Goal: Task Accomplishment & Management: Use online tool/utility

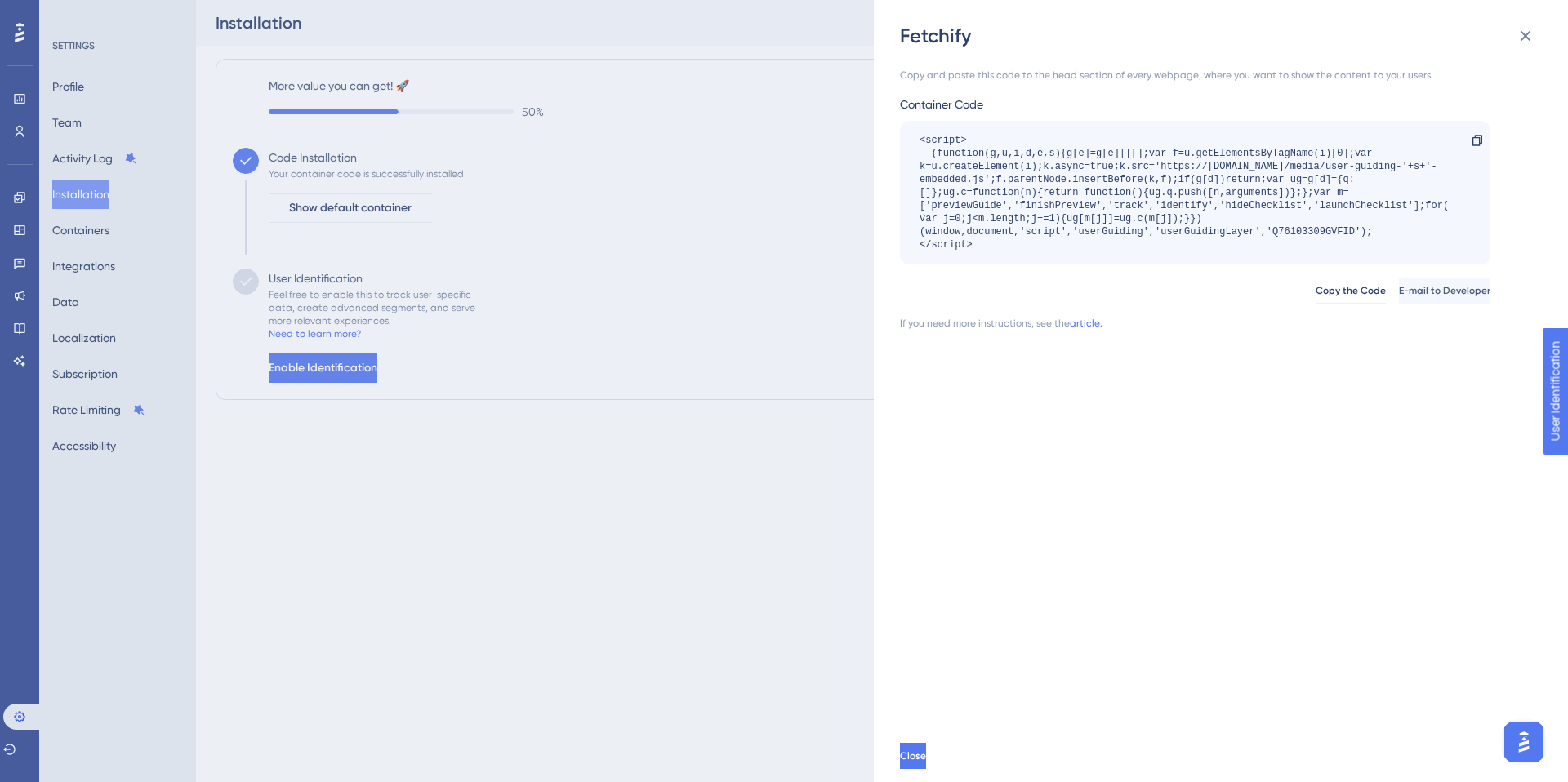
click at [92, 157] on div "Fetchify Copy and paste this code to the head section of every webpage, where y…" at bounding box center [784, 391] width 1568 height 782
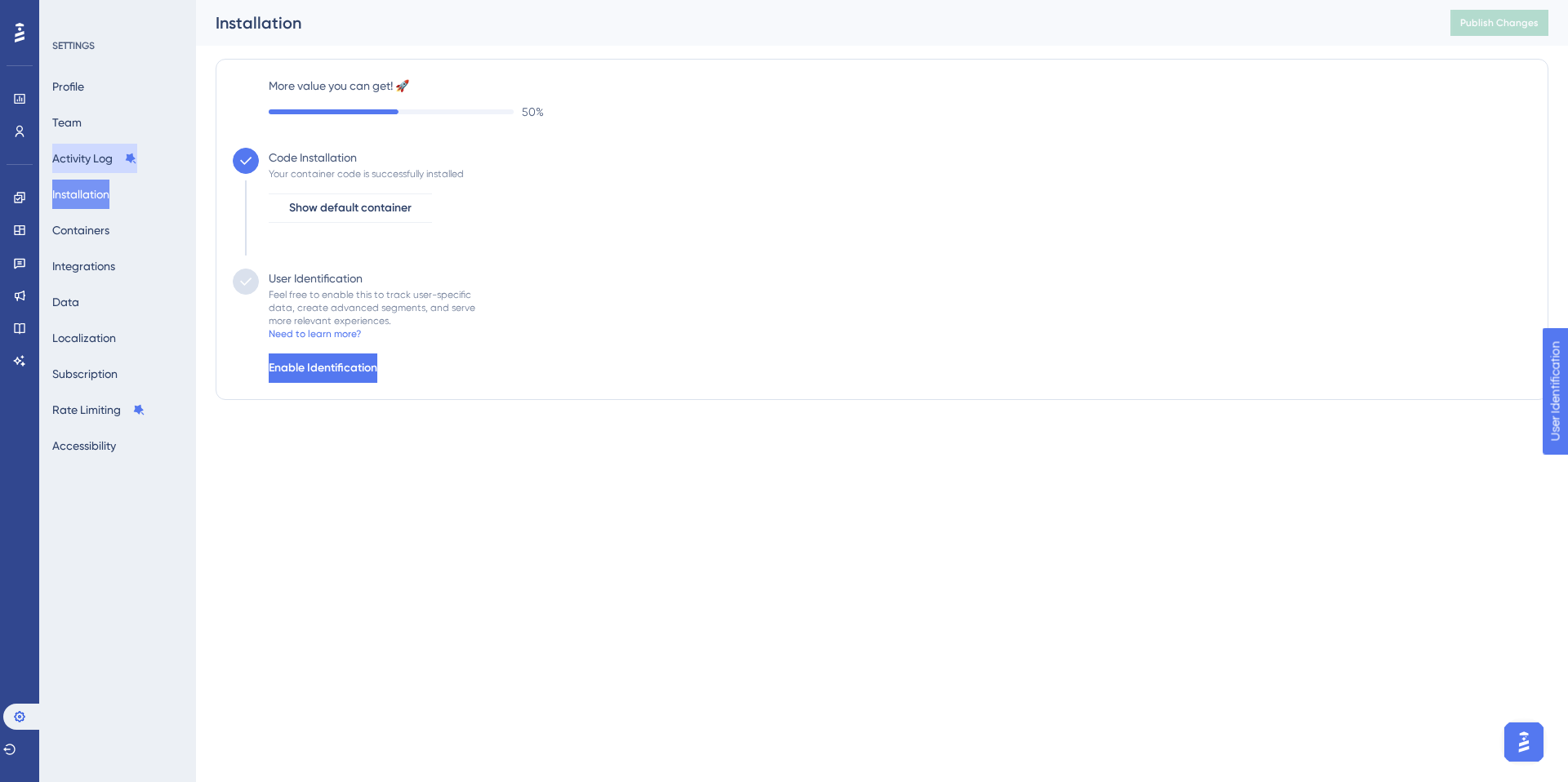
click at [110, 158] on button "Activity Log" at bounding box center [94, 158] width 85 height 29
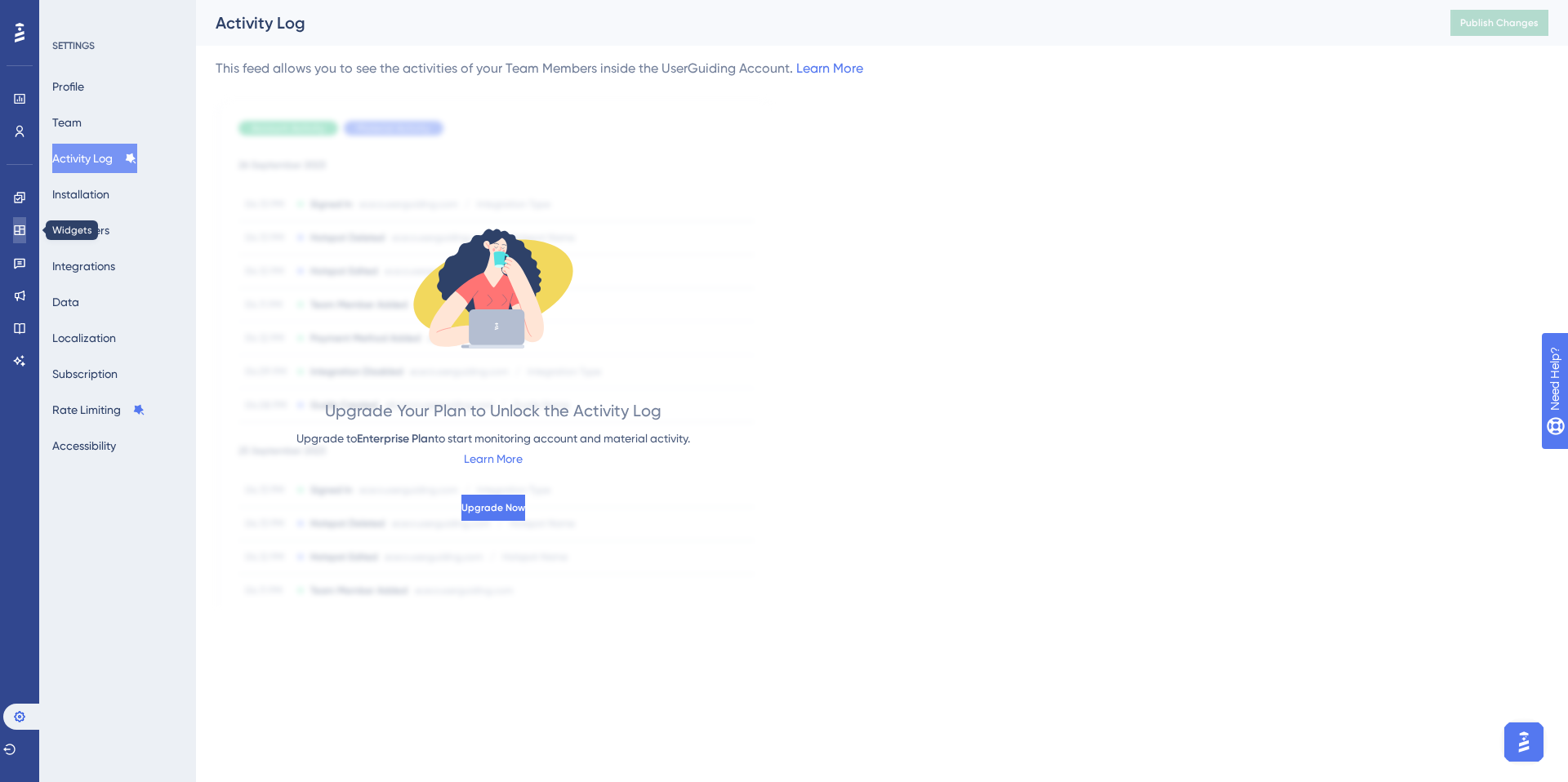
click at [23, 231] on icon at bounding box center [19, 230] width 13 height 13
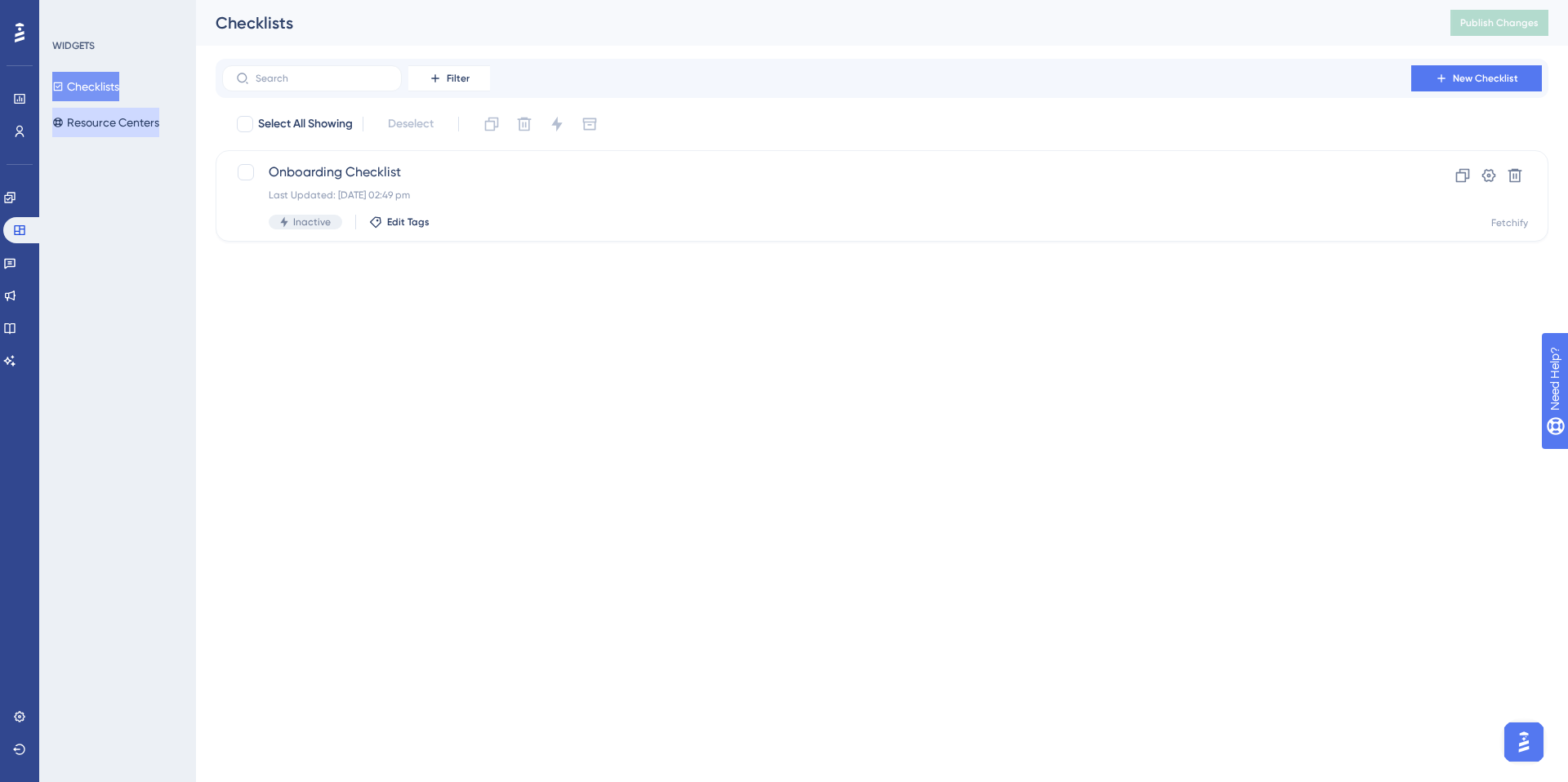
click at [102, 123] on button "Resource Centers" at bounding box center [105, 122] width 107 height 29
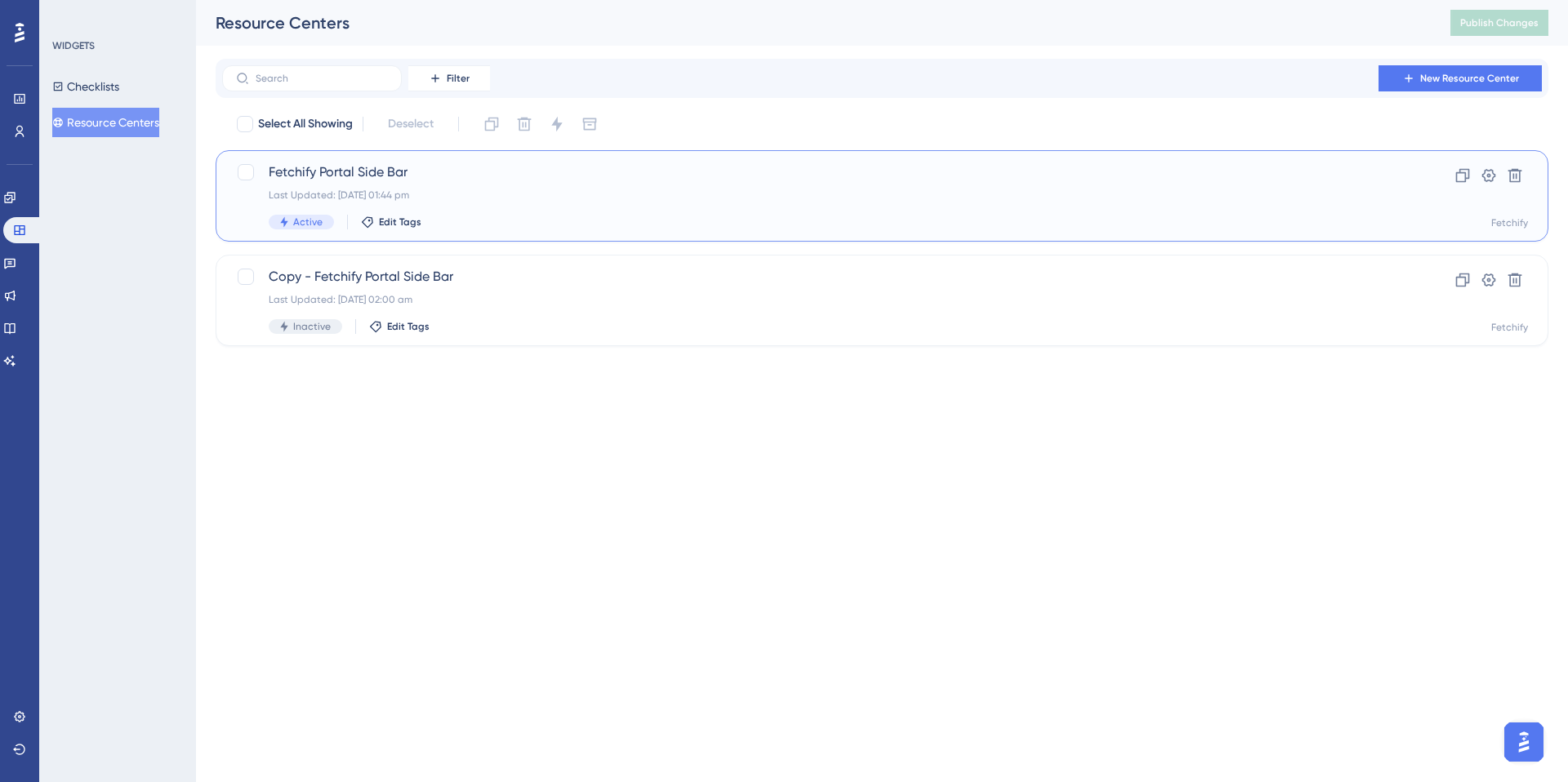
click at [445, 184] on div "Fetchify Portal Side Bar Last Updated: 17 Sept 2025 01:44 pm Active Edit Tags" at bounding box center [816, 196] width 1096 height 67
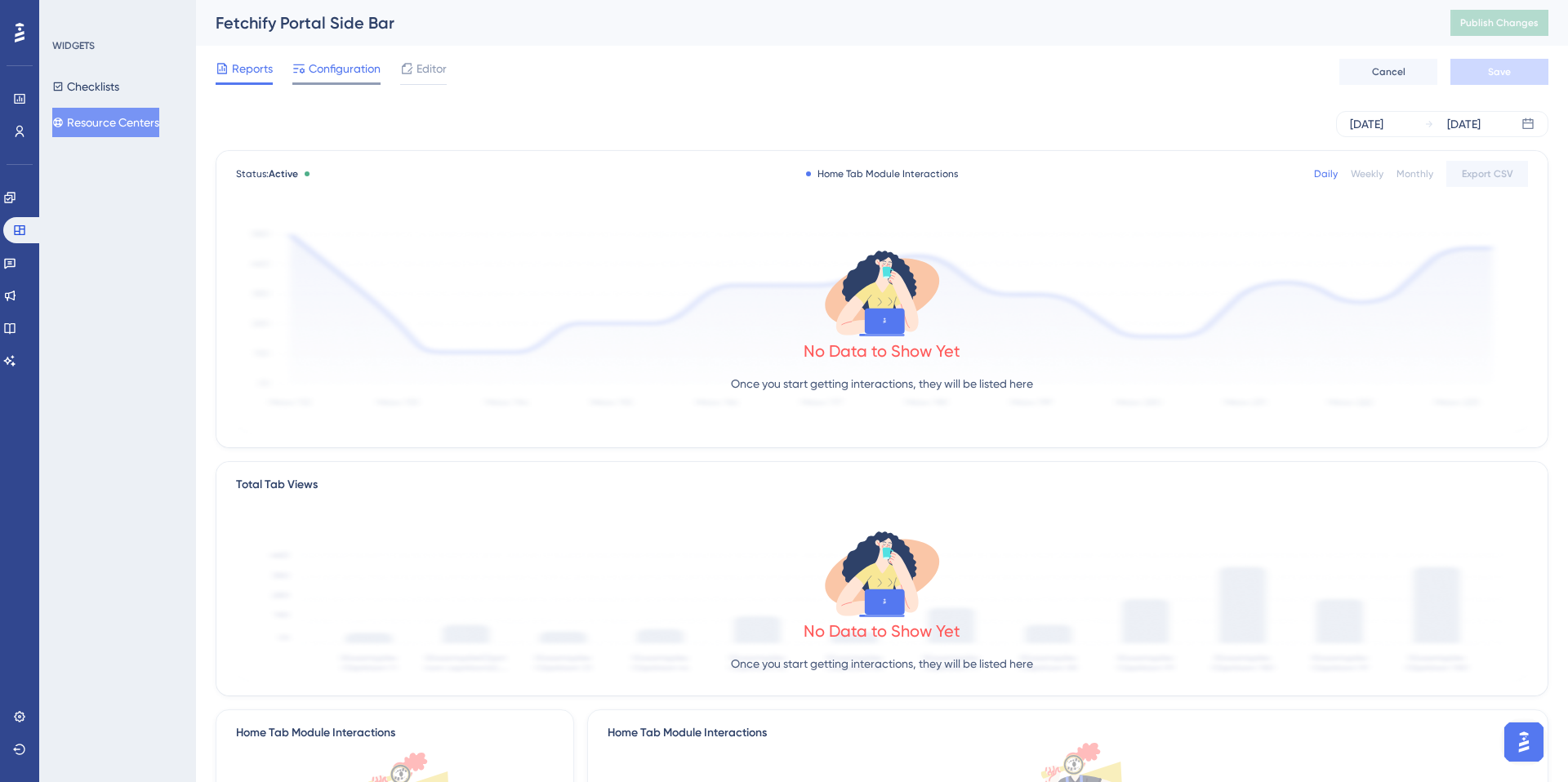
click at [340, 71] on span "Configuration" at bounding box center [344, 68] width 72 height 20
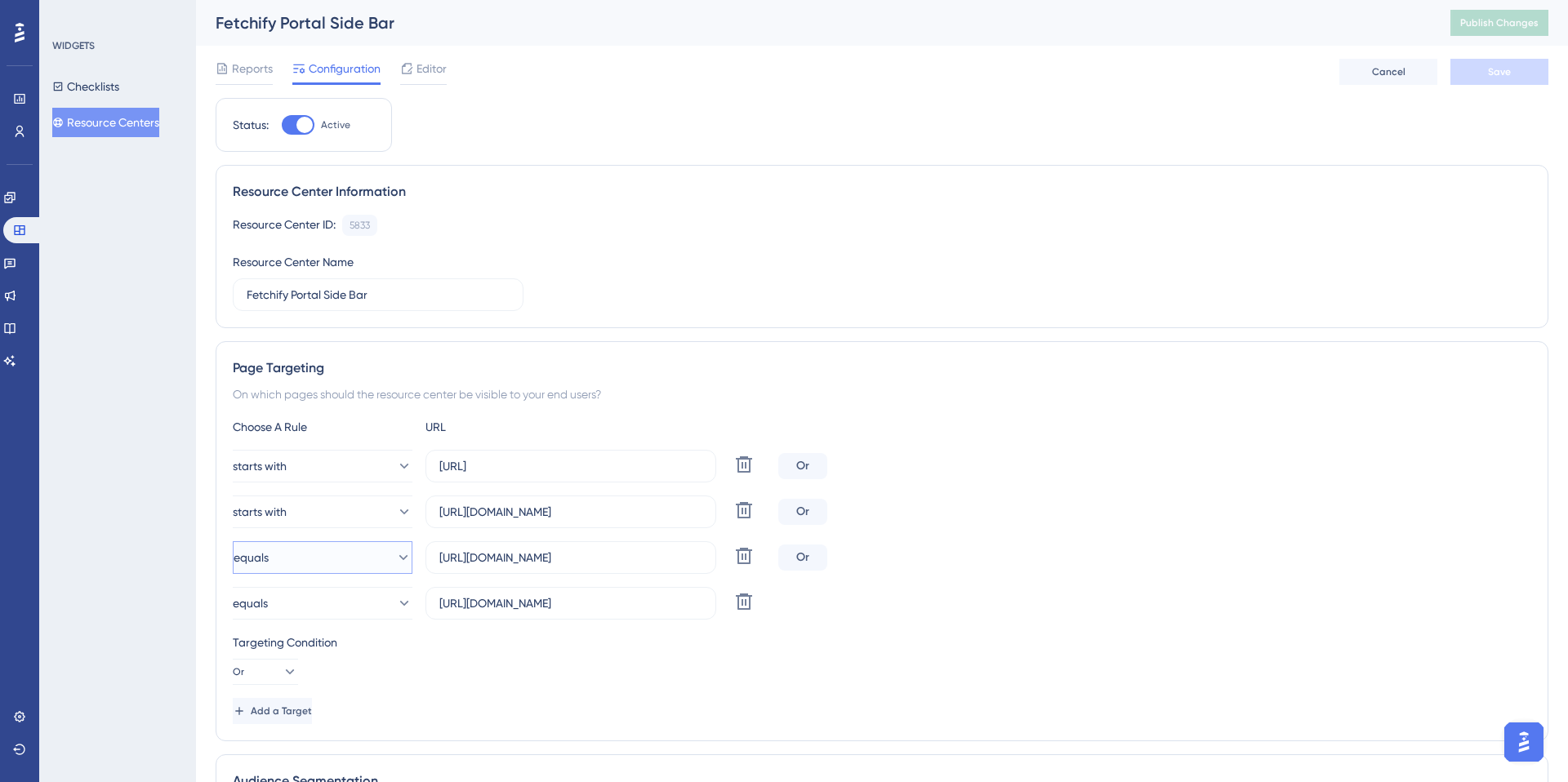
click at [398, 554] on icon at bounding box center [403, 557] width 16 height 16
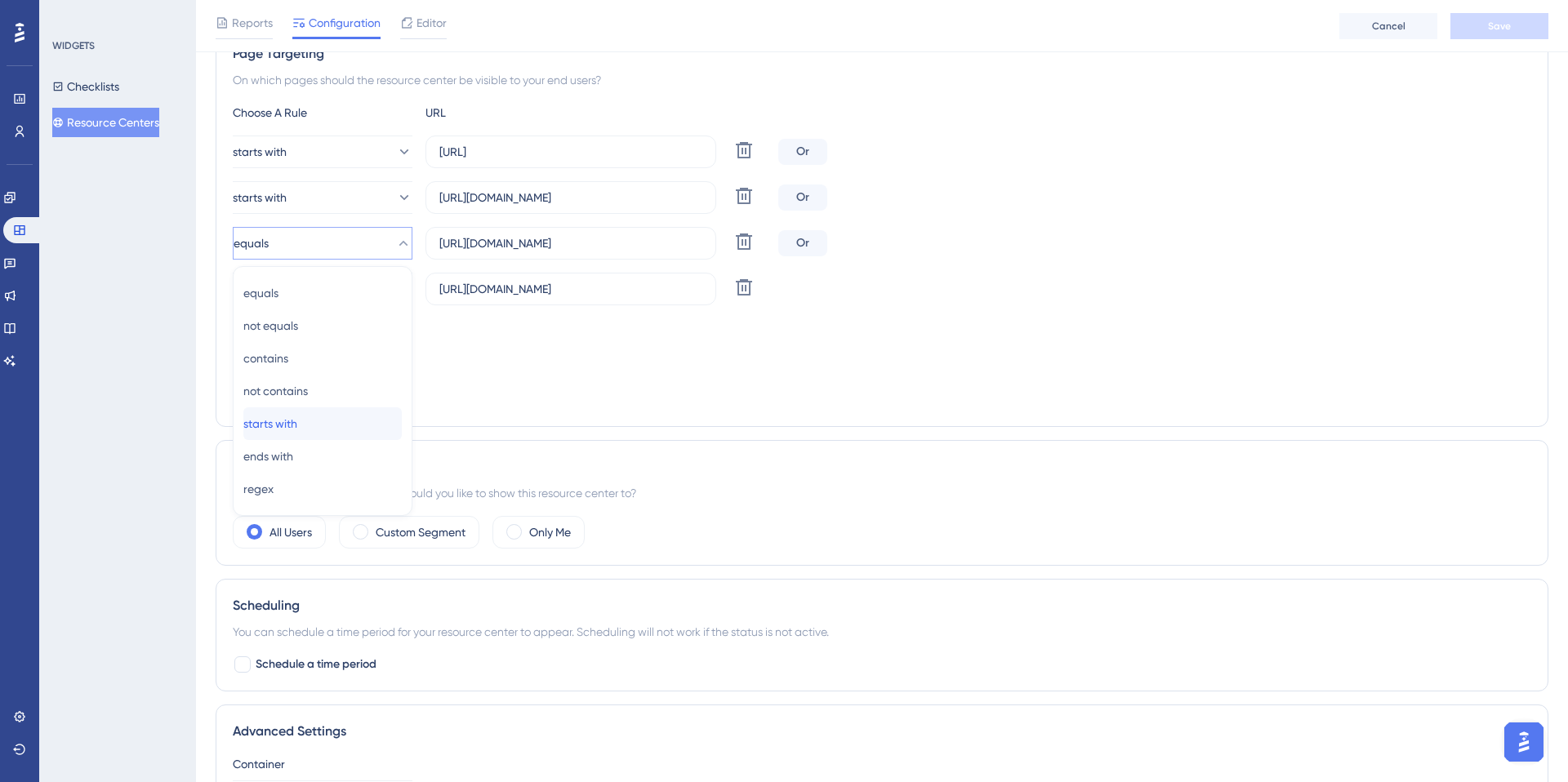
click at [319, 424] on div "starts with starts with" at bounding box center [323, 423] width 159 height 32
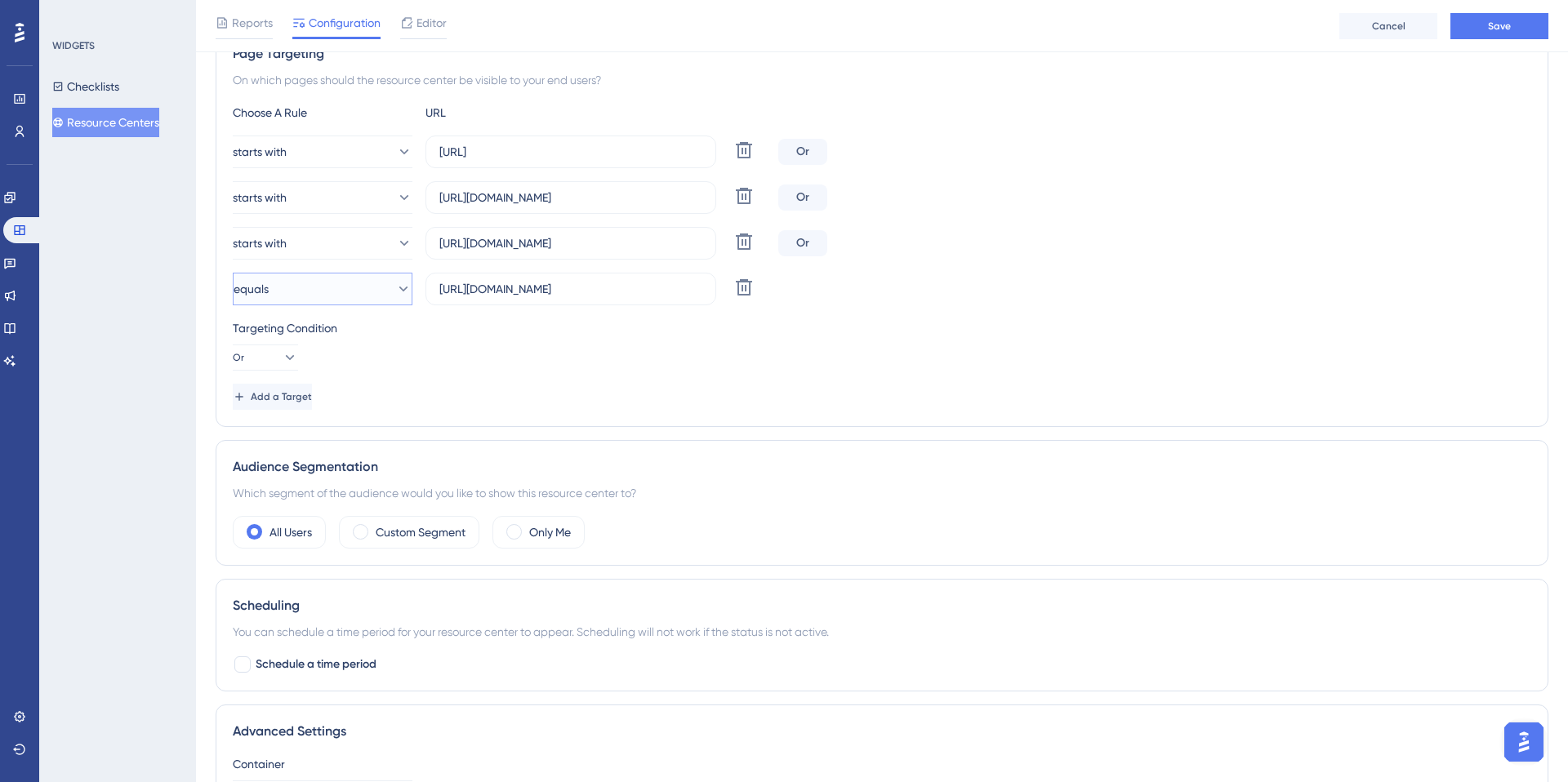
click at [368, 290] on button "equals" at bounding box center [323, 289] width 179 height 32
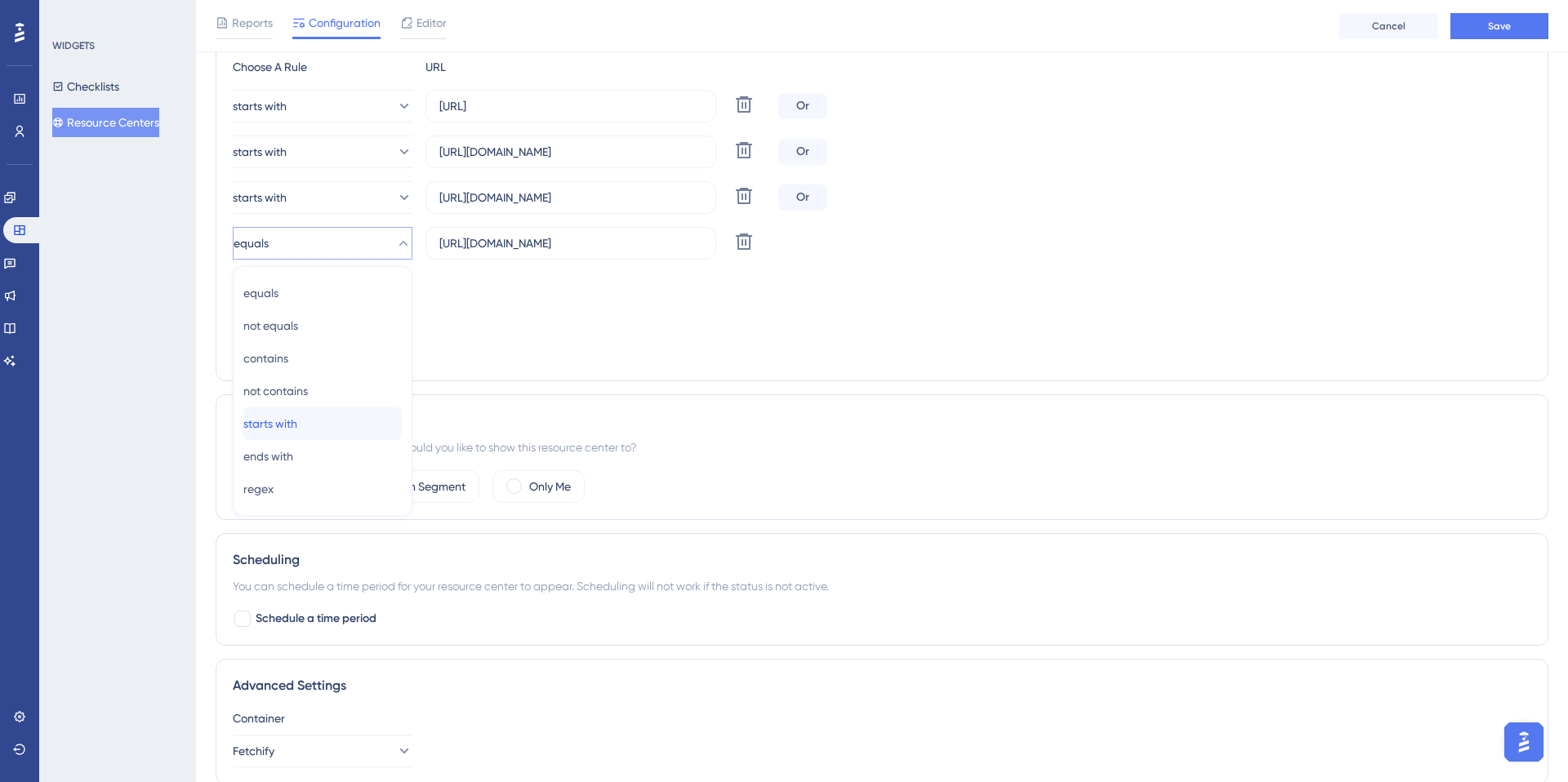
click at [333, 413] on div "starts with starts with" at bounding box center [323, 423] width 159 height 32
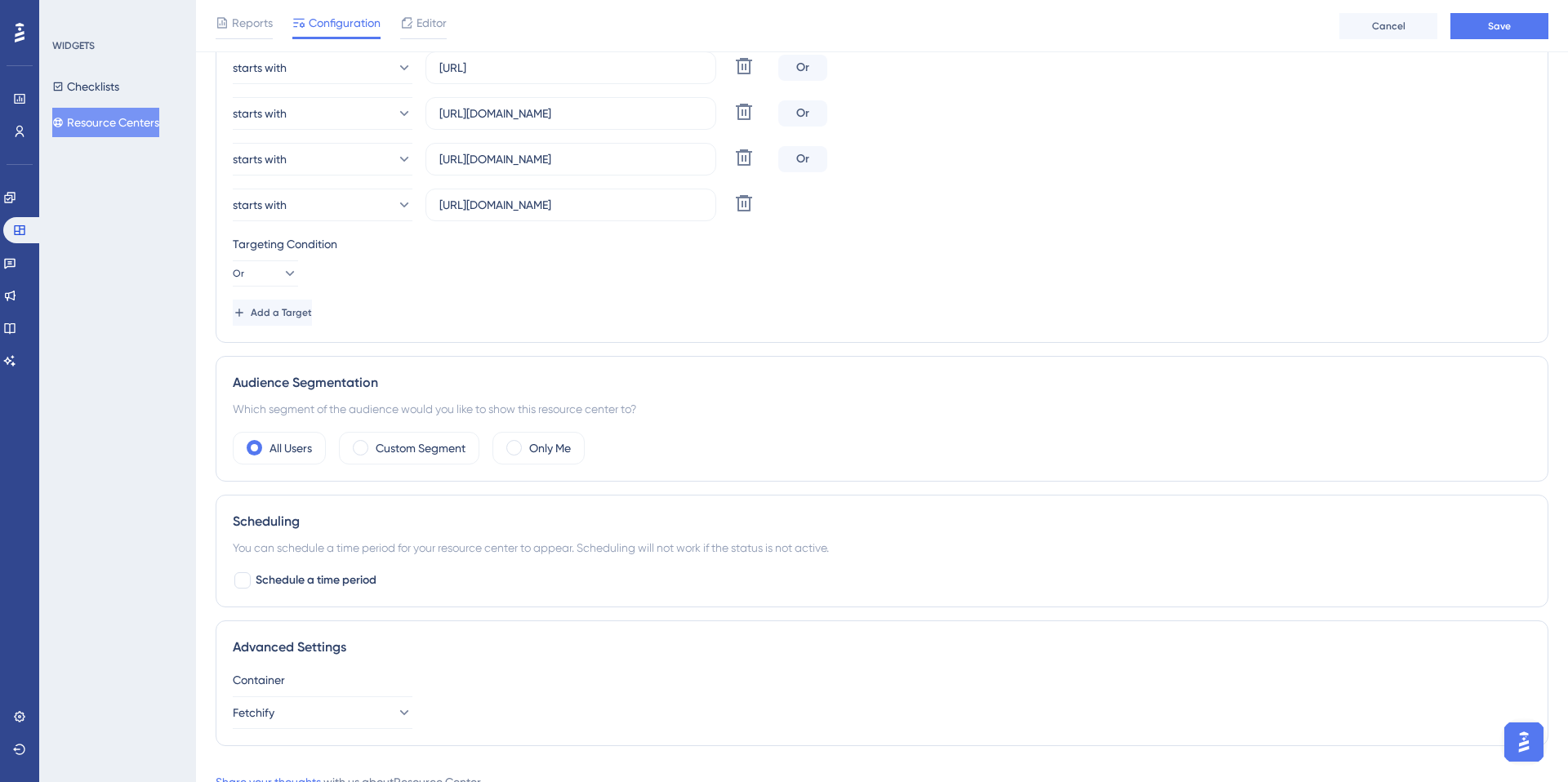
scroll to position [467, 0]
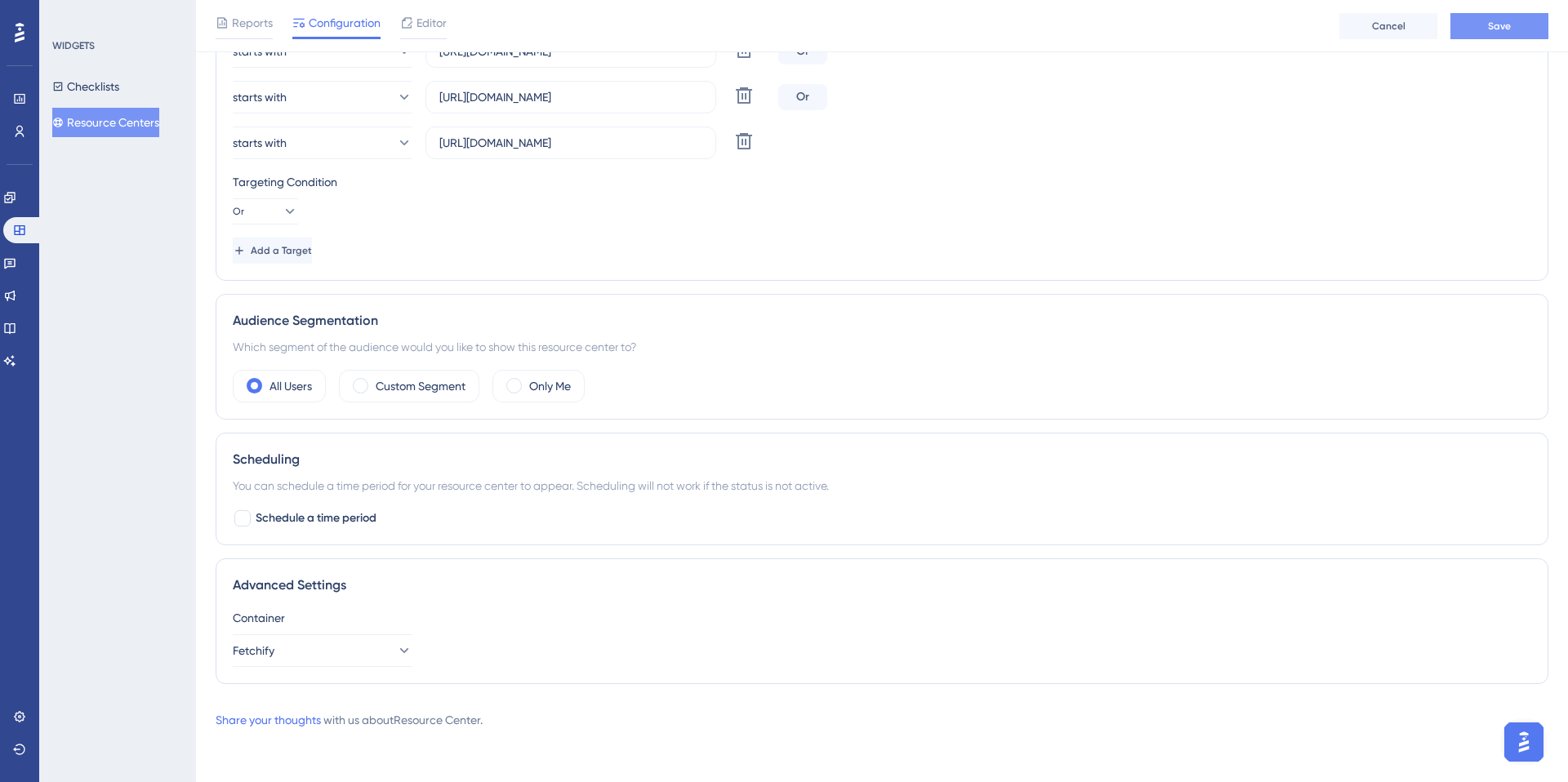
click at [1495, 28] on span "Save" at bounding box center [1499, 26] width 23 height 13
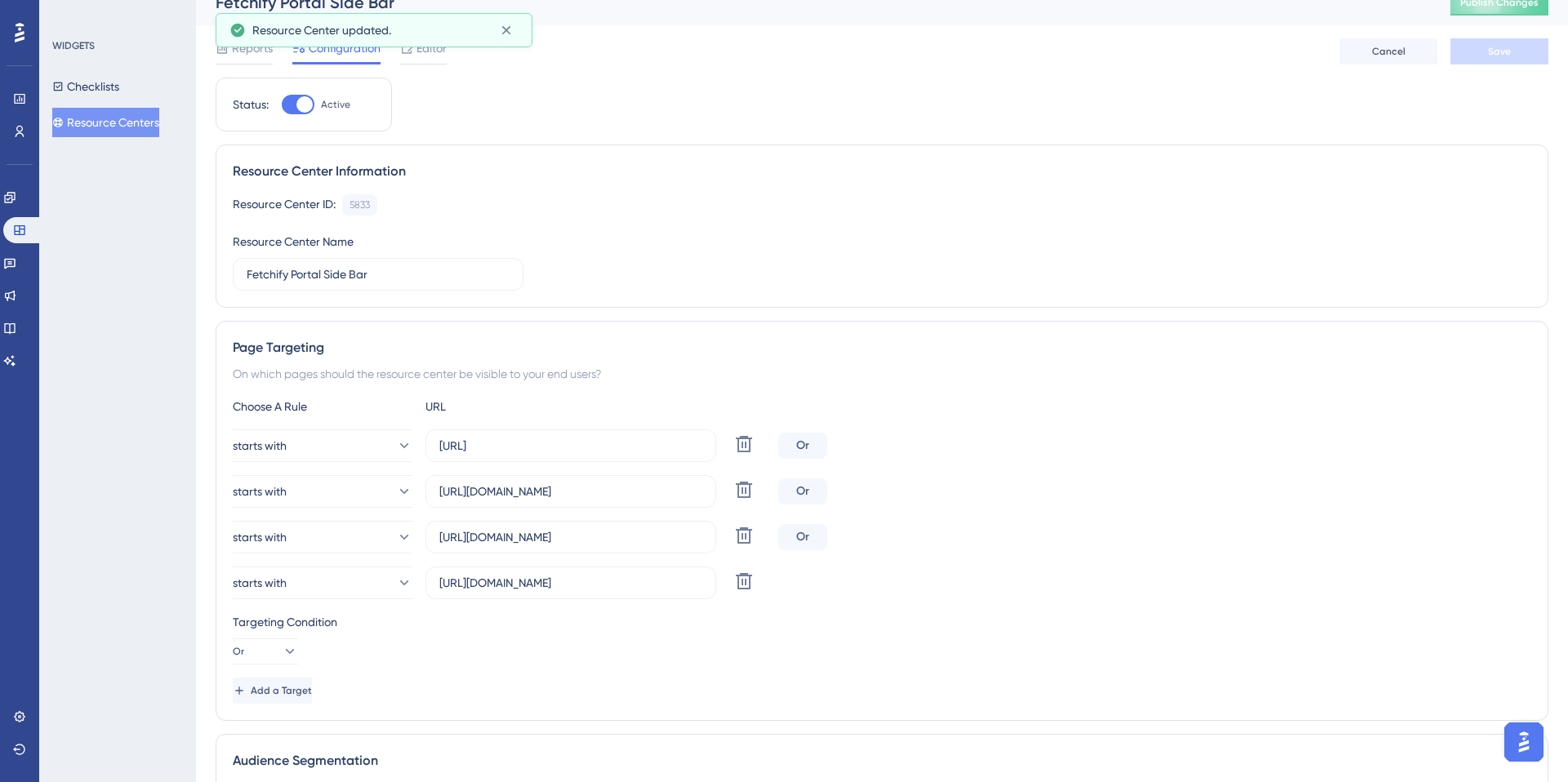
scroll to position [0, 0]
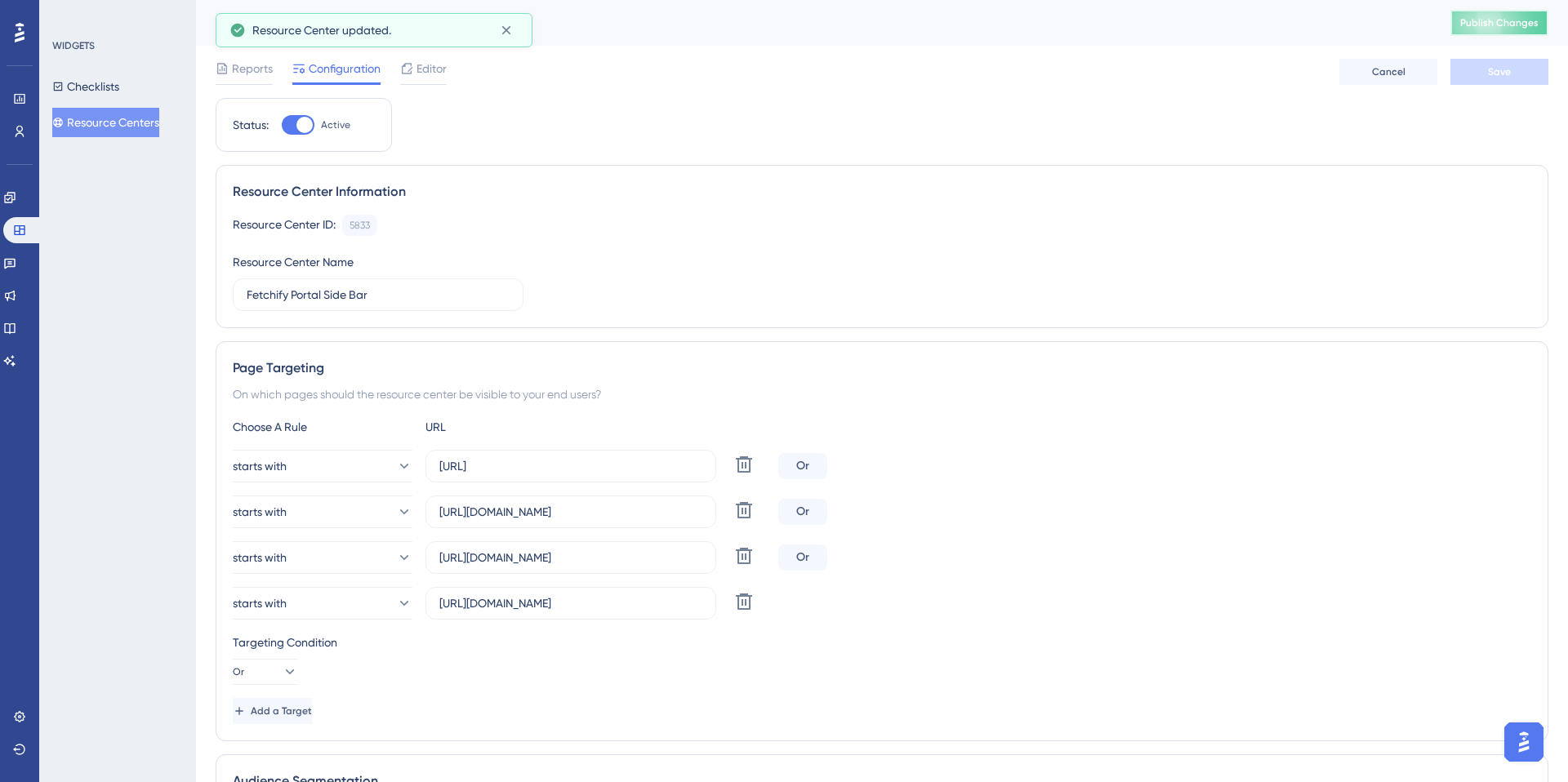
click at [1489, 20] on span "Publish Changes" at bounding box center [1500, 22] width 79 height 13
click at [430, 68] on span "Editor" at bounding box center [431, 68] width 30 height 20
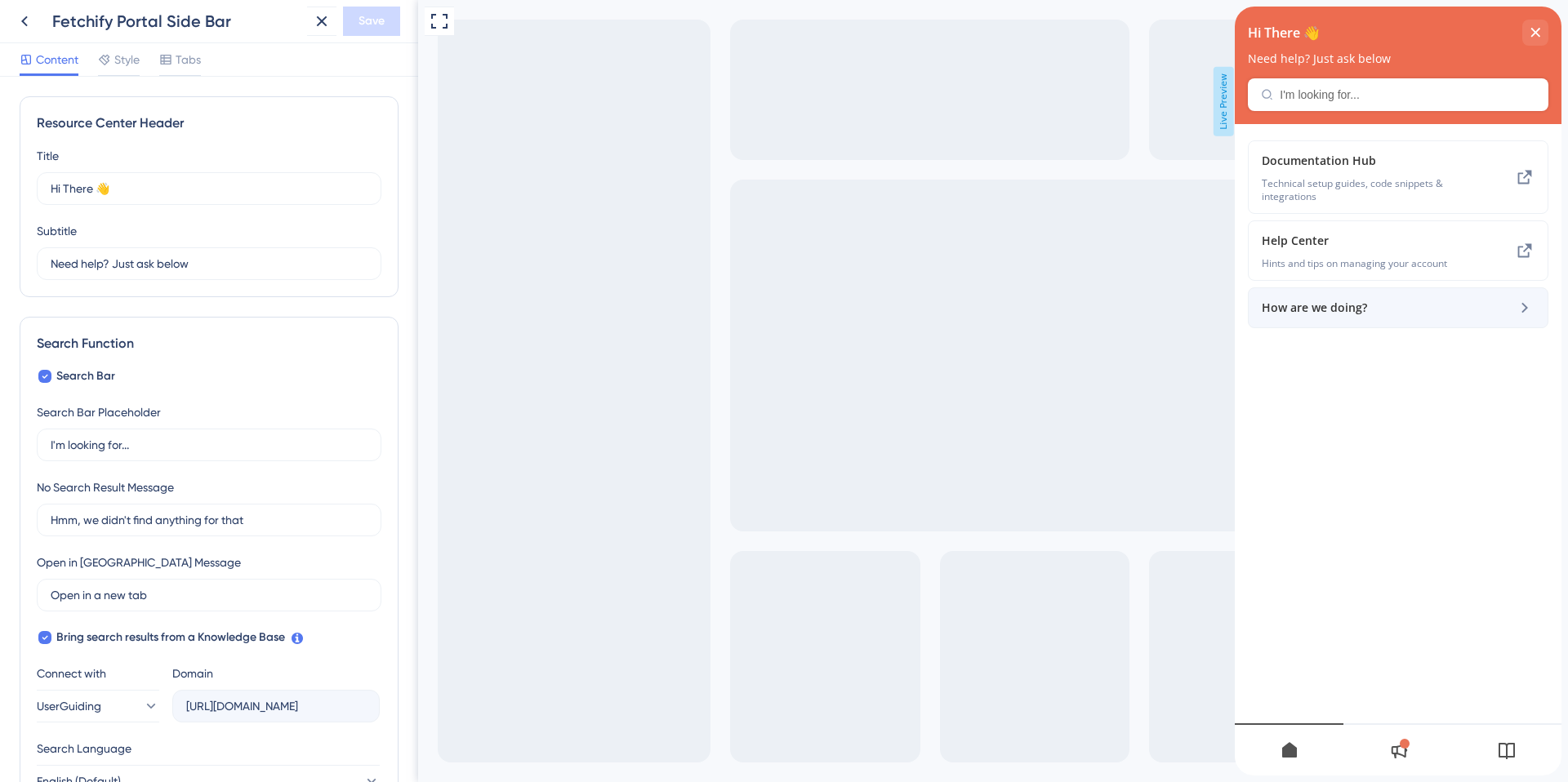
click at [1352, 306] on span "How are we doing?" at bounding box center [1370, 307] width 218 height 20
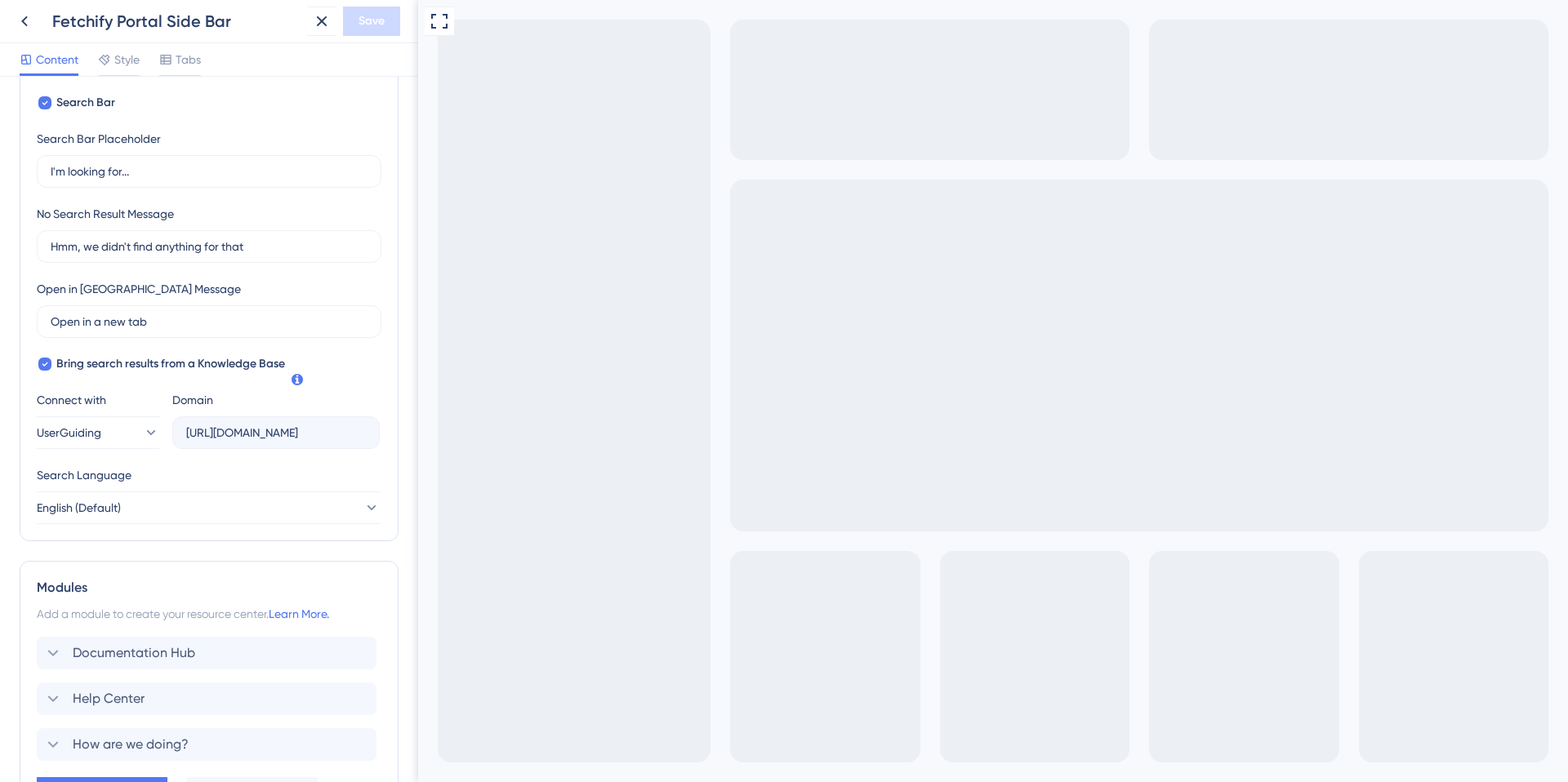
scroll to position [400, 0]
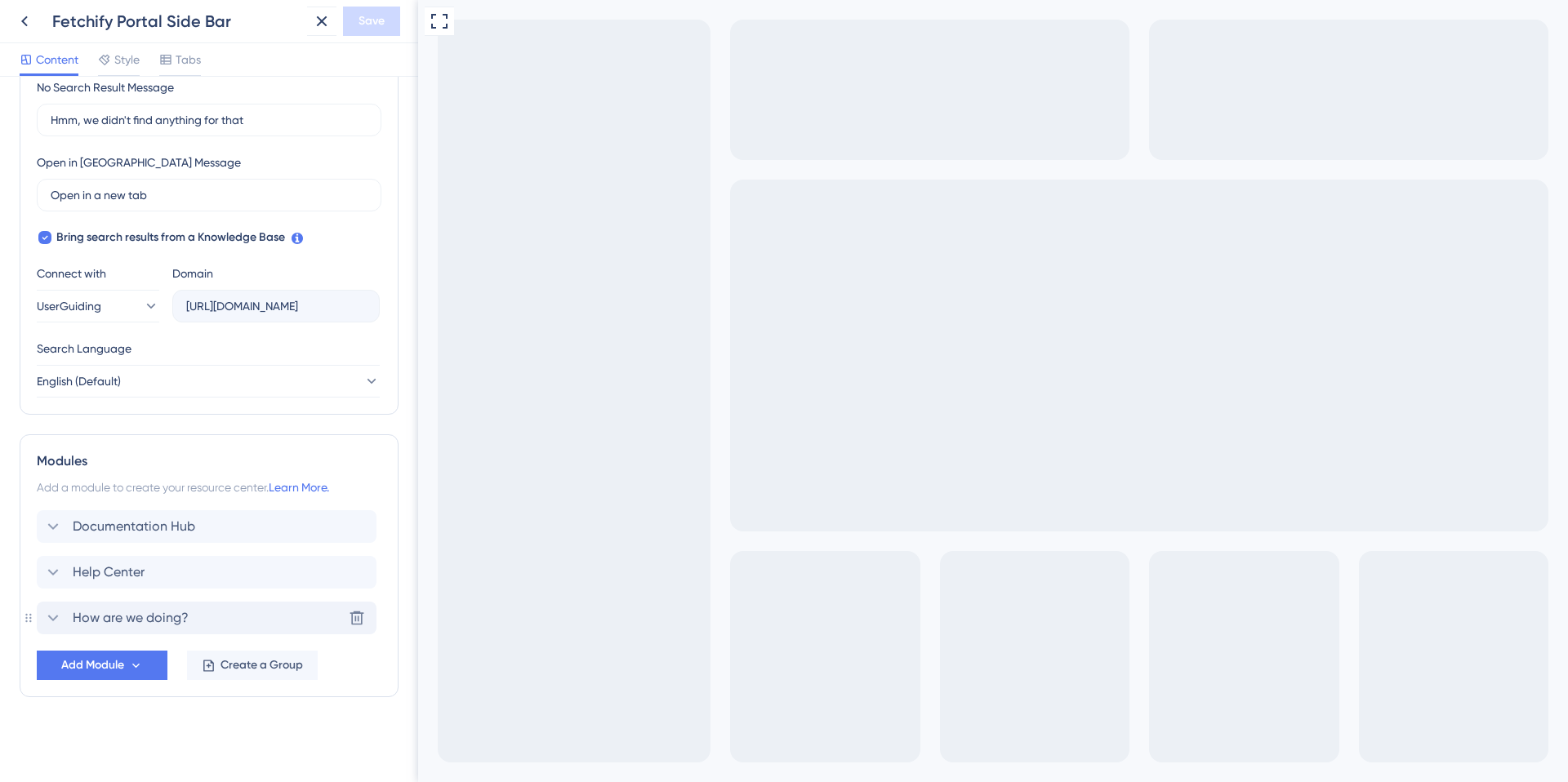
click at [138, 624] on span "How are we doing?" at bounding box center [131, 617] width 116 height 20
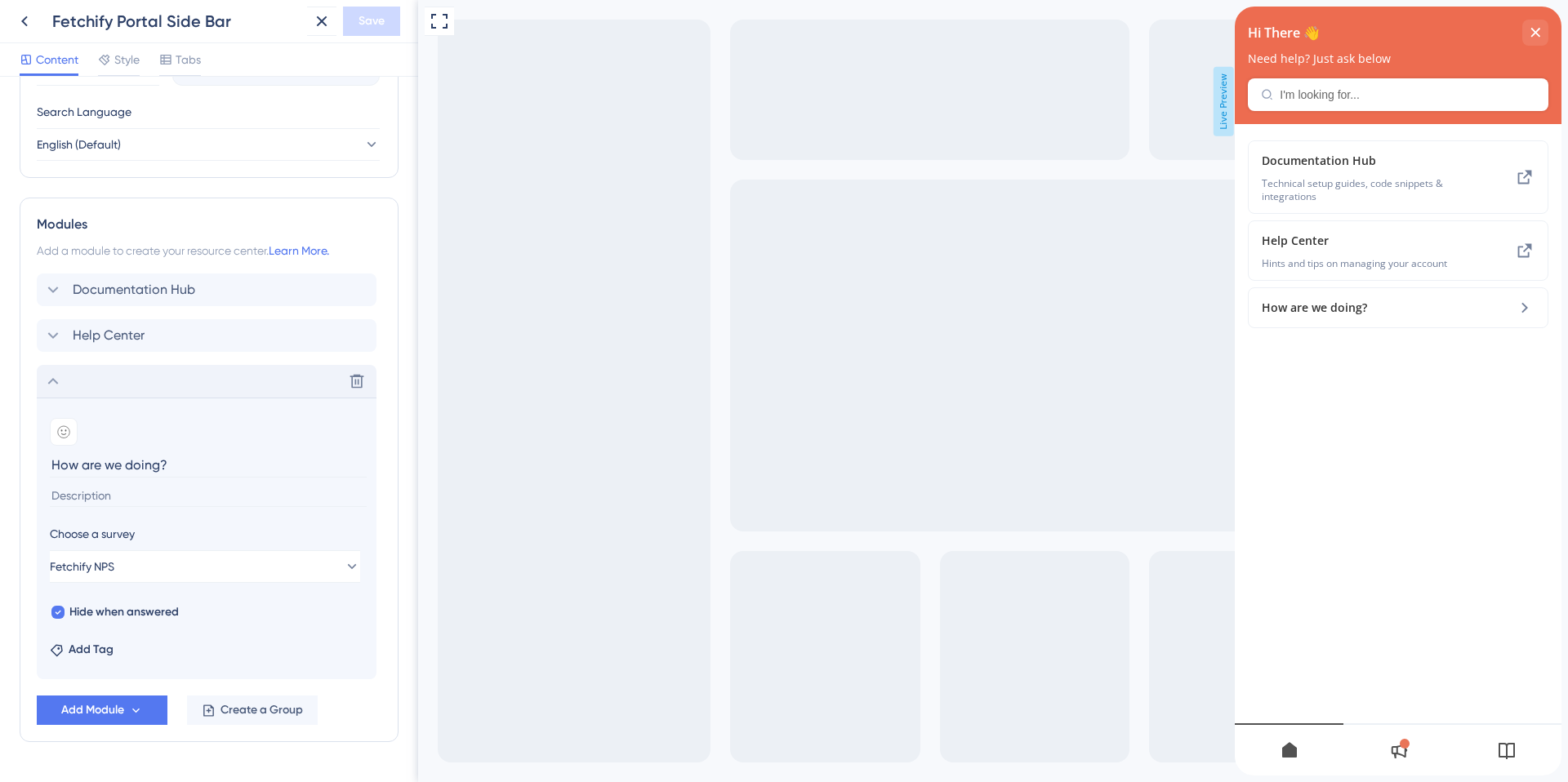
scroll to position [651, 0]
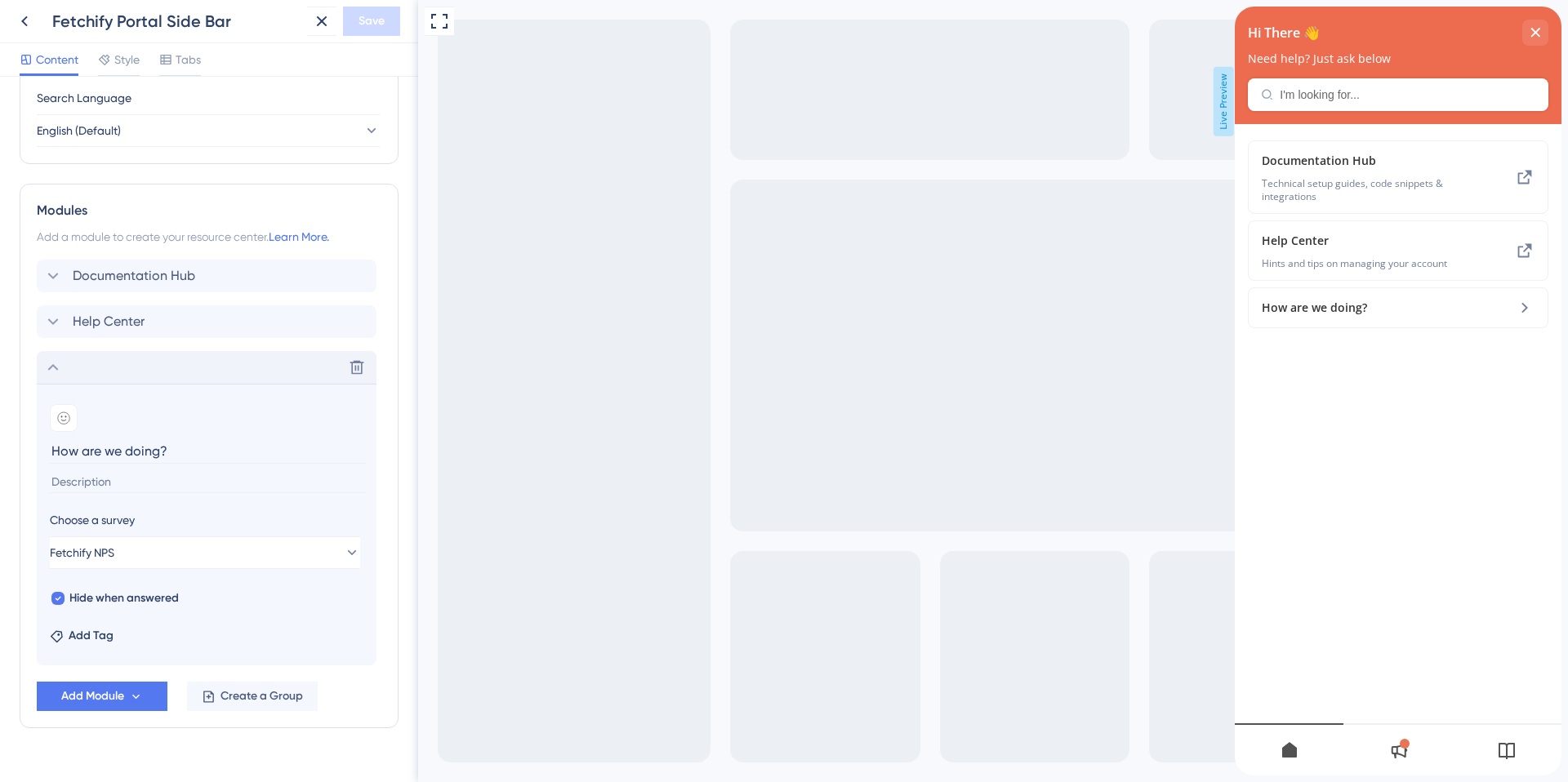
click at [54, 452] on input "How are we doing?" at bounding box center [208, 452] width 317 height 26
click at [61, 420] on icon at bounding box center [63, 417] width 13 height 13
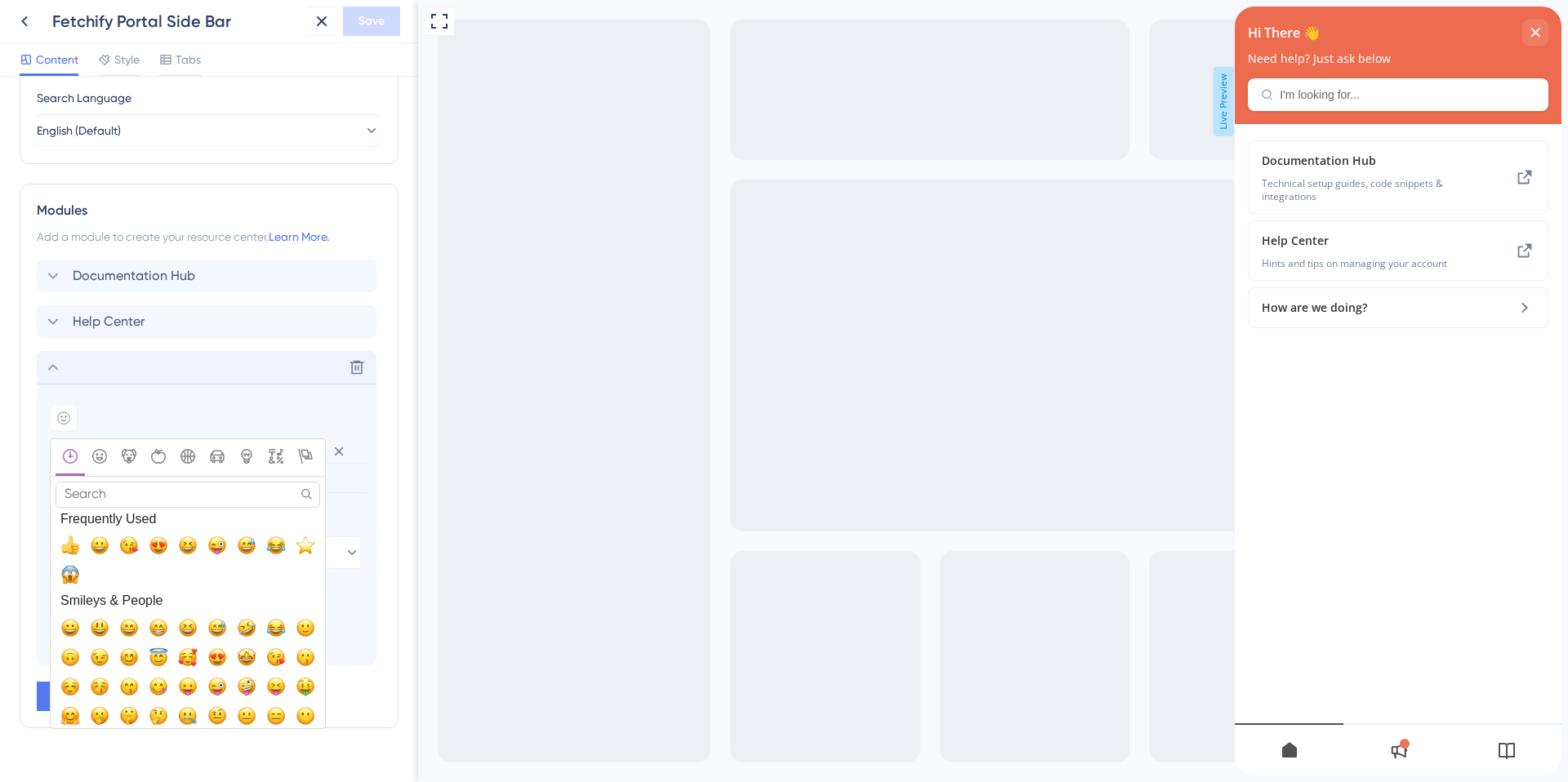
click at [102, 495] on input "Search" at bounding box center [188, 494] width 265 height 26
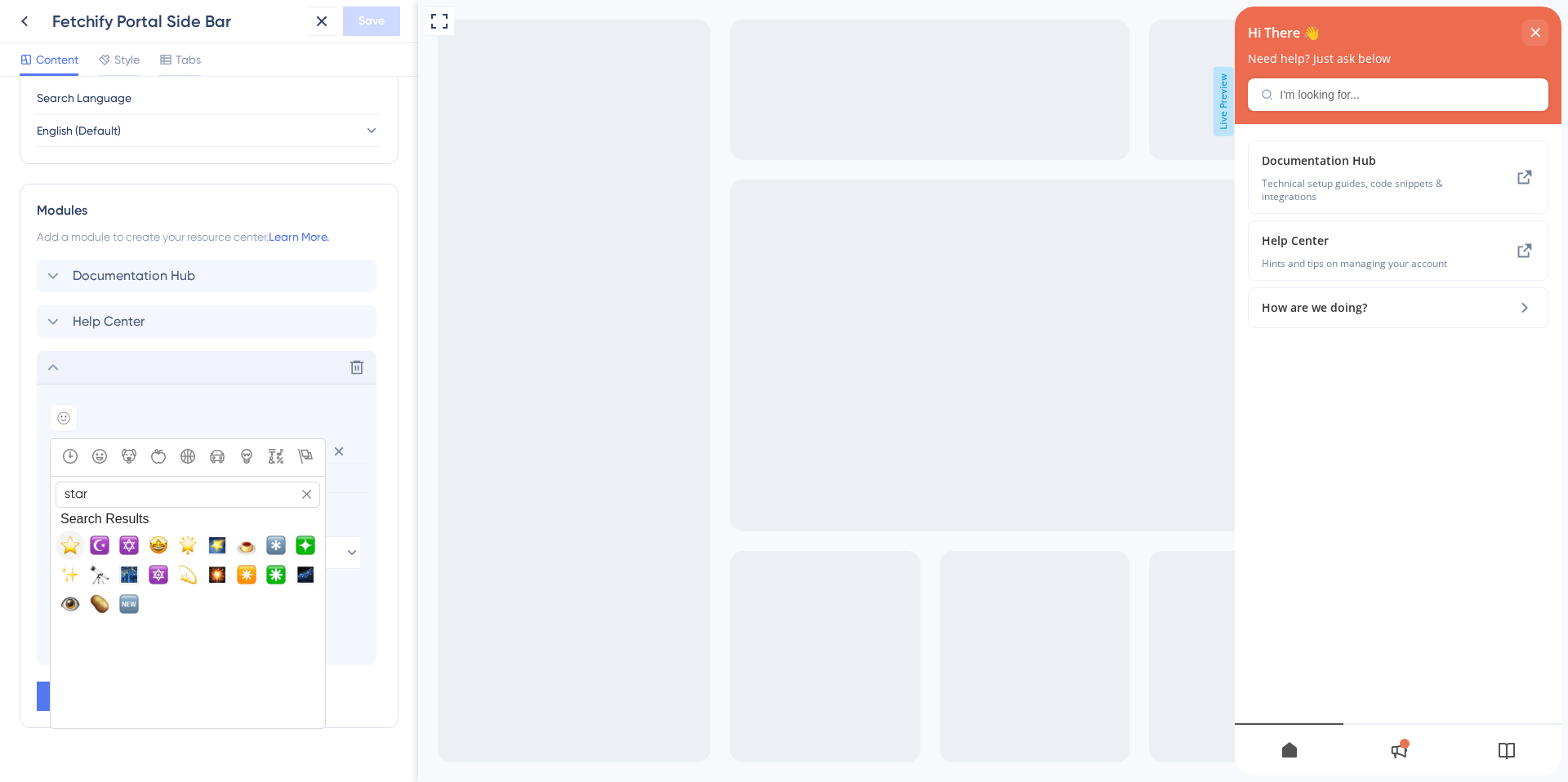
type input "star"
click at [70, 546] on span "⭐, star" at bounding box center [70, 545] width 20 height 20
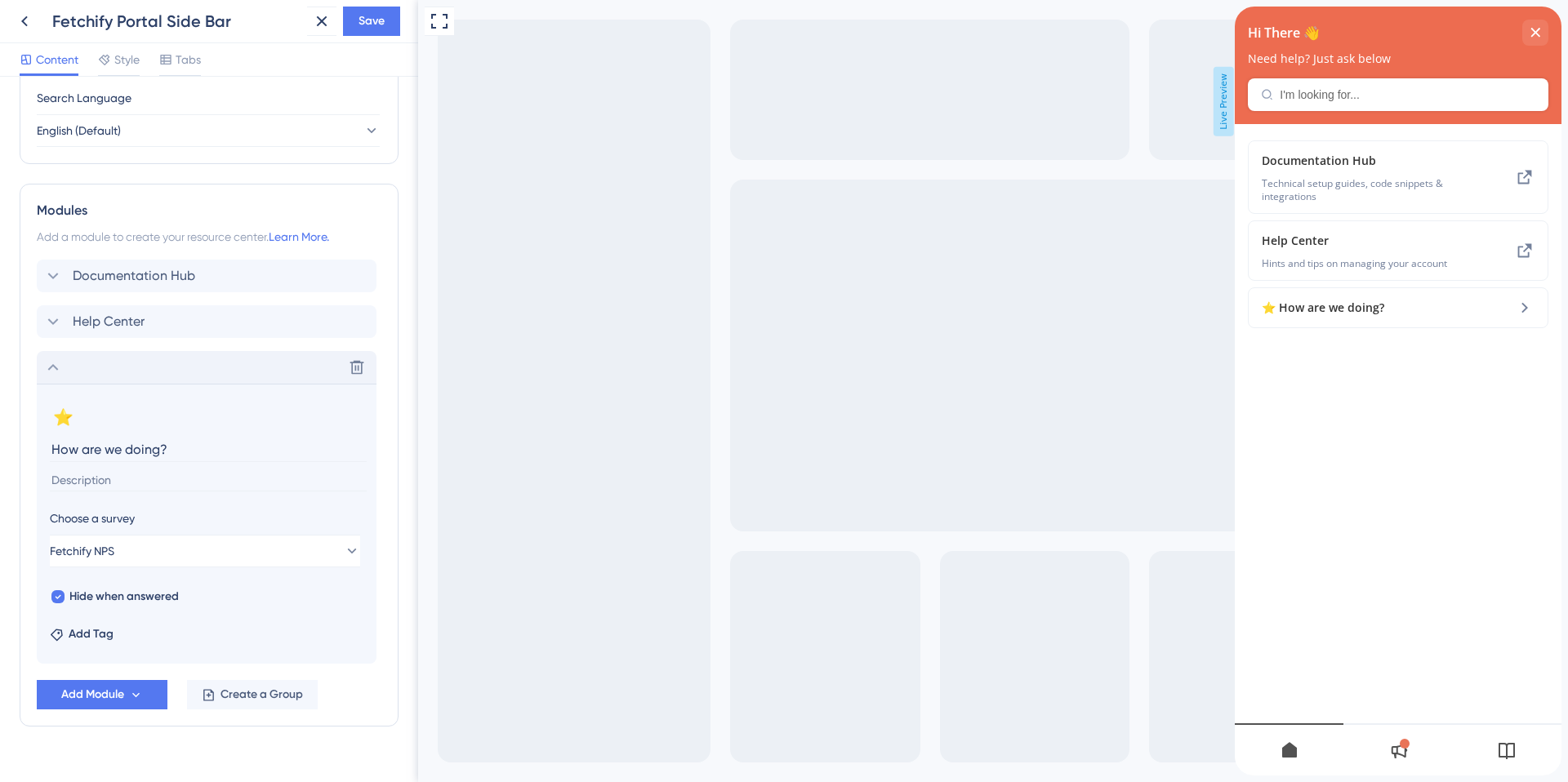
click at [72, 453] on input "How are we doing?" at bounding box center [208, 450] width 317 height 26
click at [55, 451] on input "How are we doing?" at bounding box center [208, 450] width 317 height 26
click at [1282, 244] on span "Help Center" at bounding box center [1357, 241] width 192 height 20
click at [116, 321] on span "Help Center" at bounding box center [108, 321] width 72 height 20
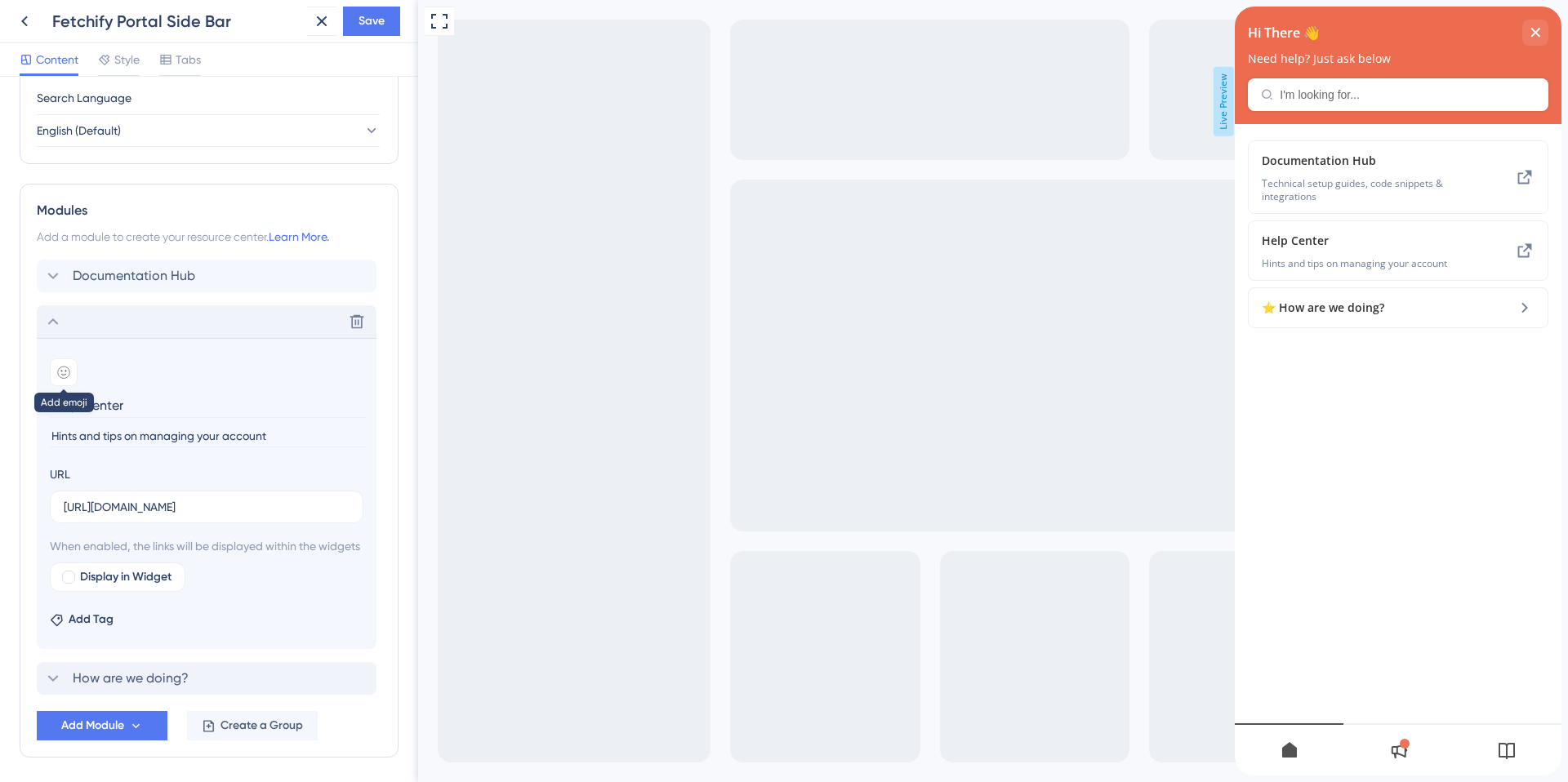
click at [66, 374] on icon at bounding box center [64, 372] width 6 height 5
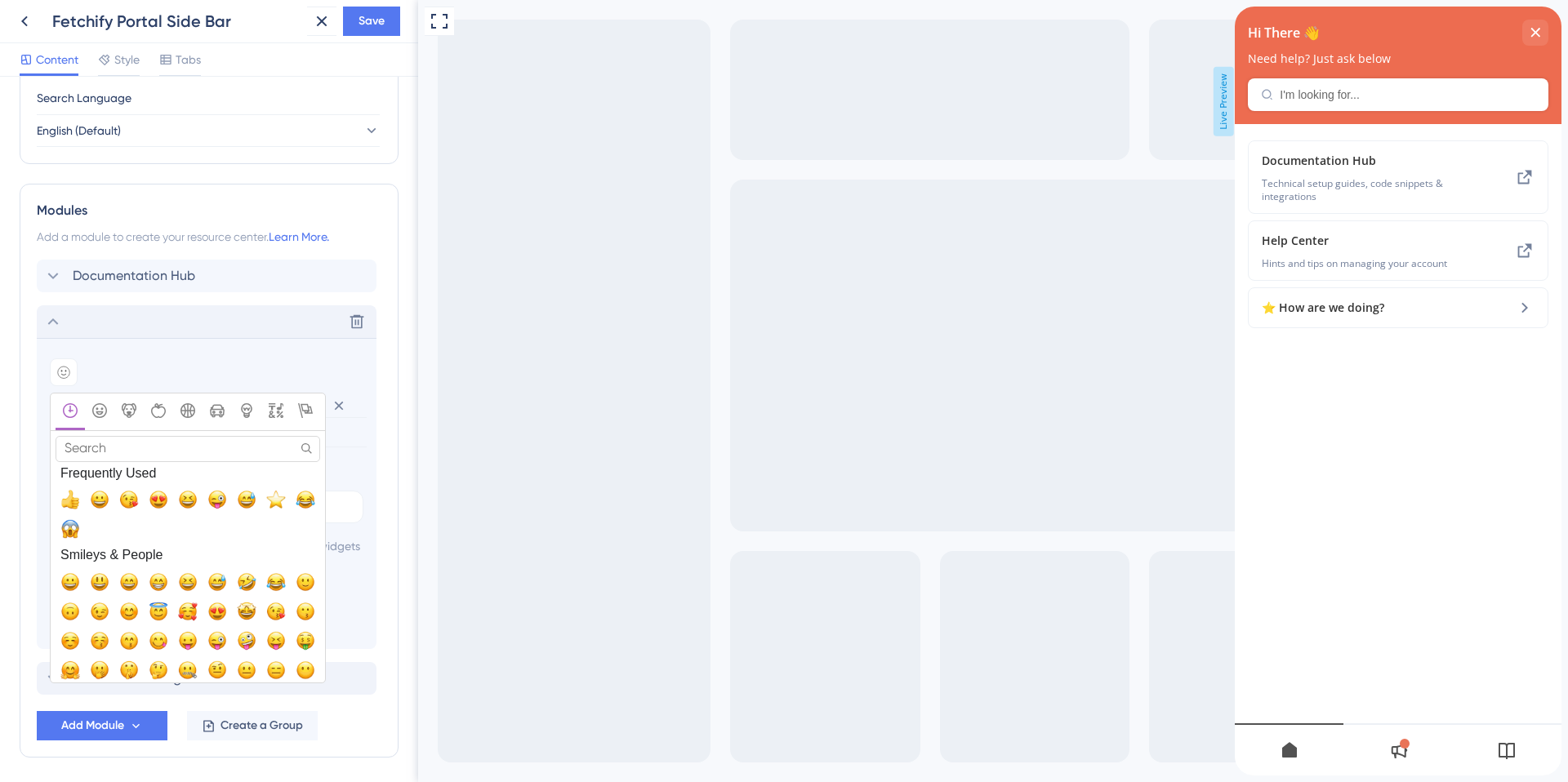
click at [126, 448] on input "Search" at bounding box center [188, 449] width 265 height 26
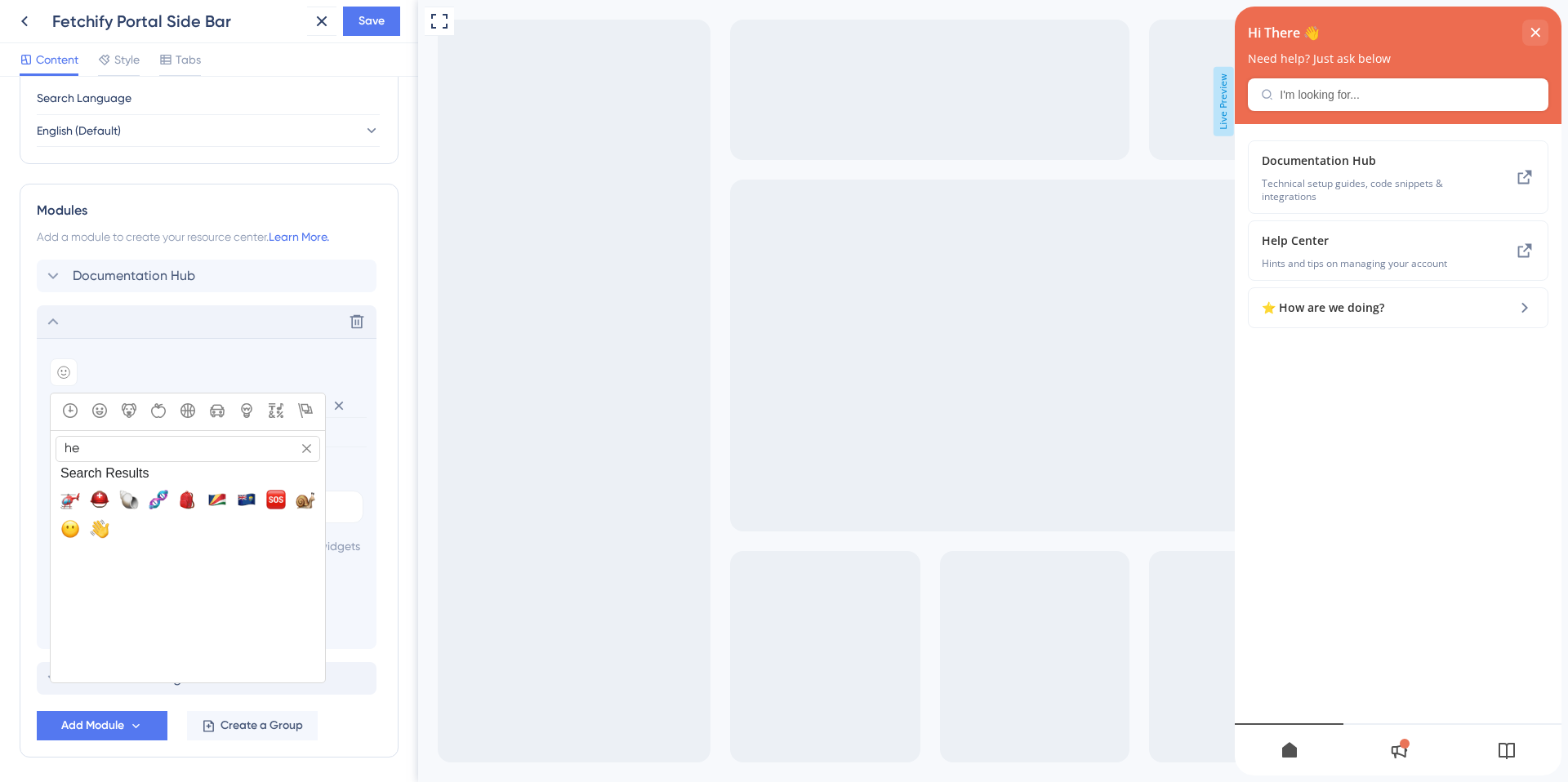
type input "h"
type input "s"
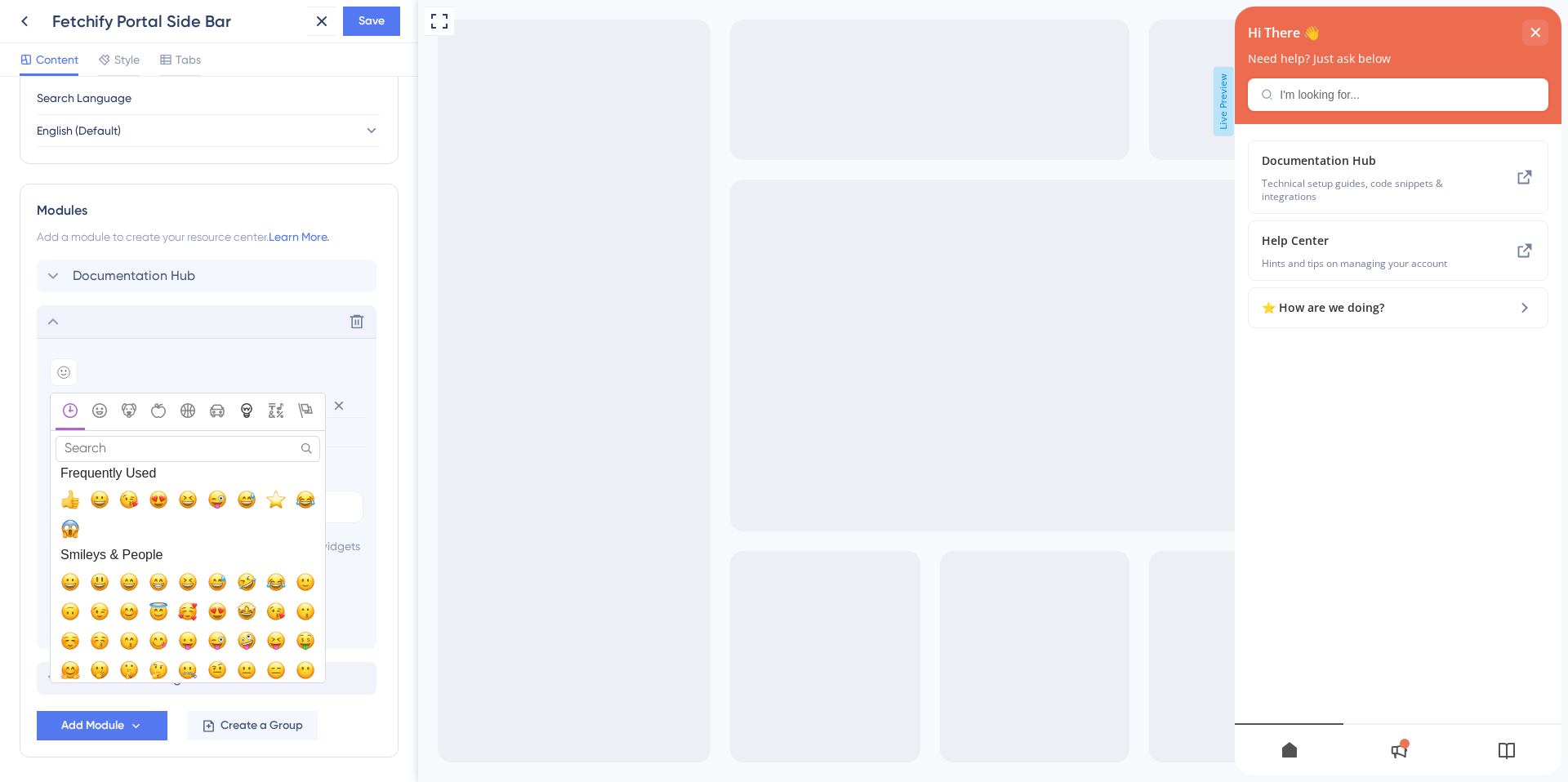
click at [242, 411] on icon "Objects" at bounding box center [246, 410] width 10 height 15
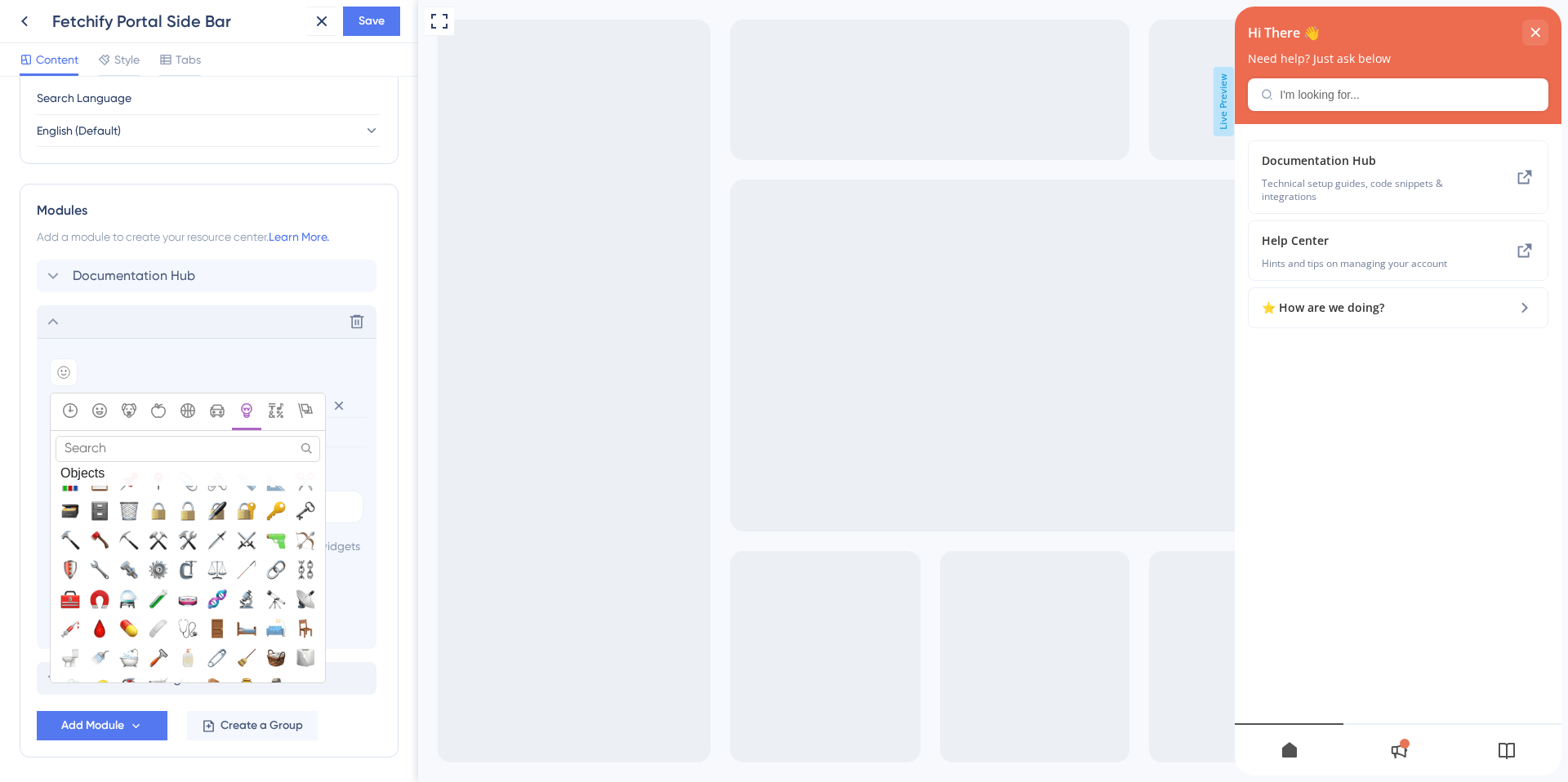
scroll to position [4215, 0]
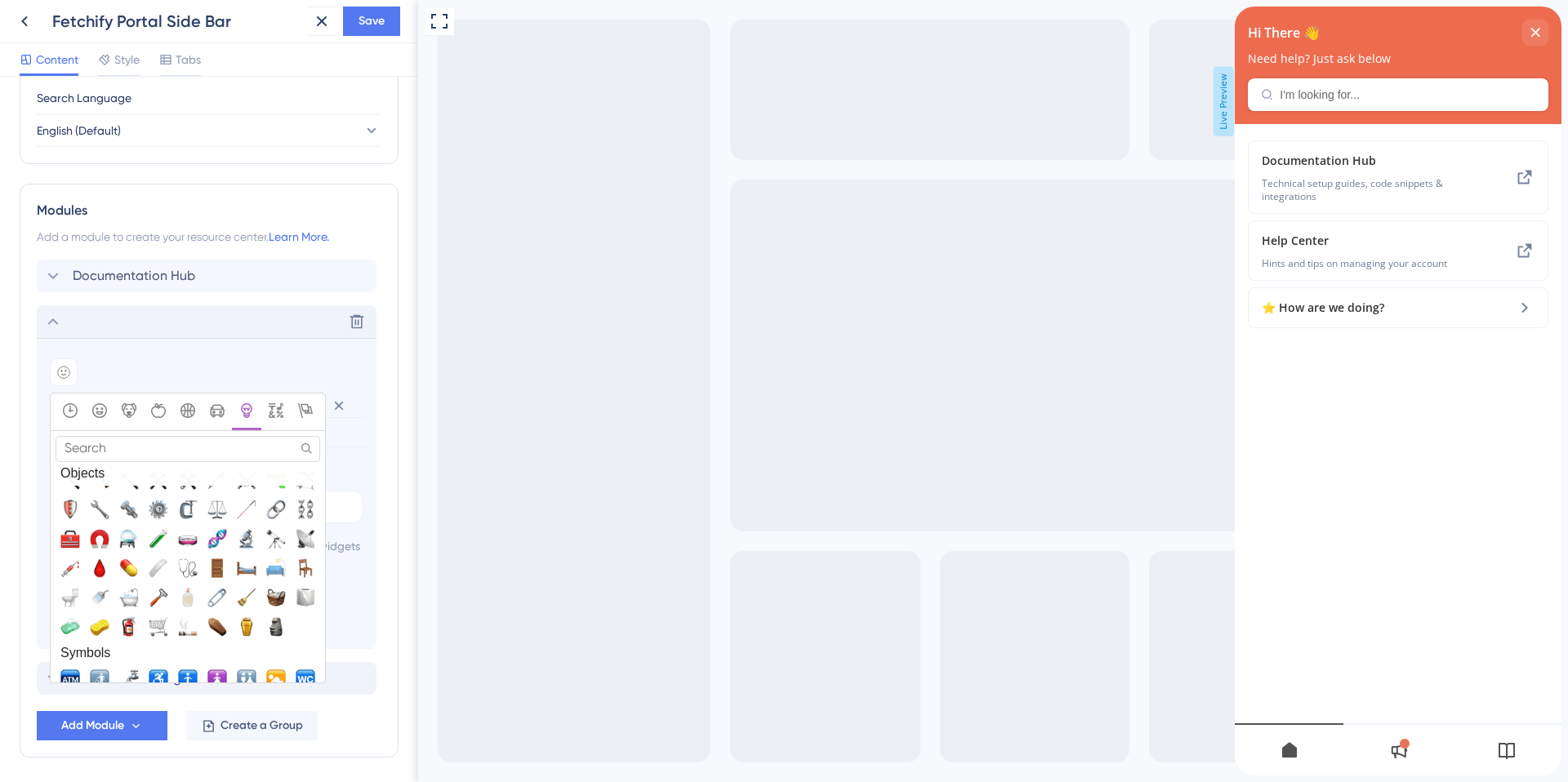
click at [98, 451] on input "Search" at bounding box center [188, 449] width 265 height 26
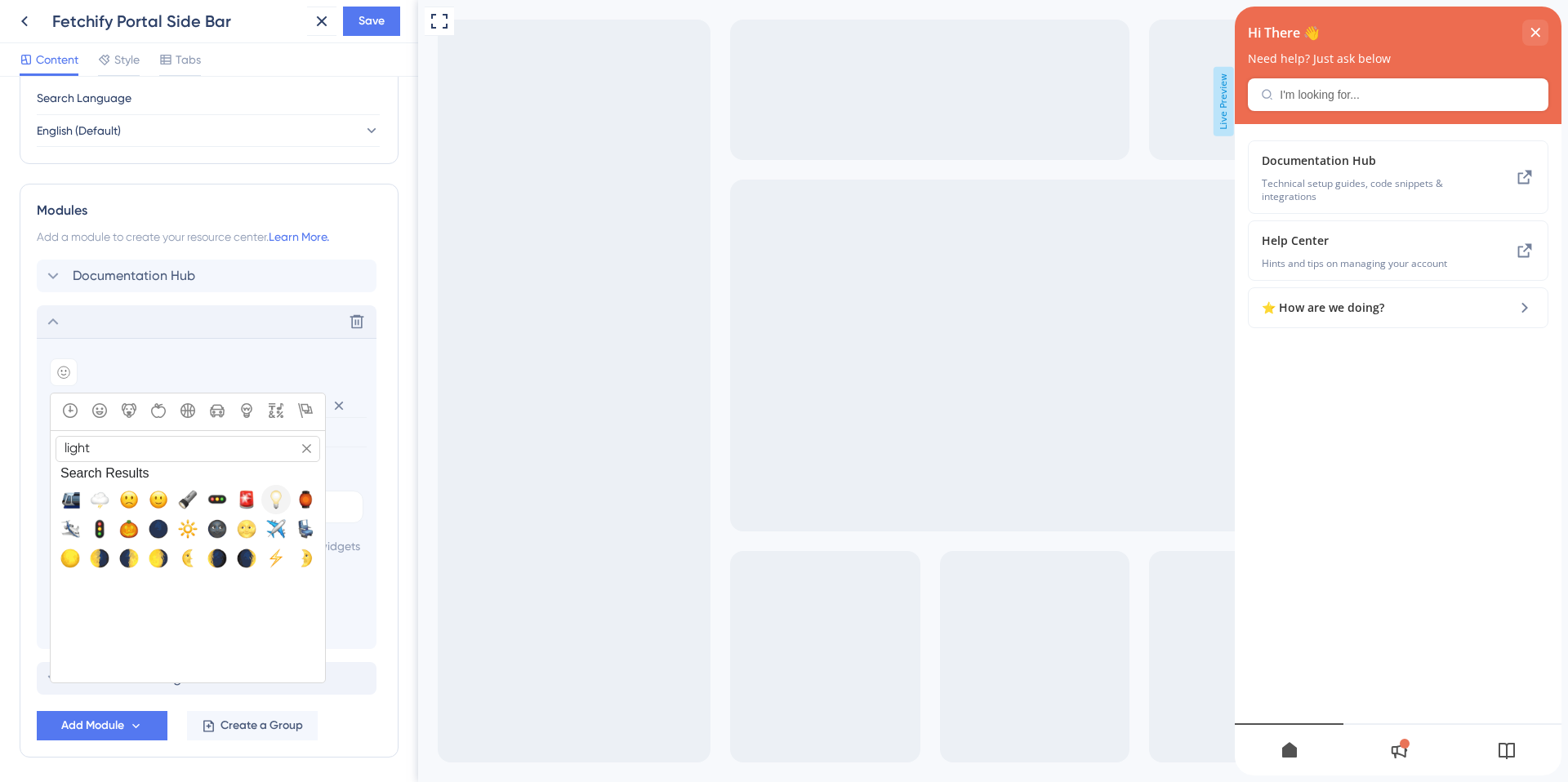
type input "light"
click at [273, 503] on span "💡, bulb" at bounding box center [276, 499] width 20 height 20
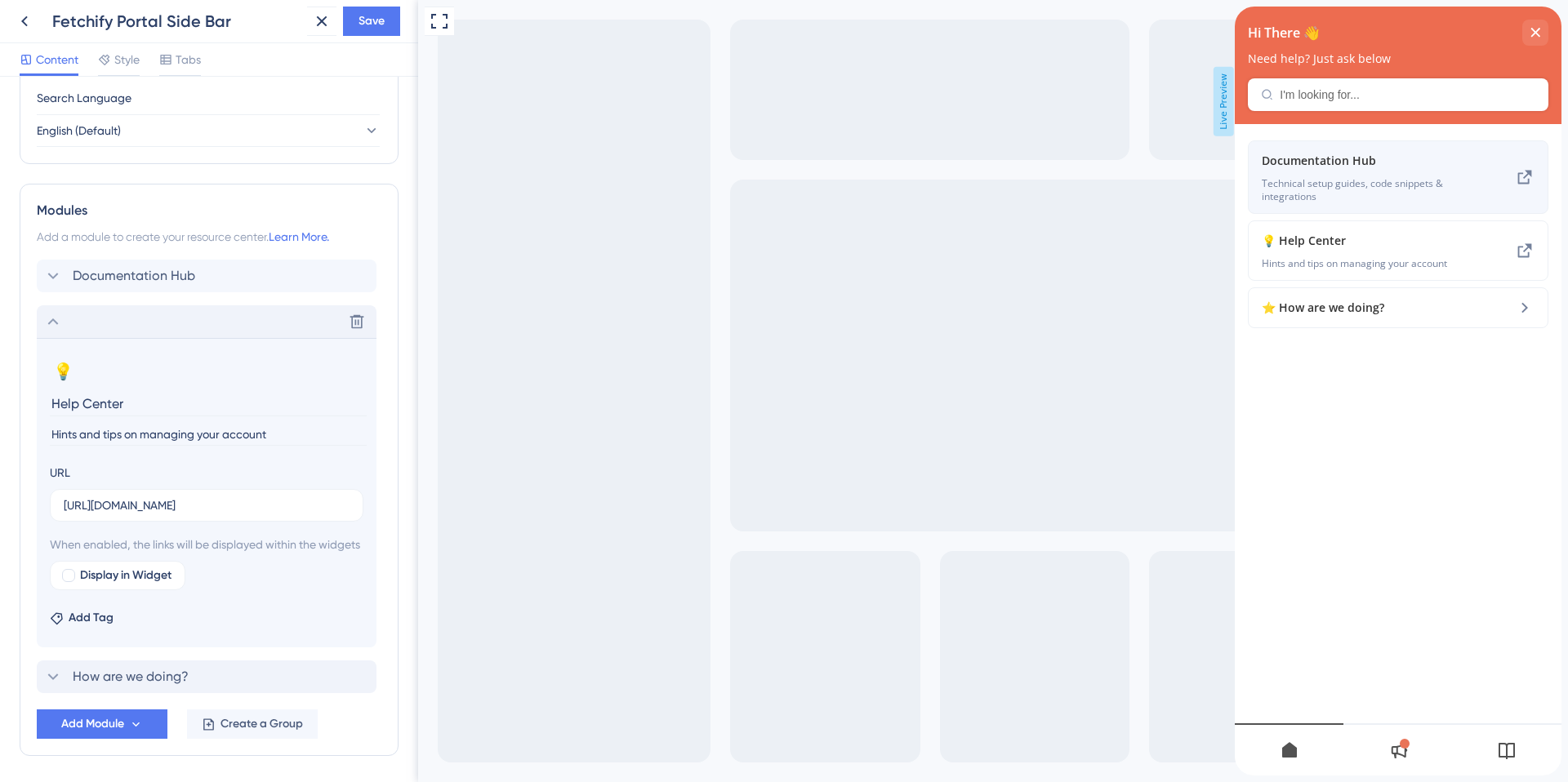
click at [1340, 180] on span "Technical setup guides, code snippets & integrations" at bounding box center [1370, 190] width 218 height 26
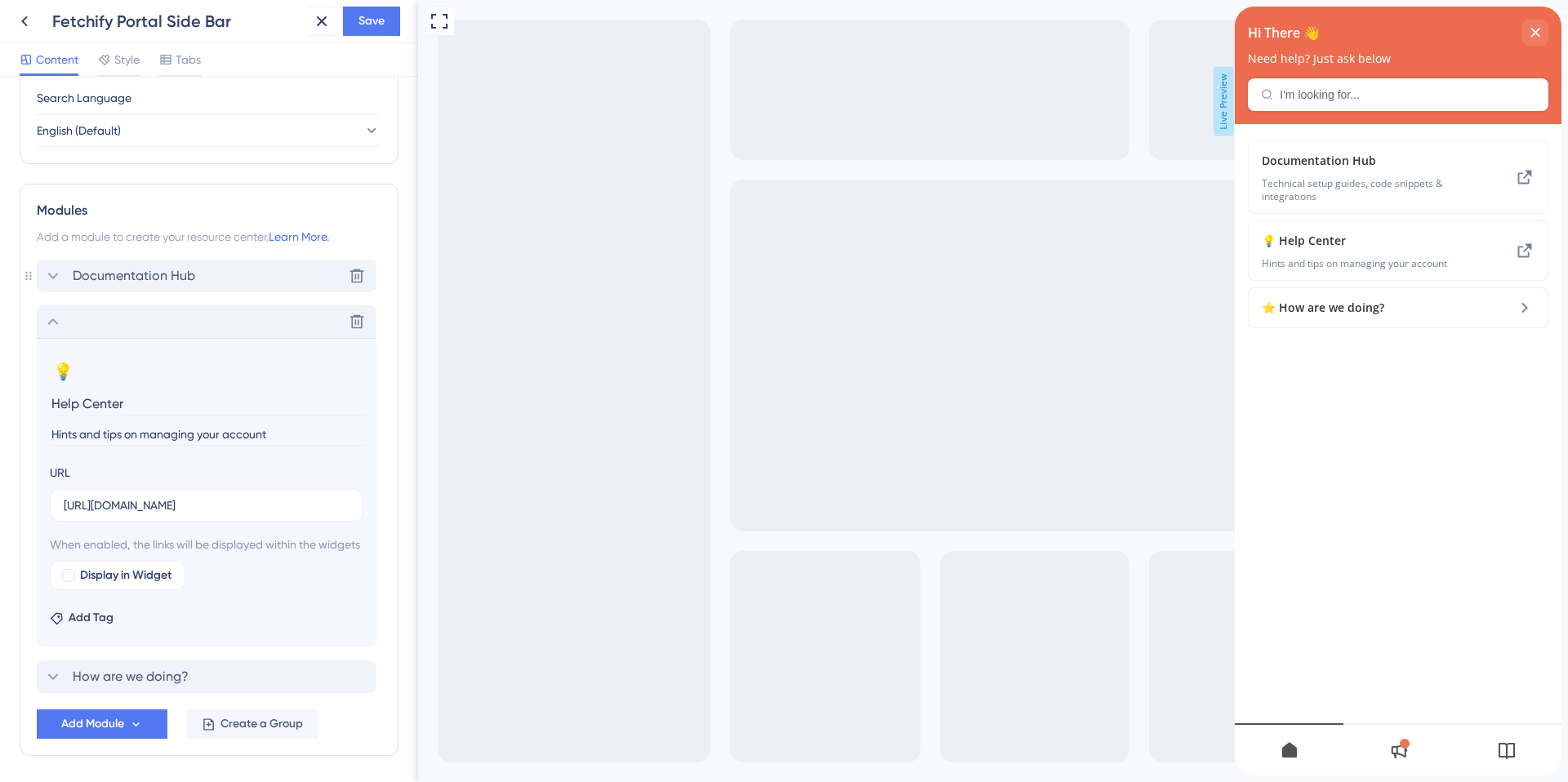
click at [160, 271] on span "Documentation Hub" at bounding box center [133, 276] width 122 height 20
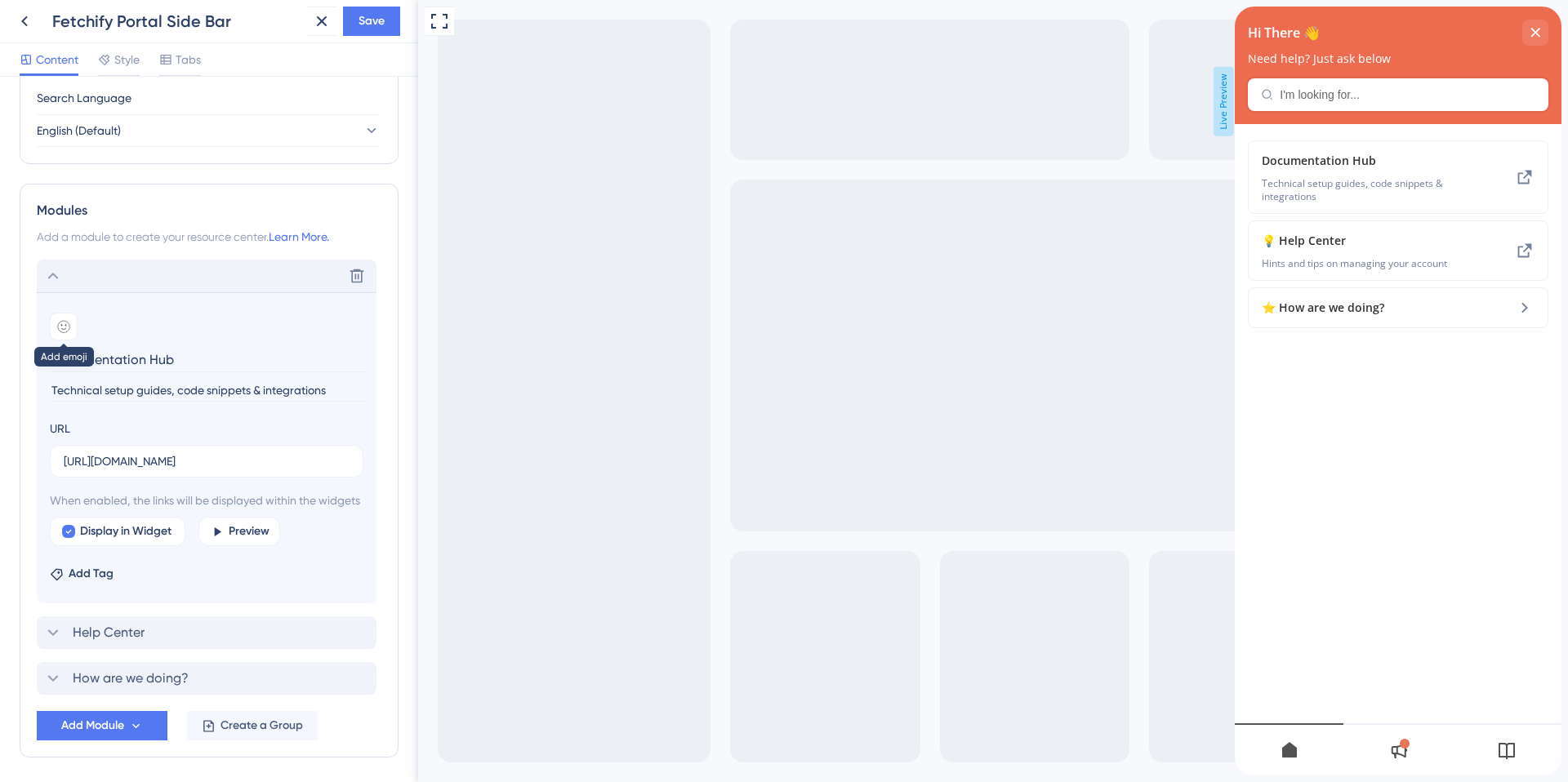
click at [70, 326] on div at bounding box center [63, 326] width 28 height 28
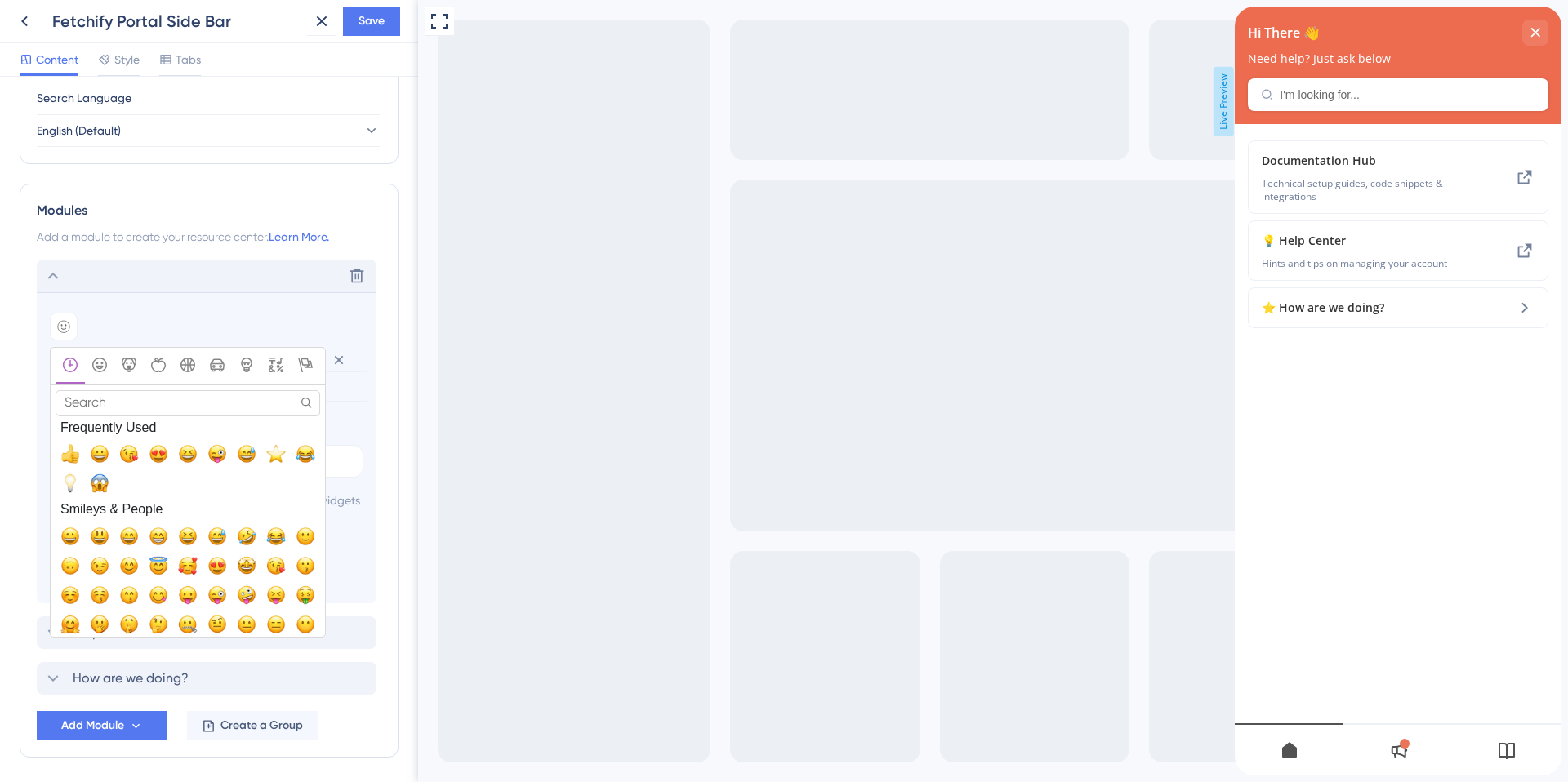
click at [114, 398] on input "Search" at bounding box center [188, 403] width 265 height 26
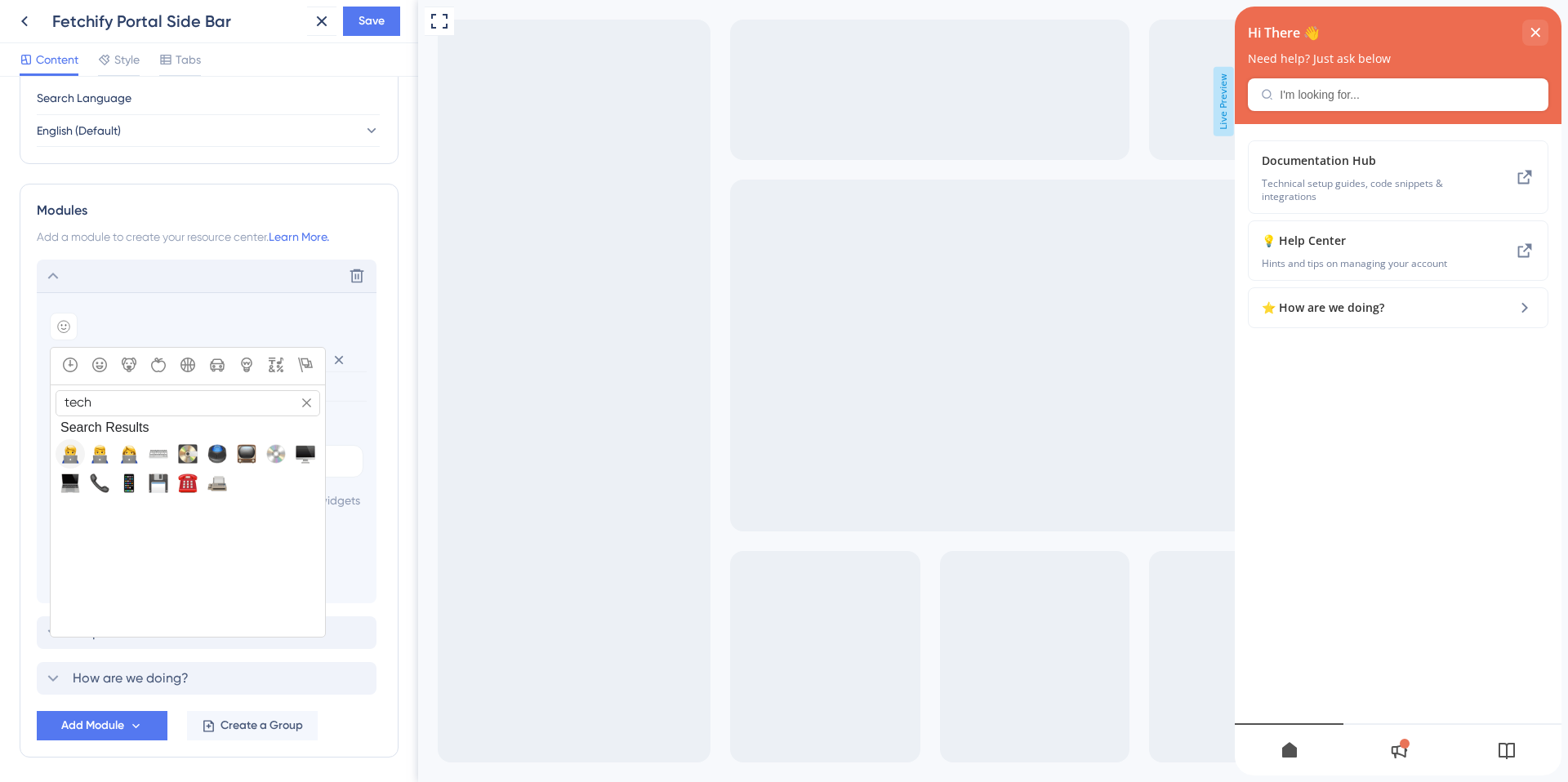
type input "tech"
click at [73, 457] on span "🧑‍💻, technologist" at bounding box center [70, 453] width 20 height 20
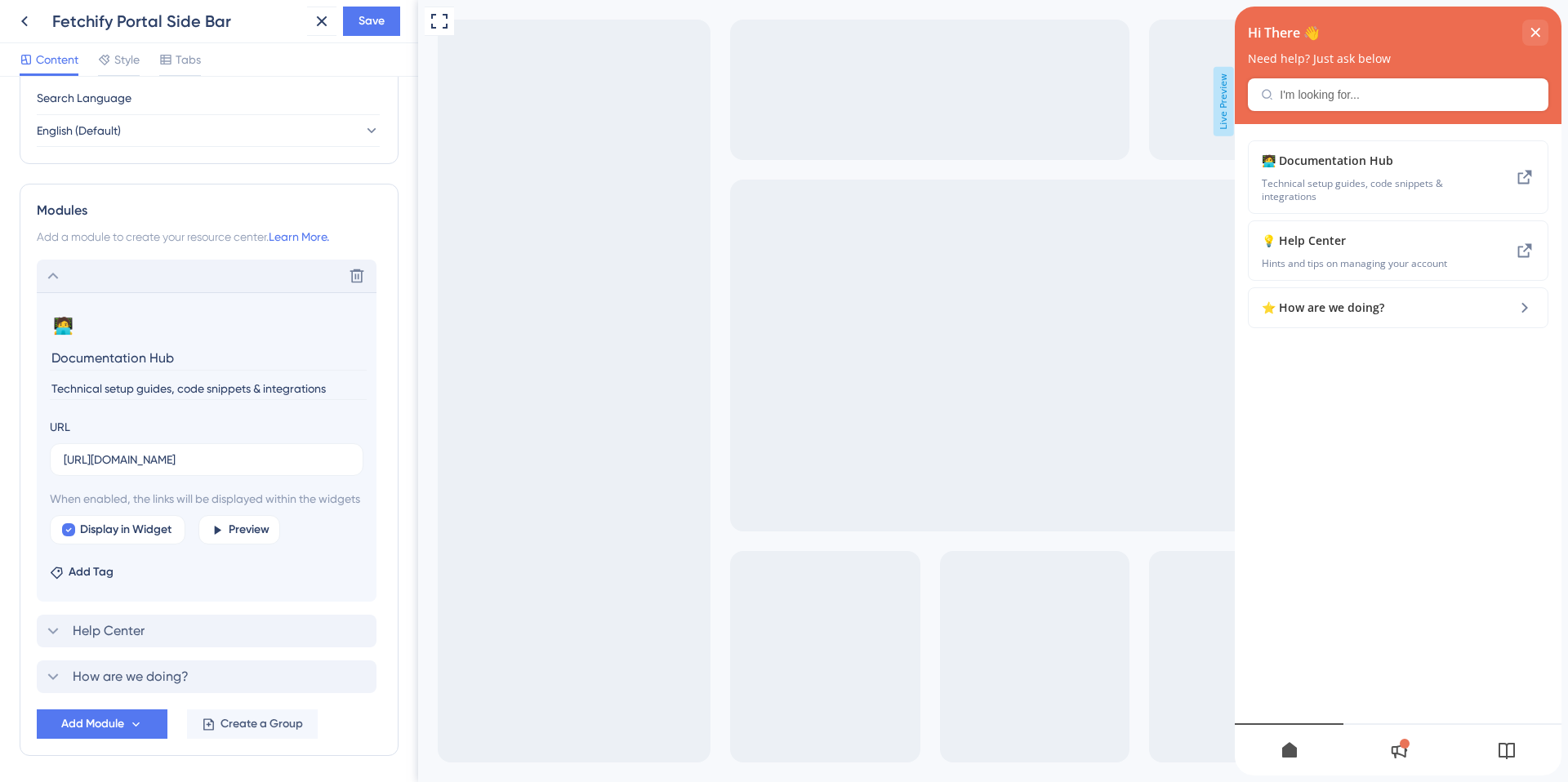
click at [56, 274] on icon at bounding box center [53, 276] width 20 height 20
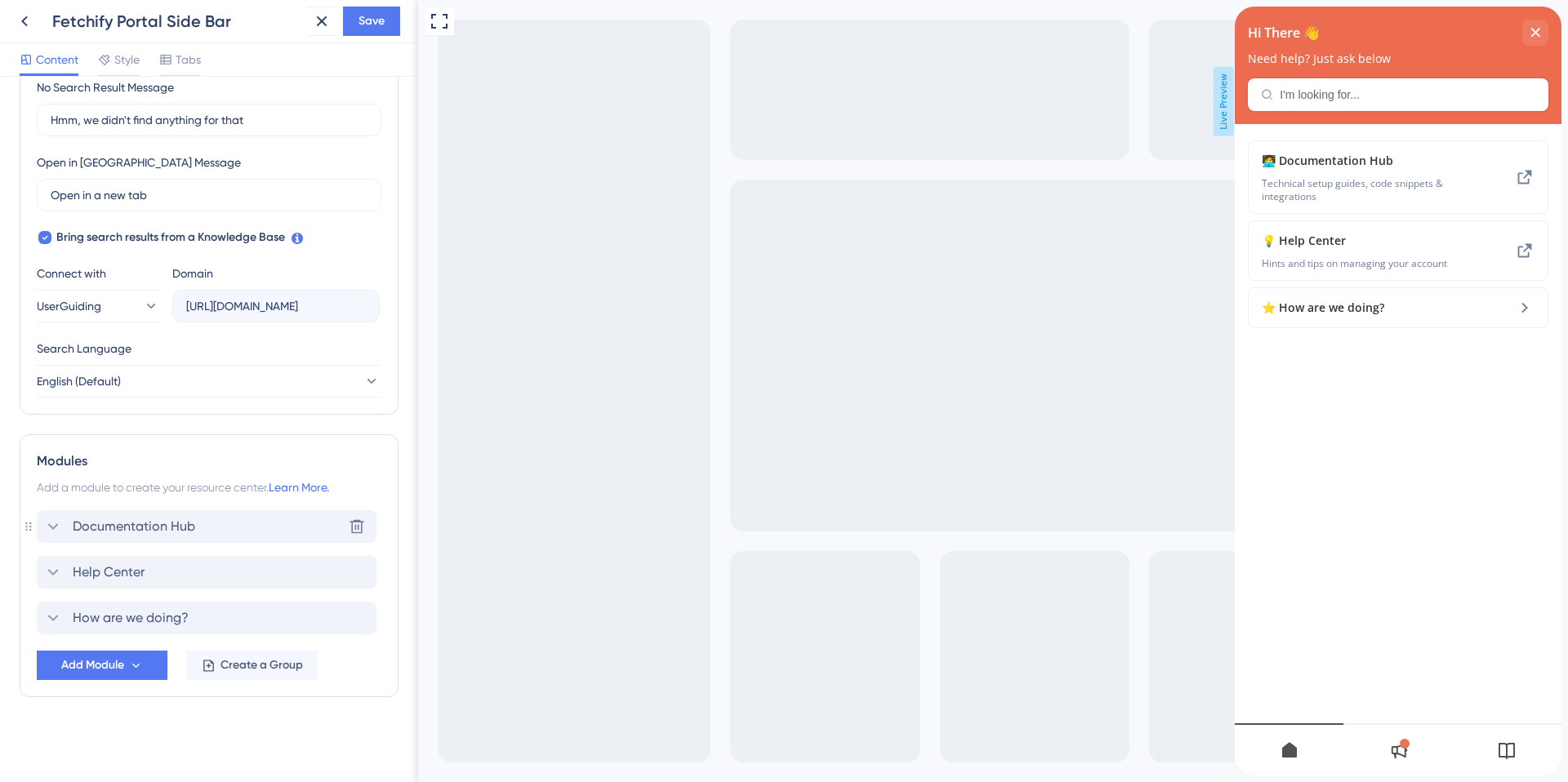
scroll to position [400, 0]
click at [113, 665] on span "Add Module" at bounding box center [93, 665] width 63 height 20
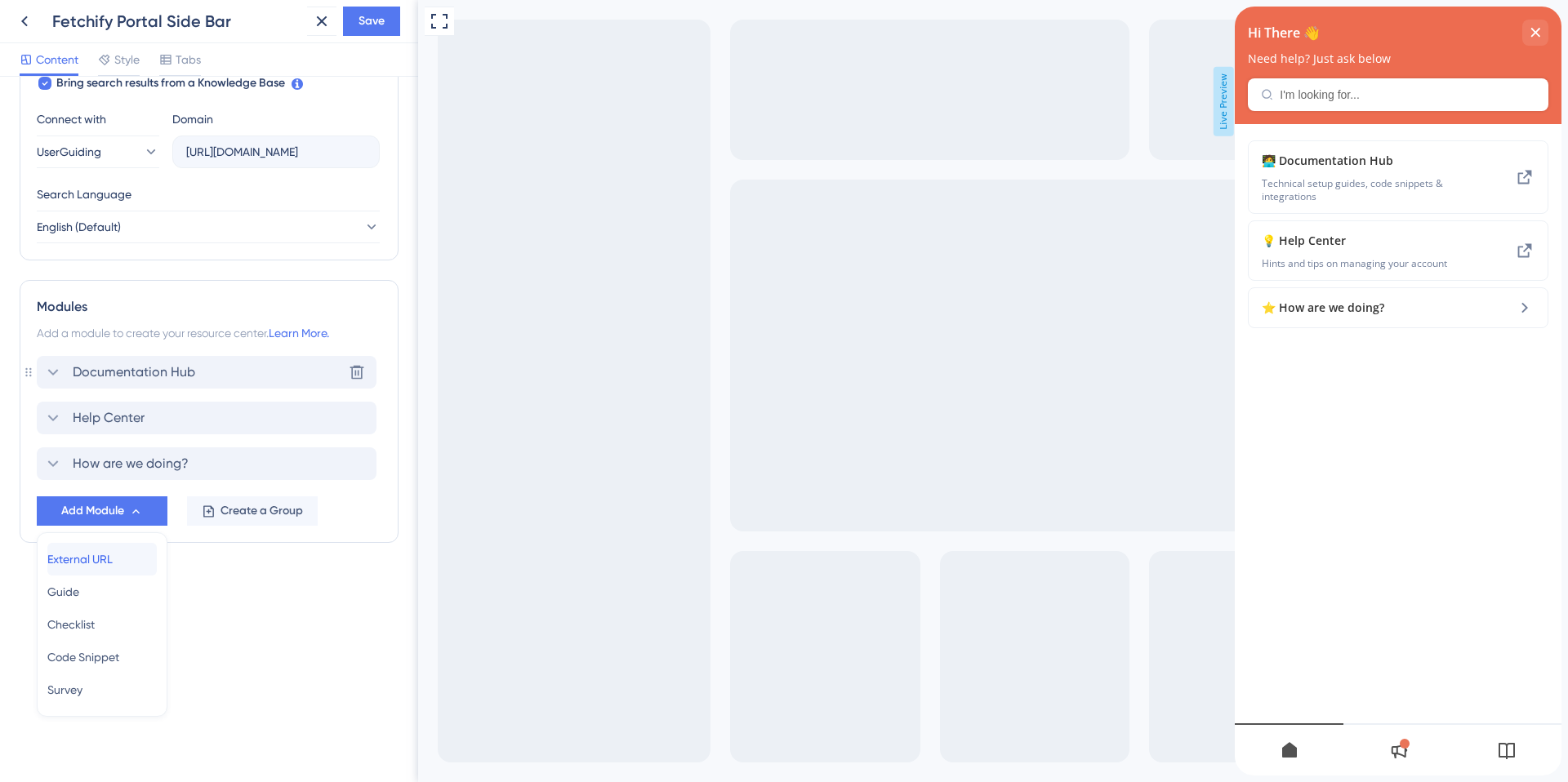
click at [113, 564] on span "External URL" at bounding box center [79, 559] width 66 height 20
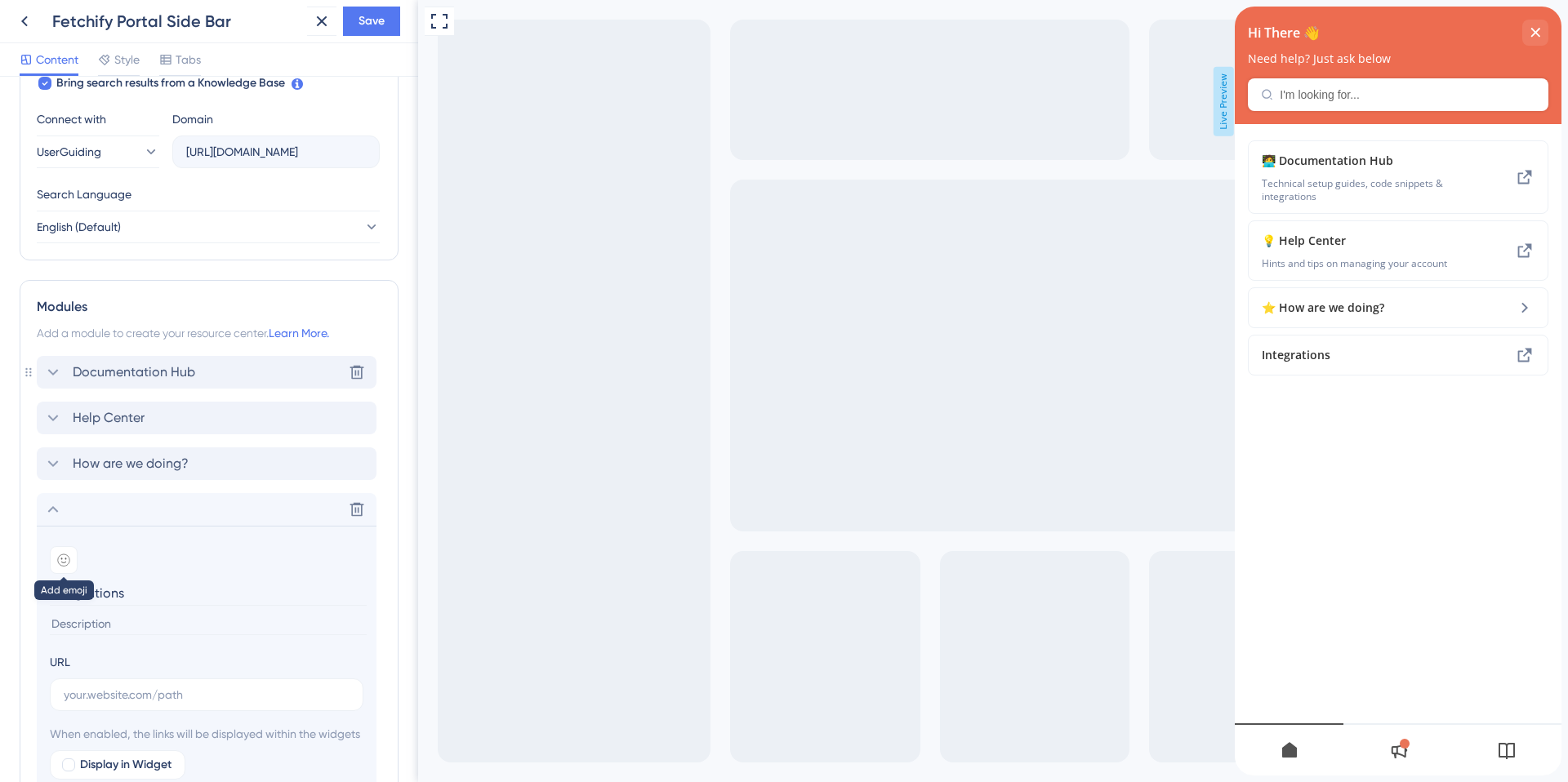
type input "Integrations"
click at [65, 557] on icon at bounding box center [63, 559] width 13 height 13
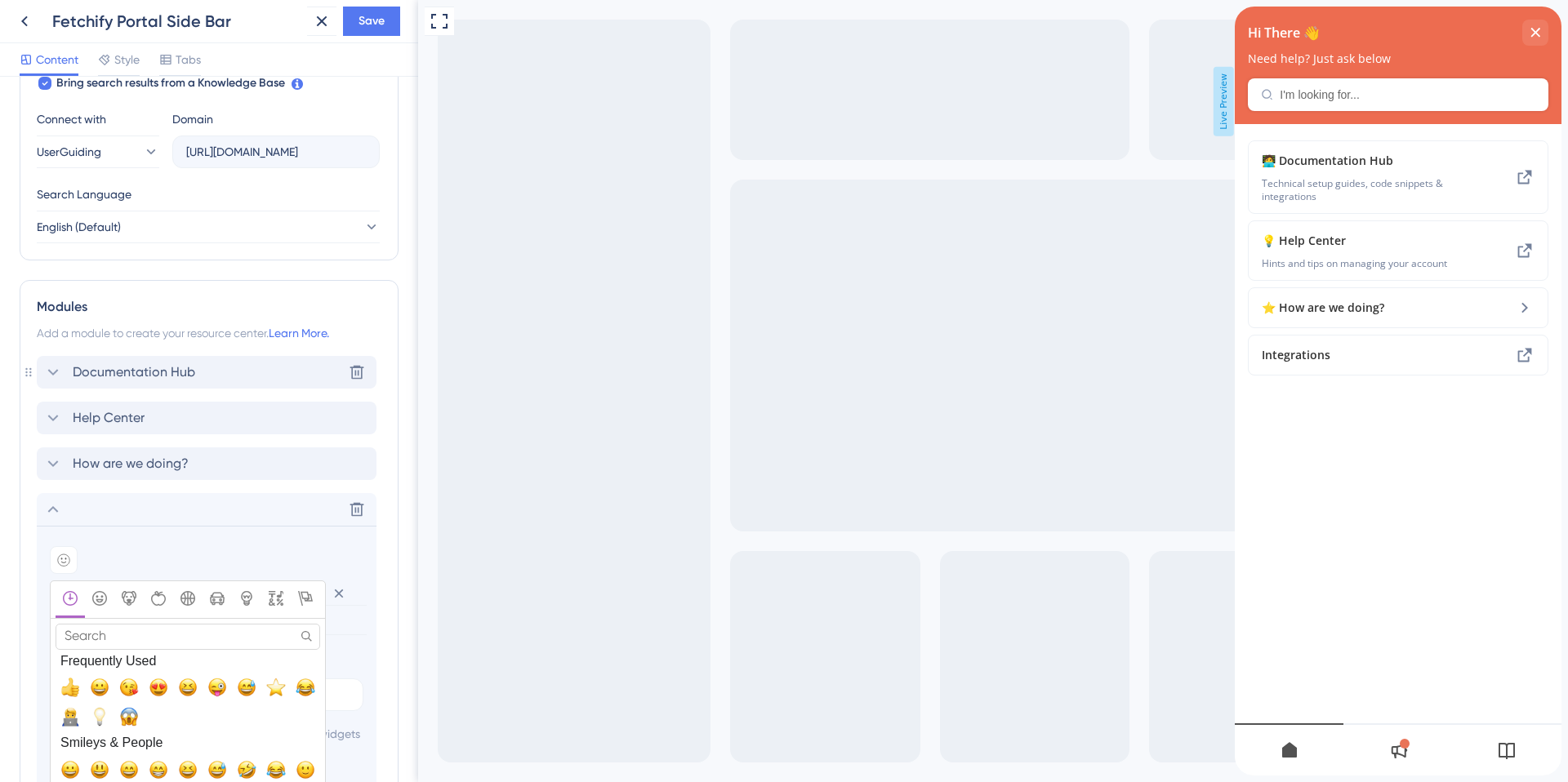
click at [131, 631] on input "Search" at bounding box center [188, 637] width 265 height 26
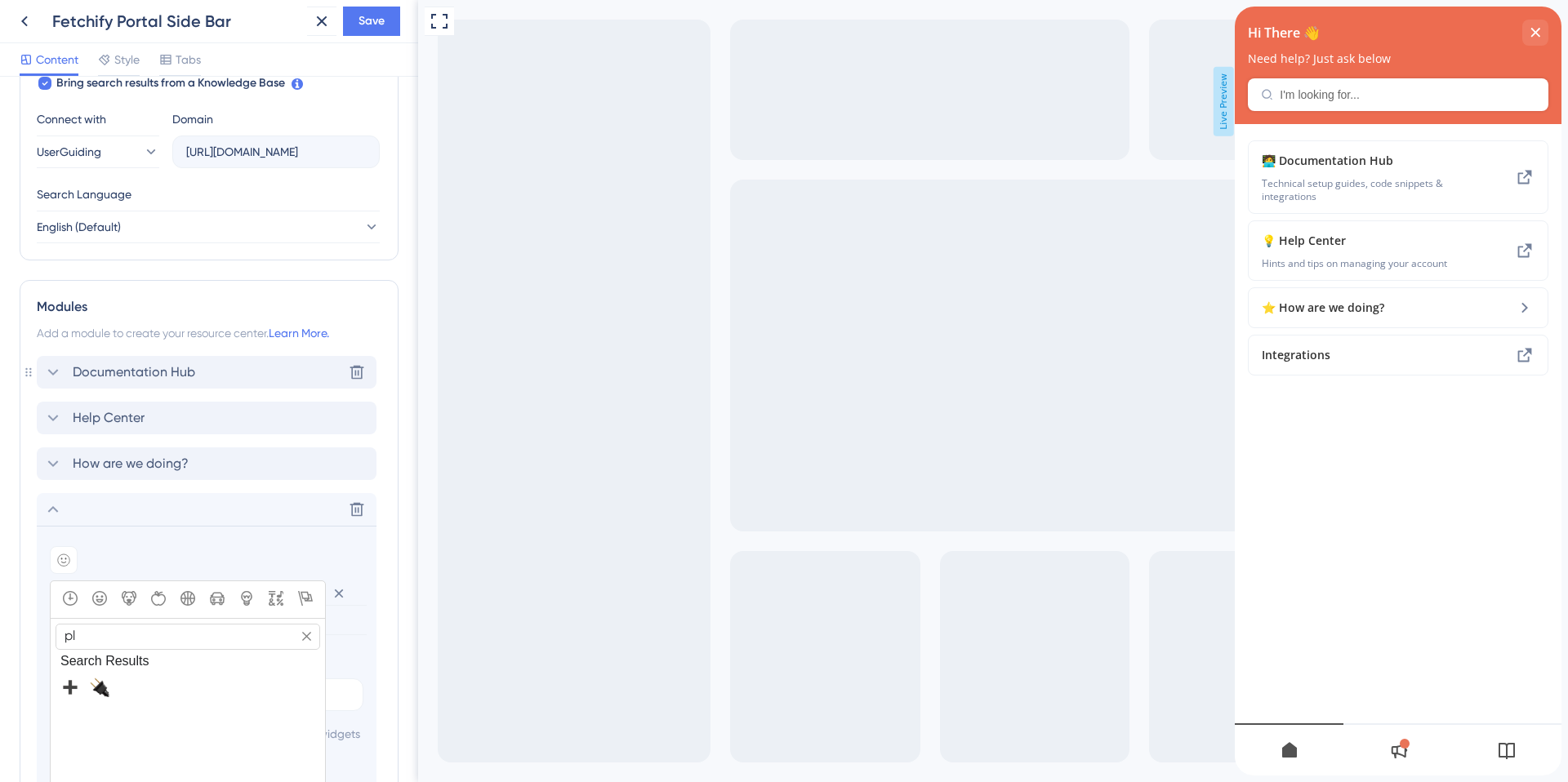
type input "p"
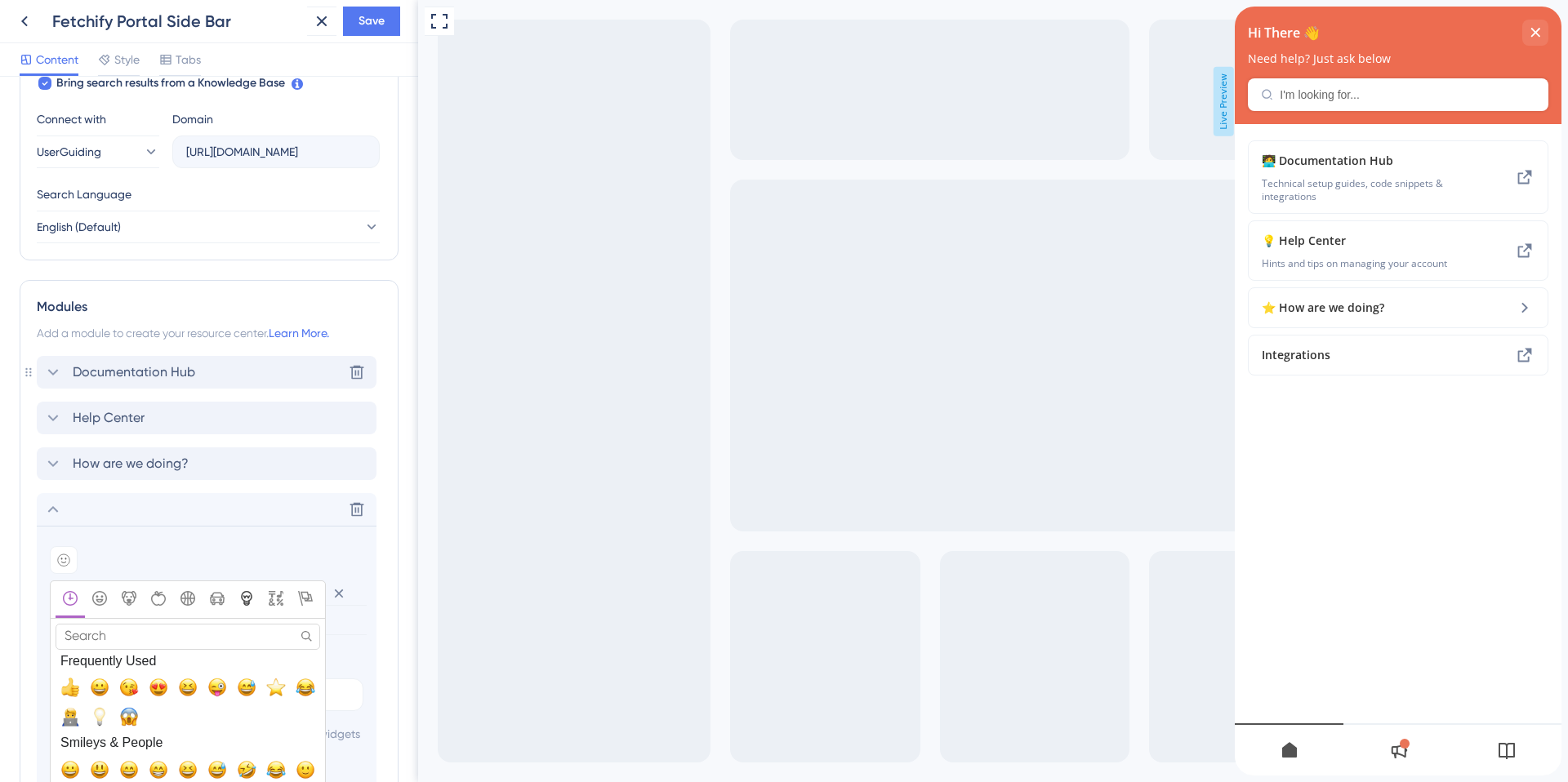
click at [247, 597] on icon "Objects" at bounding box center [246, 598] width 15 height 15
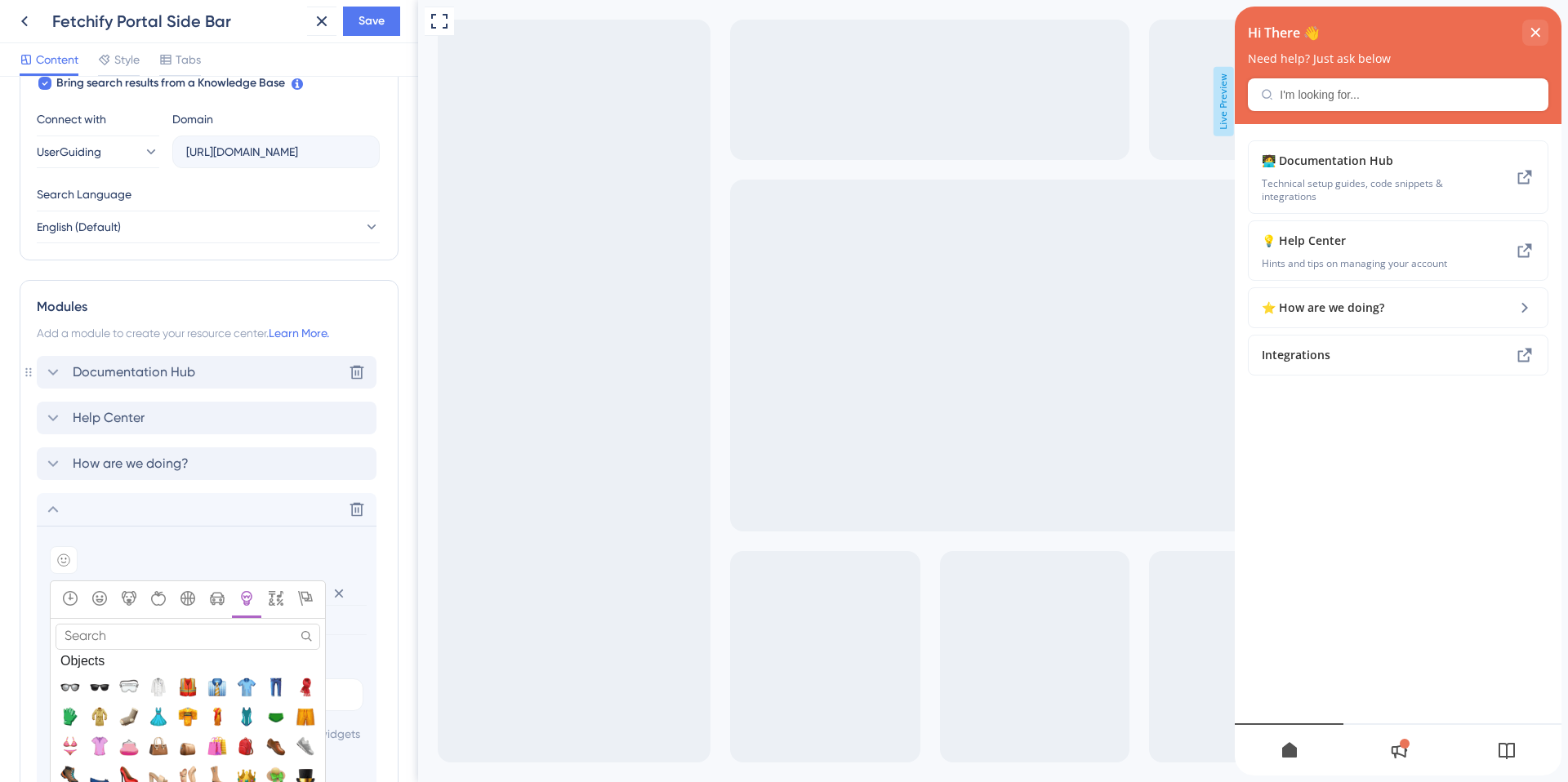
click at [247, 597] on icon "Objects" at bounding box center [246, 598] width 15 height 15
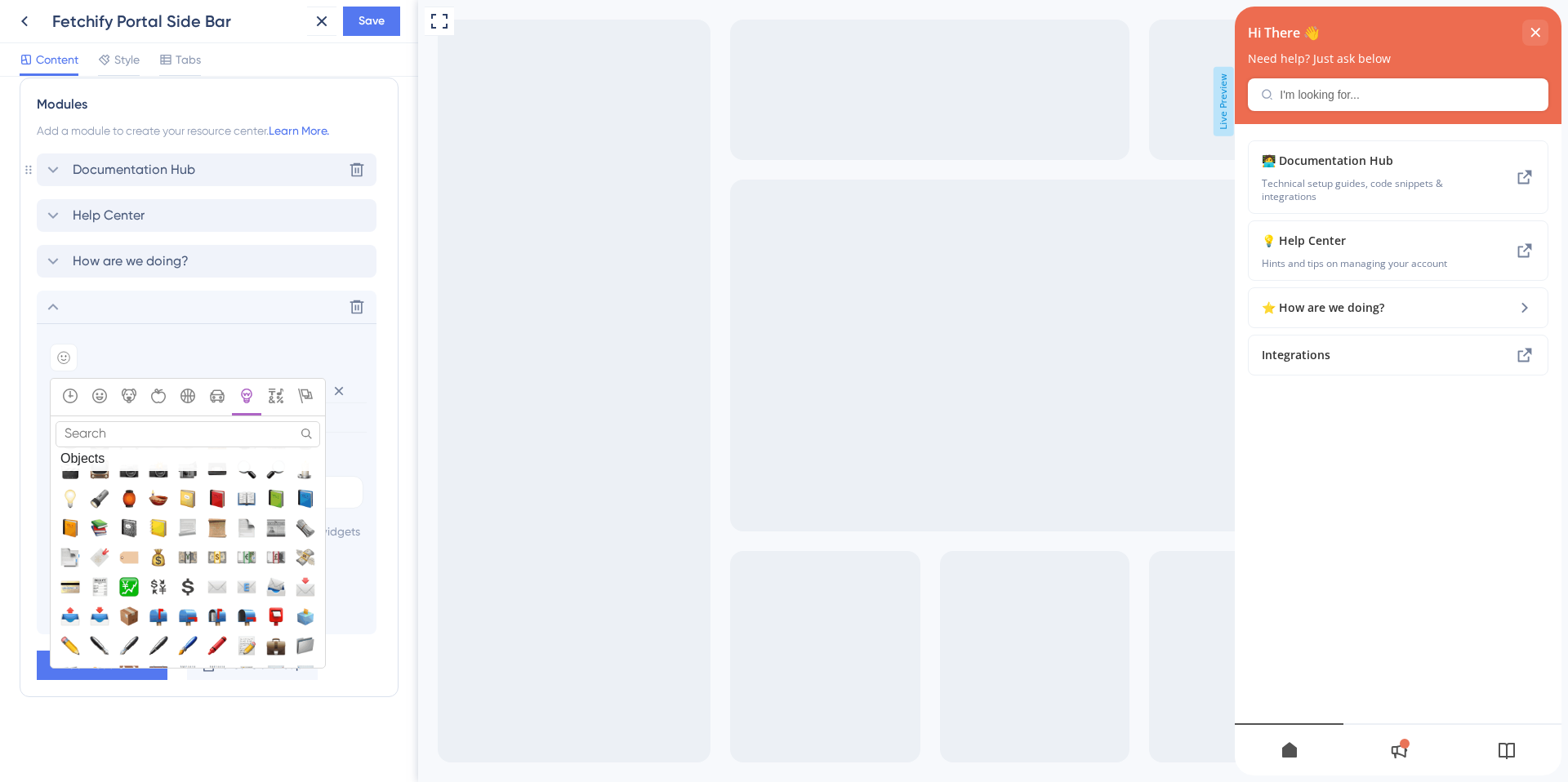
scroll to position [3919, 0]
click at [86, 421] on input "Search" at bounding box center [188, 434] width 265 height 26
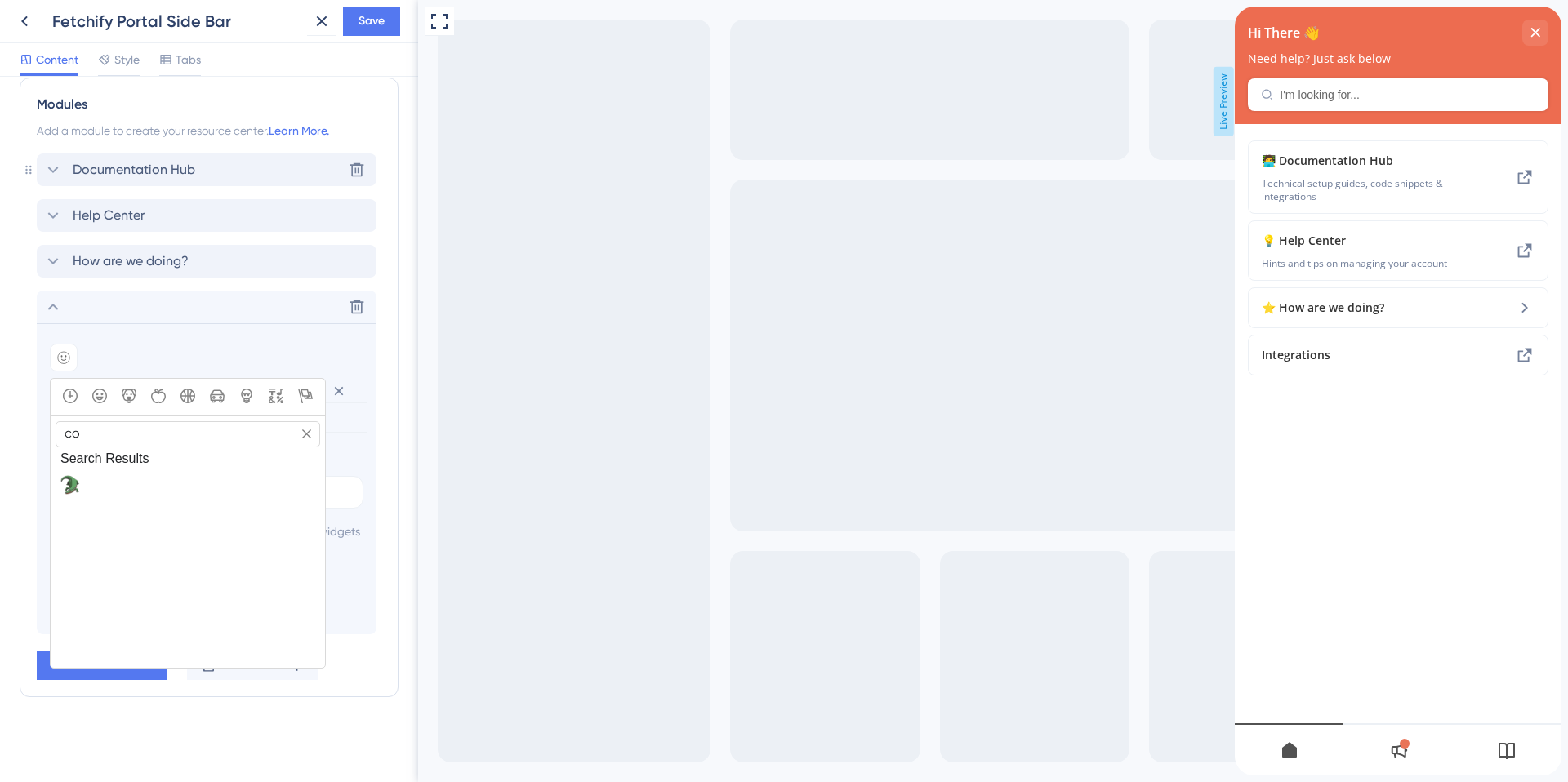
type input "c"
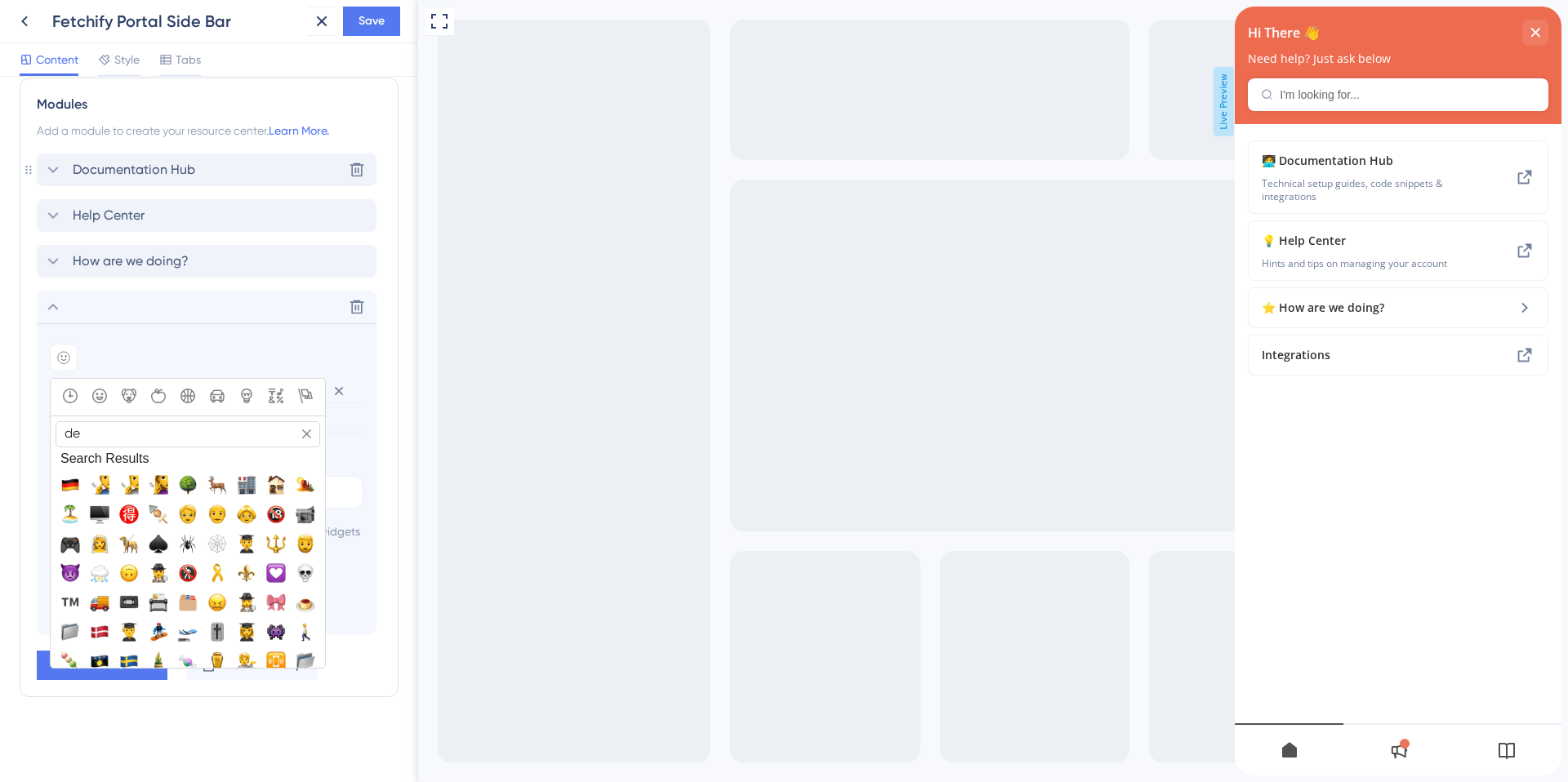
type input "d"
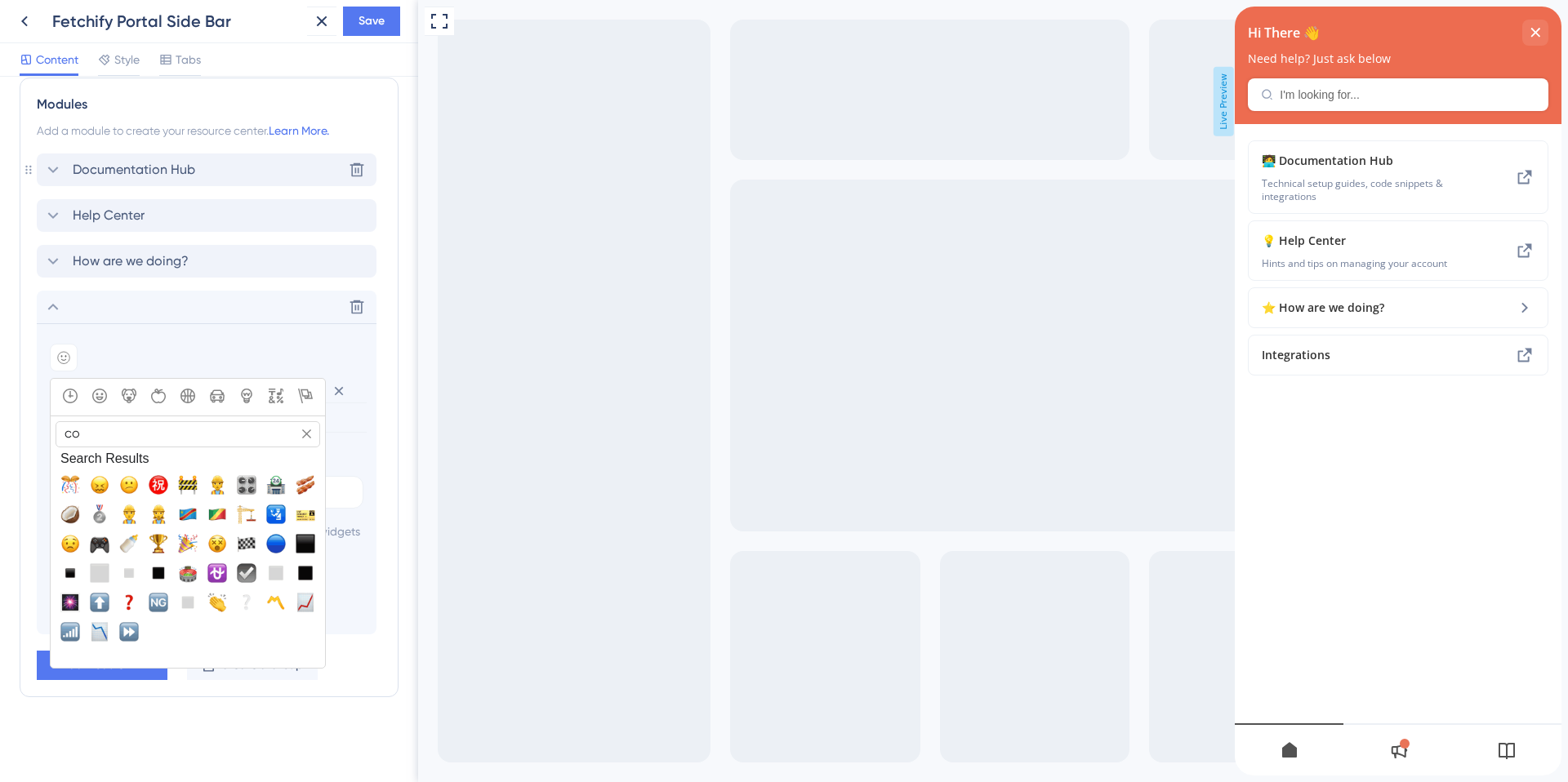
type input "c"
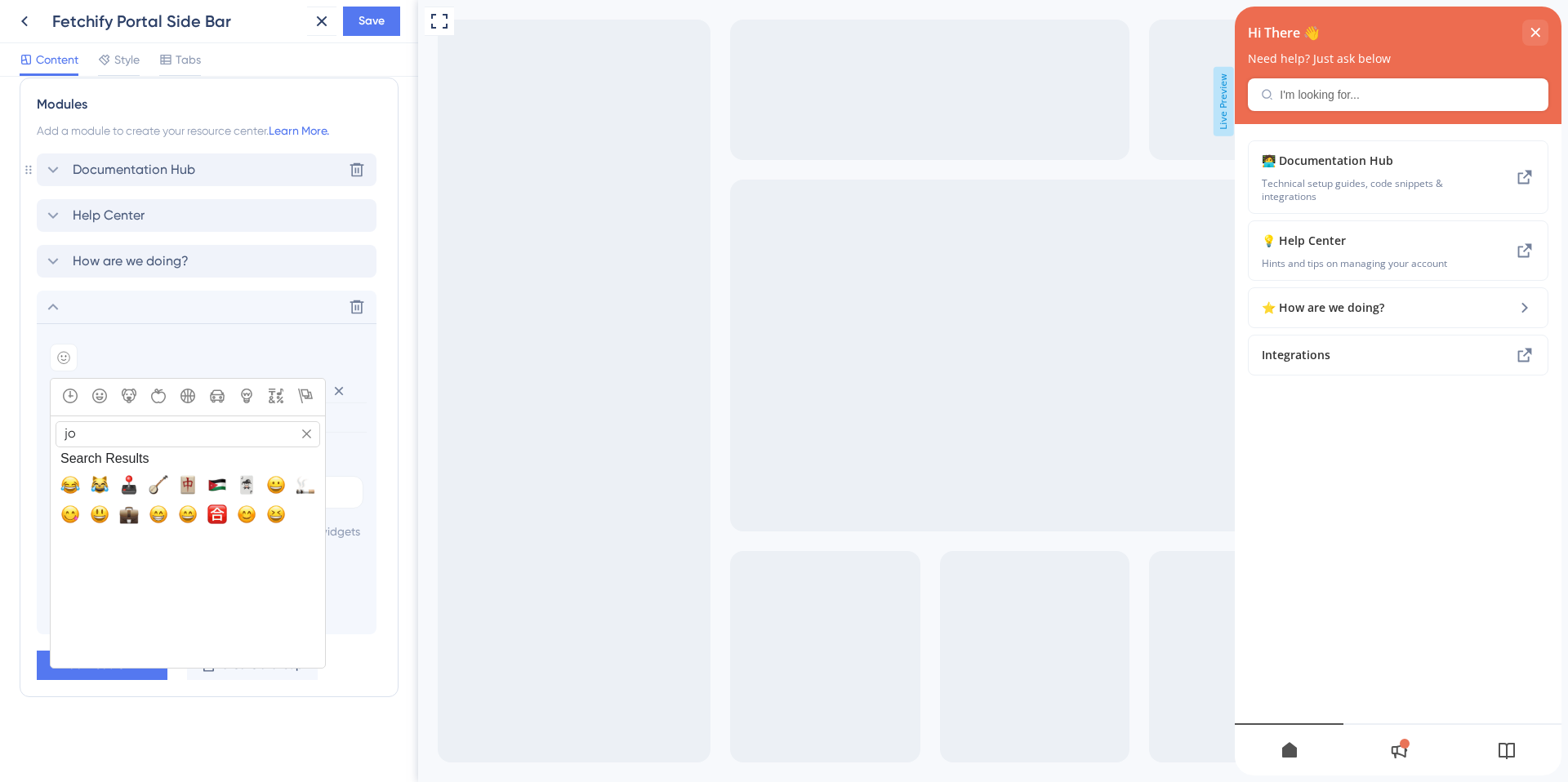
type input "j"
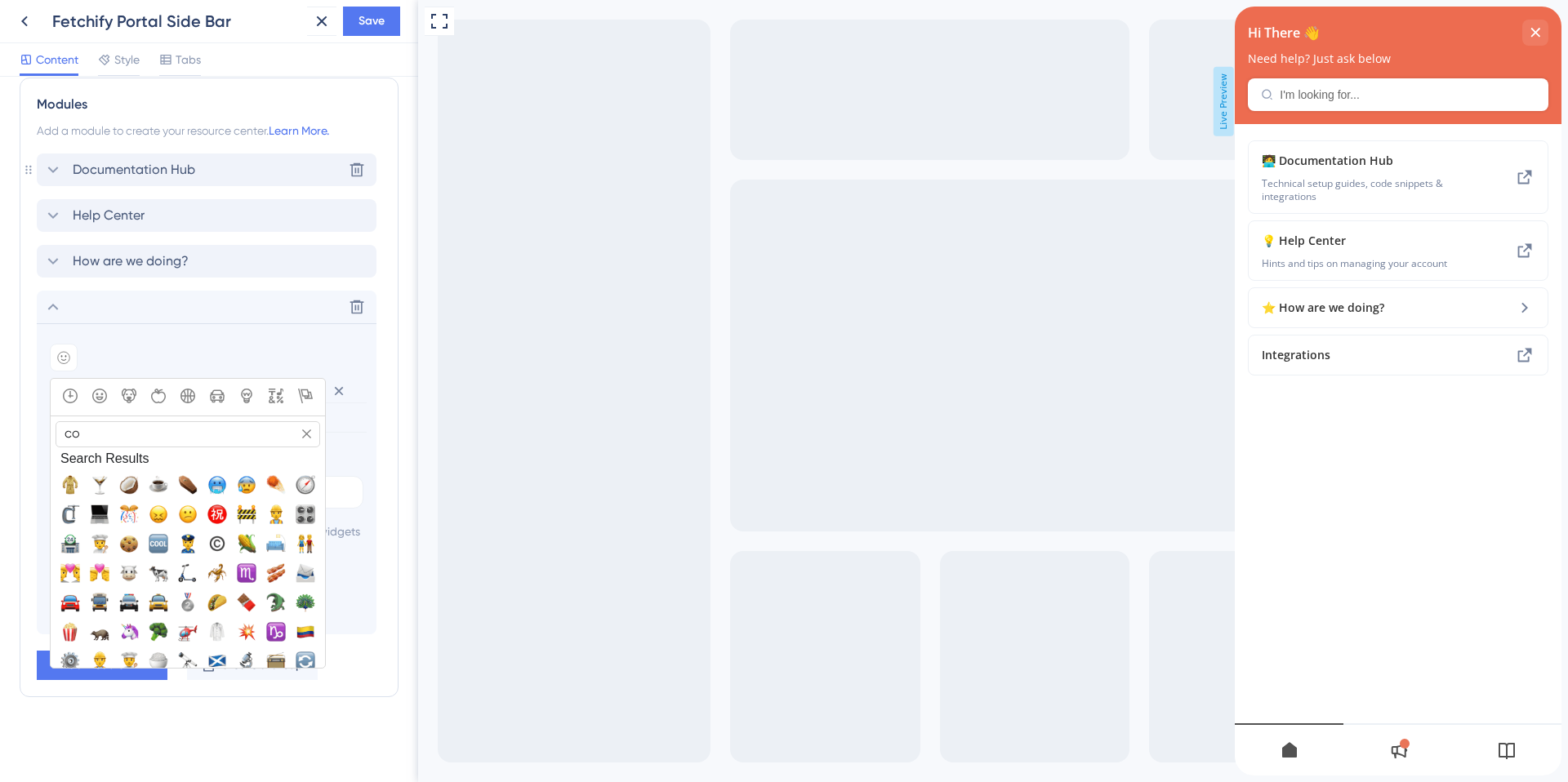
type input "c"
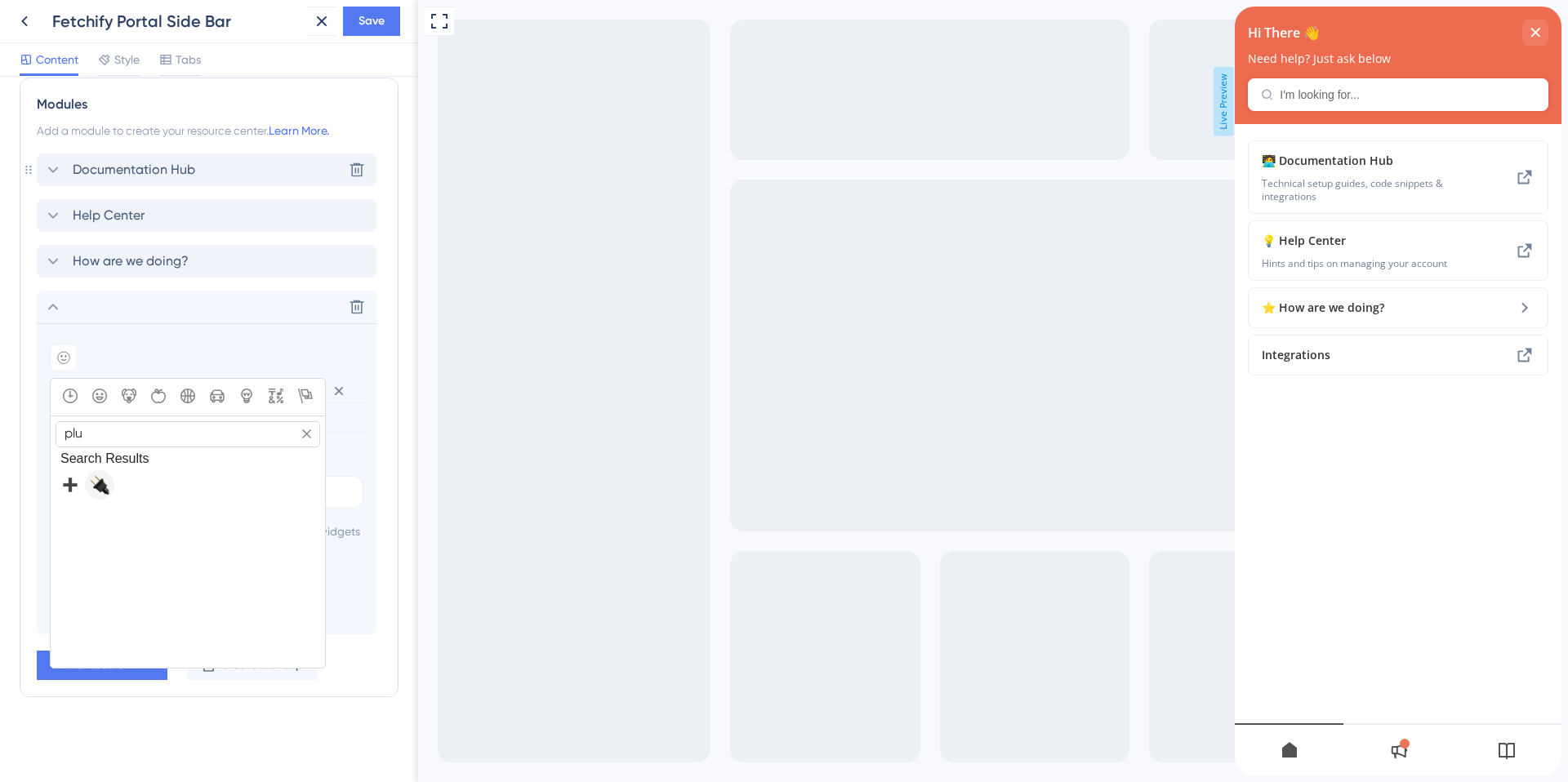
type input "plu"
click at [101, 476] on span "🔌, electric_plug" at bounding box center [99, 485] width 20 height 20
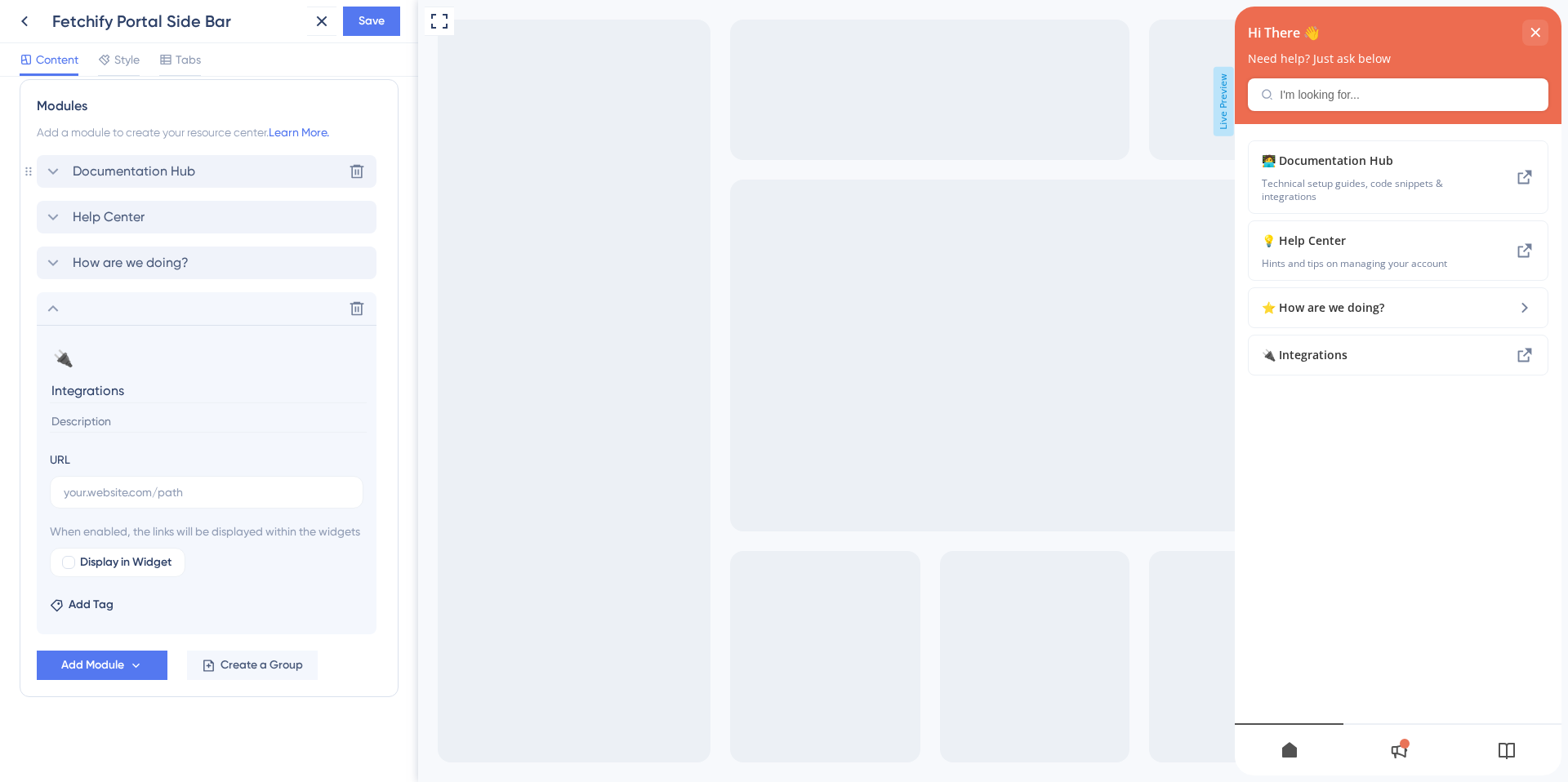
scroll to position [775, 0]
click at [80, 561] on span "Display in Widget" at bounding box center [126, 562] width 91 height 20
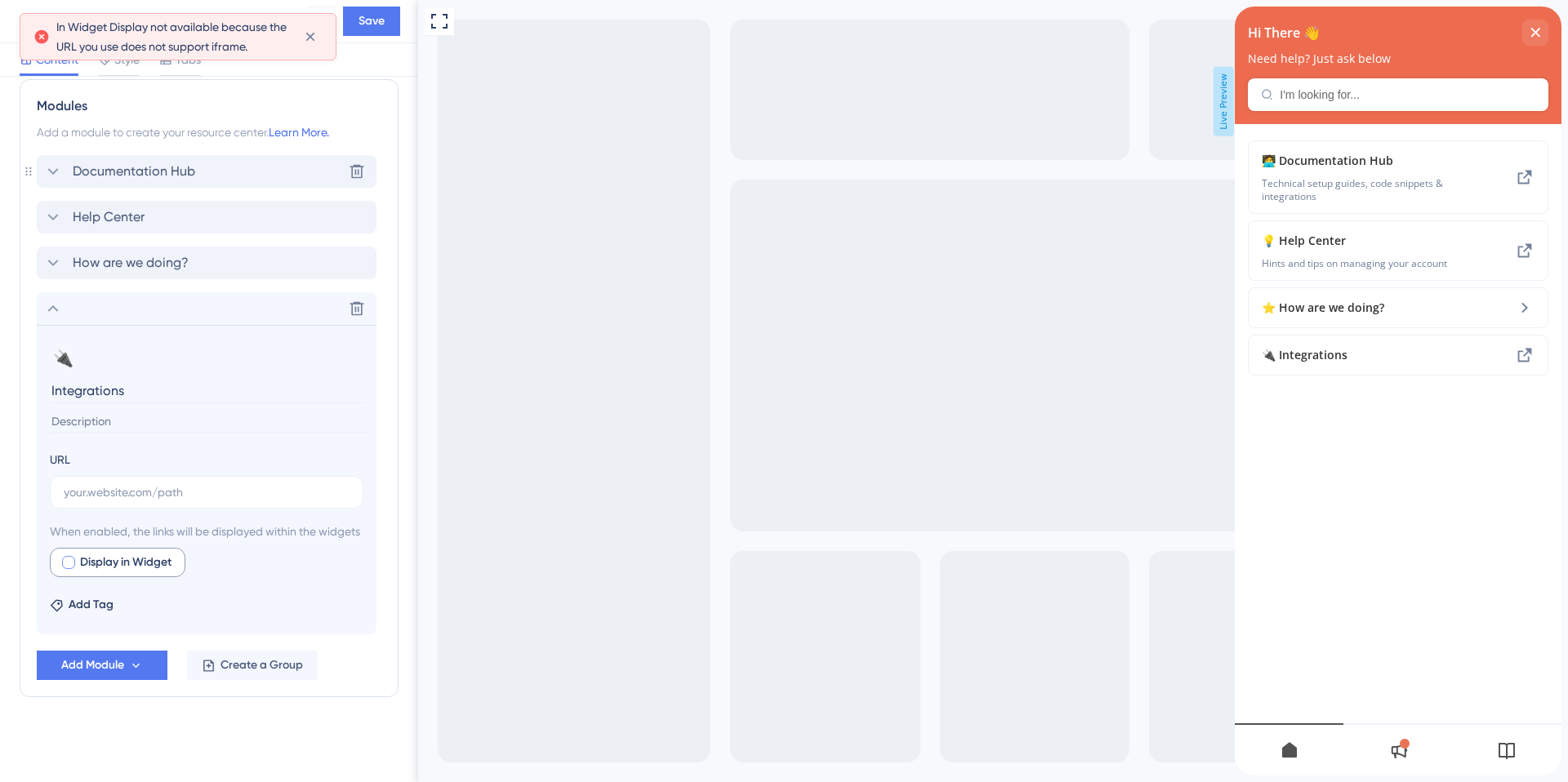
click at [67, 563] on div at bounding box center [68, 562] width 13 height 13
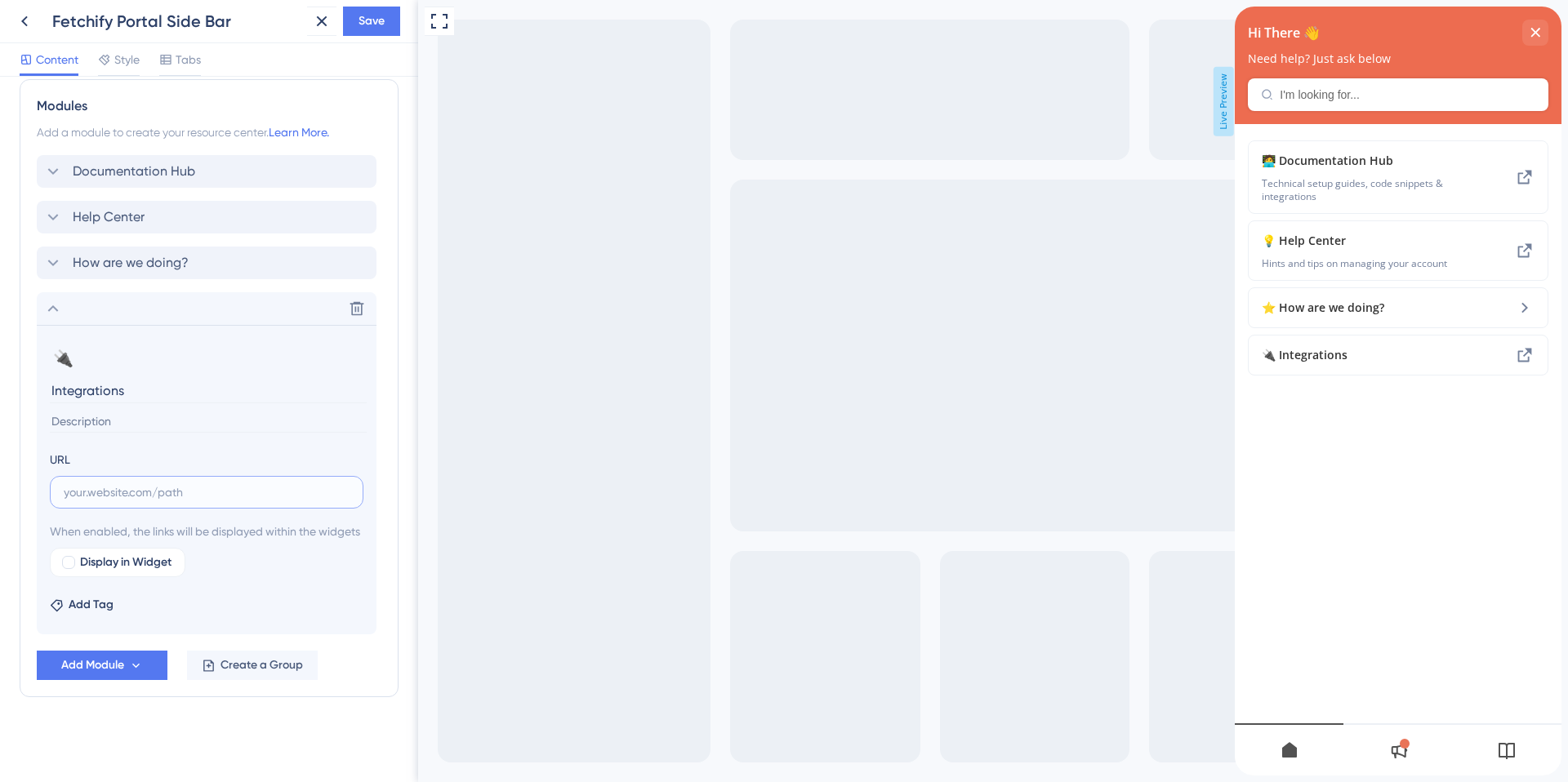
click at [104, 483] on input "text" at bounding box center [207, 492] width 286 height 18
paste input "https://www.fetchify.com/integrations"
type input "https://www.fetchify.com/integrations"
click at [66, 565] on div at bounding box center [68, 562] width 13 height 13
click at [67, 561] on icon at bounding box center [69, 562] width 7 height 13
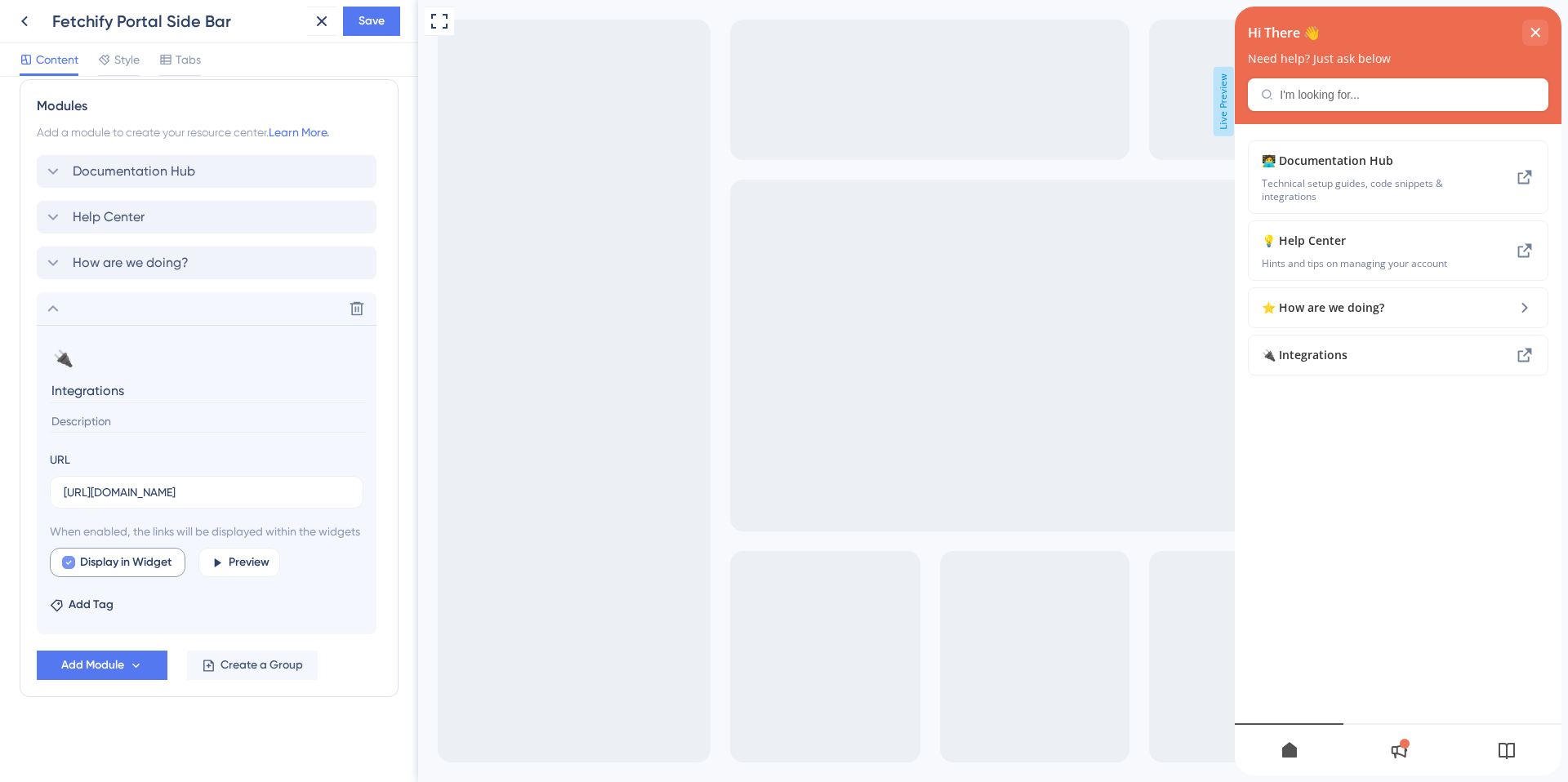
checkbox input "false"
click at [106, 662] on span "Add Module" at bounding box center [93, 665] width 63 height 20
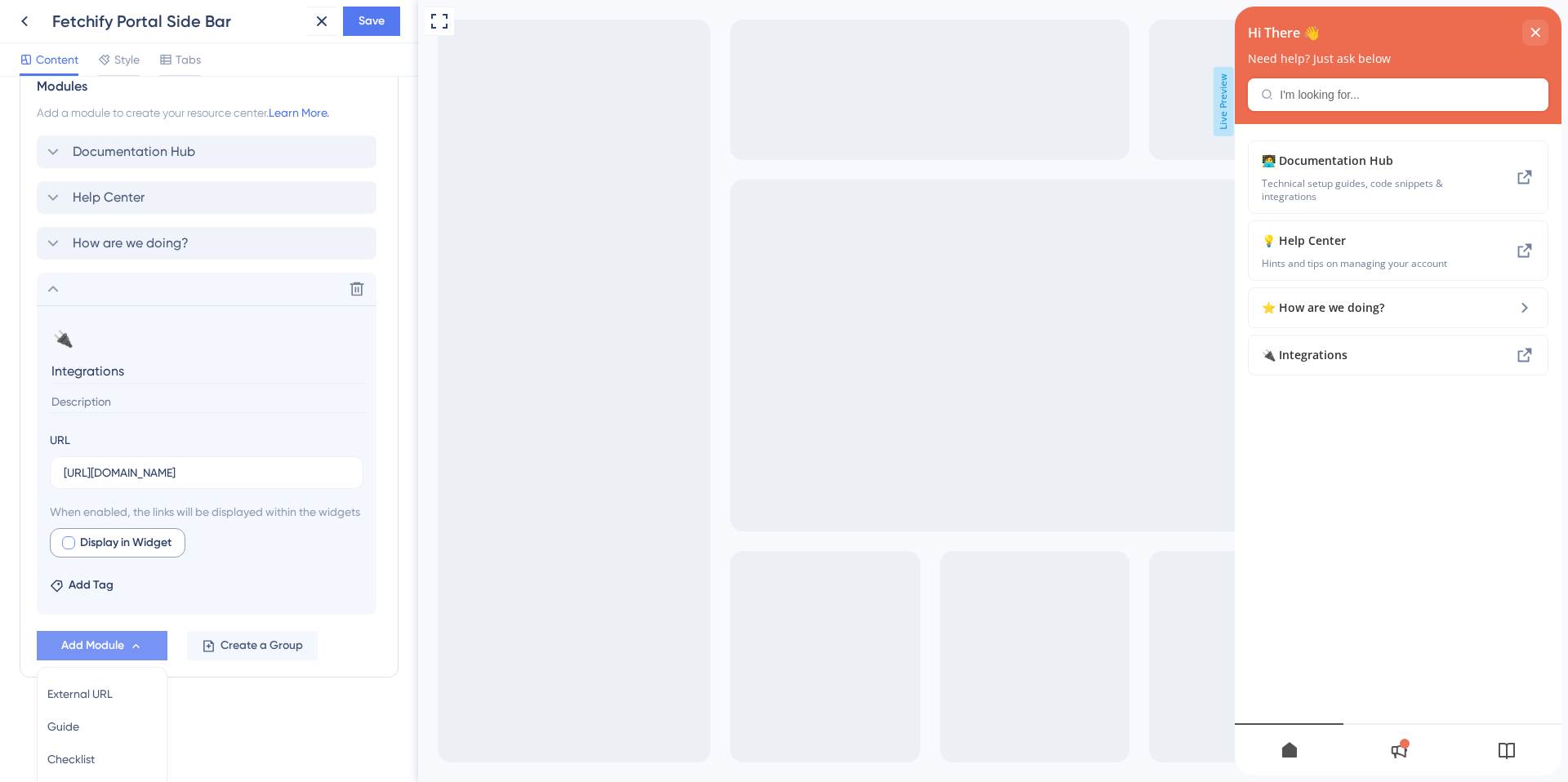
scroll to position [929, 0]
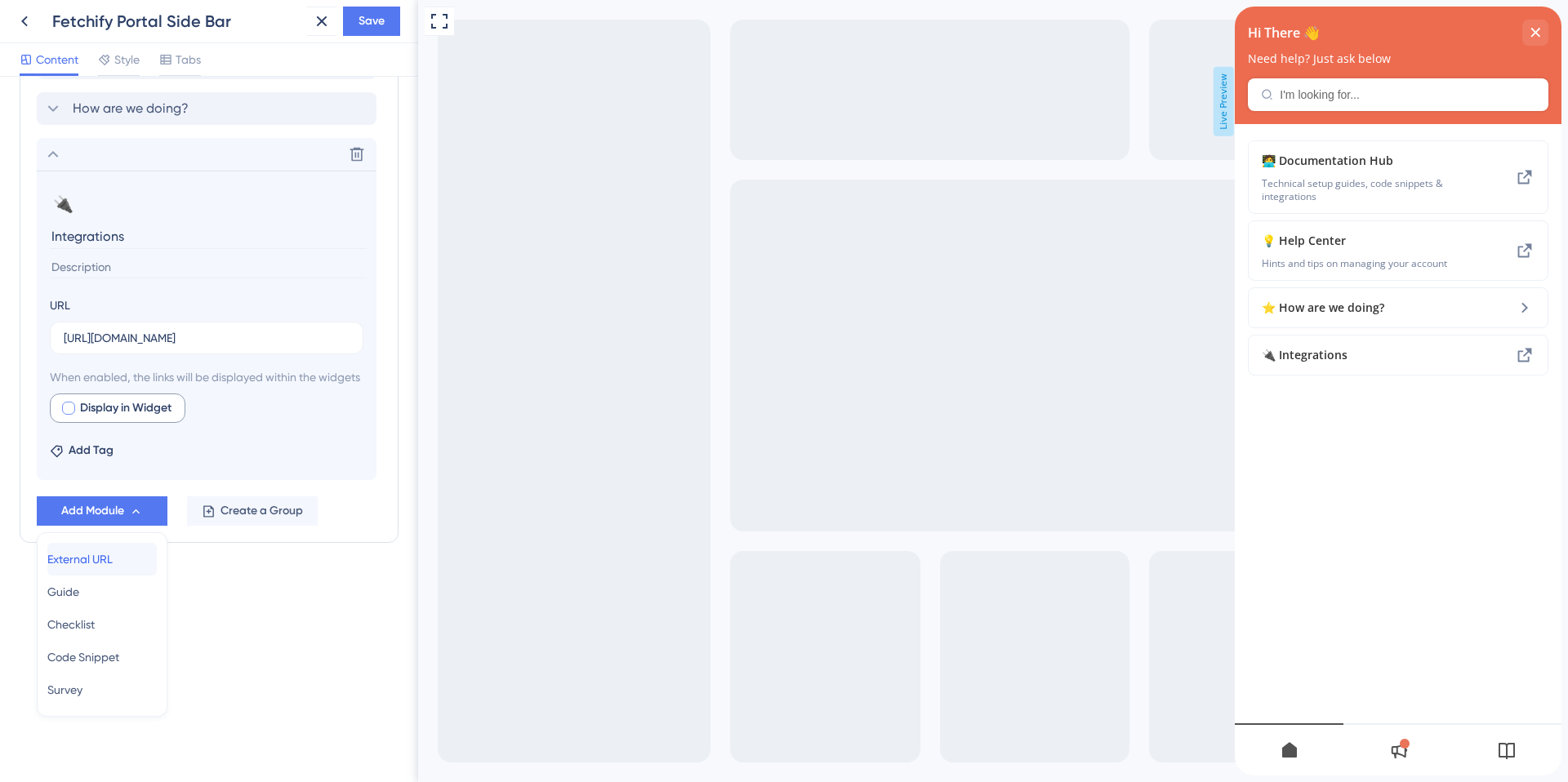
click at [84, 554] on span "External URL" at bounding box center [79, 559] width 66 height 20
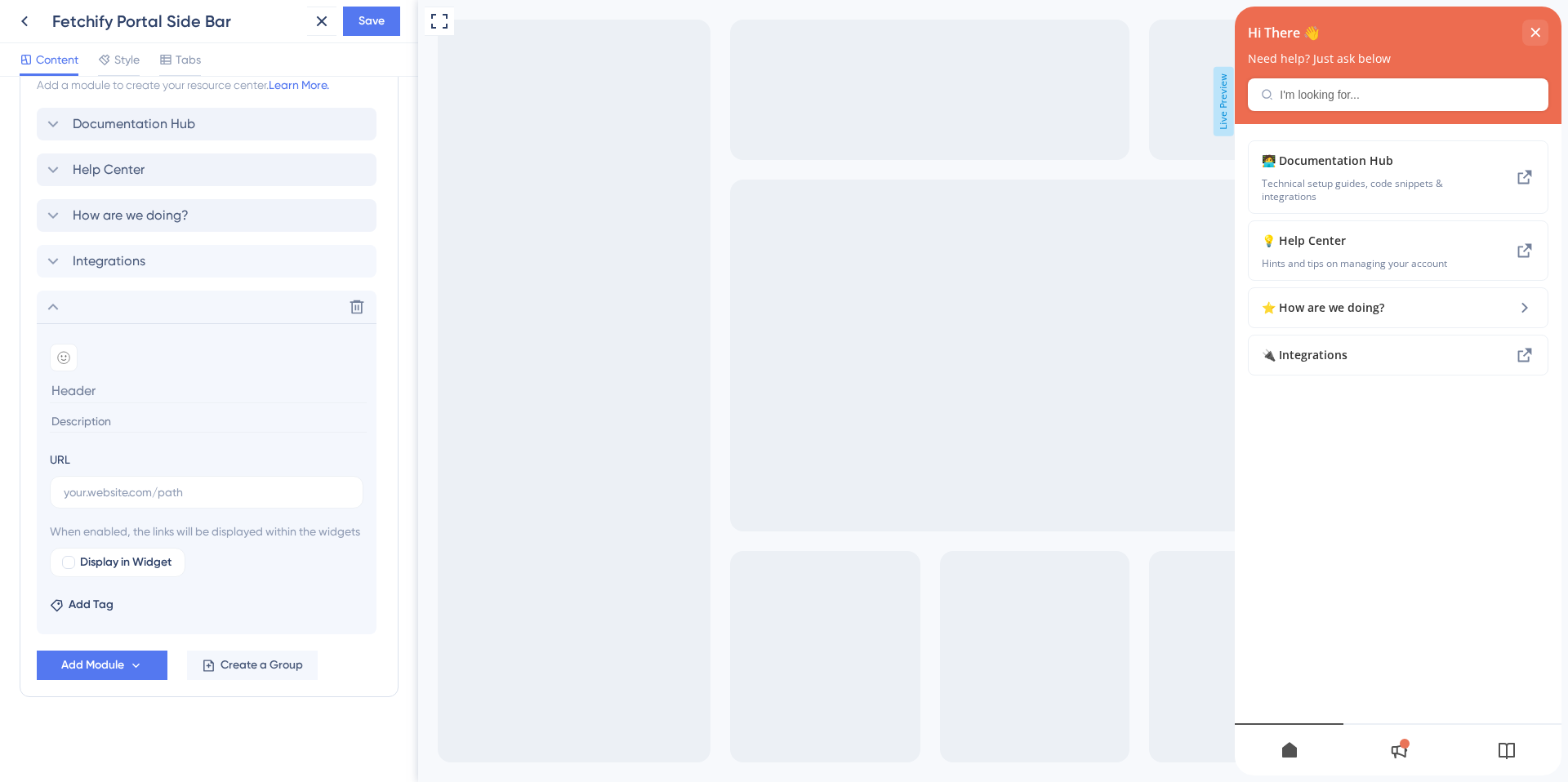
scroll to position [822, 0]
click at [100, 483] on input "text" at bounding box center [207, 492] width 286 height 18
click at [83, 378] on input at bounding box center [208, 391] width 317 height 26
type input "Service Status"
click at [84, 483] on input "text" at bounding box center [207, 492] width 286 height 18
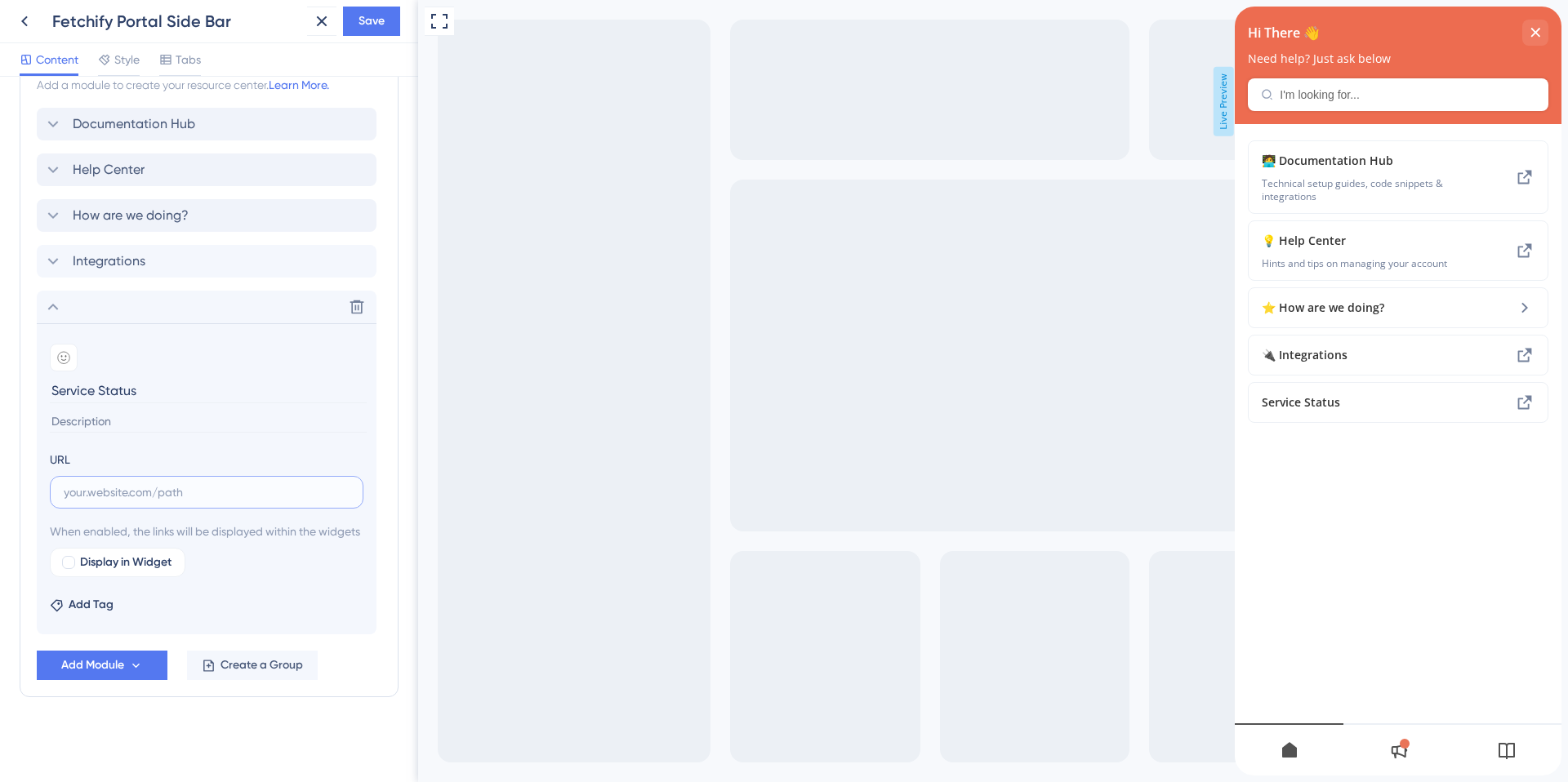
click at [154, 483] on input "text" at bounding box center [207, 492] width 286 height 18
paste input "https://www.fetchify.com/service-status"
type input "https://www.fetchify.com/service-status"
click at [62, 351] on icon at bounding box center [63, 357] width 13 height 13
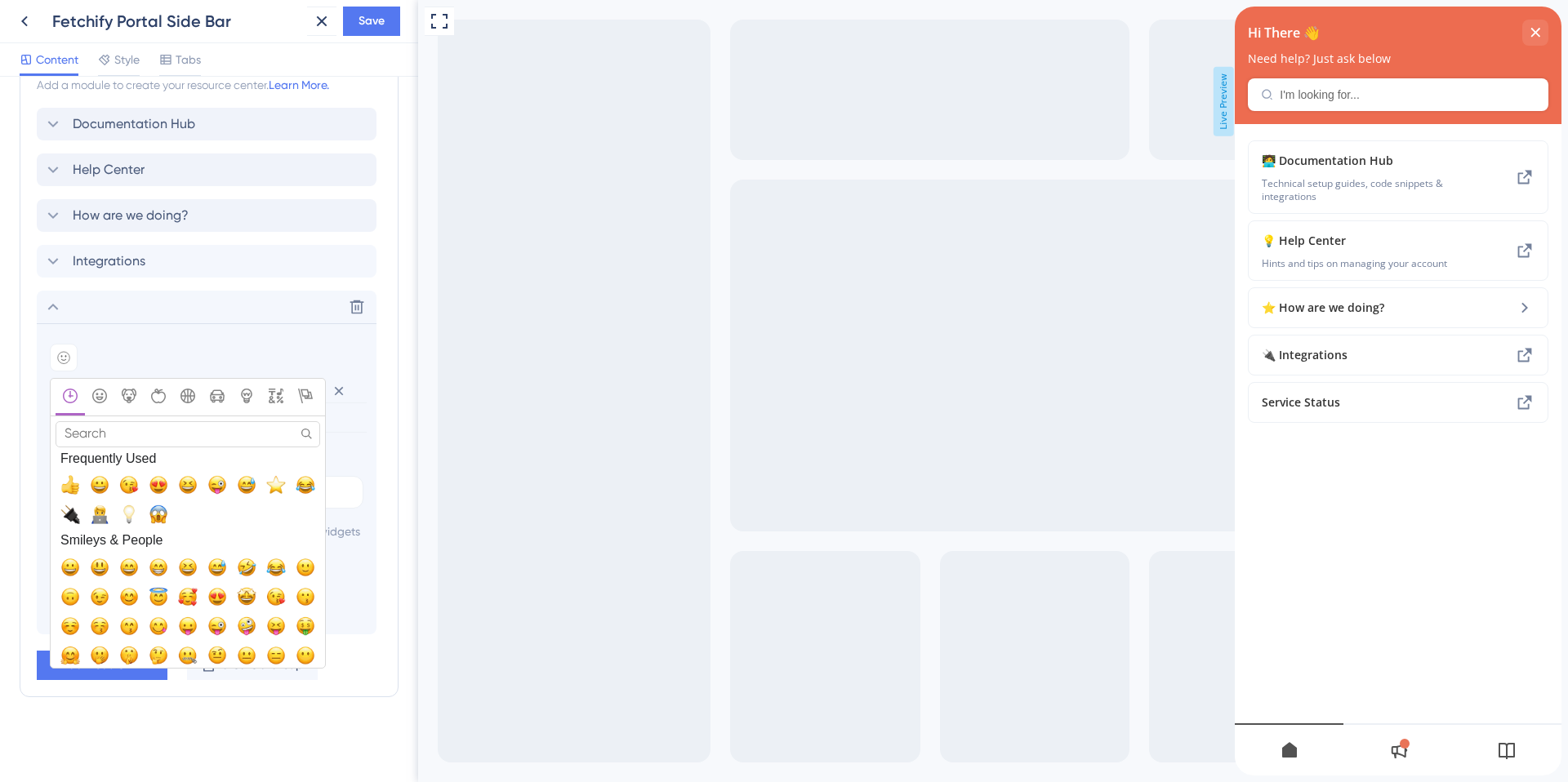
click at [93, 421] on input "Search" at bounding box center [188, 434] width 265 height 26
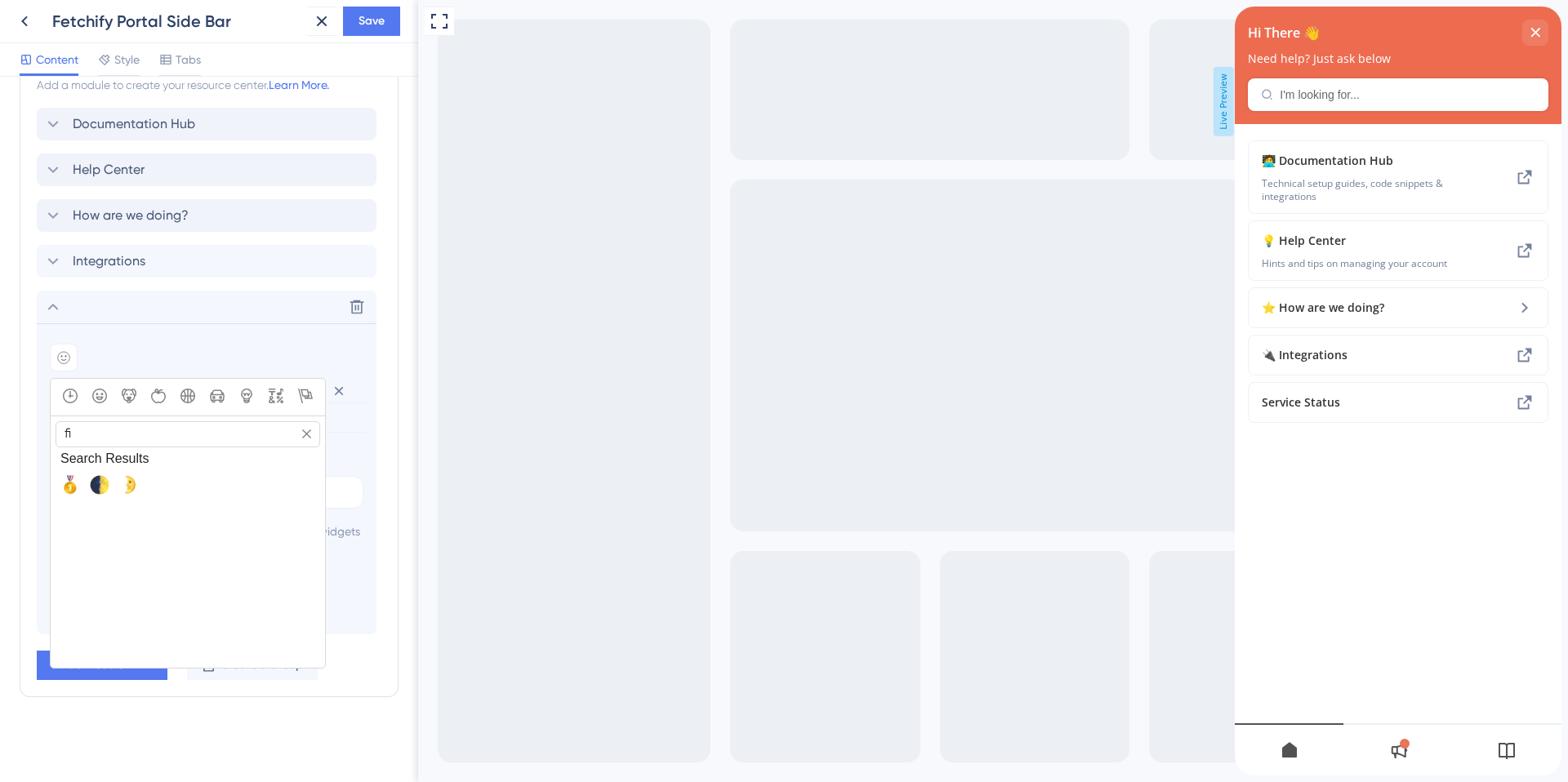
type input "f"
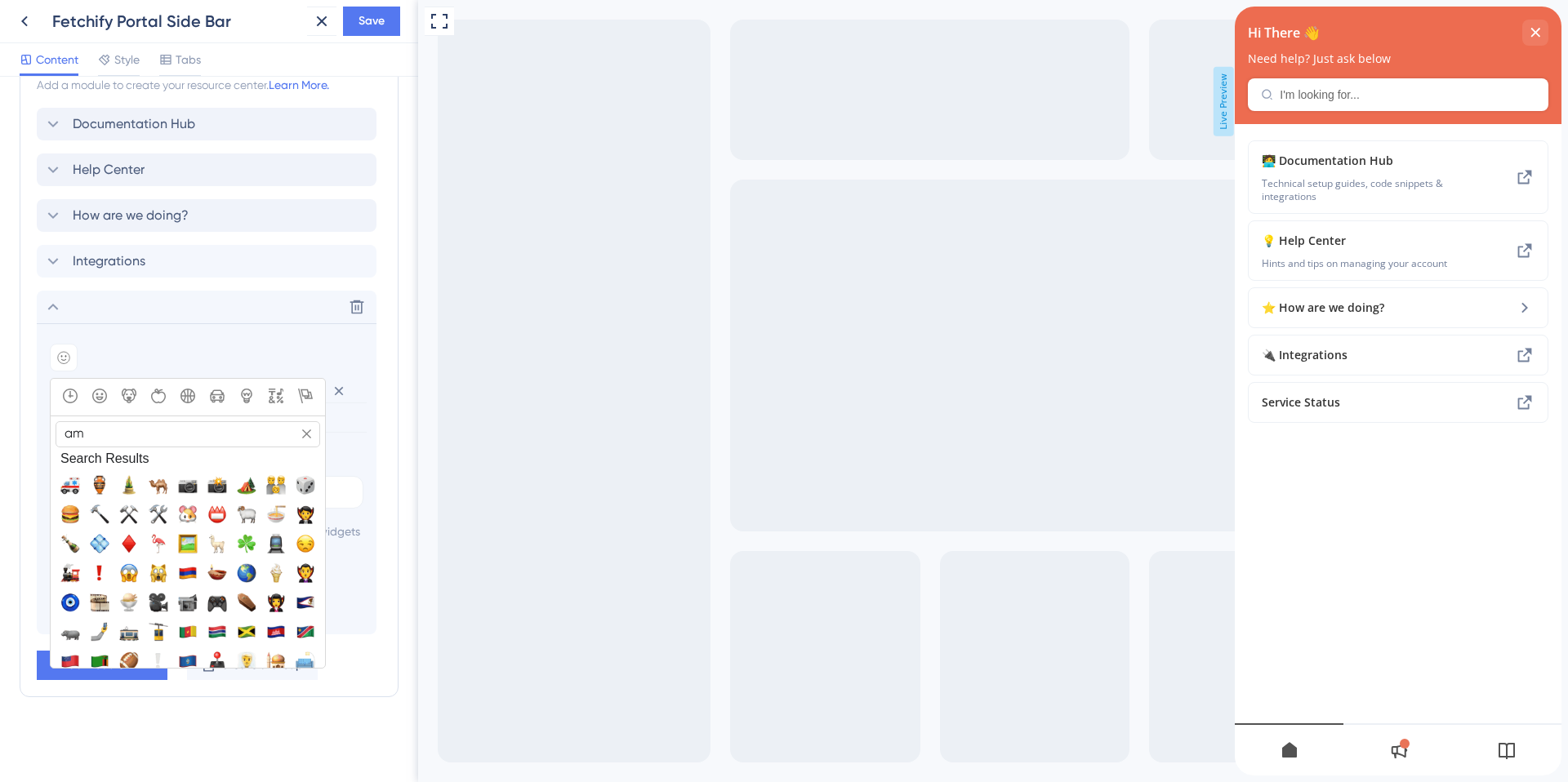
type input "a"
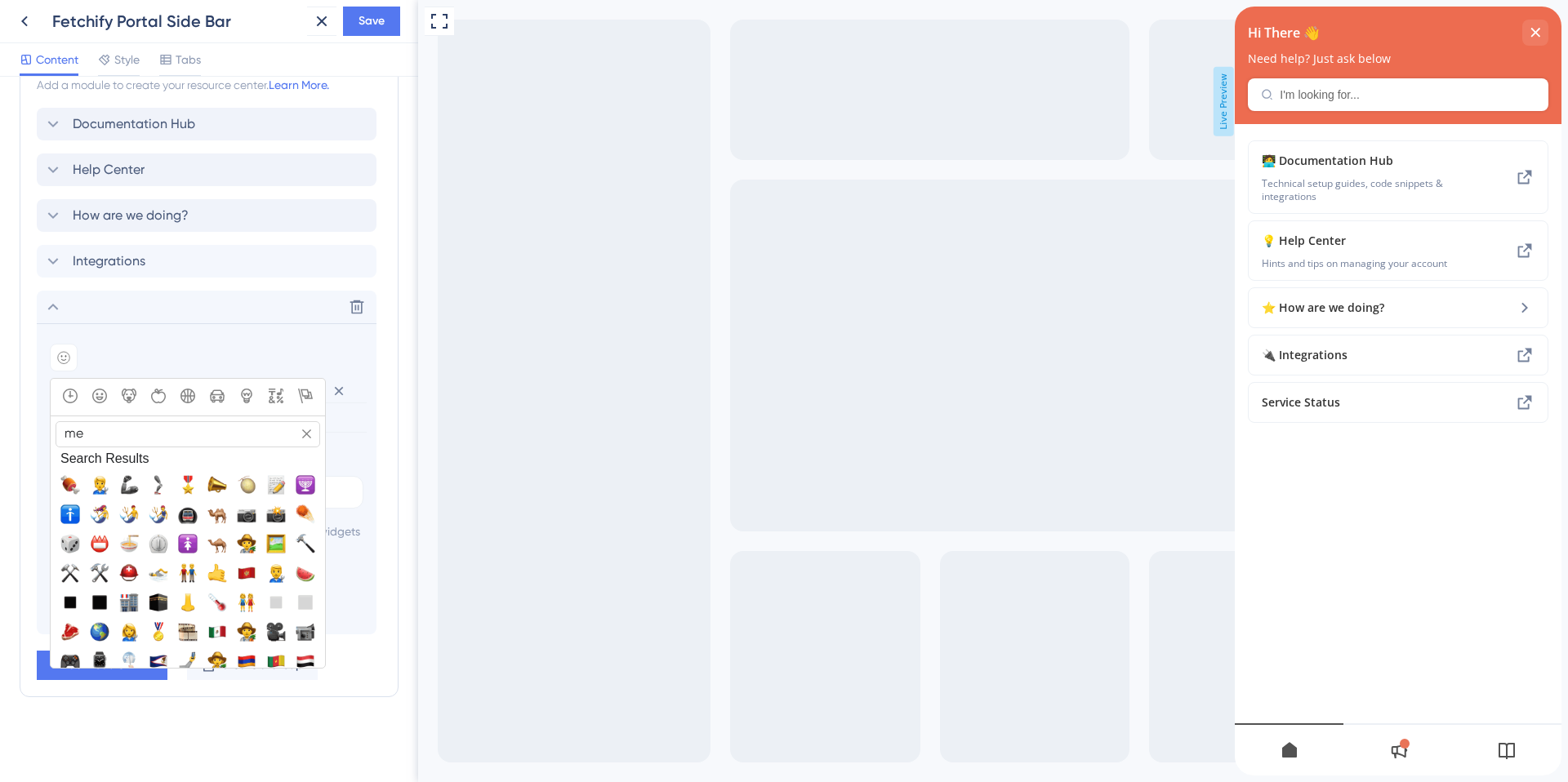
type input "m"
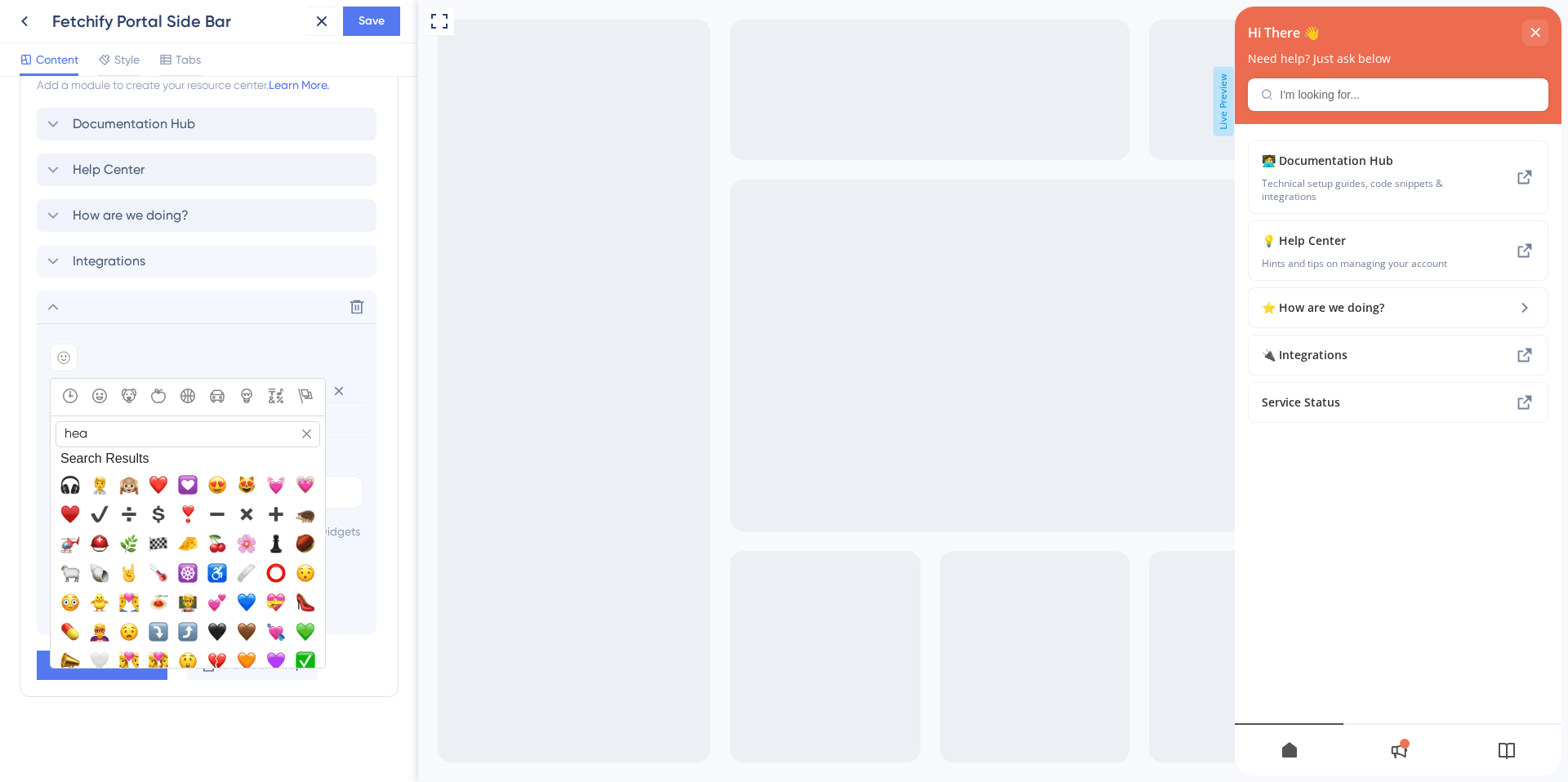
type input "heal"
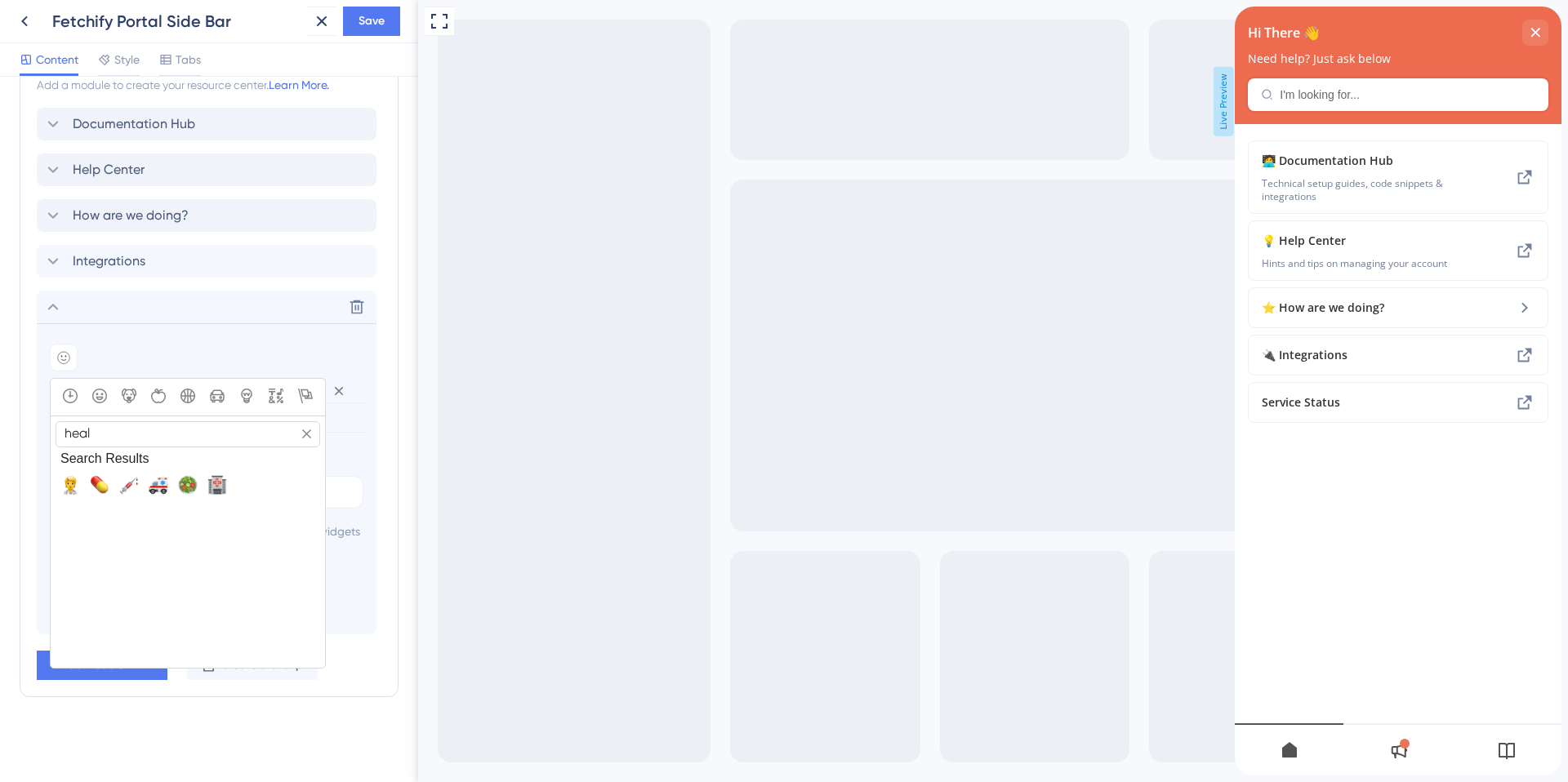
drag, startPoint x: 100, startPoint y: 417, endPoint x: 46, endPoint y: 415, distance: 54.0
click at [46, 415] on section "Add emoji heal Search Search Results Frequently Used Smileys & People Animals &…" at bounding box center [207, 479] width 340 height 311
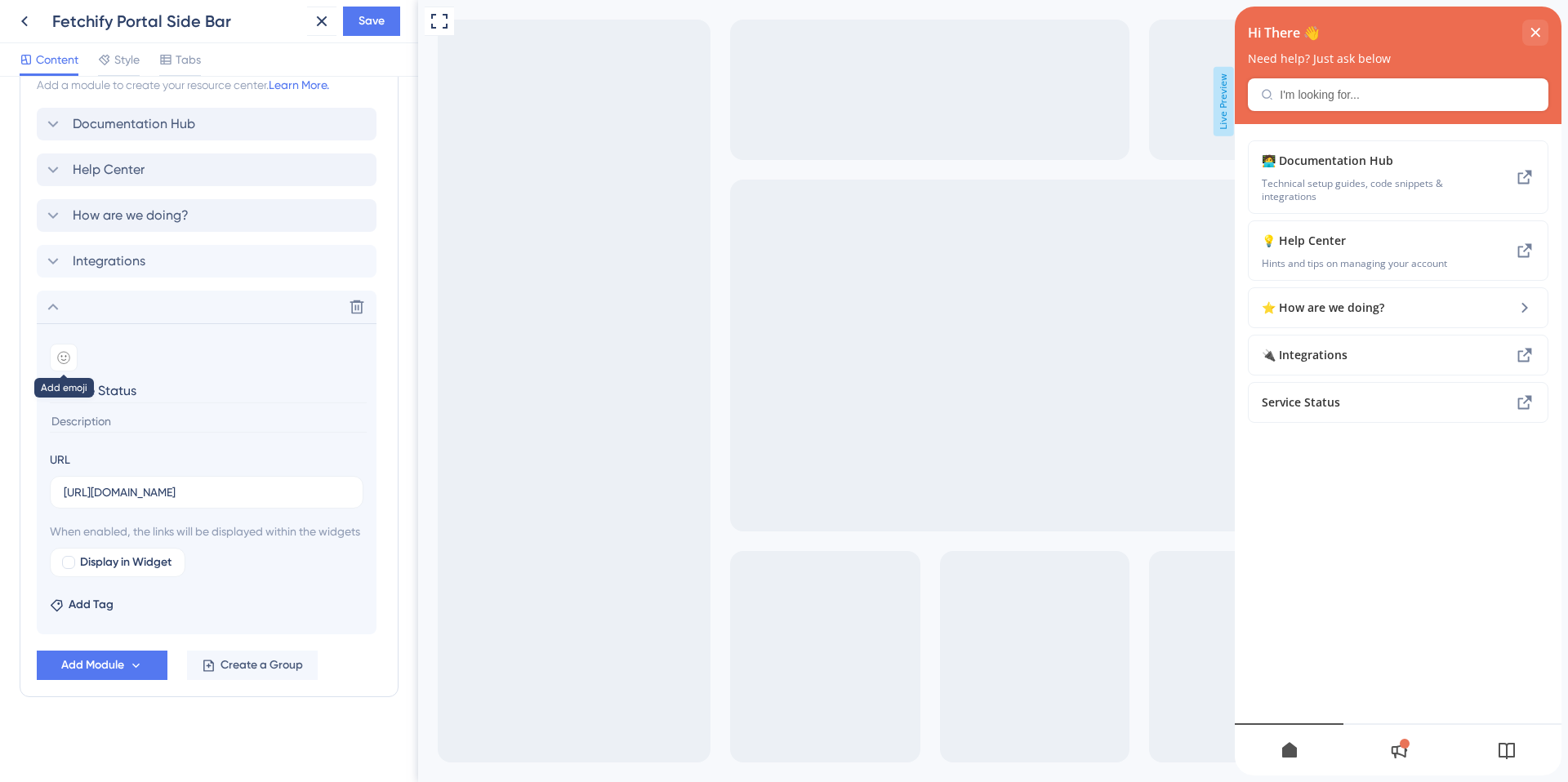
click at [63, 351] on icon at bounding box center [63, 357] width 13 height 13
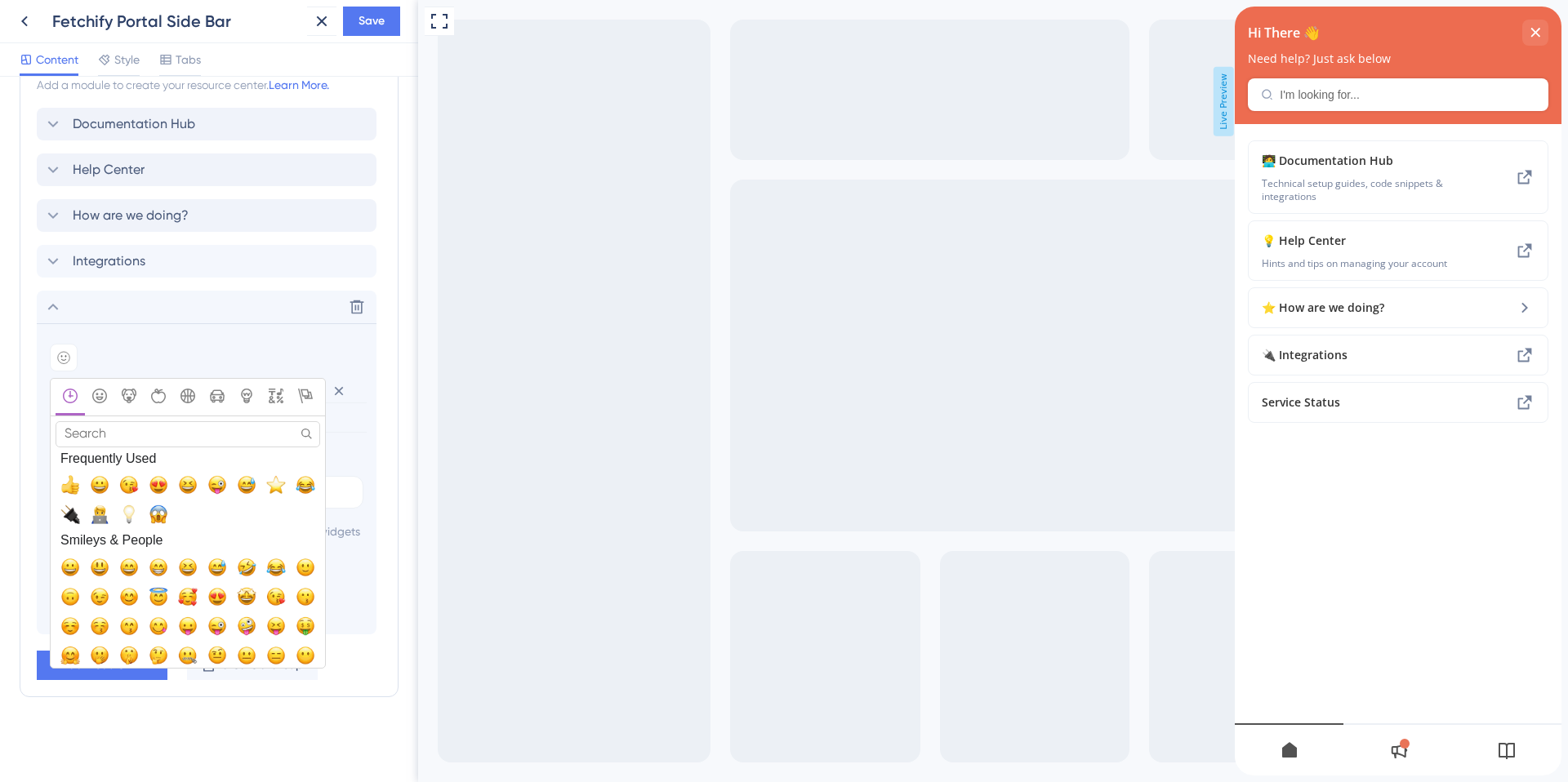
click at [124, 421] on input "Search" at bounding box center [188, 434] width 265 height 26
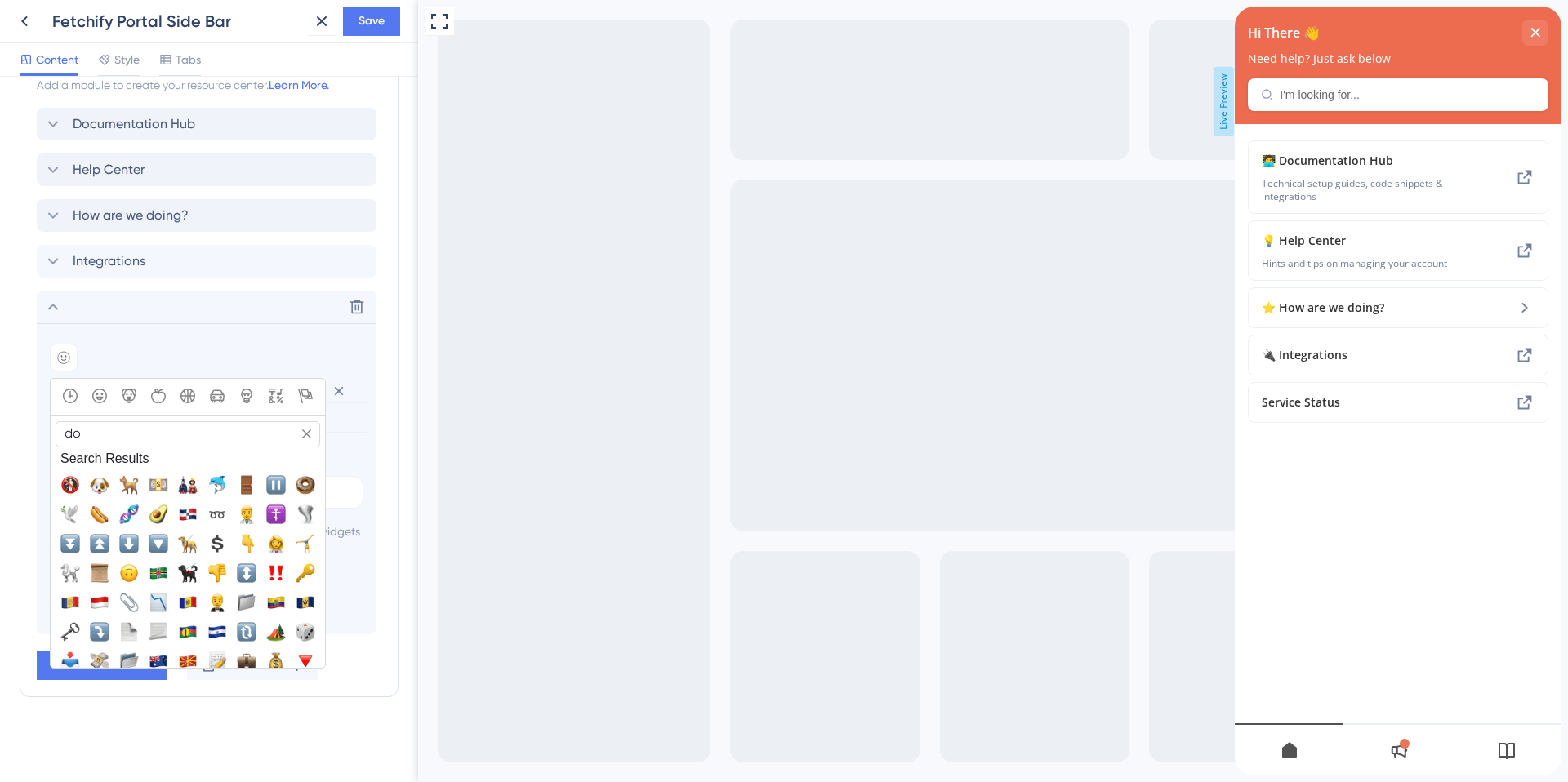
type input "d"
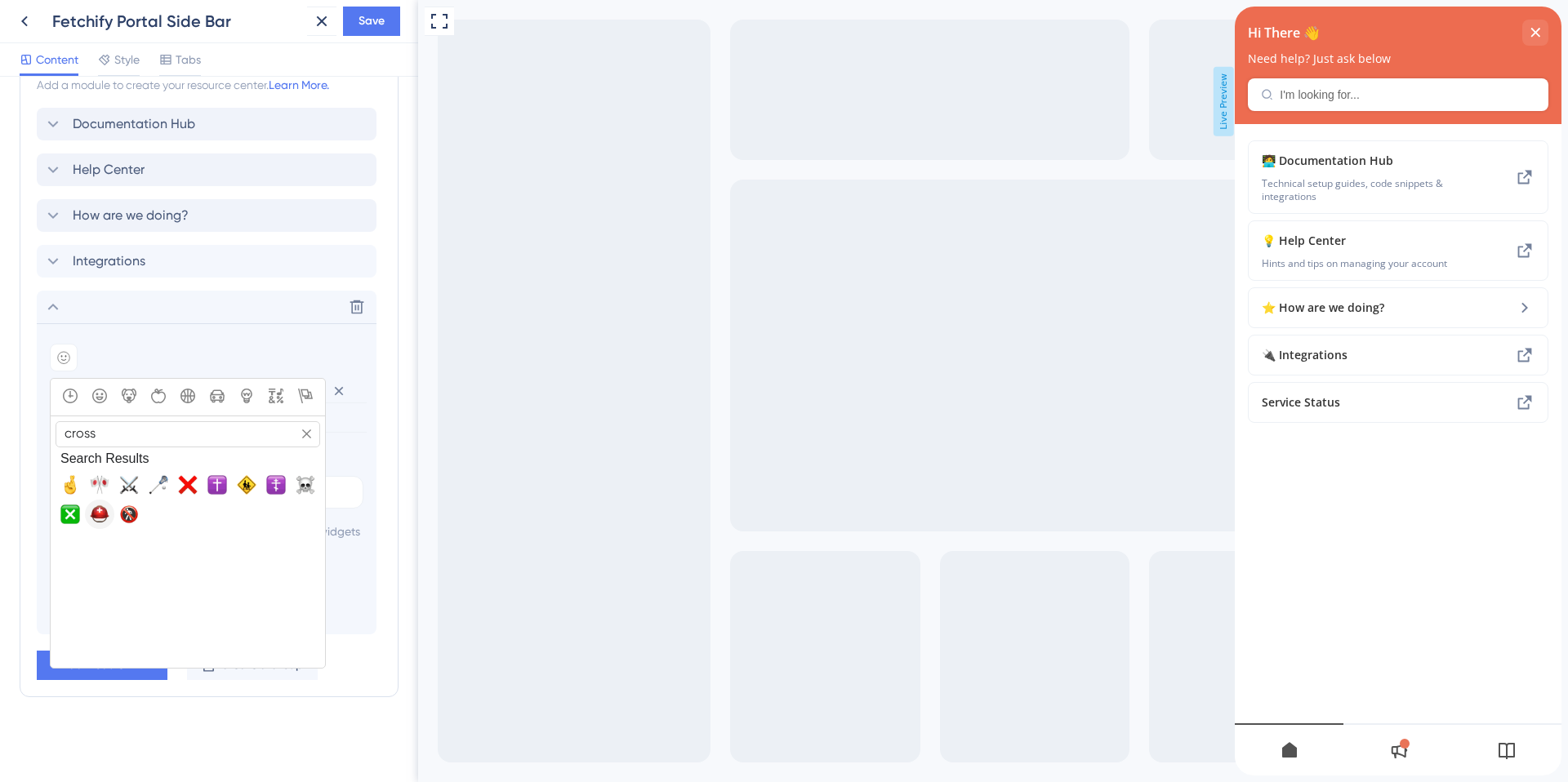
type input "cross"
click at [98, 505] on span "⛑️, helmet_with_white_cross" at bounding box center [99, 514] width 20 height 20
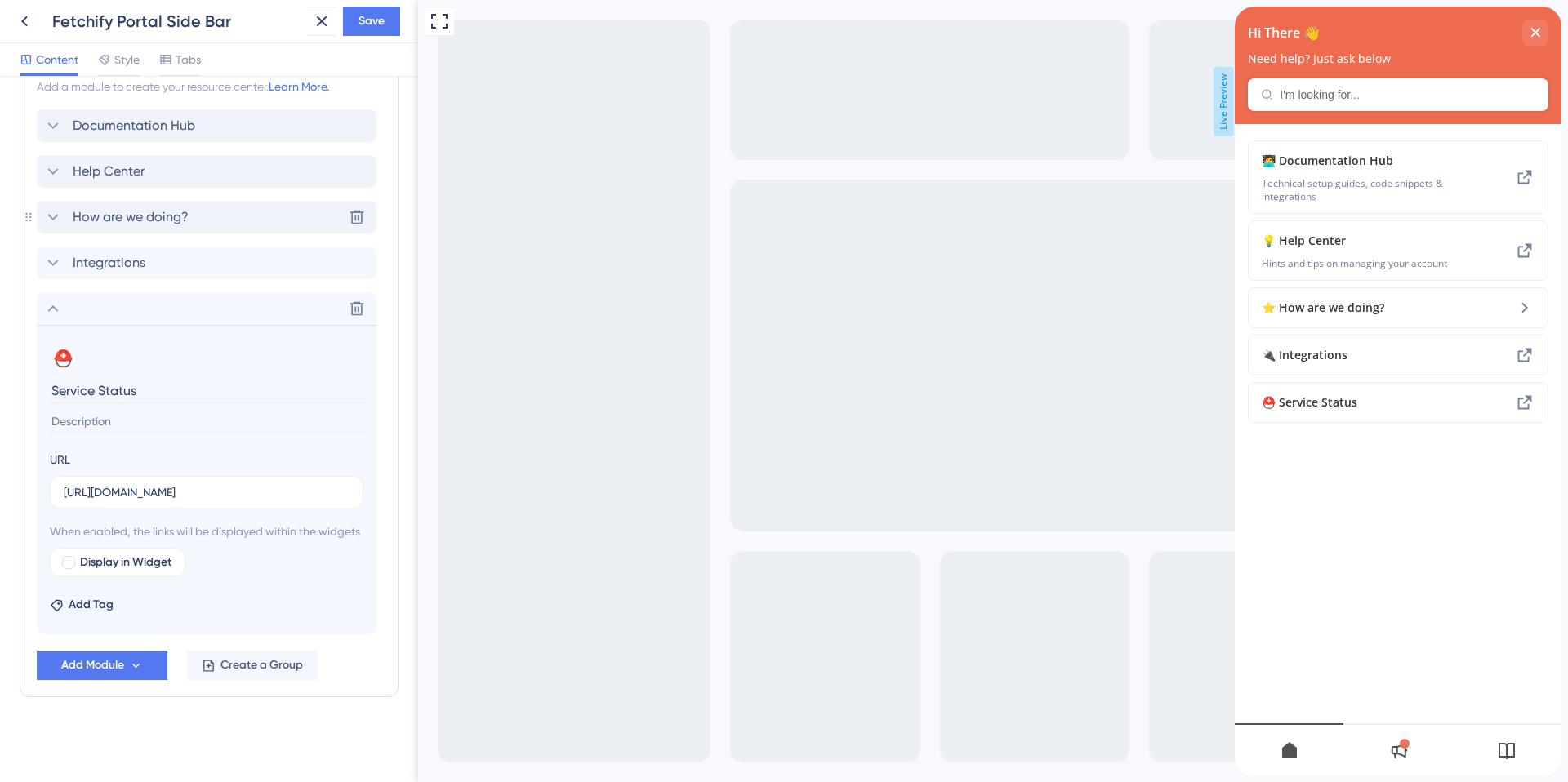
click at [37, 201] on div "How are we doing? Delete" at bounding box center [207, 217] width 340 height 32
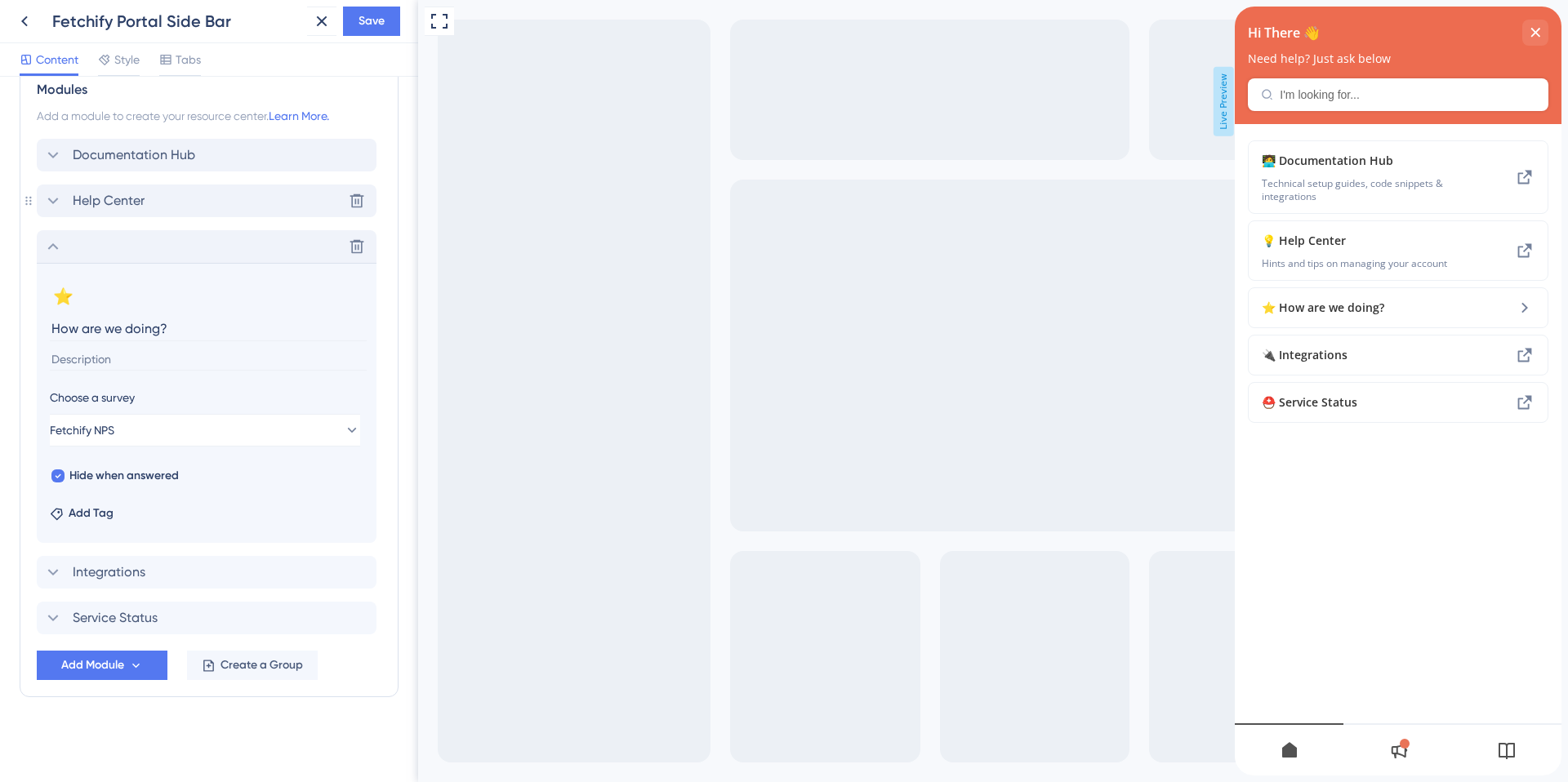
scroll to position [772, 0]
click at [50, 241] on icon at bounding box center [53, 246] width 20 height 20
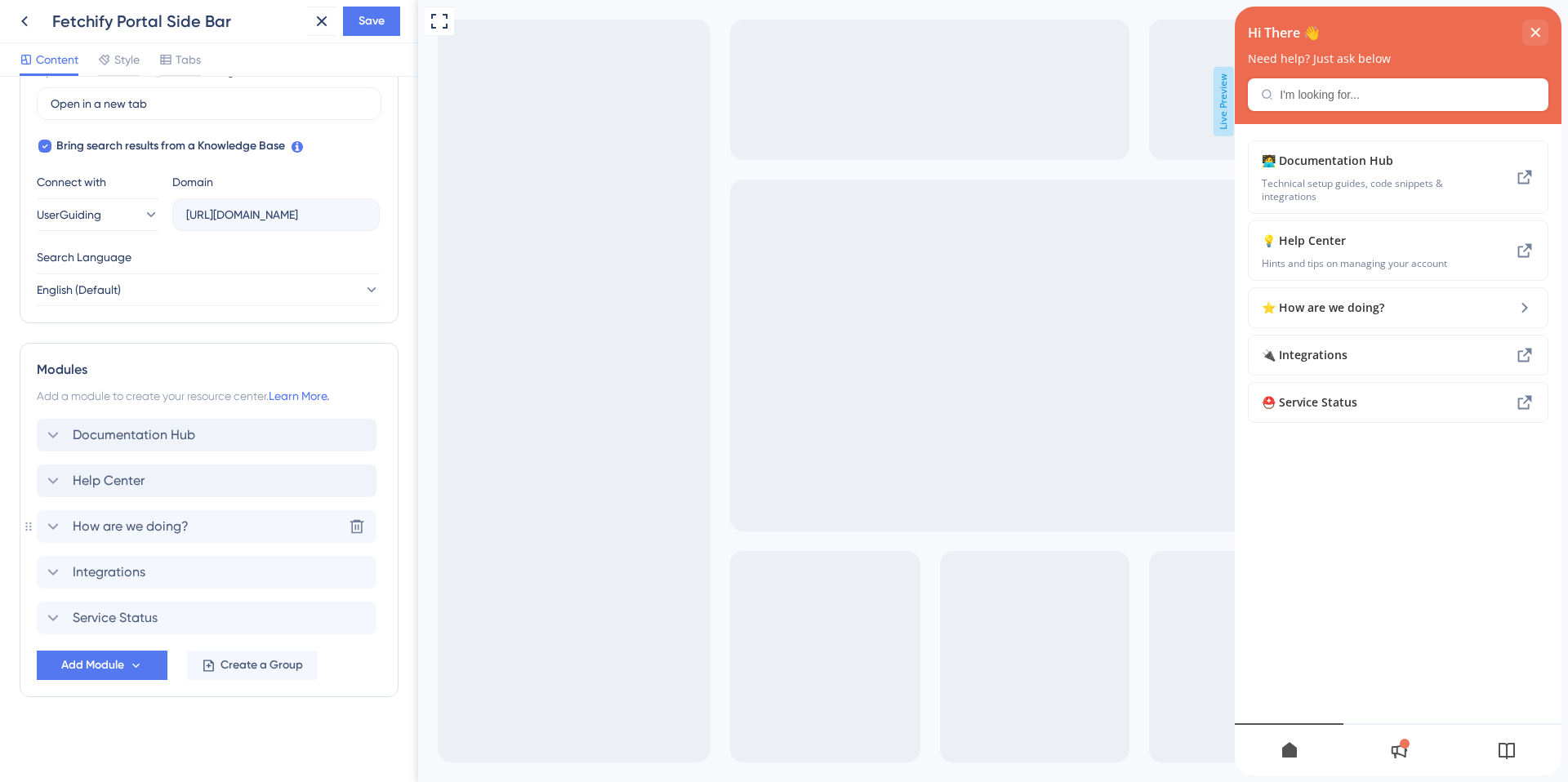
scroll to position [492, 0]
drag, startPoint x: 38, startPoint y: 524, endPoint x: 35, endPoint y: 615, distance: 91.0
click at [35, 615] on div "Modules Add a module to create your resource center. Learn More. Documentation …" at bounding box center [209, 520] width 379 height 354
click at [144, 524] on div "Integrations Delete" at bounding box center [207, 527] width 340 height 32
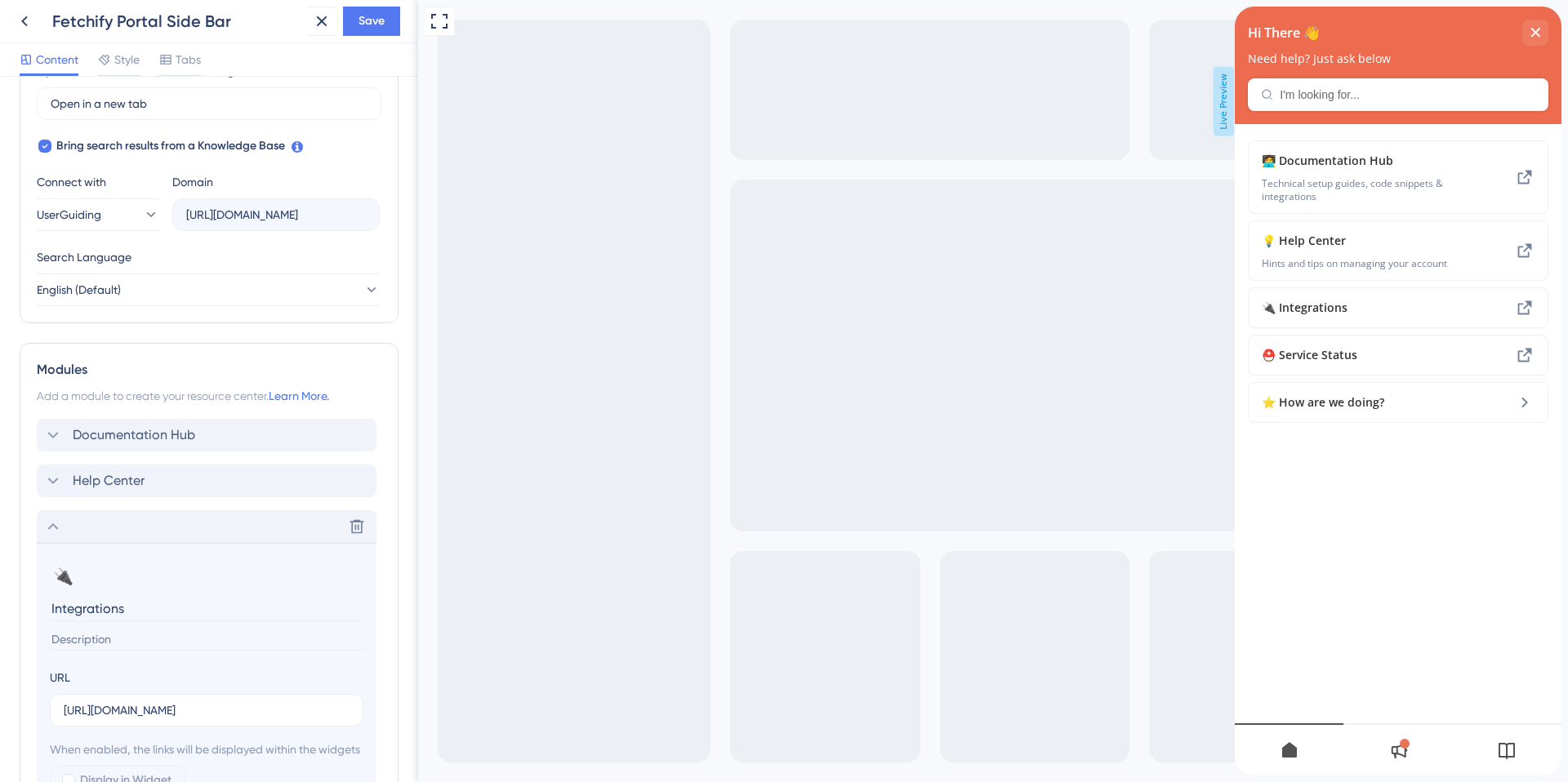
click at [79, 635] on input at bounding box center [208, 639] width 317 height 22
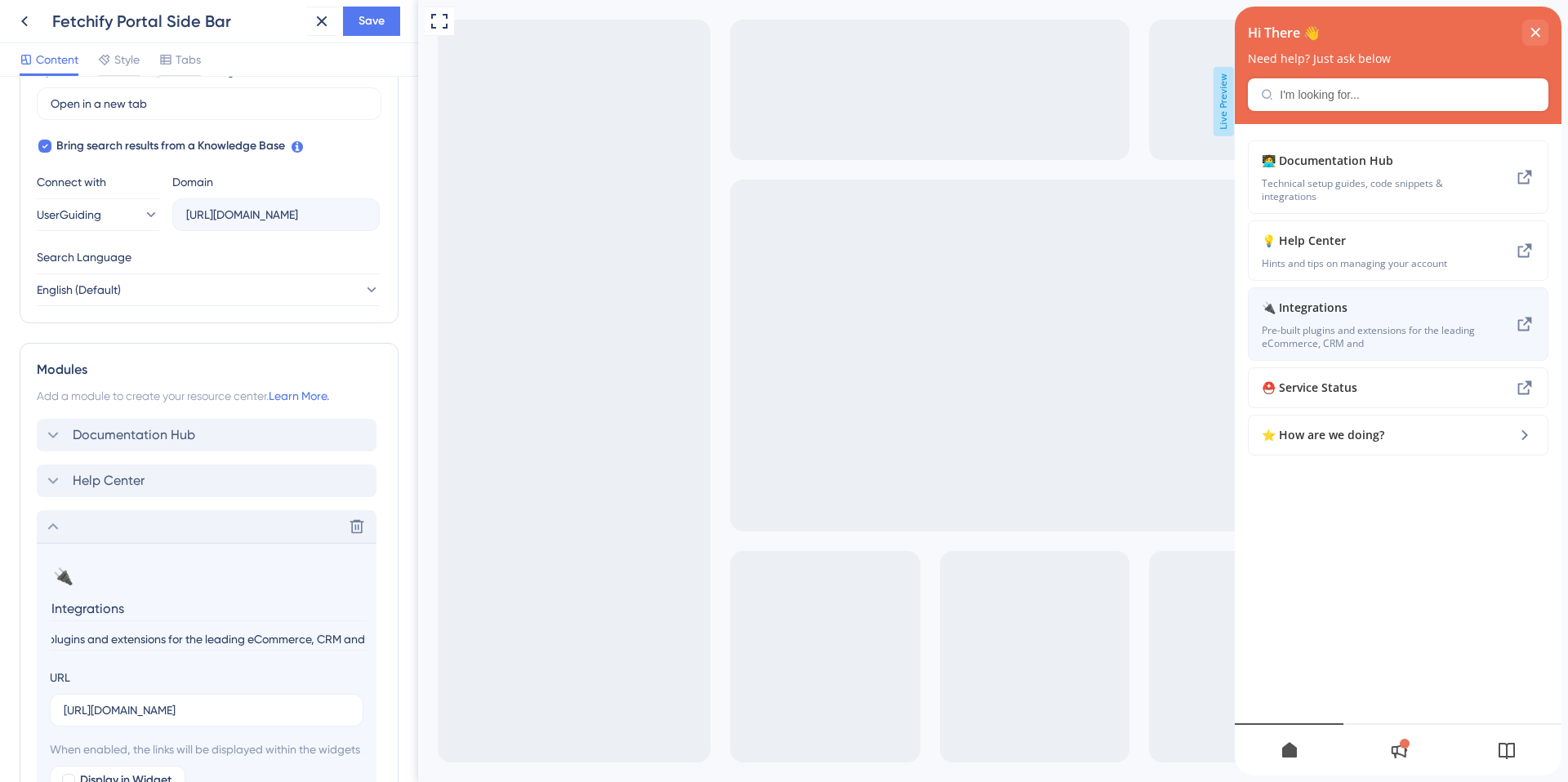
scroll to position [0, 0]
click at [1435, 328] on span "Pre-built plugins and extensions for the leading eCommerce, CRM and" at bounding box center [1370, 337] width 218 height 26
click at [228, 639] on input "Pre-built plugins and extensions for the leading eCommerce, CRM and" at bounding box center [208, 639] width 317 height 22
click at [246, 642] on input "Pre-built plugins and extensions for the leading eCommerce, CRM and" at bounding box center [208, 639] width 317 height 22
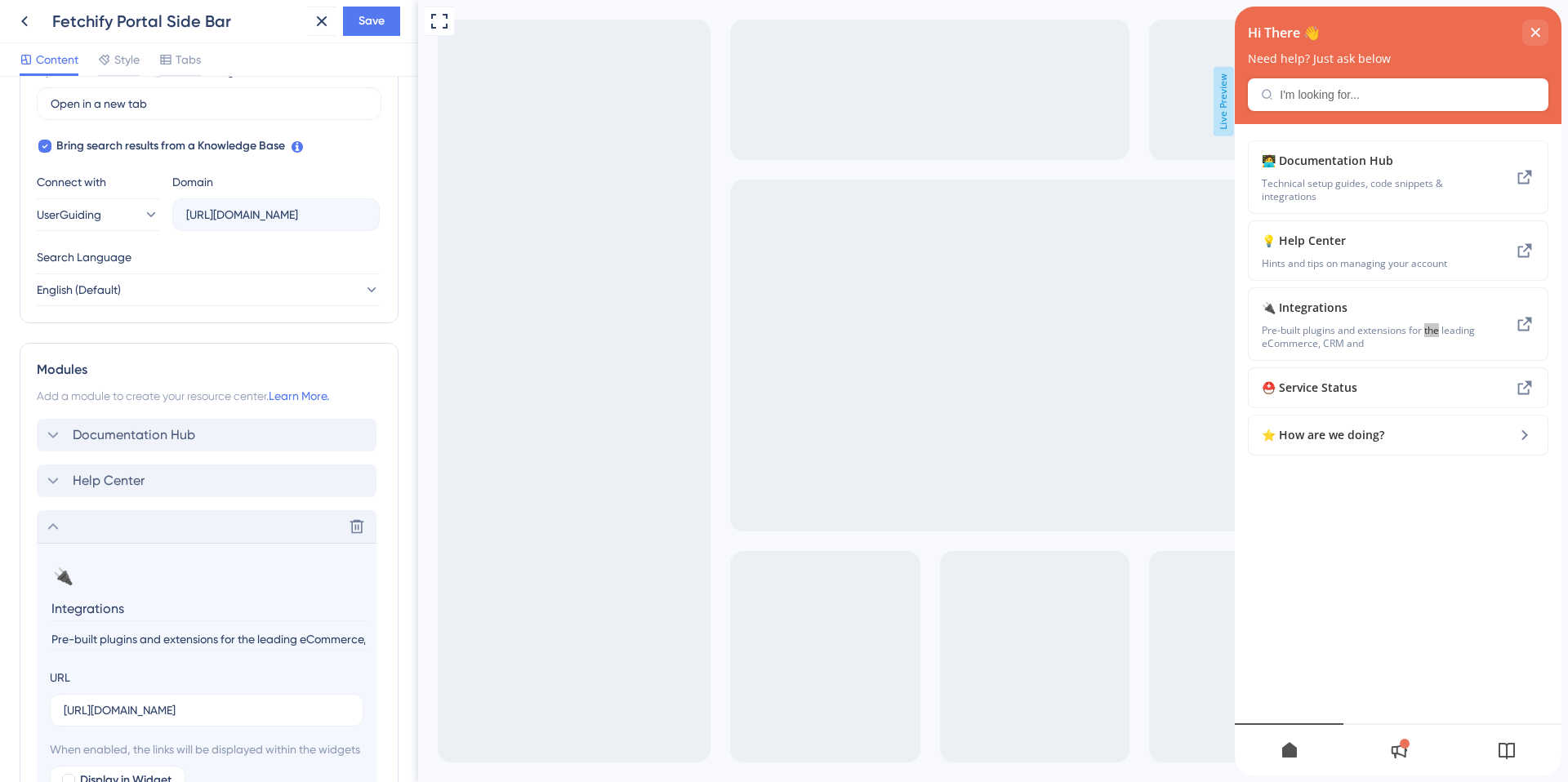
click at [246, 642] on input "Pre-built plugins and extensions for the leading eCommerce, CRM and" at bounding box center [208, 639] width 317 height 22
type input "Pre-built plugins and extensions for leading eCommerce, CRM and software platfo…"
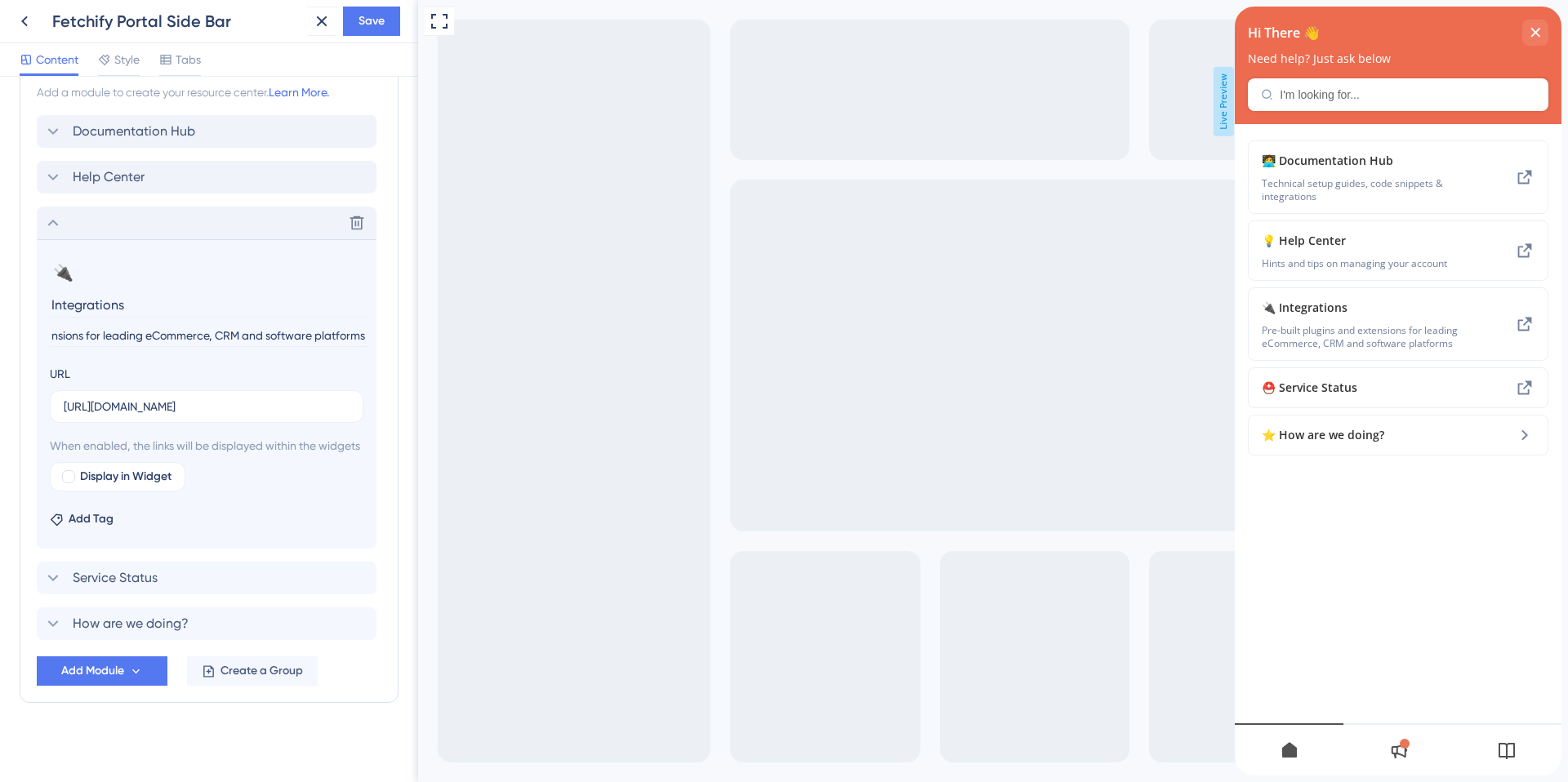
scroll to position [805, 0]
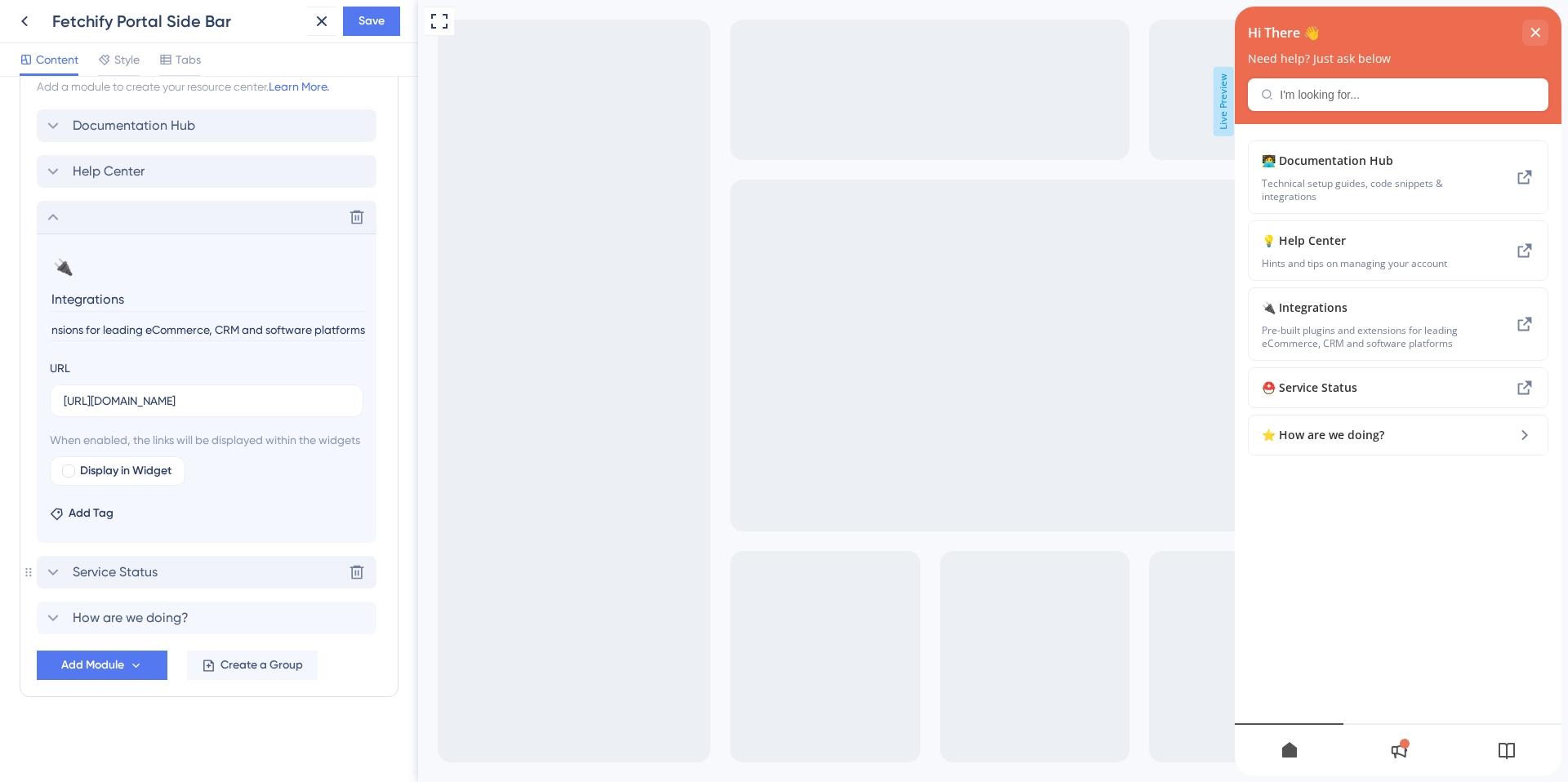
click at [167, 586] on div "Service Status Delete" at bounding box center [207, 572] width 340 height 32
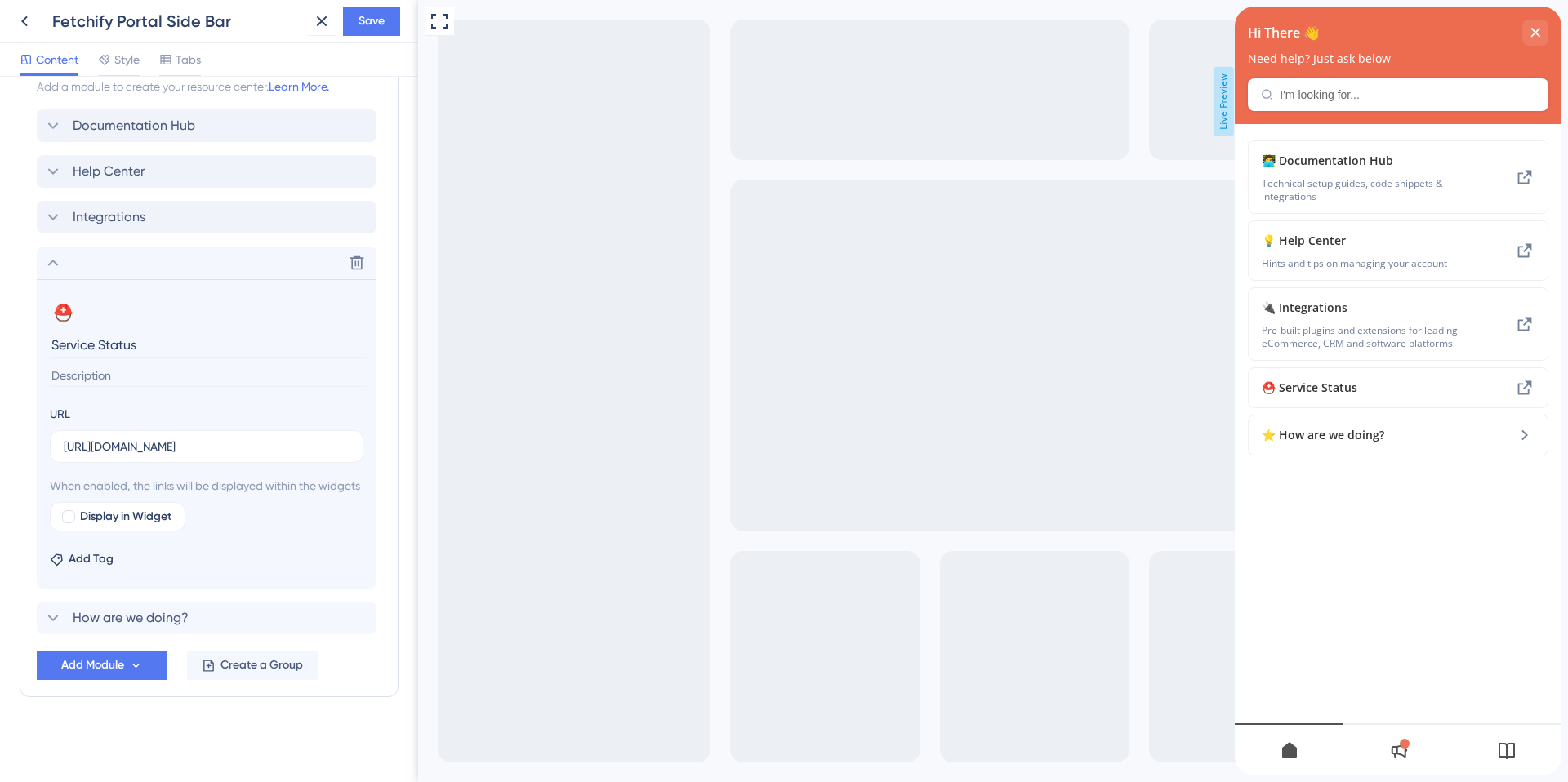
click at [121, 369] on input at bounding box center [208, 376] width 317 height 22
type input "Real-time API health monitors for Fetchify products and services"
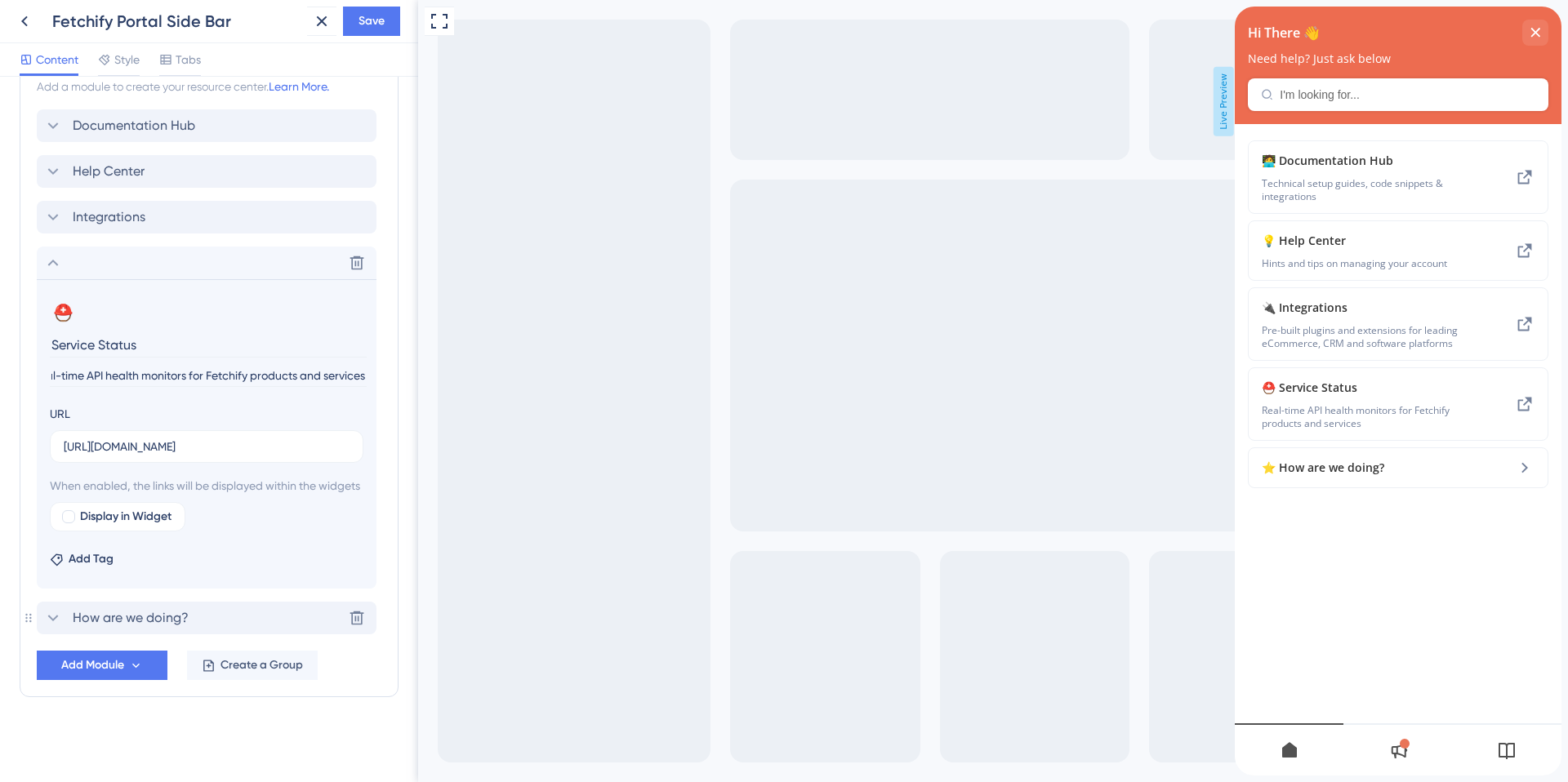
click at [137, 627] on span "How are we doing?" at bounding box center [131, 617] width 116 height 20
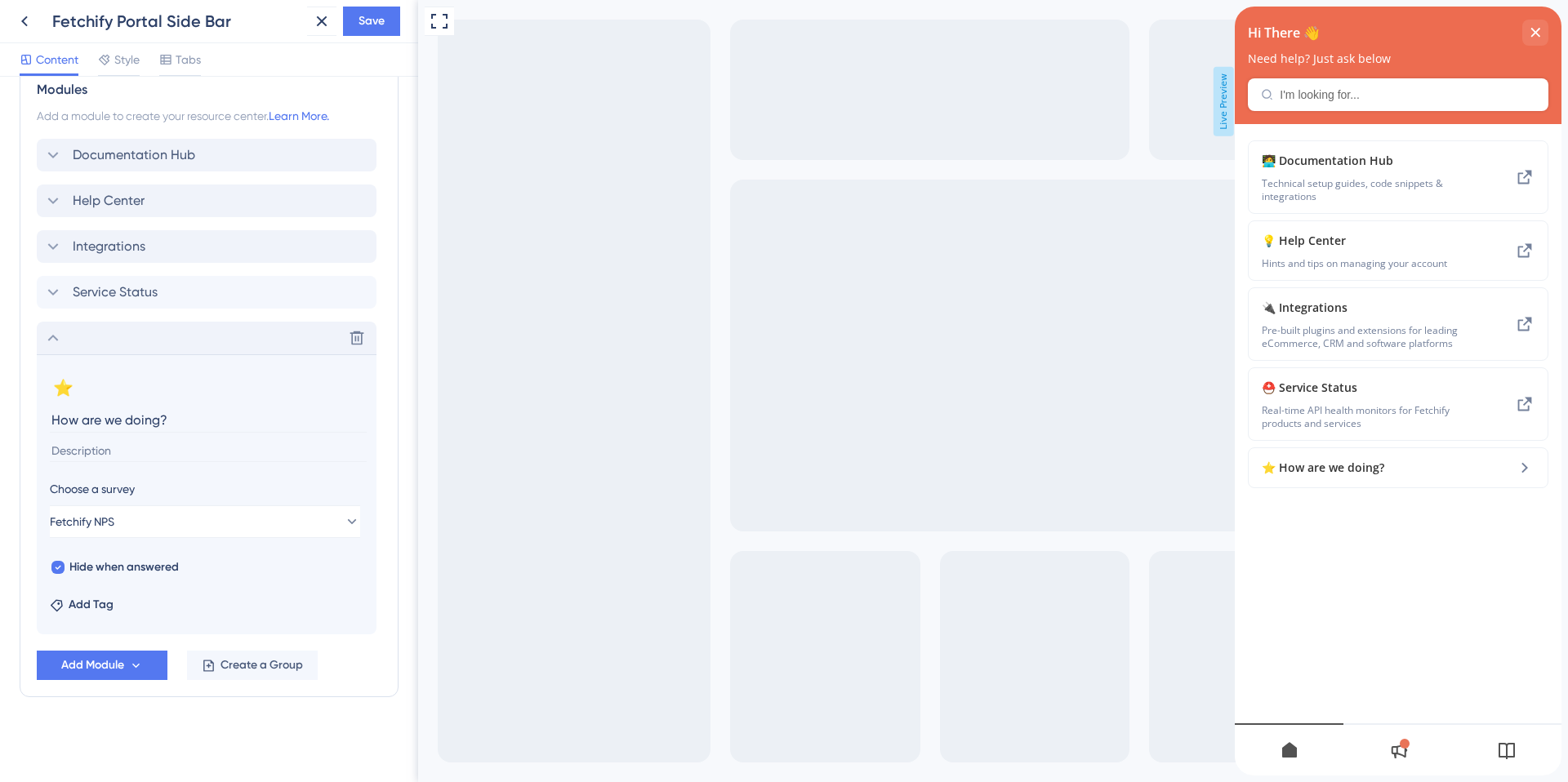
click at [124, 452] on input at bounding box center [208, 451] width 317 height 22
click at [57, 426] on input "How are we doing?" at bounding box center [208, 420] width 317 height 26
click at [52, 421] on input "How are we doing?" at bounding box center [208, 420] width 317 height 26
click at [53, 418] on input "How are we doing?" at bounding box center [208, 420] width 317 height 26
paste input "⭐️"
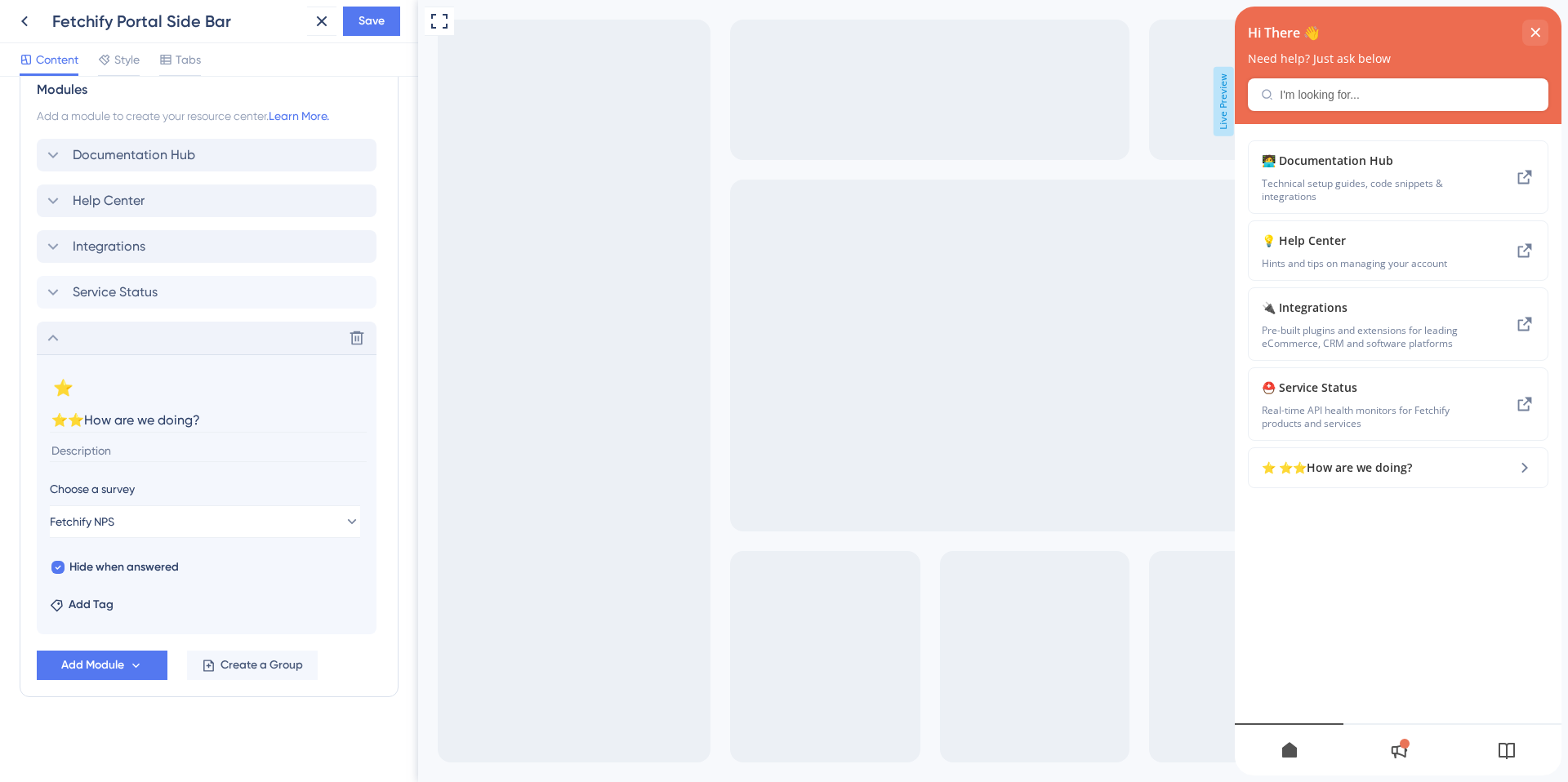
paste input "⭐️"
click at [68, 386] on button "⭐" at bounding box center [62, 388] width 26 height 26
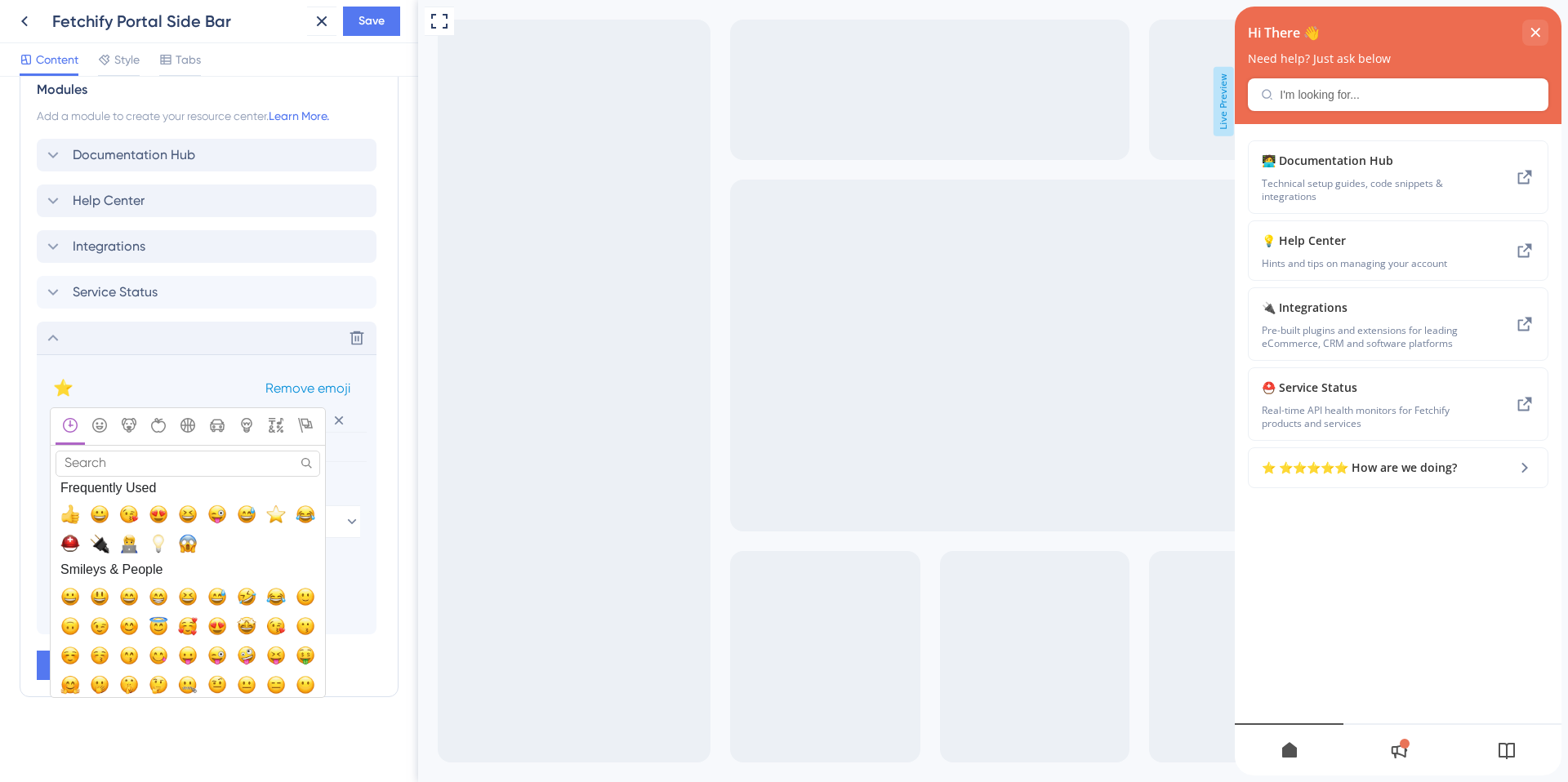
click at [306, 386] on span "Remove emoji" at bounding box center [307, 388] width 85 height 15
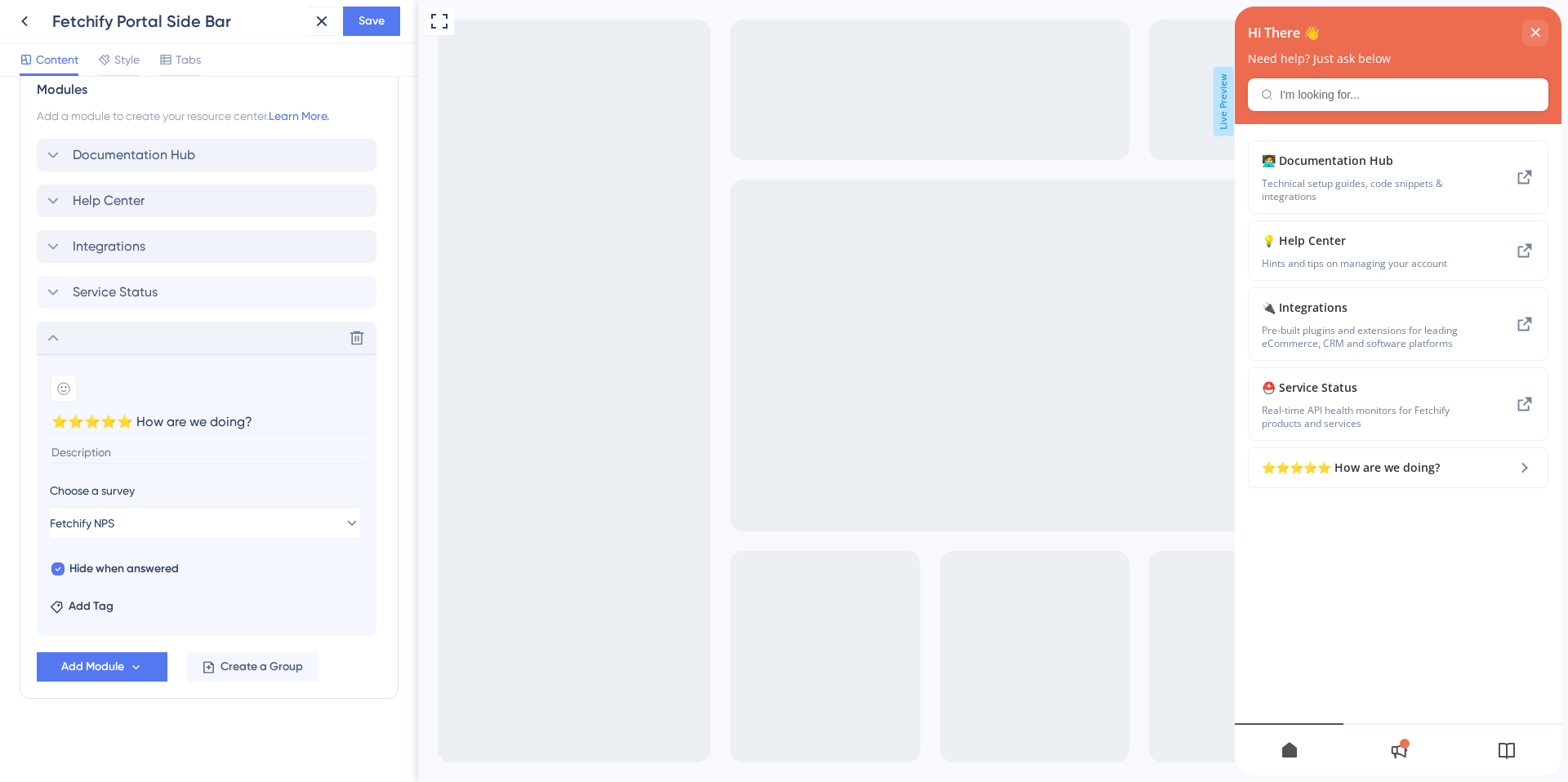
click at [314, 387] on div "Add emoji" at bounding box center [206, 388] width 313 height 28
click at [139, 420] on input "⭐️⭐️⭐️⭐️⭐️ How are we doing?" at bounding box center [208, 422] width 317 height 26
type input "⭐️⭐️⭐️⭐️⭐️ How are we doing?"
click at [275, 583] on section "Add emoji ⭐️⭐️⭐️⭐️⭐️ How are we doing? Choose a survey Fetchify NPS Hide when a…" at bounding box center [207, 495] width 340 height 282
click at [280, 749] on div "Resource Center Header Title Hi There 👋 17 Hi There 👋 Subtitle Need help? Just …" at bounding box center [209, 44] width 379 height 1439
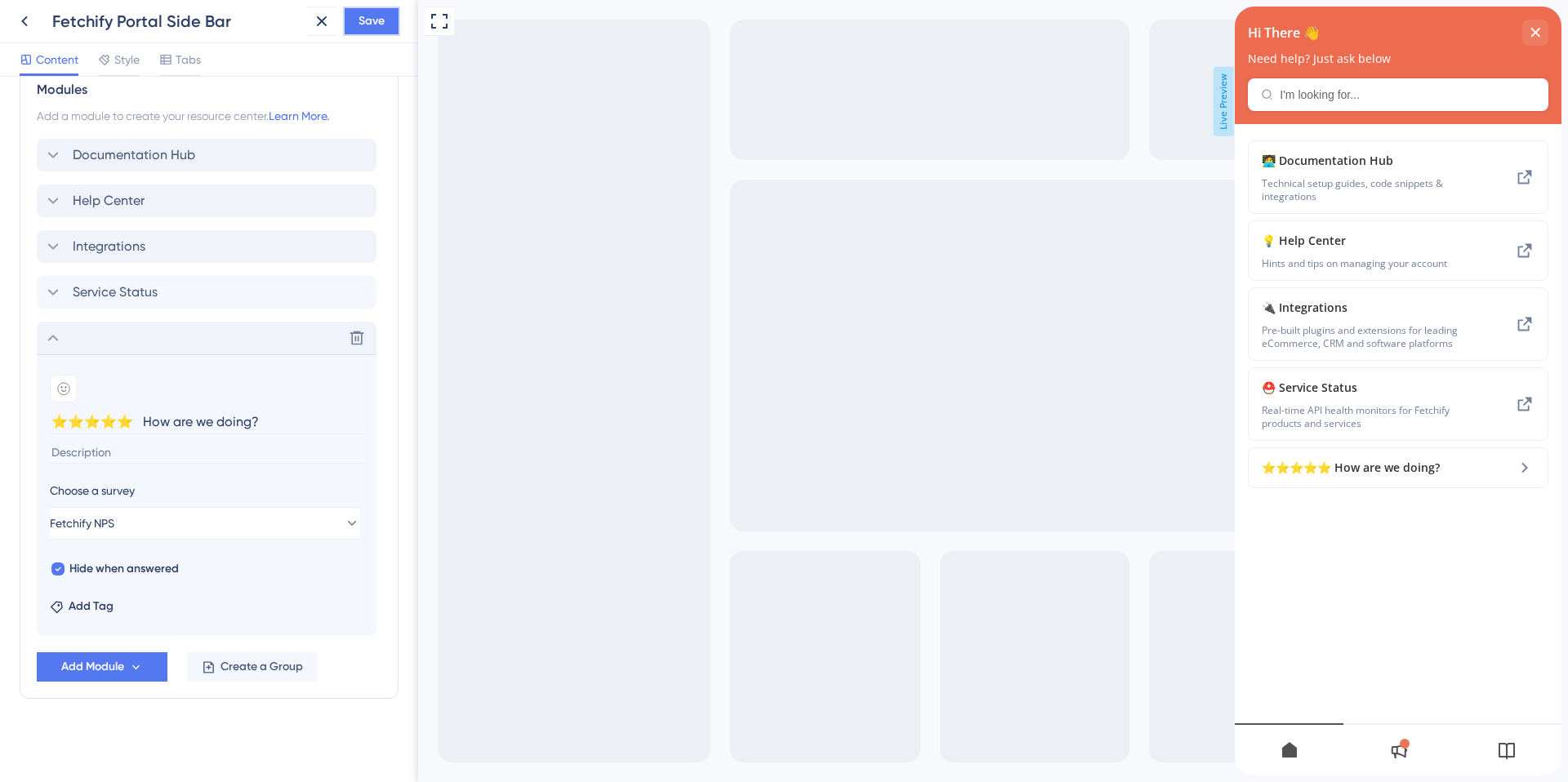
click at [378, 23] on span "Save" at bounding box center [372, 20] width 26 height 20
click at [313, 29] on icon at bounding box center [310, 30] width 16 height 16
click at [1402, 744] on div at bounding box center [1404, 743] width 9 height 9
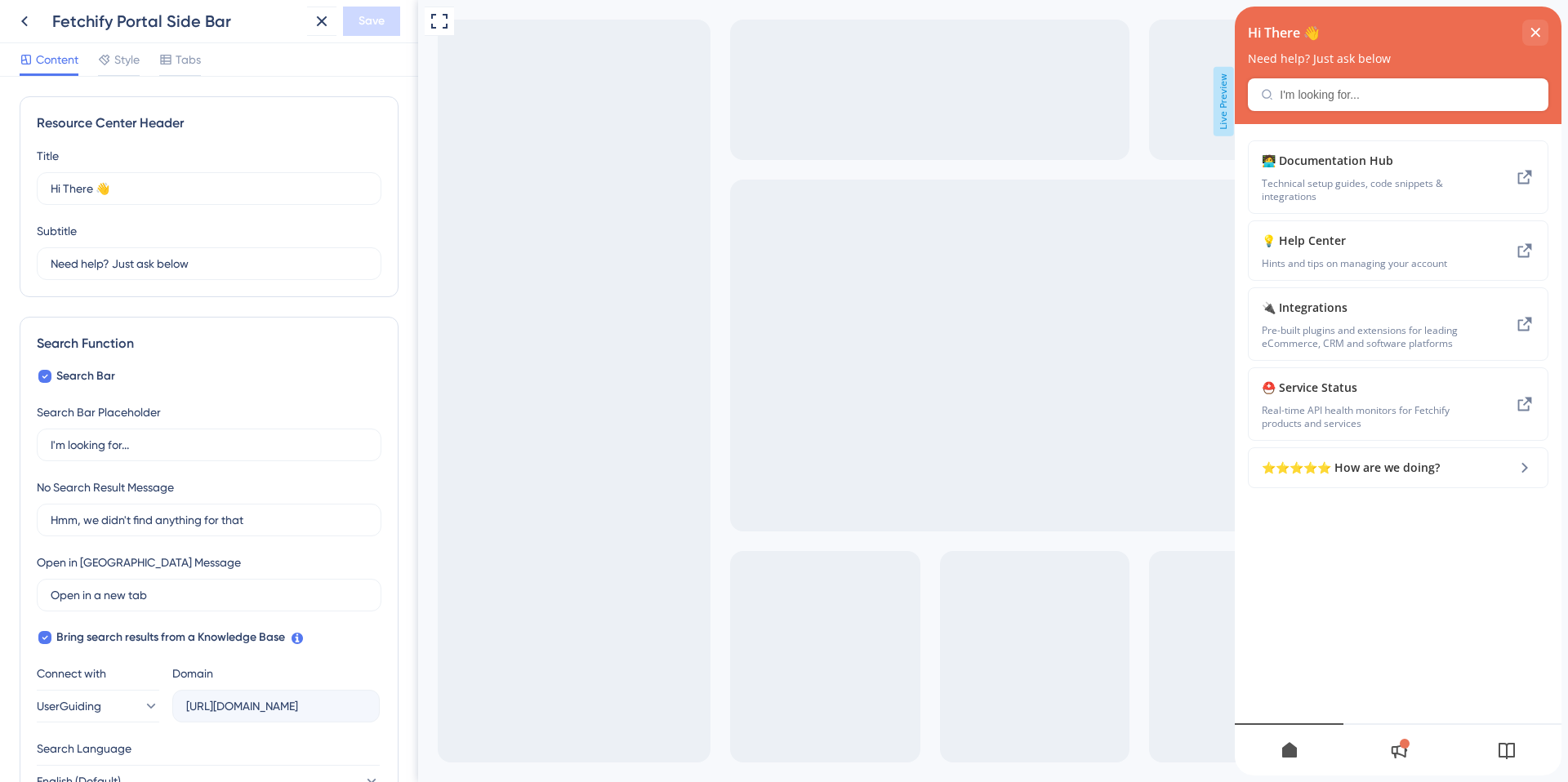
click at [1403, 744] on div at bounding box center [1404, 743] width 9 height 9
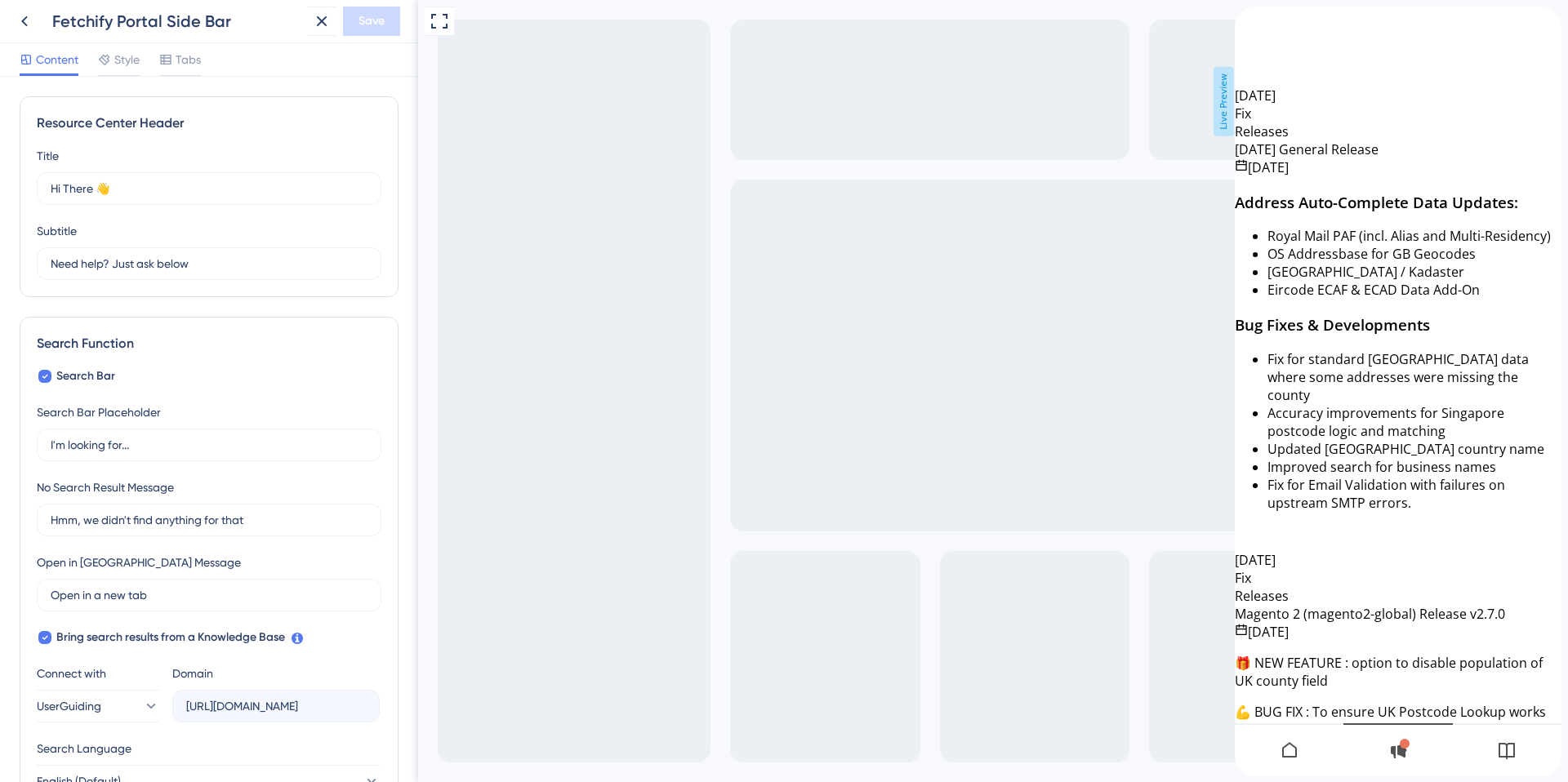
click at [1514, 749] on icon at bounding box center [1507, 750] width 16 height 16
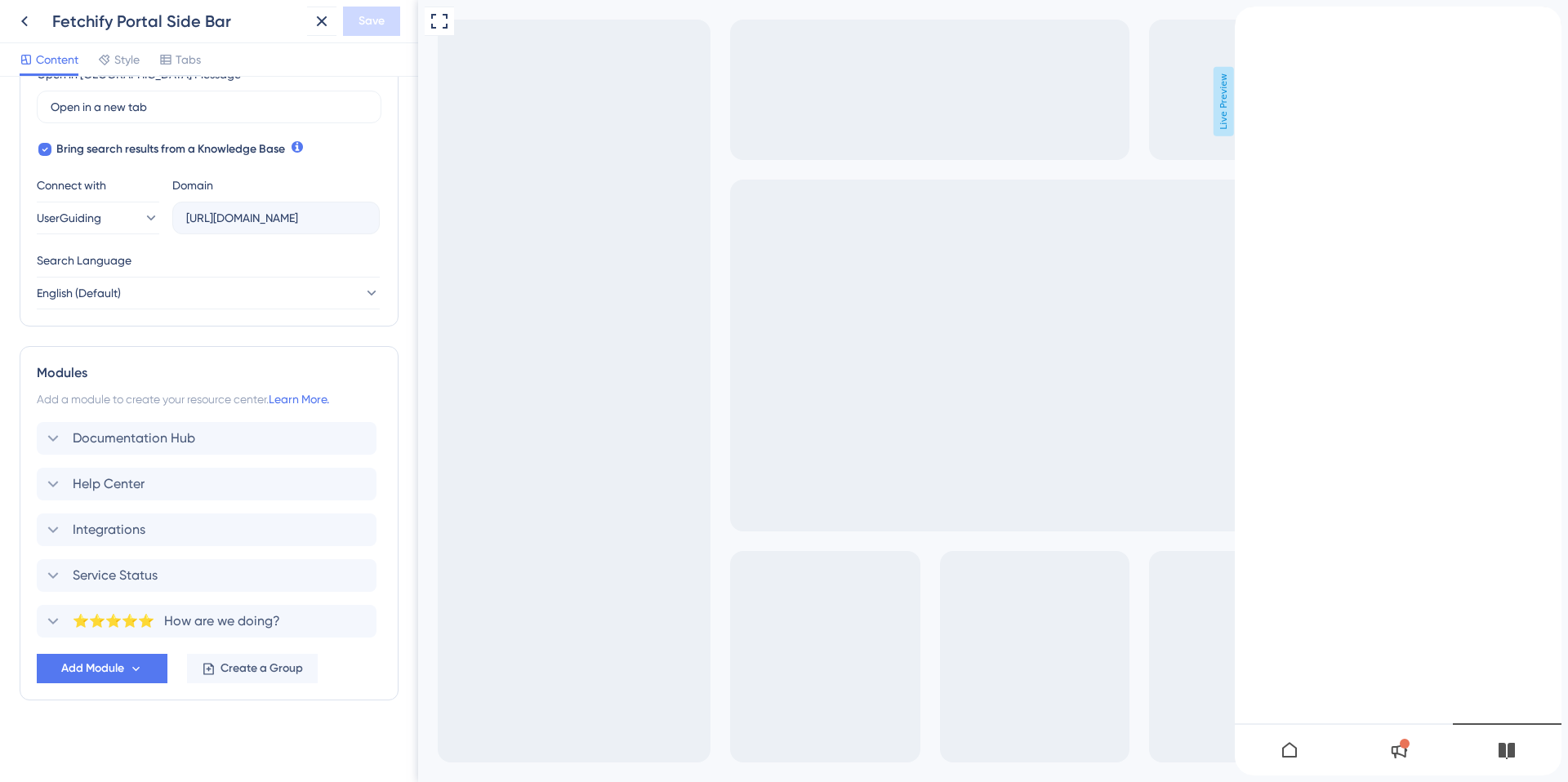
scroll to position [492, 0]
click at [102, 662] on span "Add Module" at bounding box center [93, 665] width 63 height 20
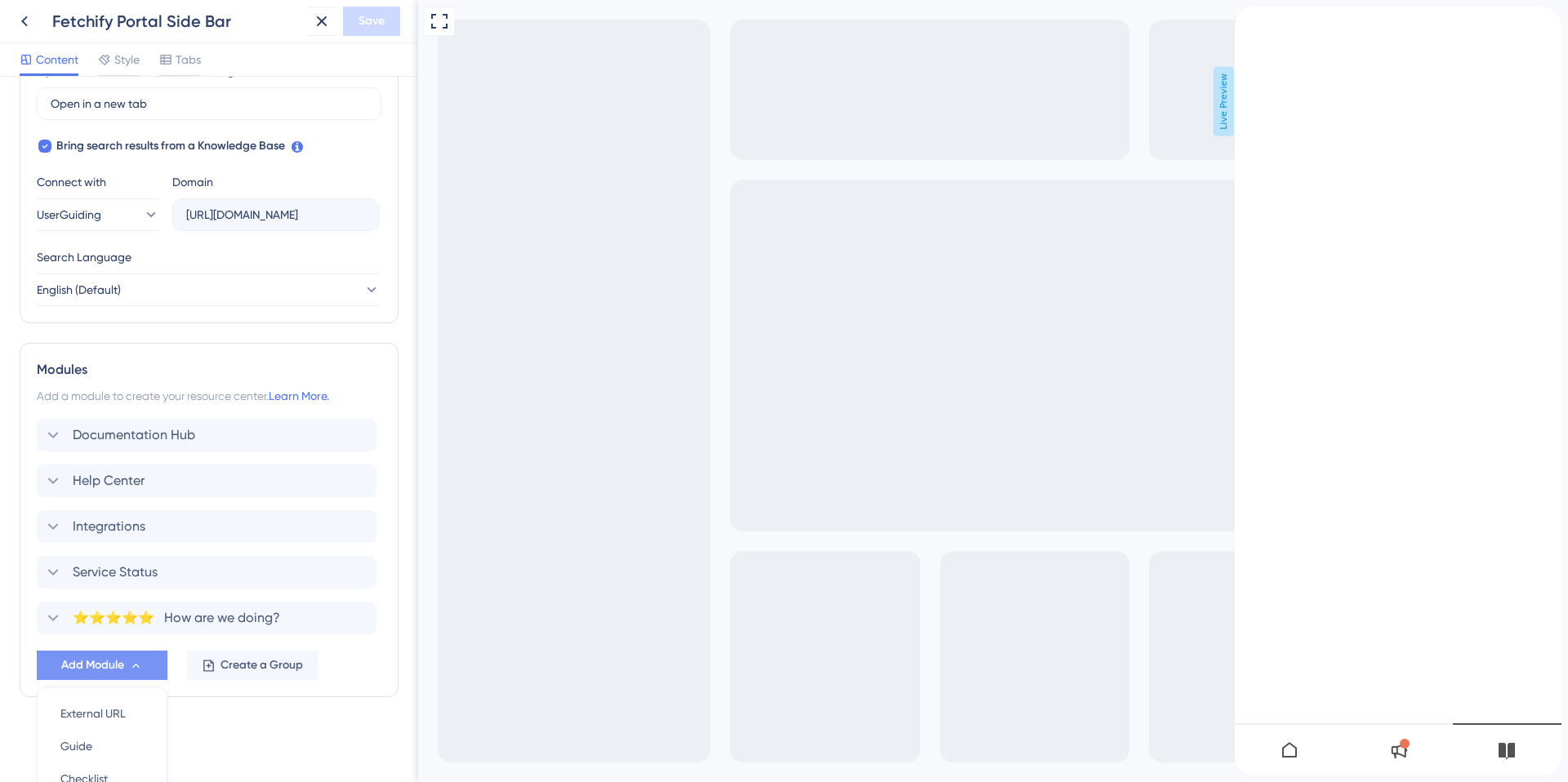
scroll to position [645, 0]
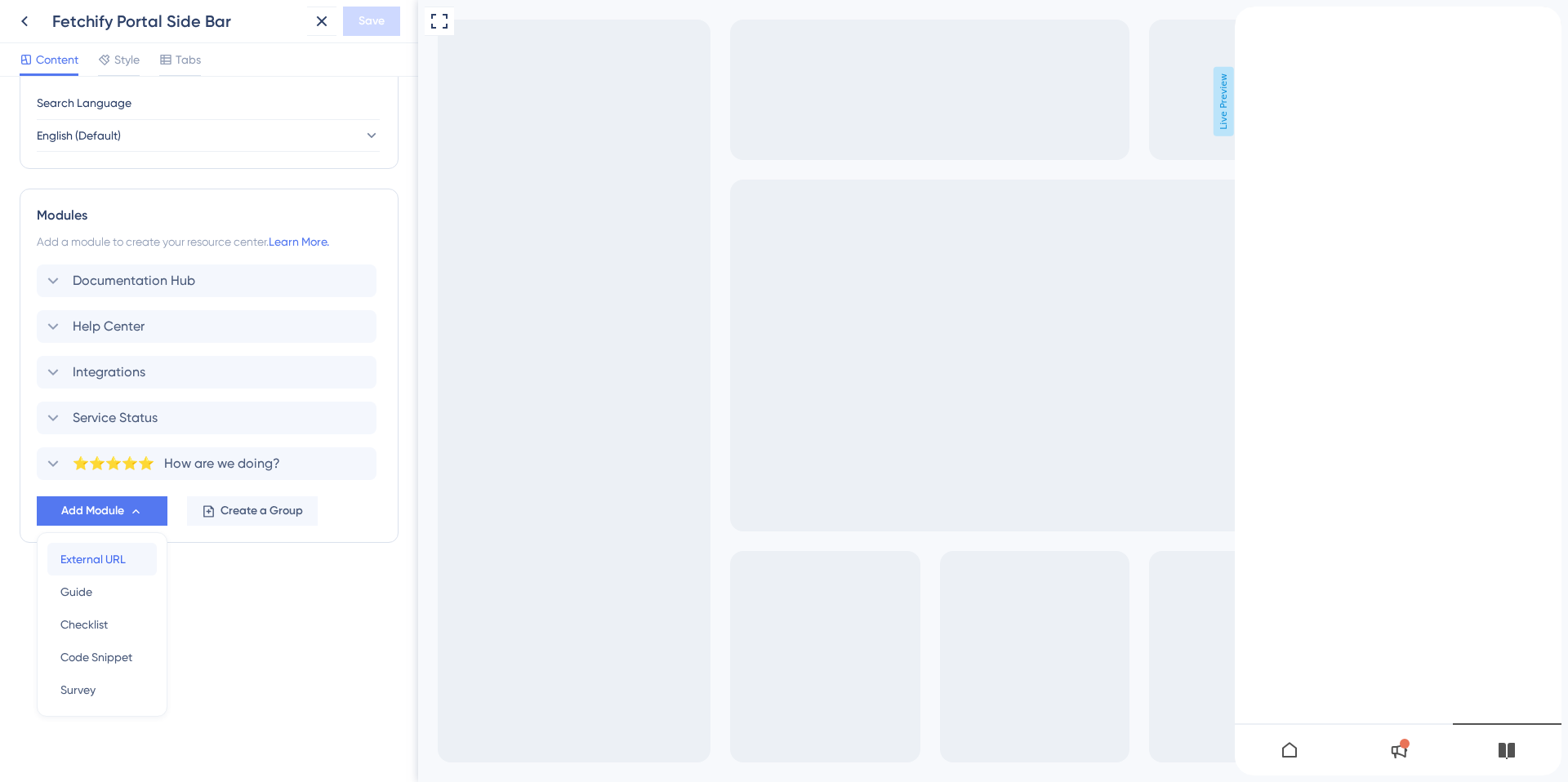
click at [112, 558] on span "External URL" at bounding box center [93, 559] width 66 height 20
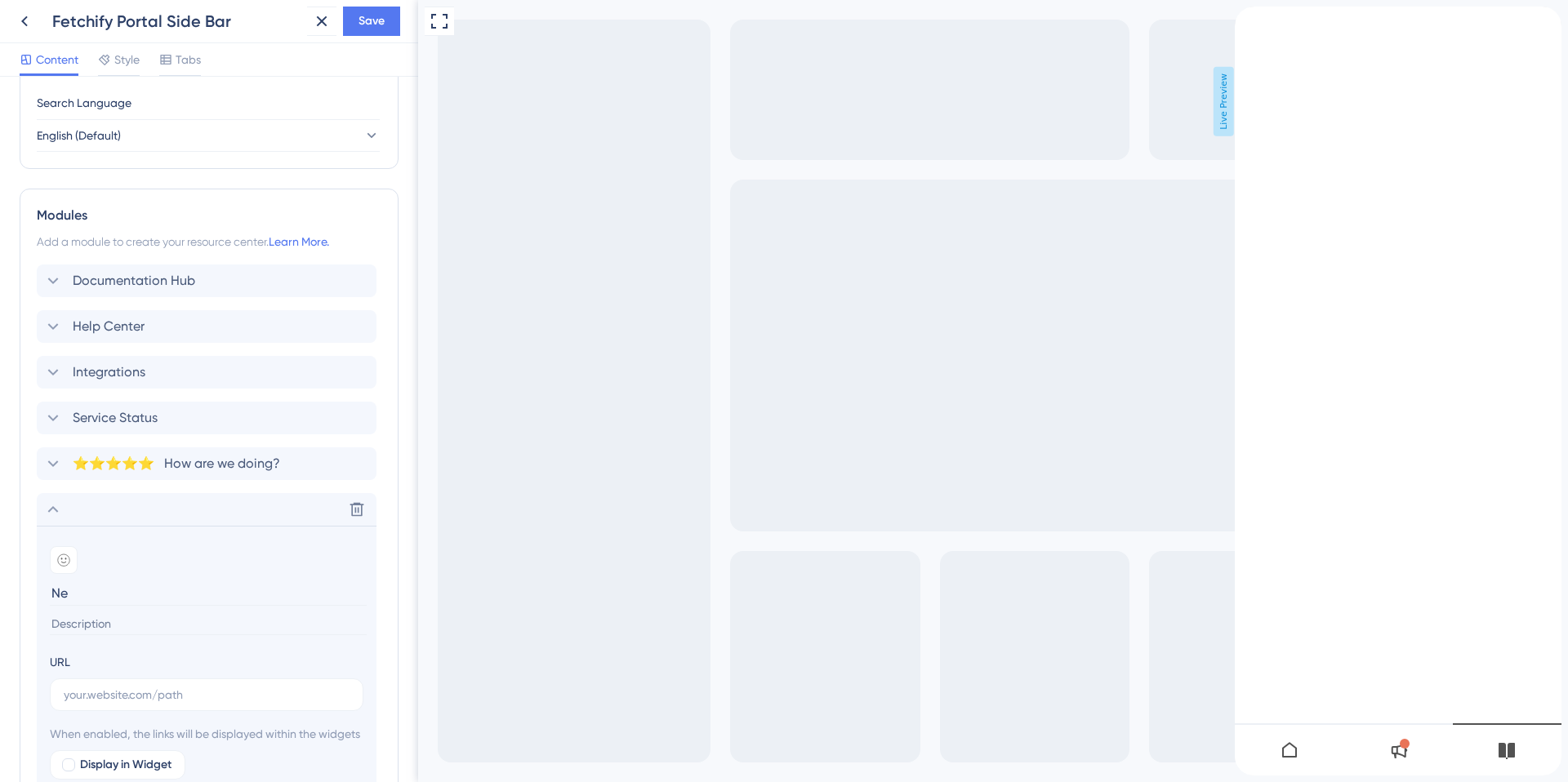
type input "N"
type input "C"
type input "Need a little help?"
click at [97, 690] on input "text" at bounding box center [207, 694] width 286 height 18
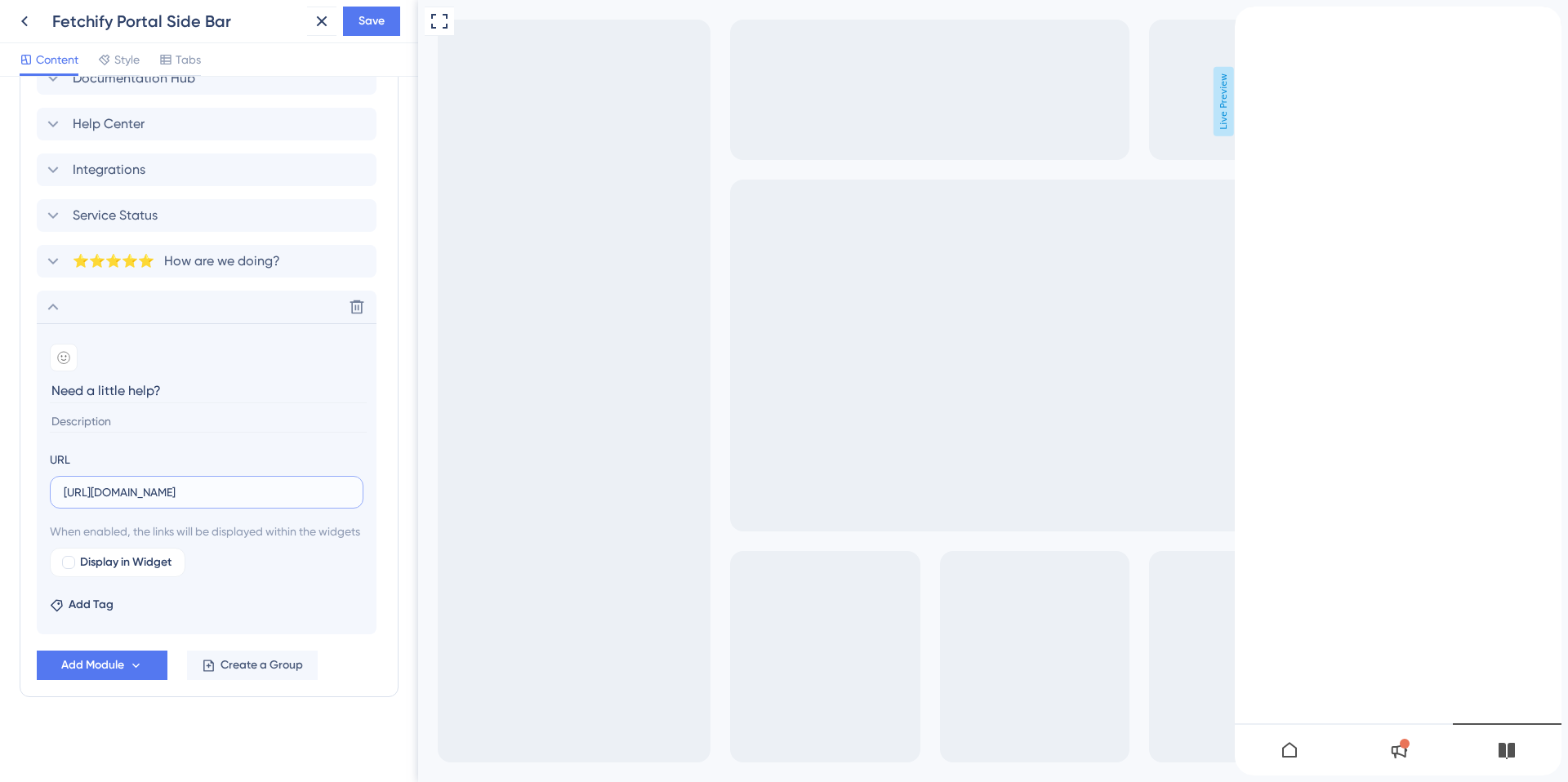
scroll to position [868, 0]
type input "[URL][DOMAIN_NAME]"
click at [63, 351] on icon at bounding box center [63, 357] width 13 height 13
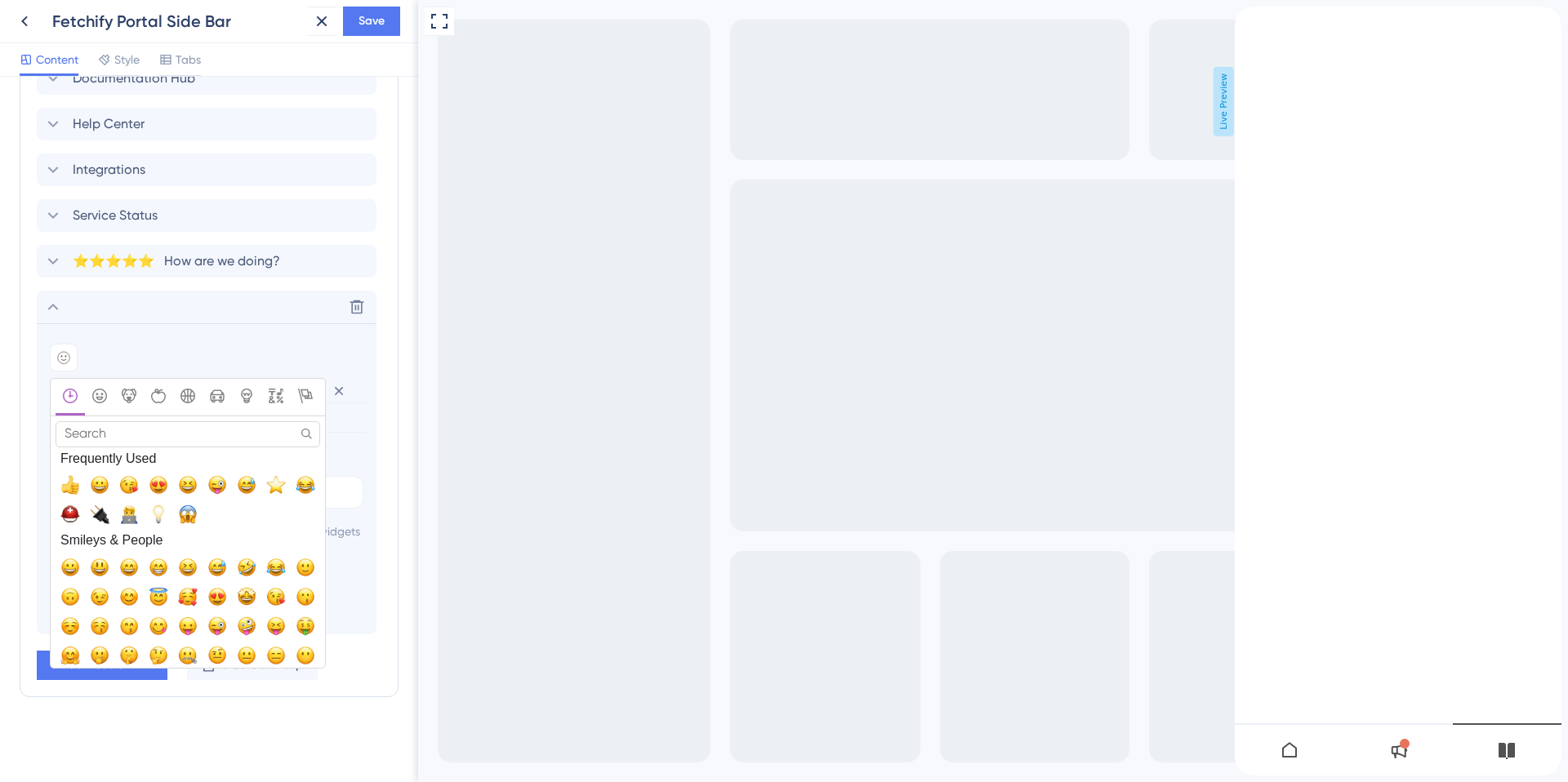
click at [102, 421] on input "Search" at bounding box center [188, 434] width 265 height 26
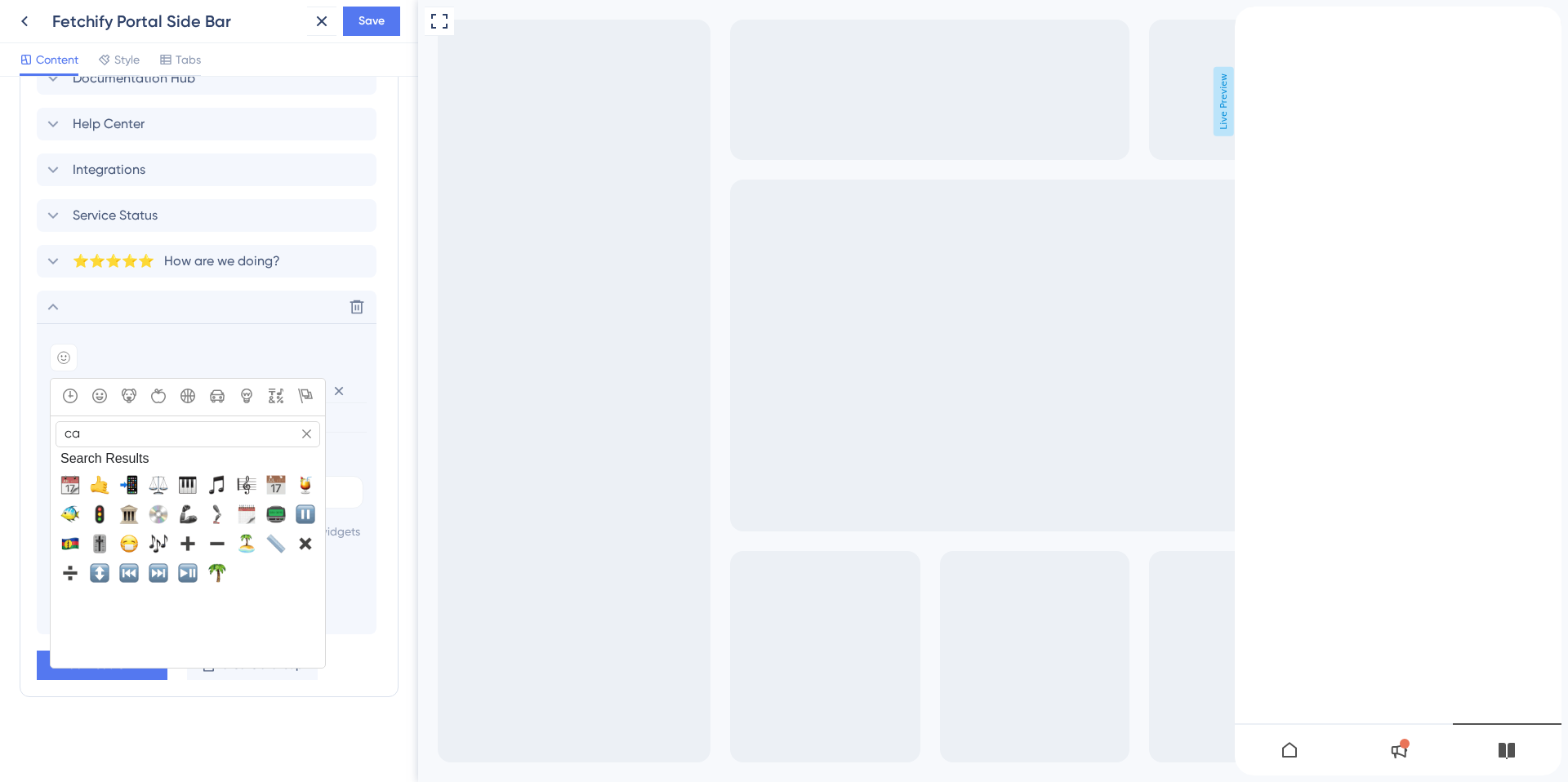
type input "c"
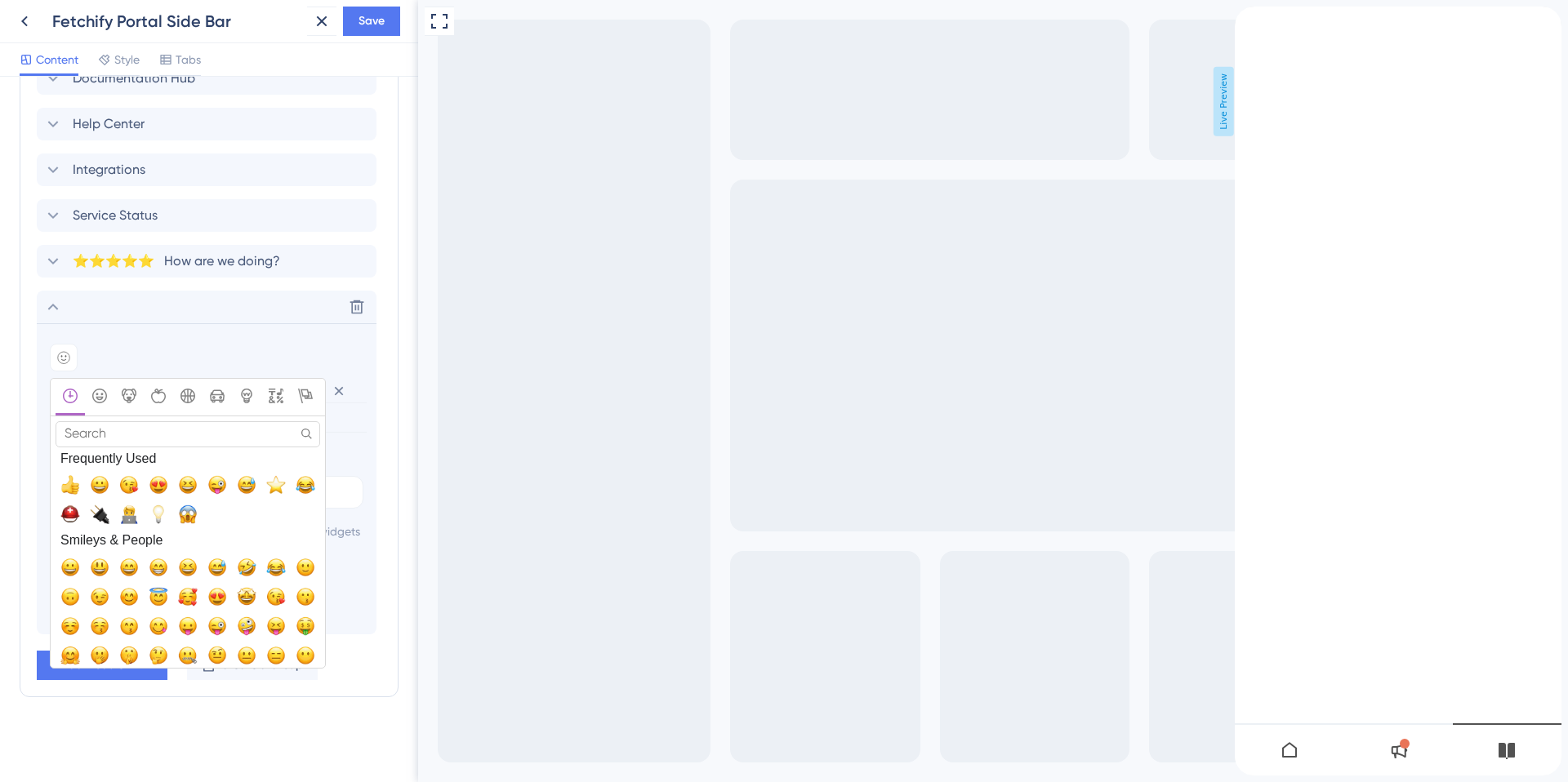
type input "?"
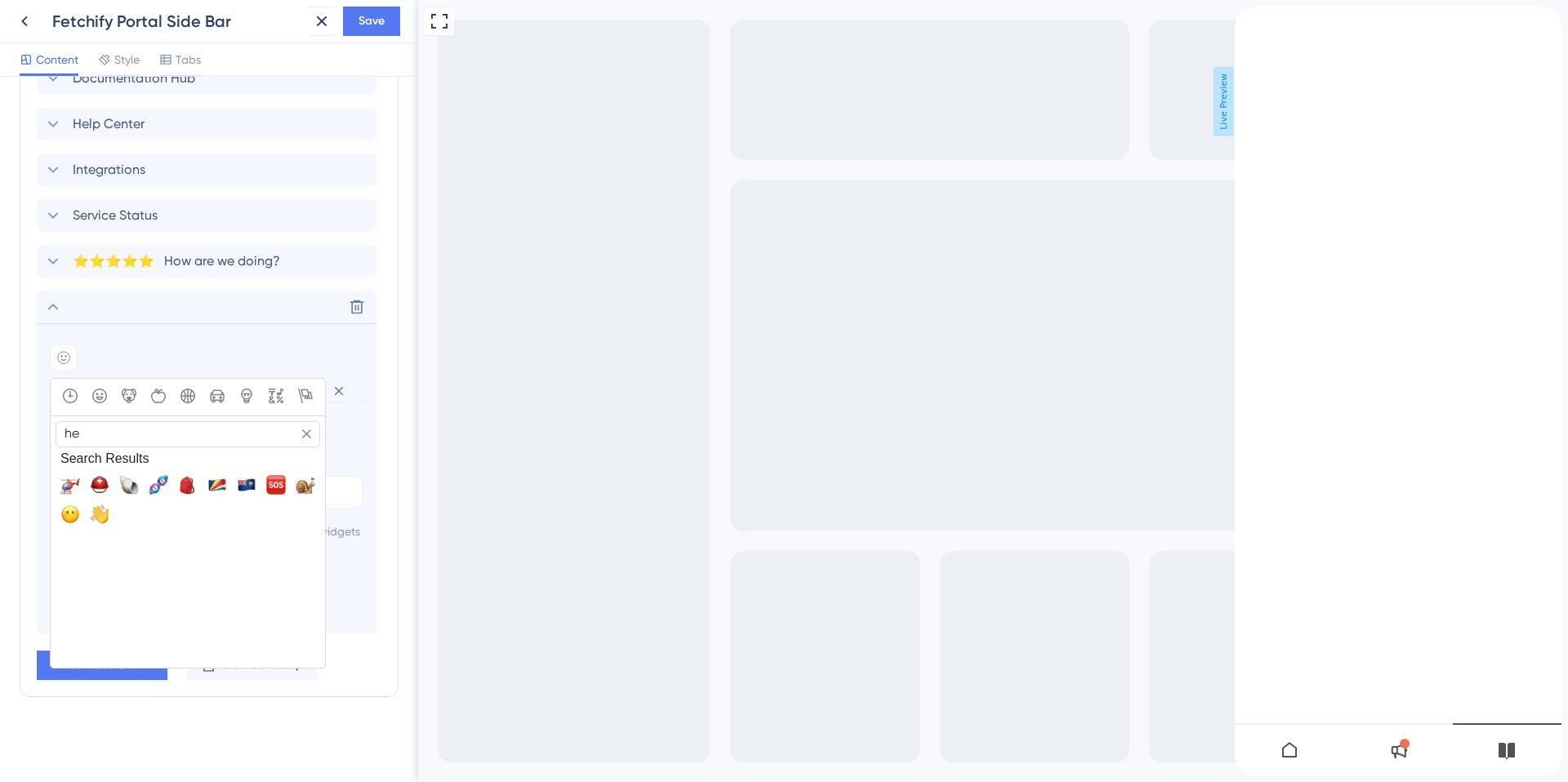
type input "h"
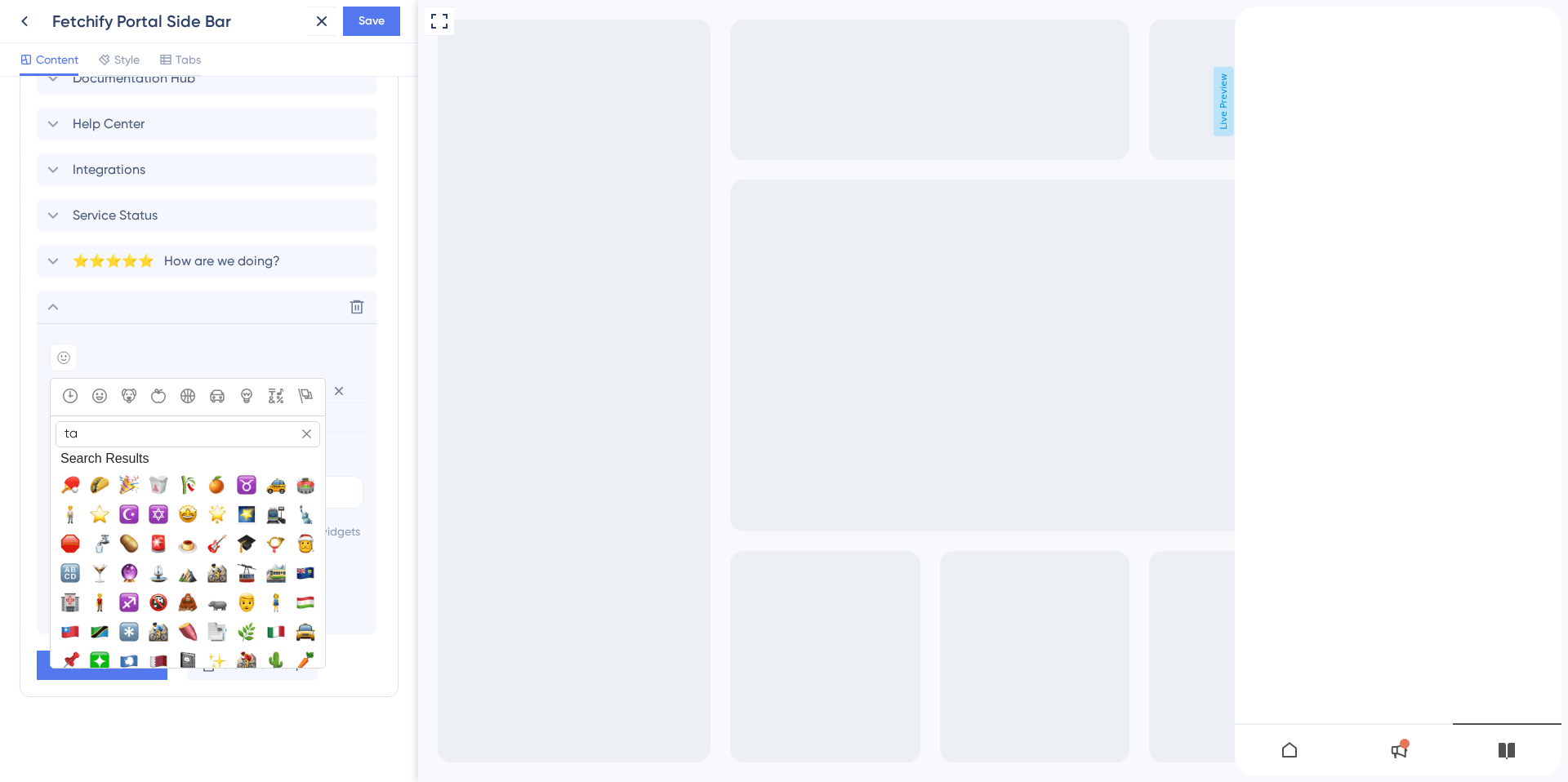
type input "t"
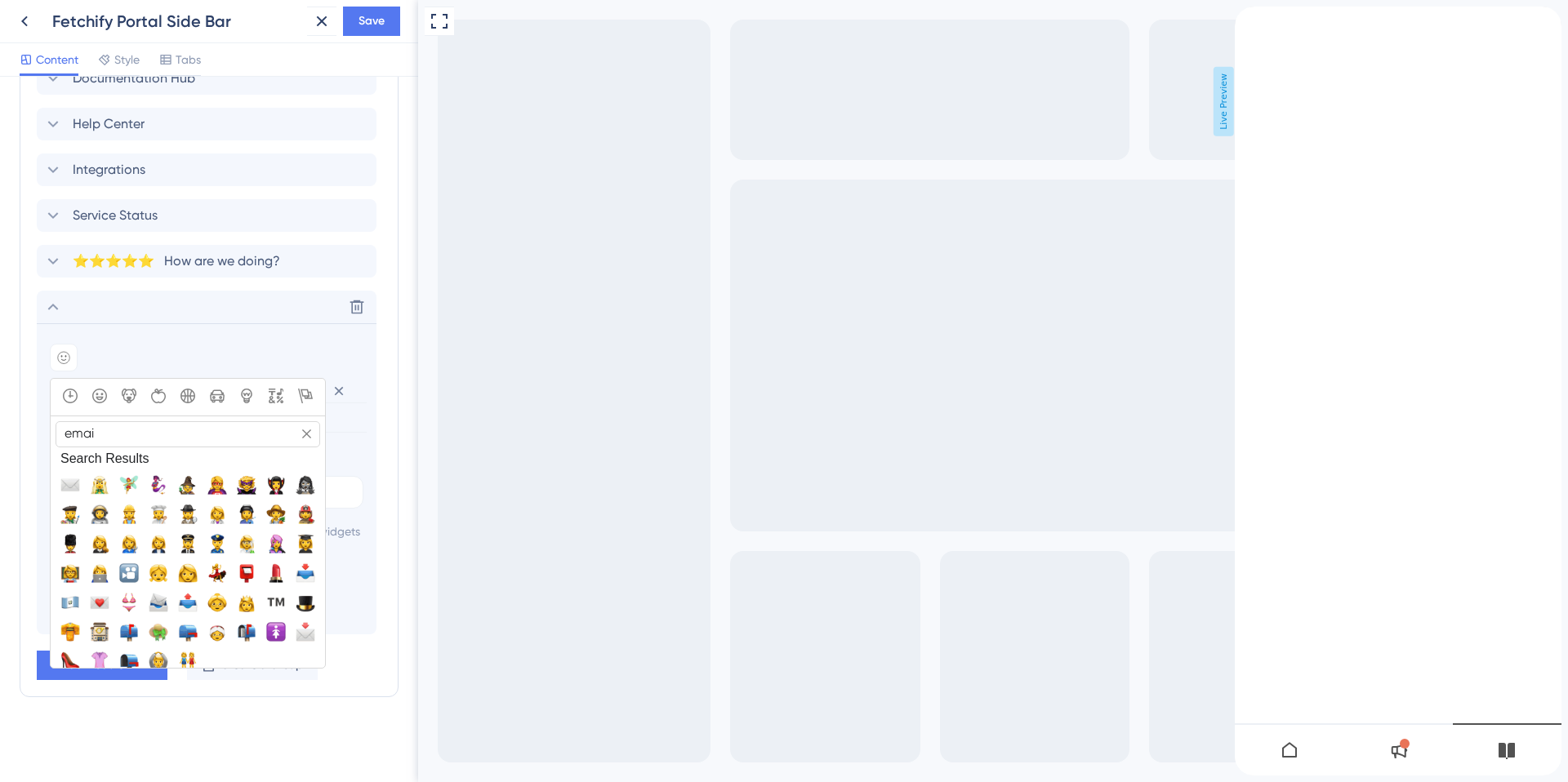
type input "email"
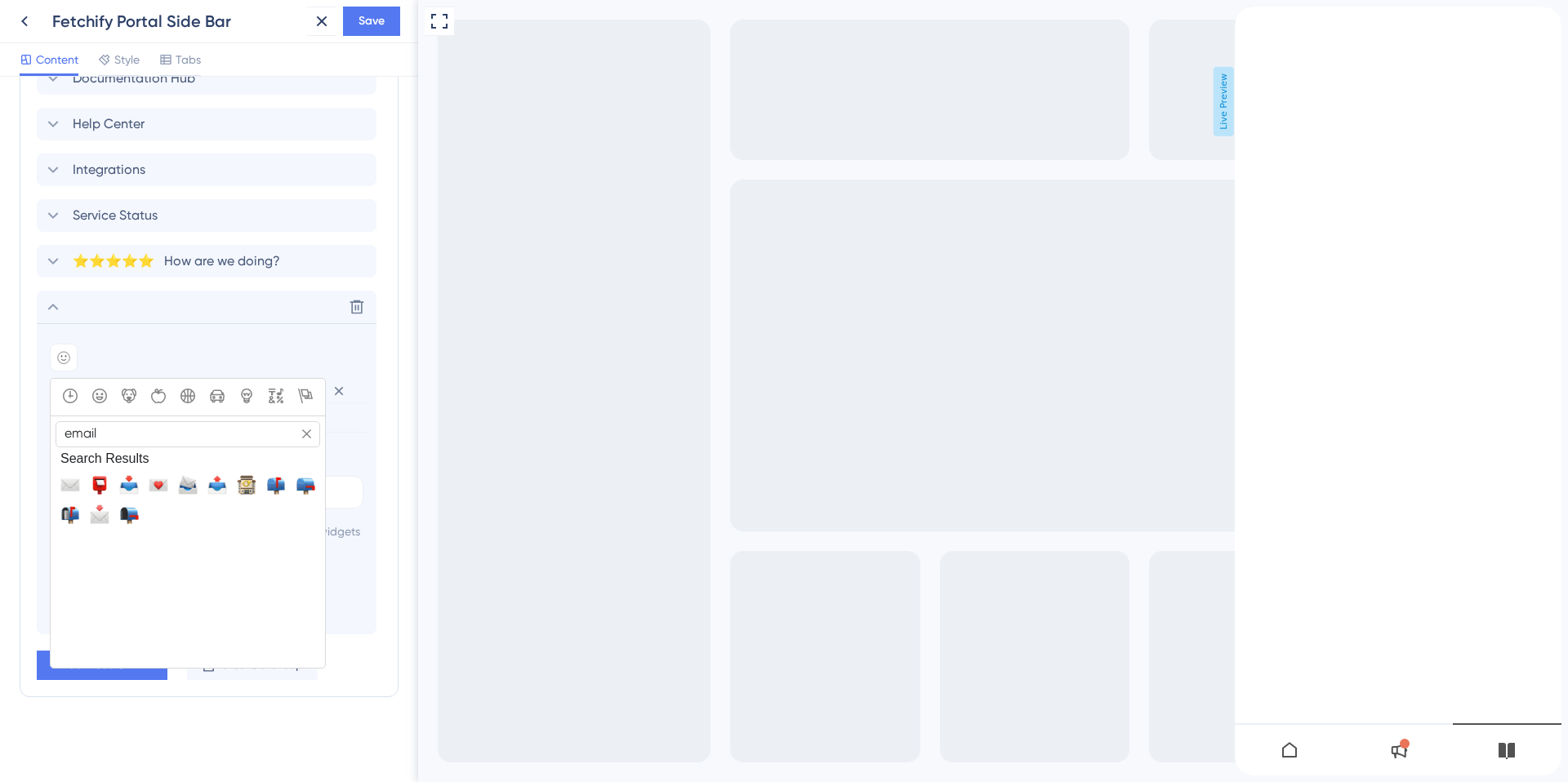
drag, startPoint x: 135, startPoint y: 417, endPoint x: 45, endPoint y: 413, distance: 90.1
click at [45, 413] on section "Add emoji email Search Search Results Frequently Used Smileys & People Animals …" at bounding box center [207, 479] width 340 height 311
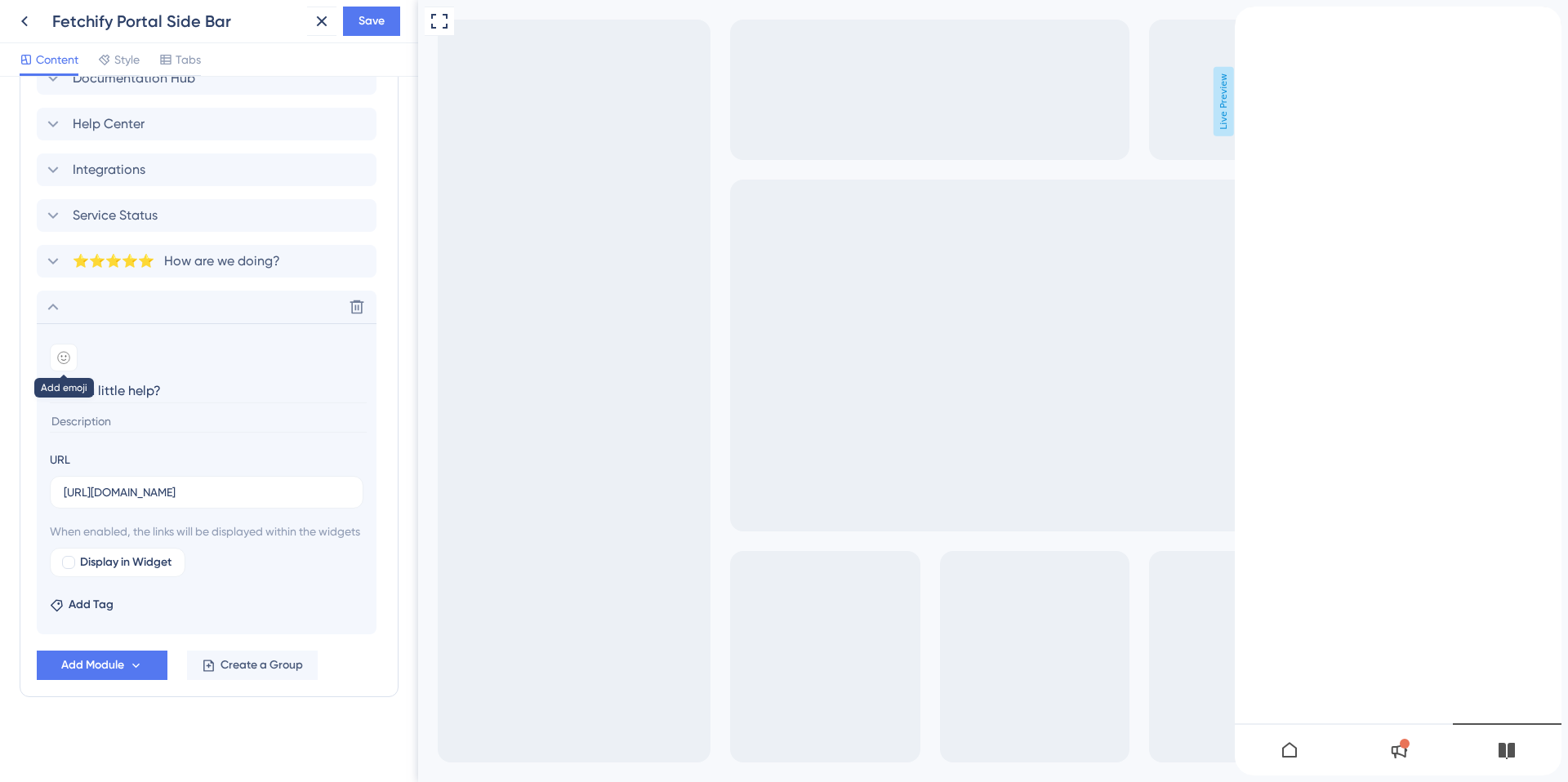
click at [64, 355] on icon at bounding box center [64, 358] width 6 height 5
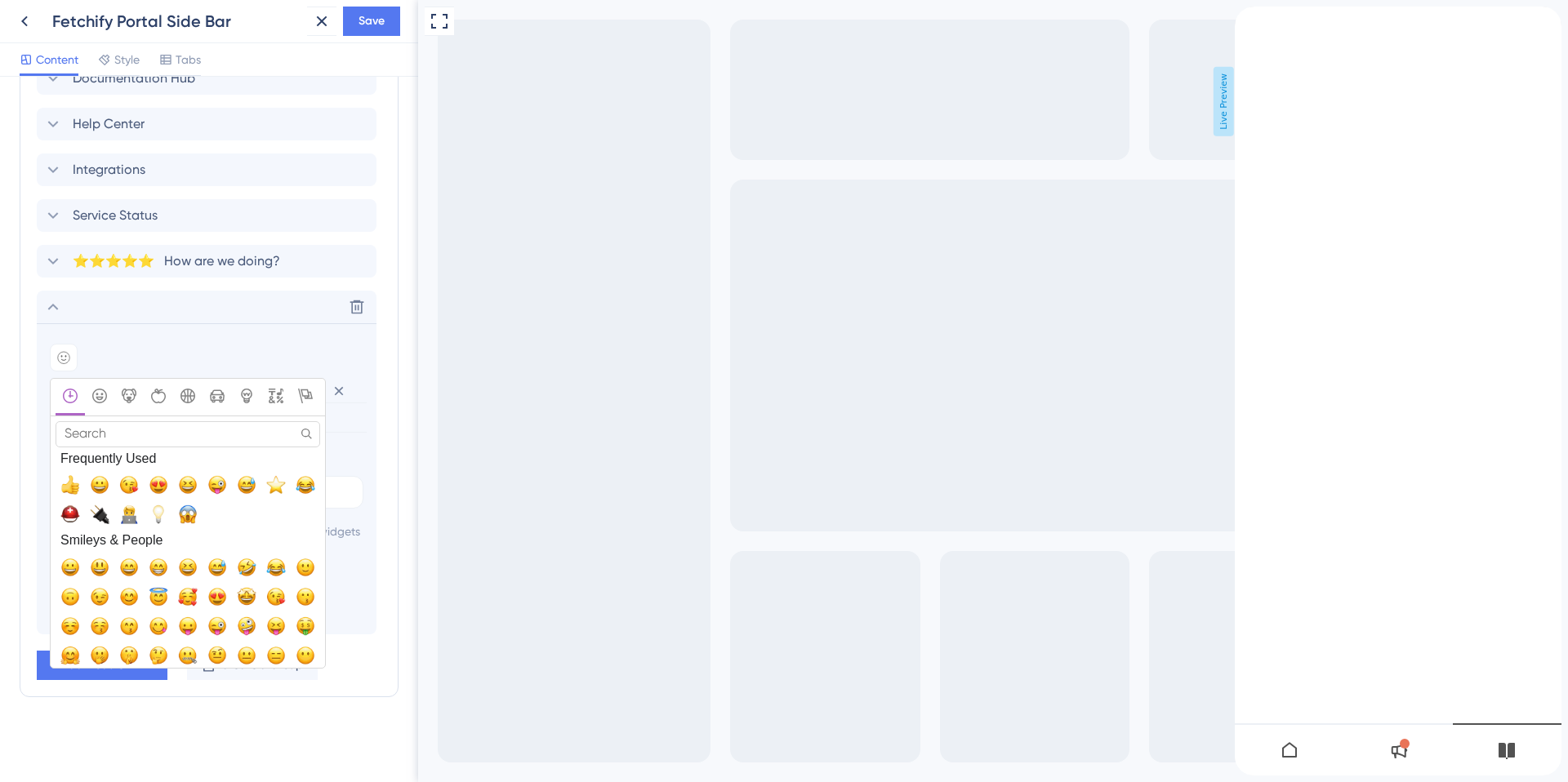
click at [83, 421] on input "Search" at bounding box center [188, 434] width 265 height 26
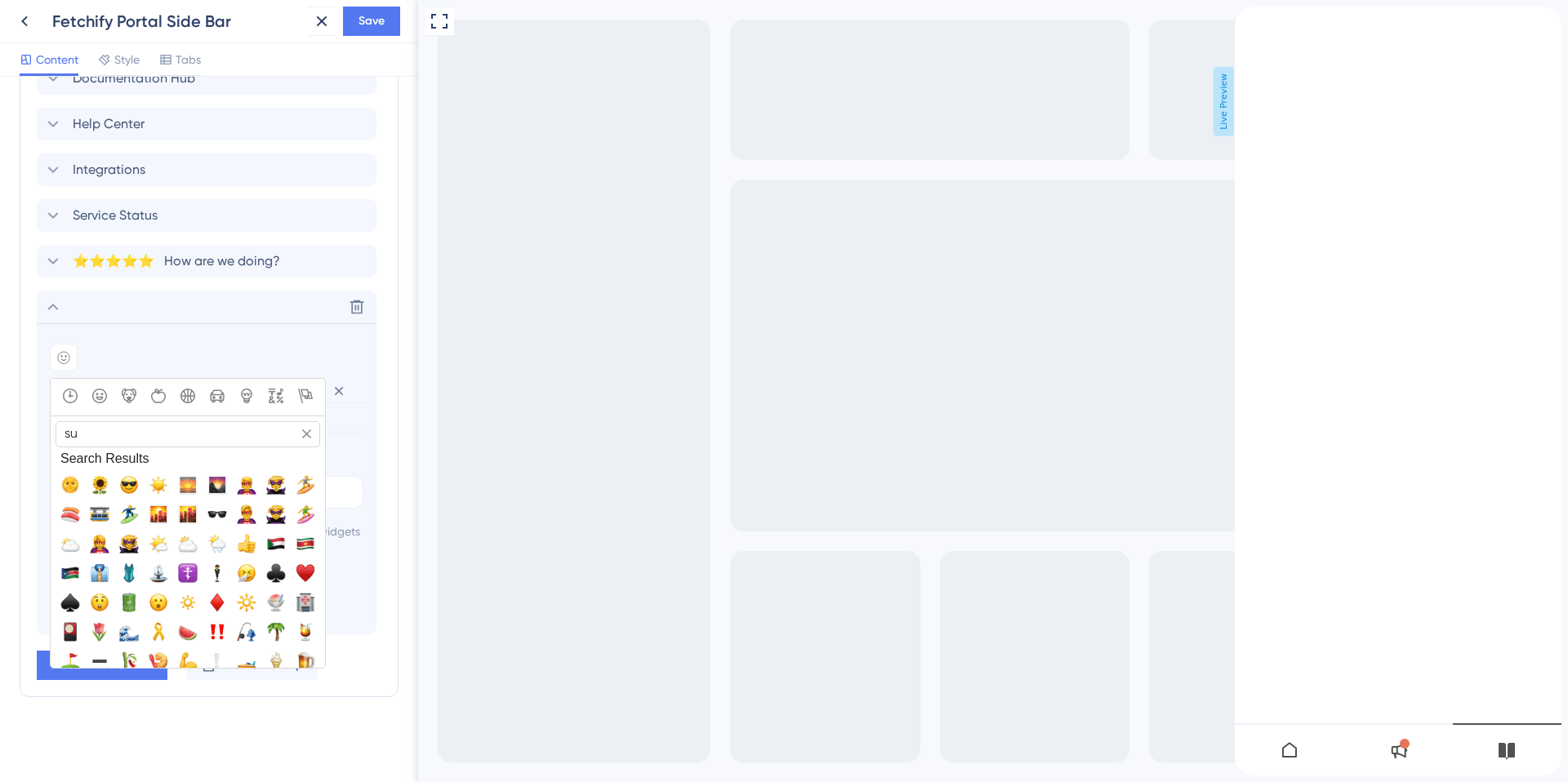
type input "s"
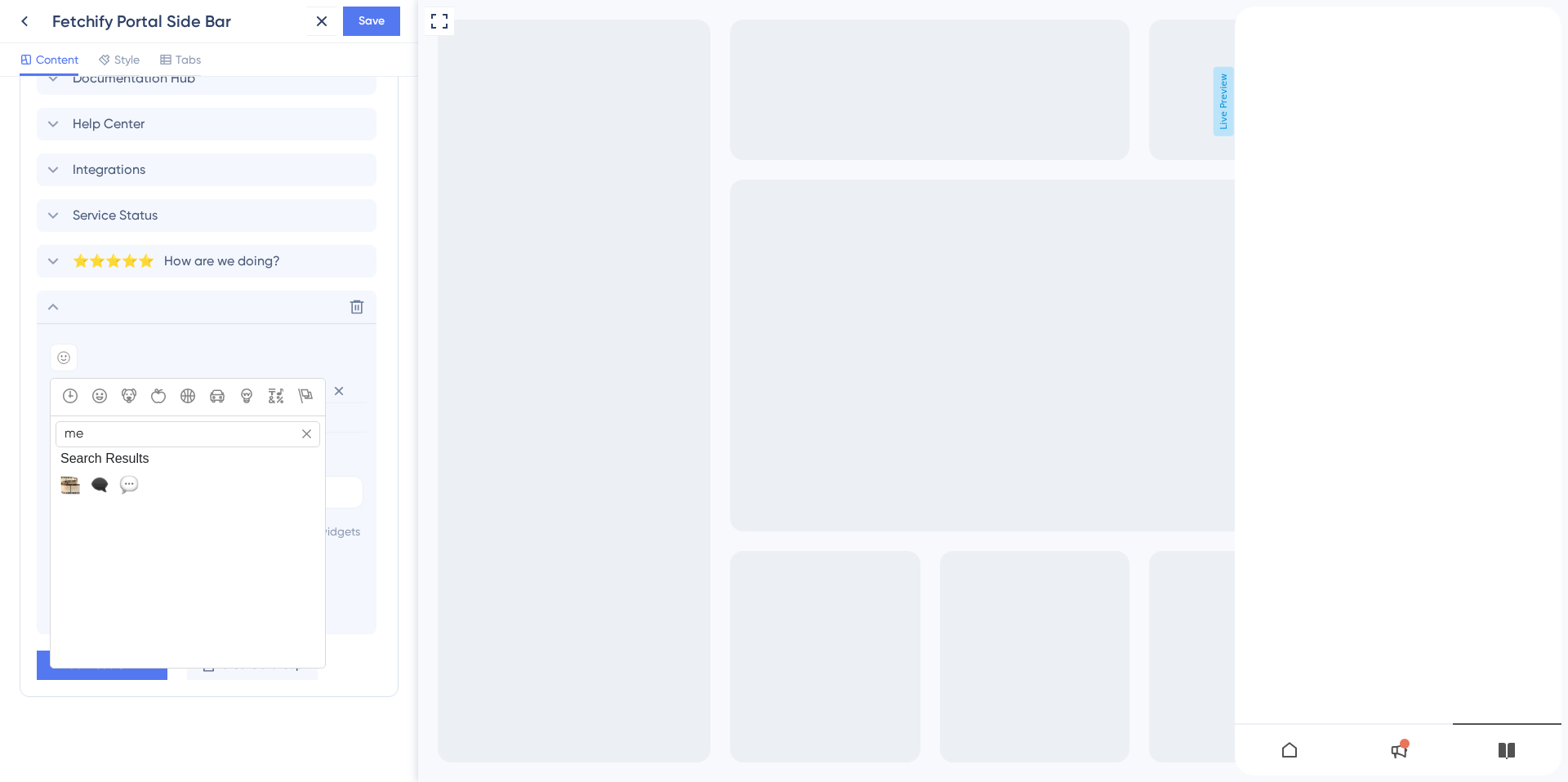
type input "m"
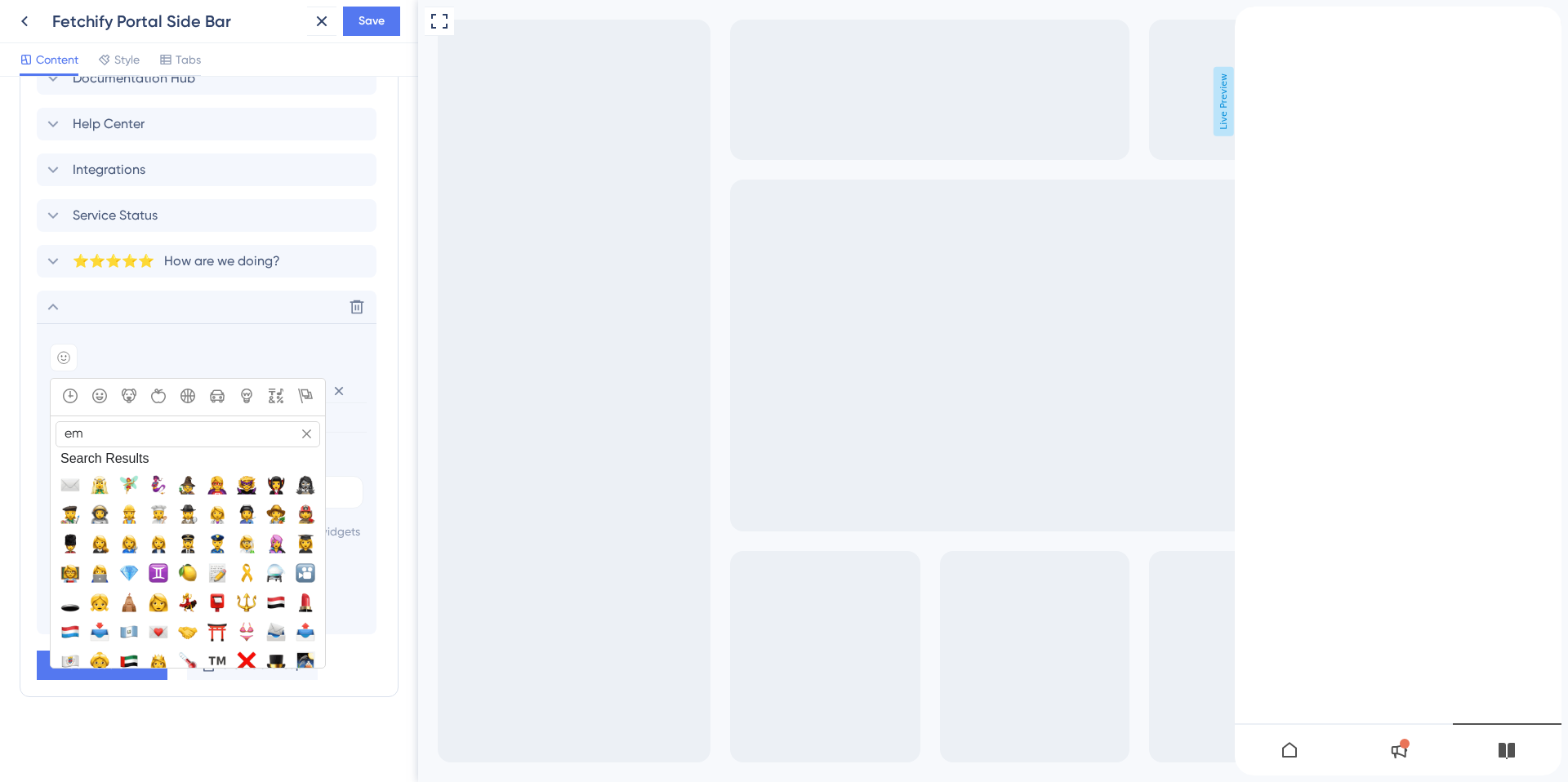
type input "e"
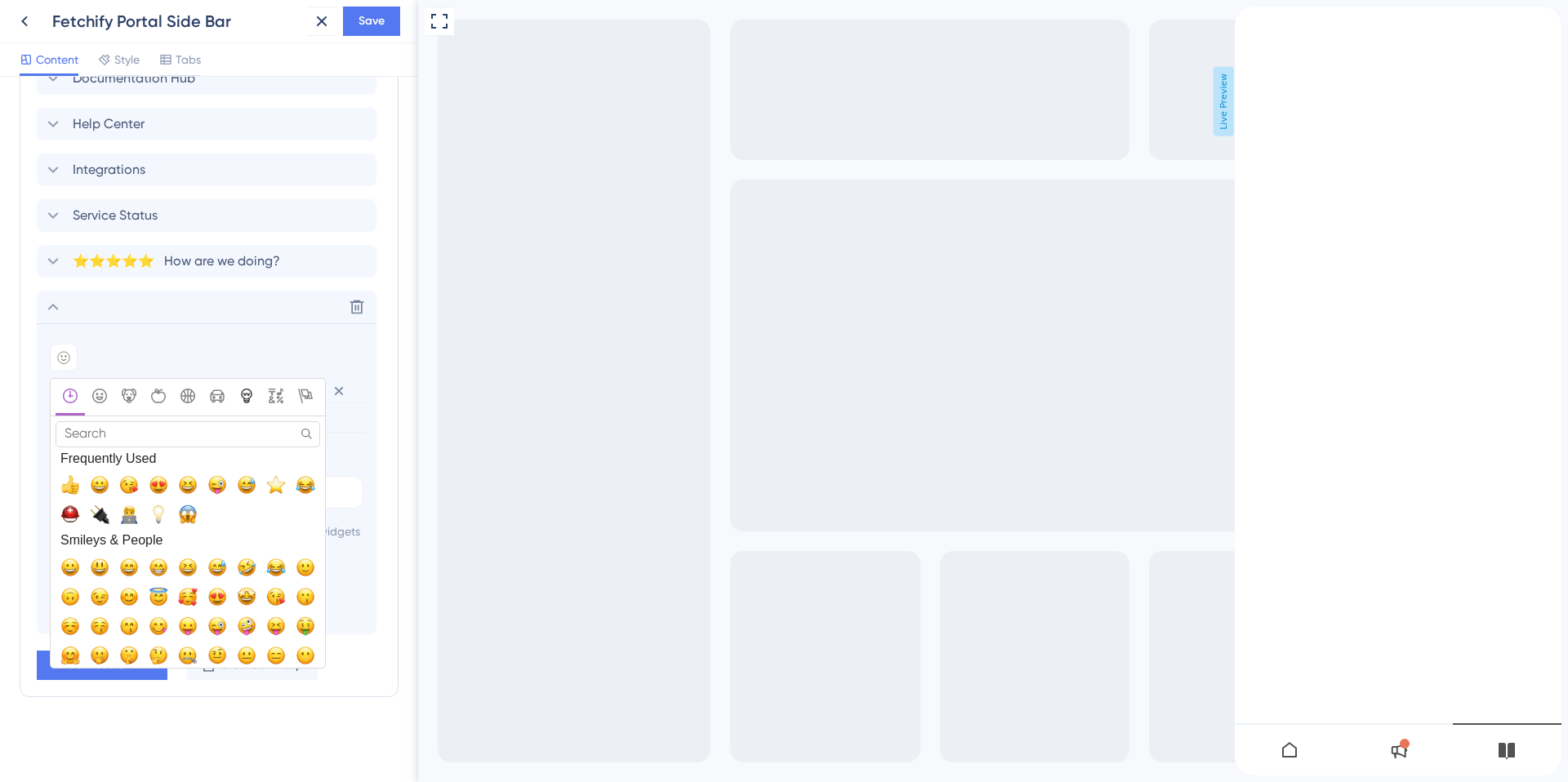
click at [247, 393] on icon "Objects" at bounding box center [246, 394] width 8 height 3
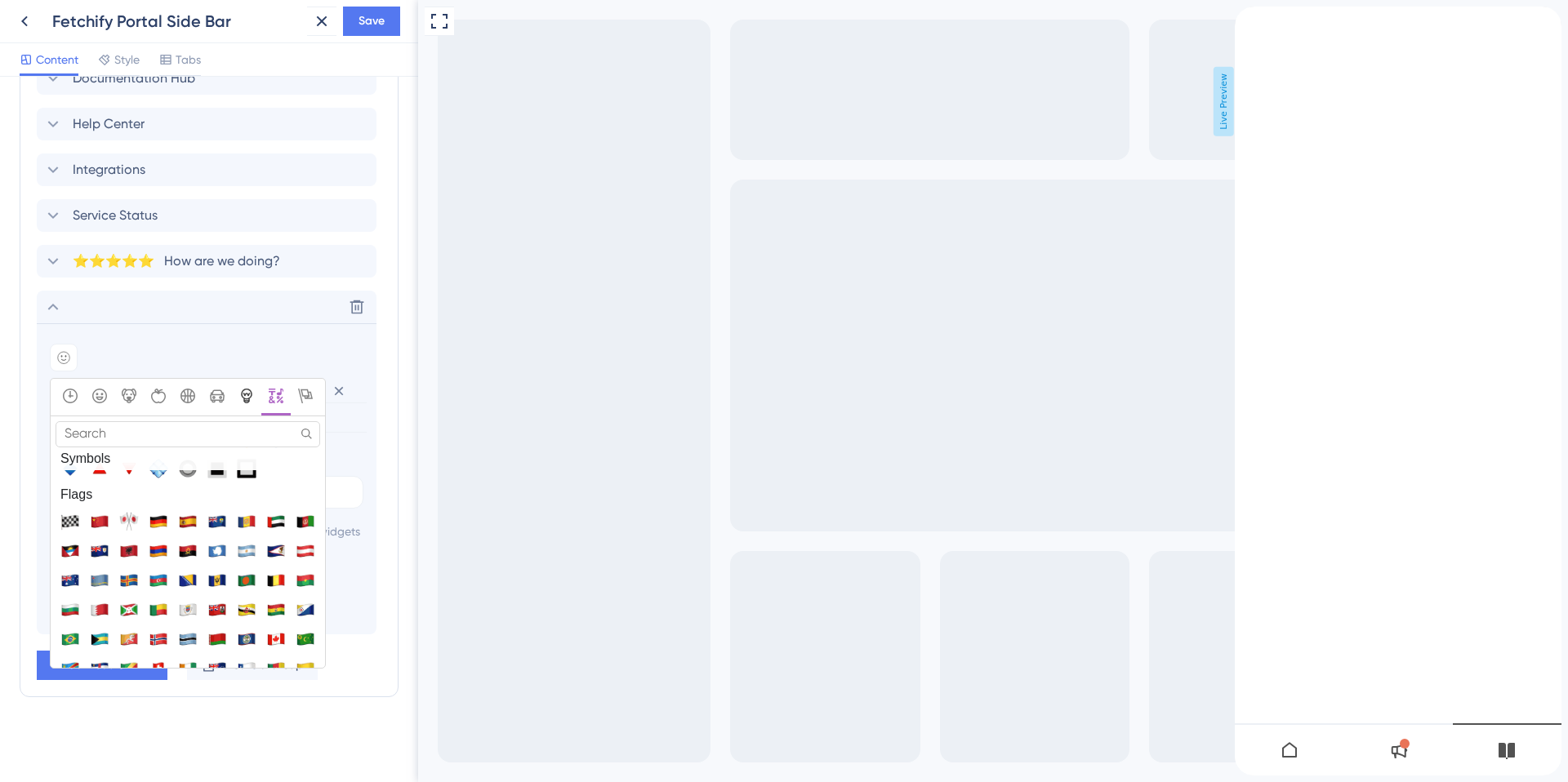
scroll to position [5094, 0]
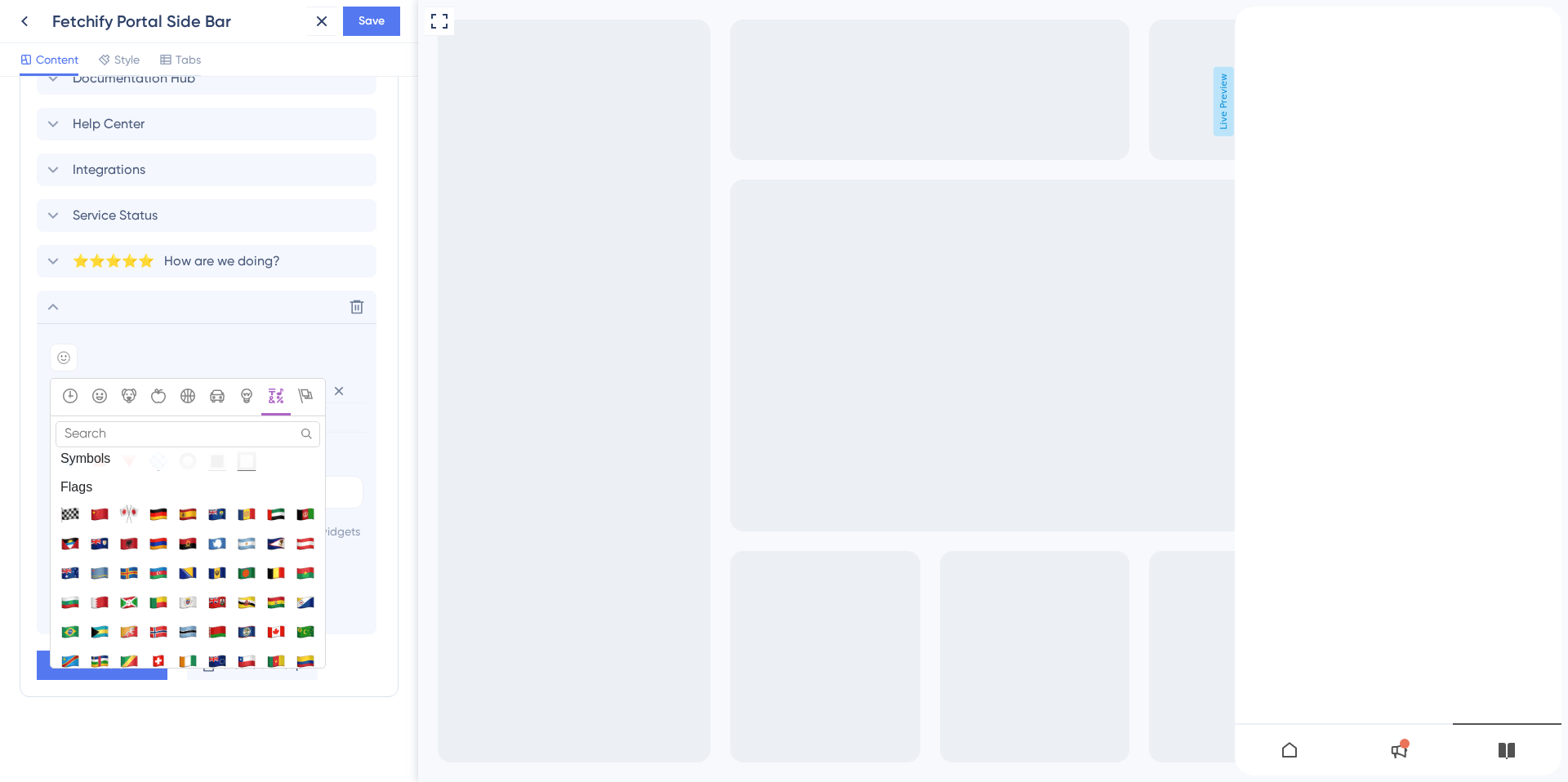
click at [138, 421] on input "Search" at bounding box center [188, 434] width 265 height 26
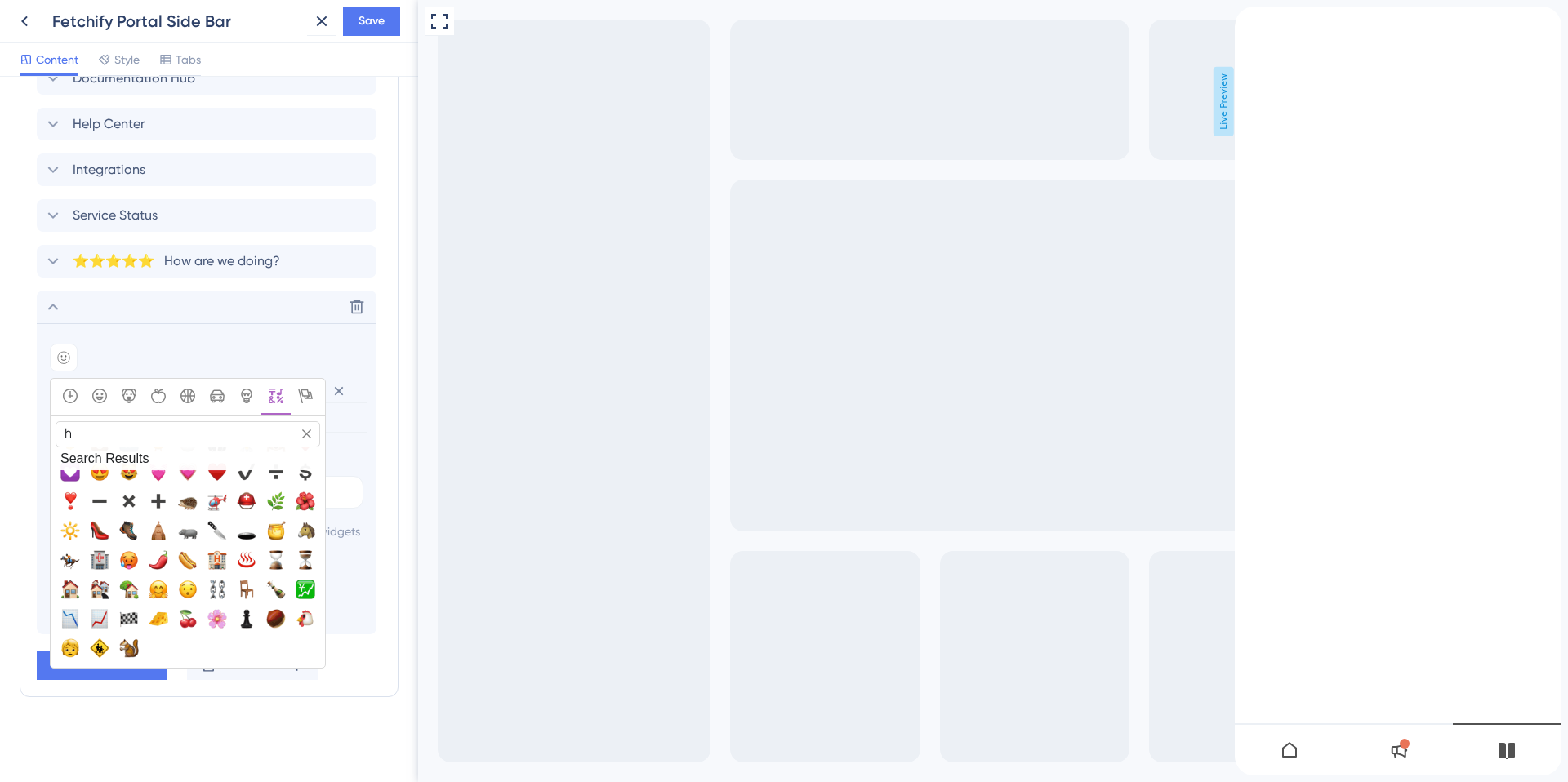
scroll to position [0, 0]
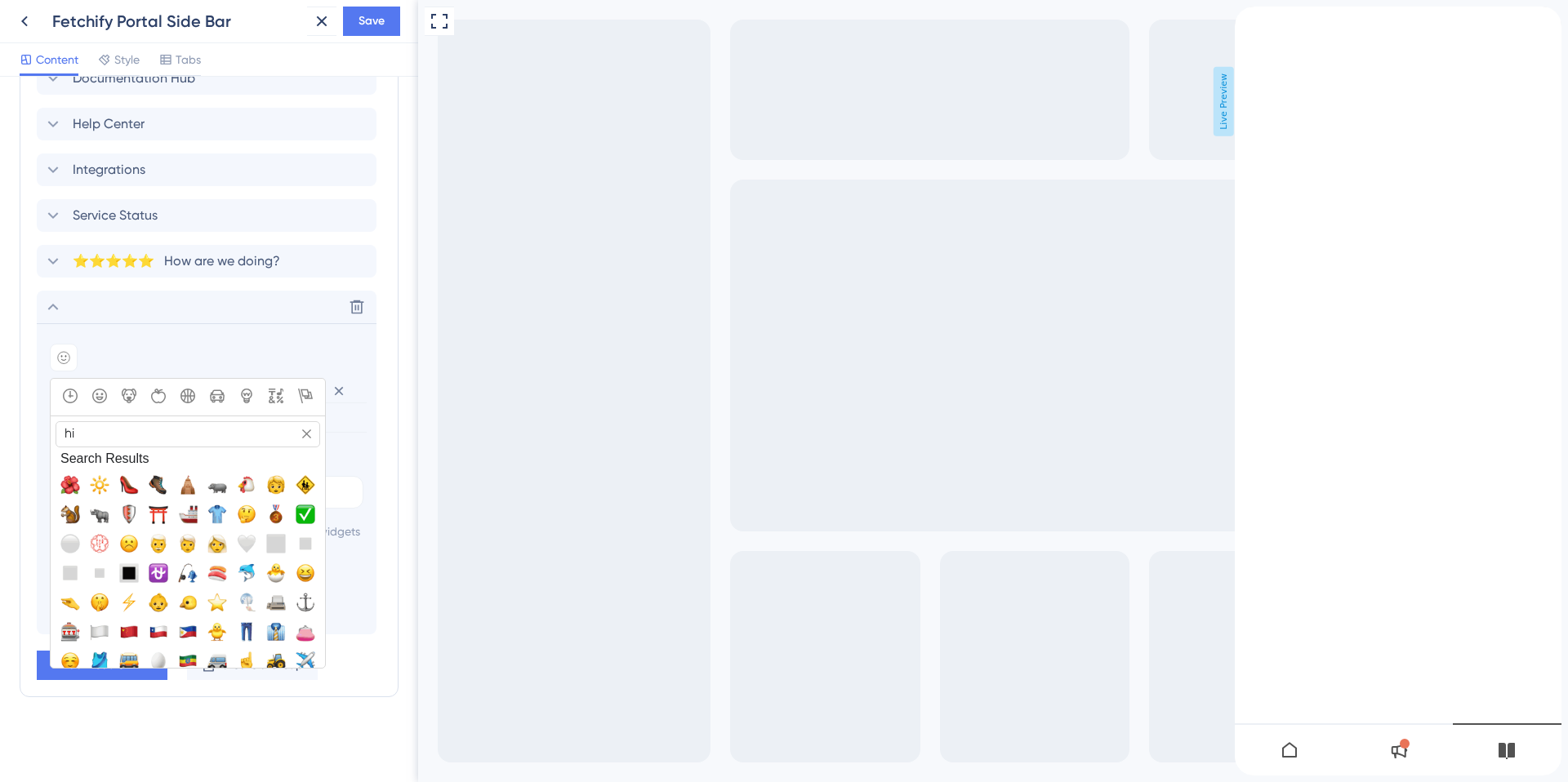
drag, startPoint x: 106, startPoint y: 415, endPoint x: 63, endPoint y: 413, distance: 43.0
click at [63, 421] on input "hi" at bounding box center [188, 434] width 265 height 26
type input "hi"
click at [104, 388] on icon "Smileys & People" at bounding box center [99, 395] width 15 height 15
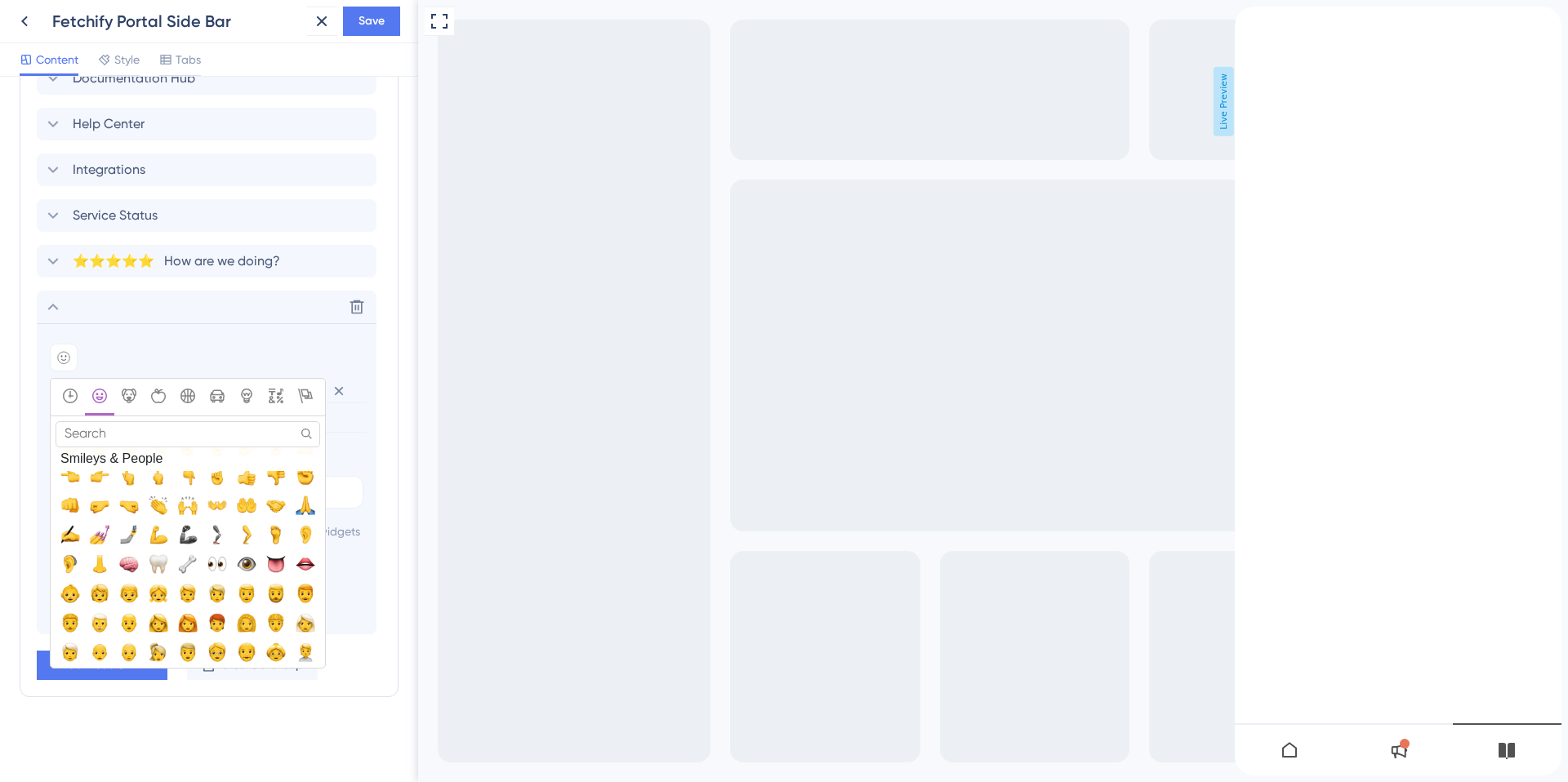
scroll to position [504, 0]
click at [70, 523] on span "✍️, writing_hand" at bounding box center [70, 533] width 20 height 20
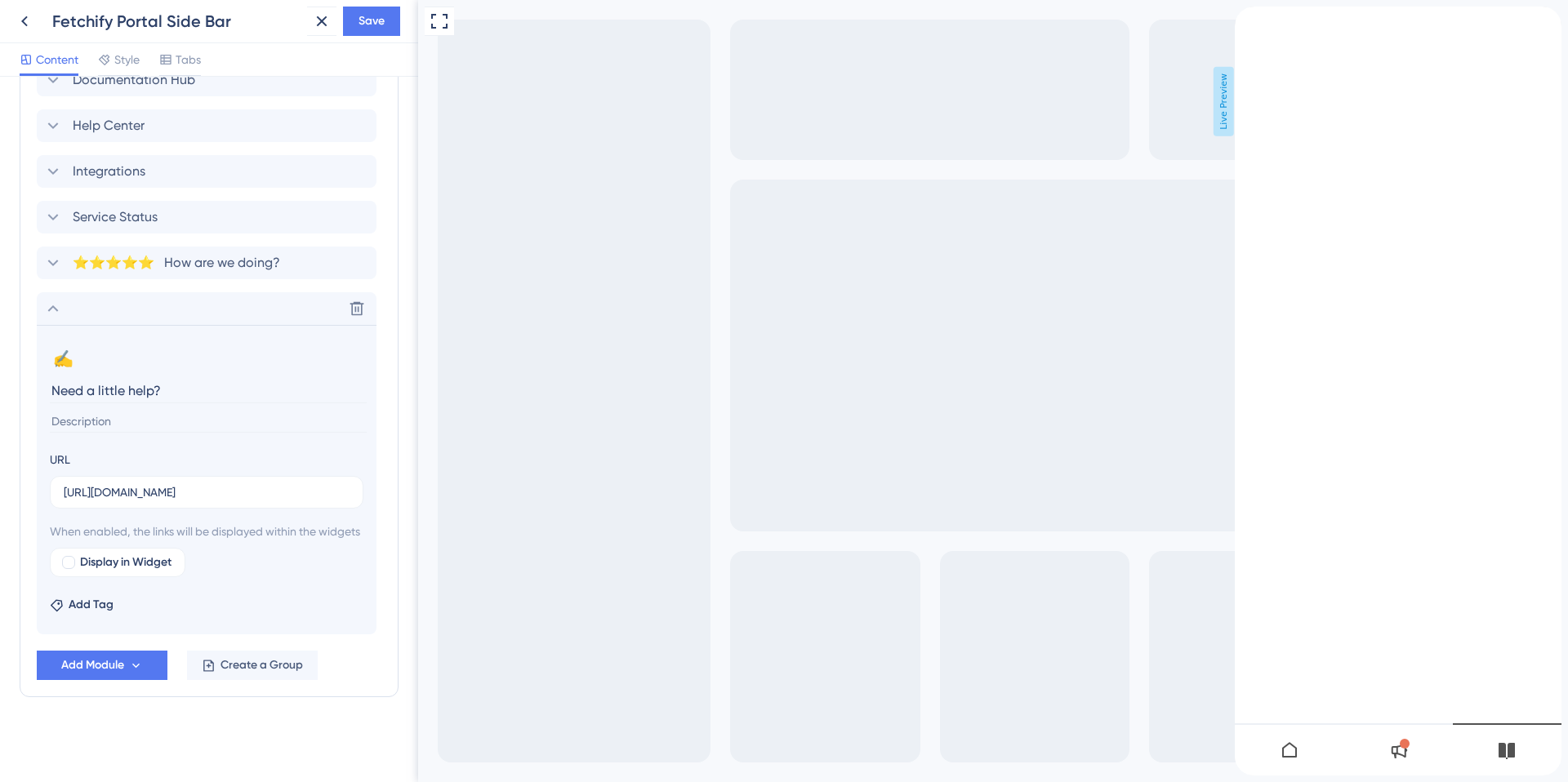
scroll to position [867, 0]
click at [88, 411] on input at bounding box center [208, 422] width 317 height 22
type input "Head over to our contact page to get in touch with the right team to help you"
click at [1295, 750] on icon at bounding box center [1289, 750] width 20 height 20
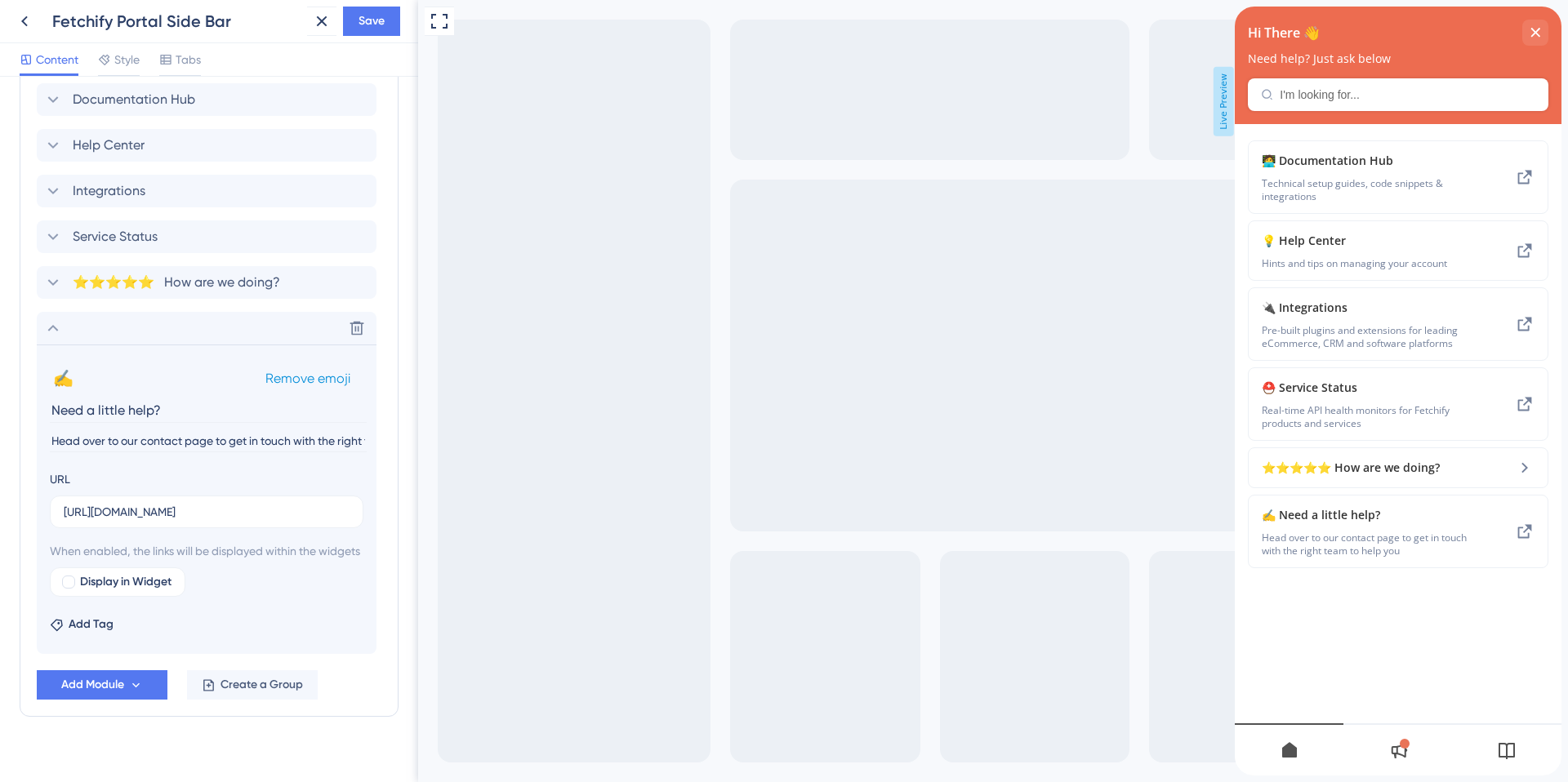
scroll to position [824, 0]
click at [56, 328] on icon at bounding box center [53, 331] width 20 height 20
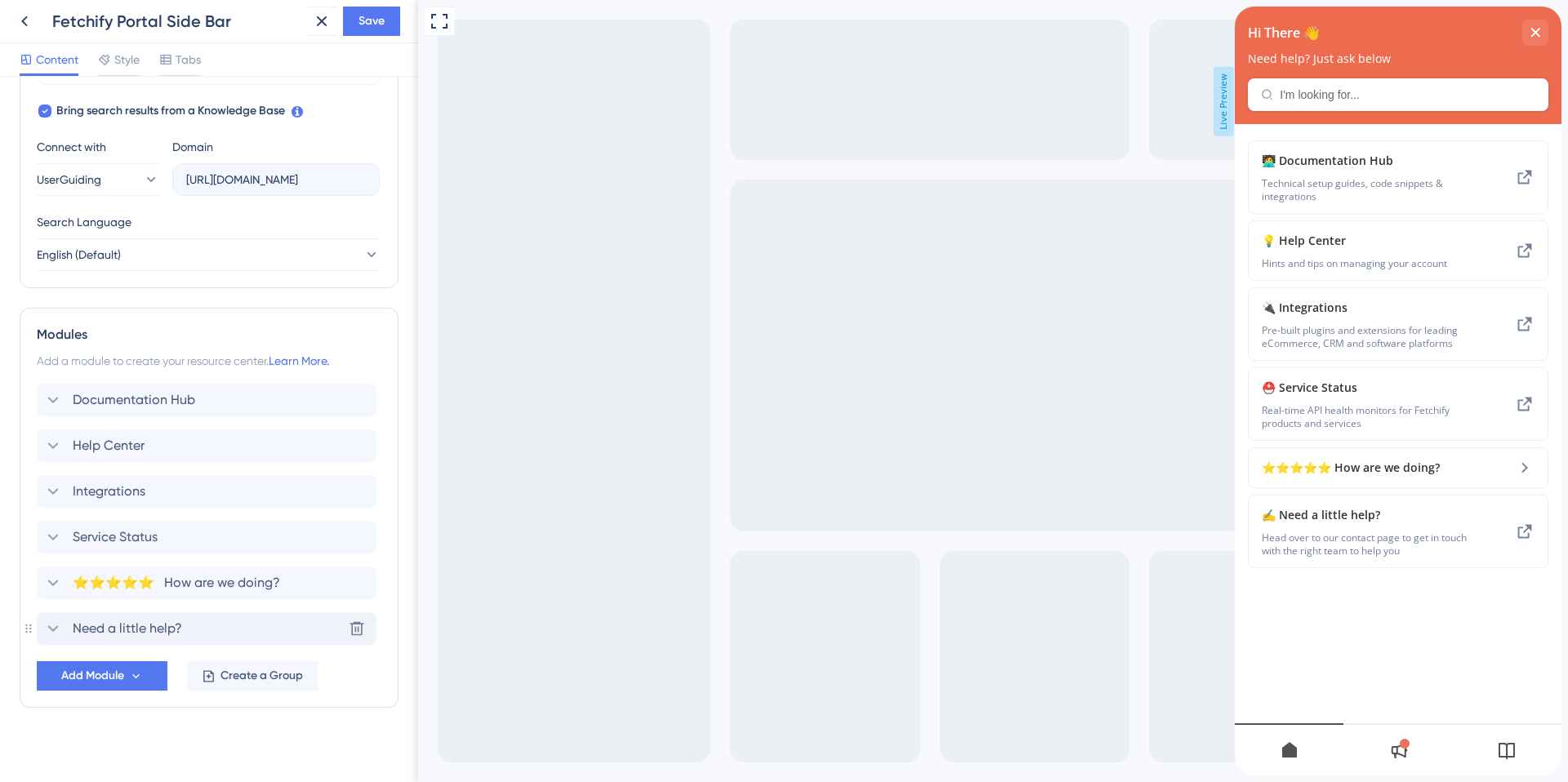
scroll to position [537, 0]
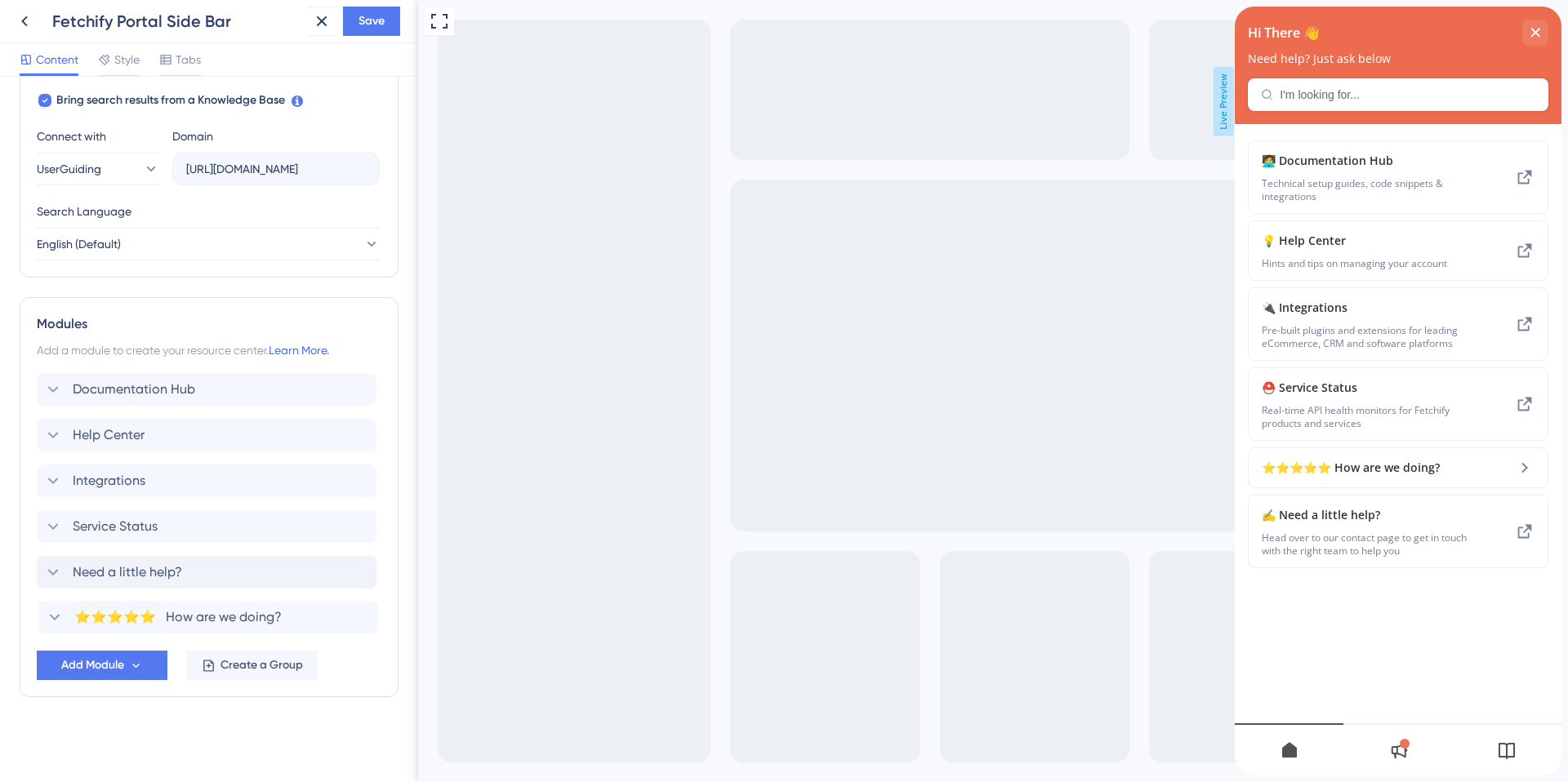
drag, startPoint x: 39, startPoint y: 570, endPoint x: 39, endPoint y: 616, distance: 46.0
click at [39, 616] on div "Documentation Hub Help Center Integrations Service Status ⭐️⭐️⭐️⭐️⭐️ How are we…" at bounding box center [209, 504] width 345 height 261
click at [373, 21] on span "Save" at bounding box center [372, 20] width 26 height 20
click at [31, 22] on icon at bounding box center [24, 20] width 20 height 20
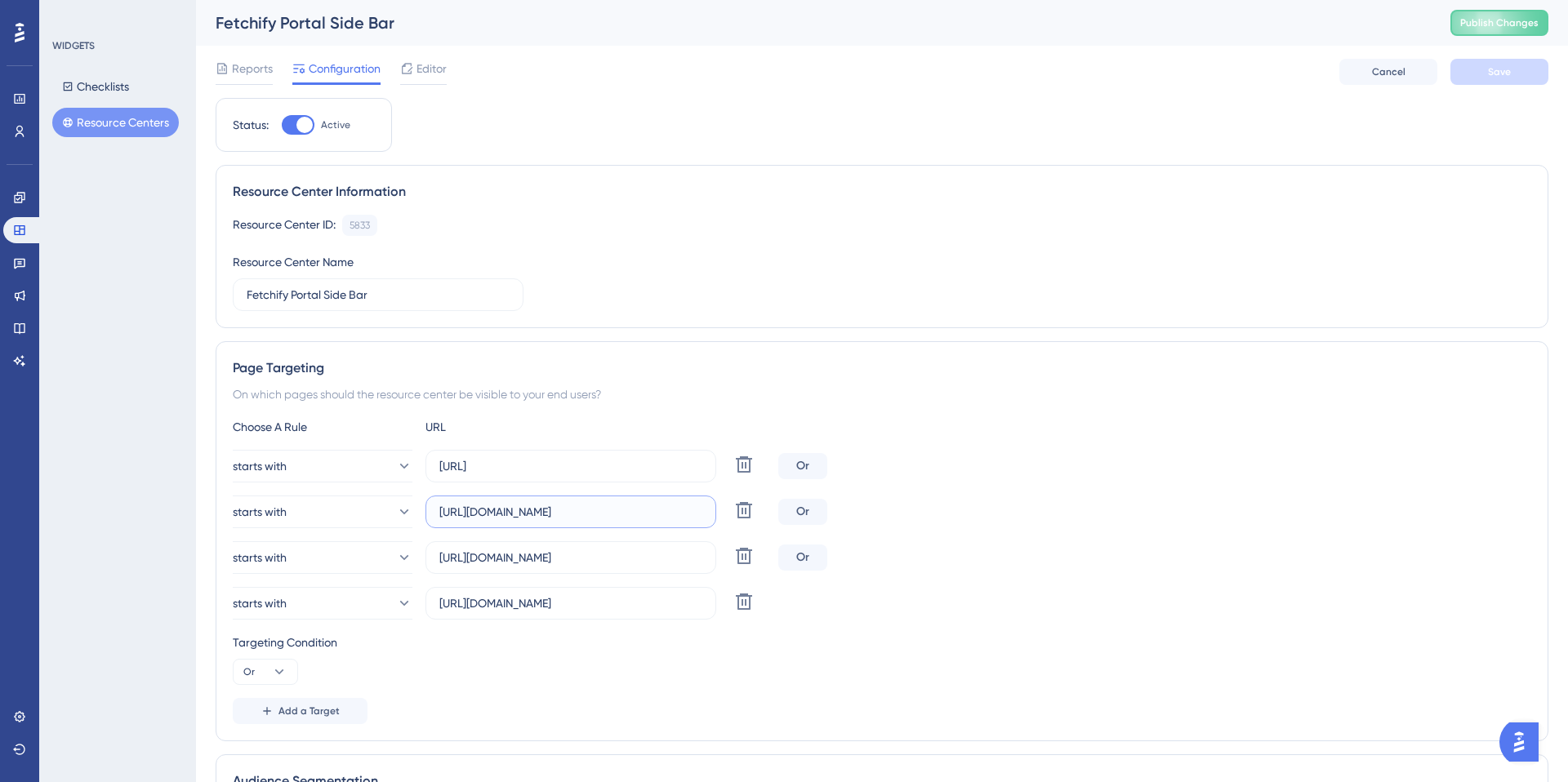
click at [483, 511] on input "[URL][DOMAIN_NAME]" at bounding box center [570, 511] width 263 height 18
type input "[URL][DOMAIN_NAME]"
click at [1490, 68] on span "Save" at bounding box center [1499, 72] width 23 height 13
click at [1492, 23] on span "Publish Changes" at bounding box center [1500, 22] width 79 height 13
click at [285, 705] on span "Add a Target" at bounding box center [309, 710] width 61 height 13
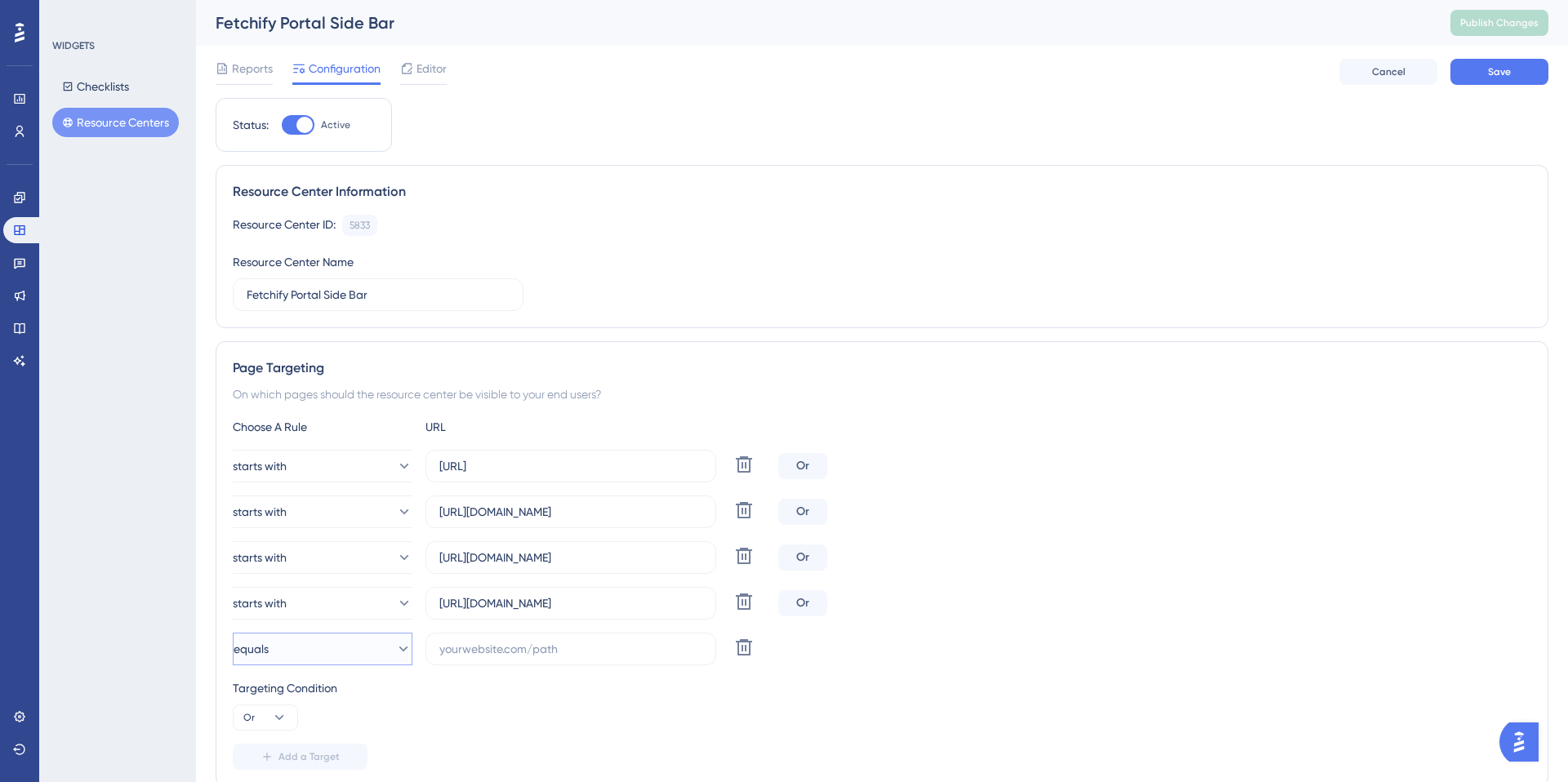
click at [342, 654] on button "equals" at bounding box center [323, 649] width 179 height 32
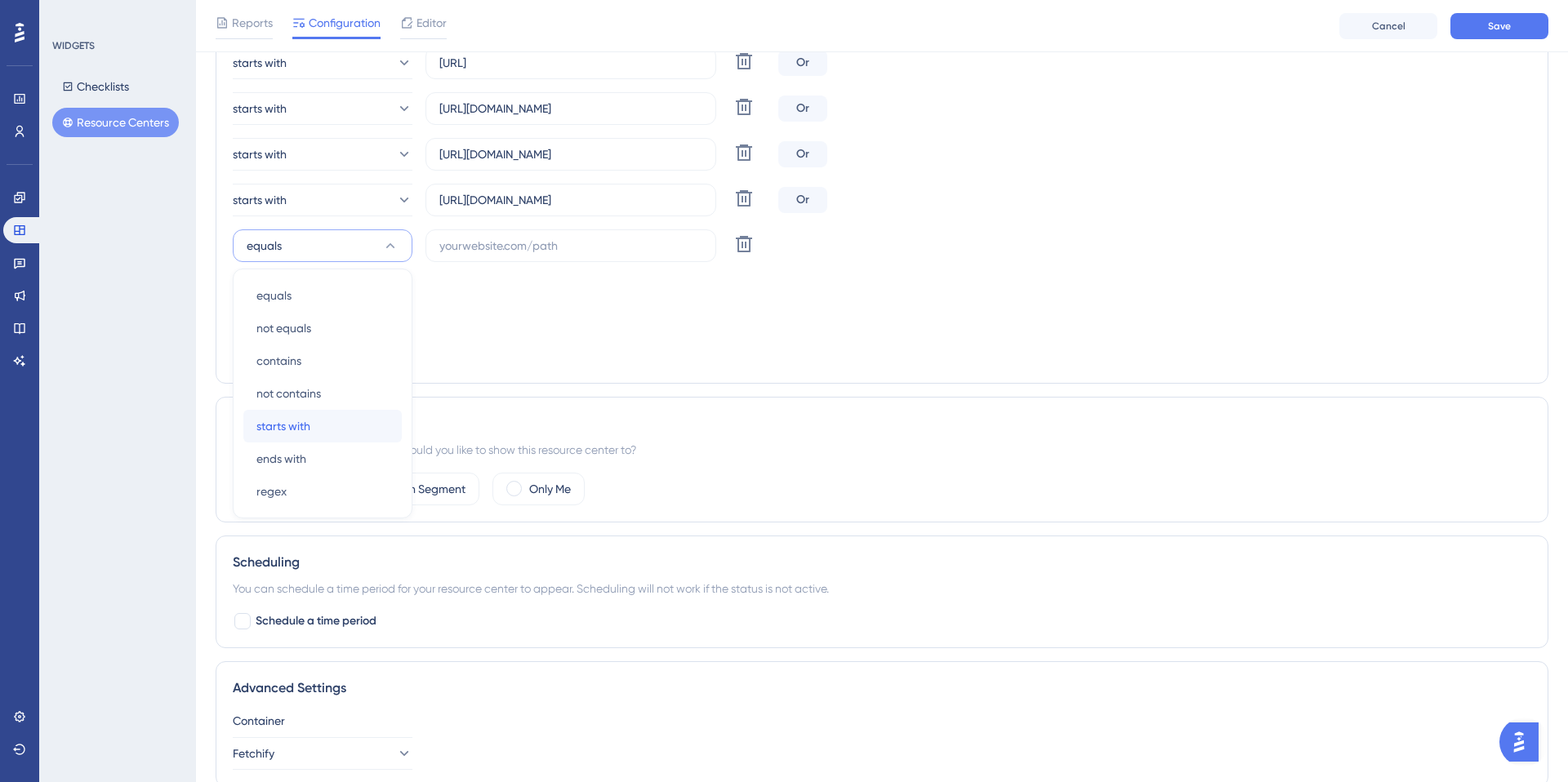
click at [307, 429] on span "starts with" at bounding box center [283, 426] width 54 height 20
click at [458, 257] on label at bounding box center [570, 246] width 290 height 32
click at [458, 254] on input "text" at bounding box center [570, 245] width 263 height 18
paste input "[URL][DOMAIN_NAME]"
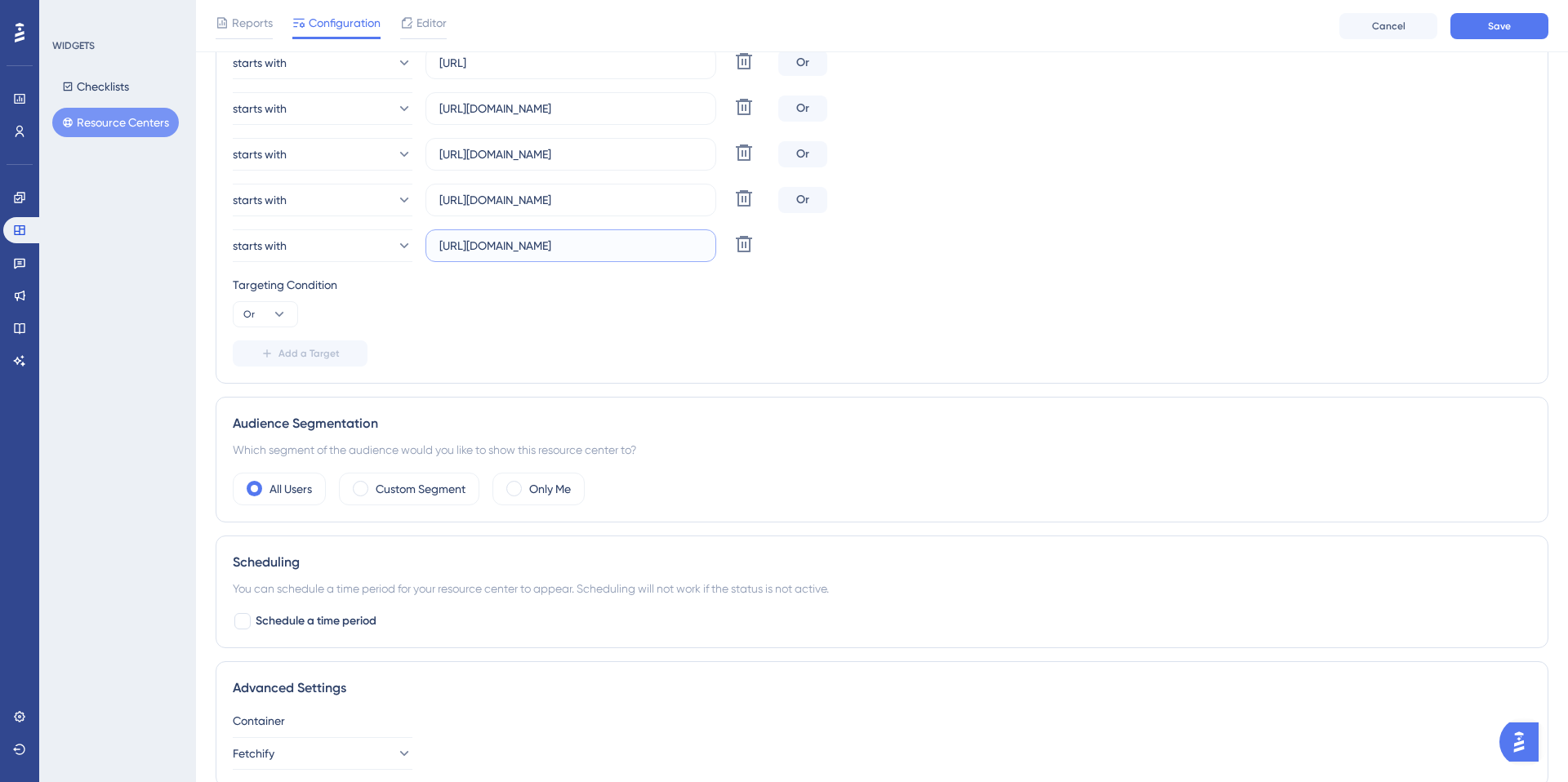
scroll to position [0, 132]
type input "[URL][DOMAIN_NAME]"
click at [1497, 30] on span "Save" at bounding box center [1499, 26] width 23 height 13
click at [20, 714] on icon at bounding box center [19, 716] width 13 height 13
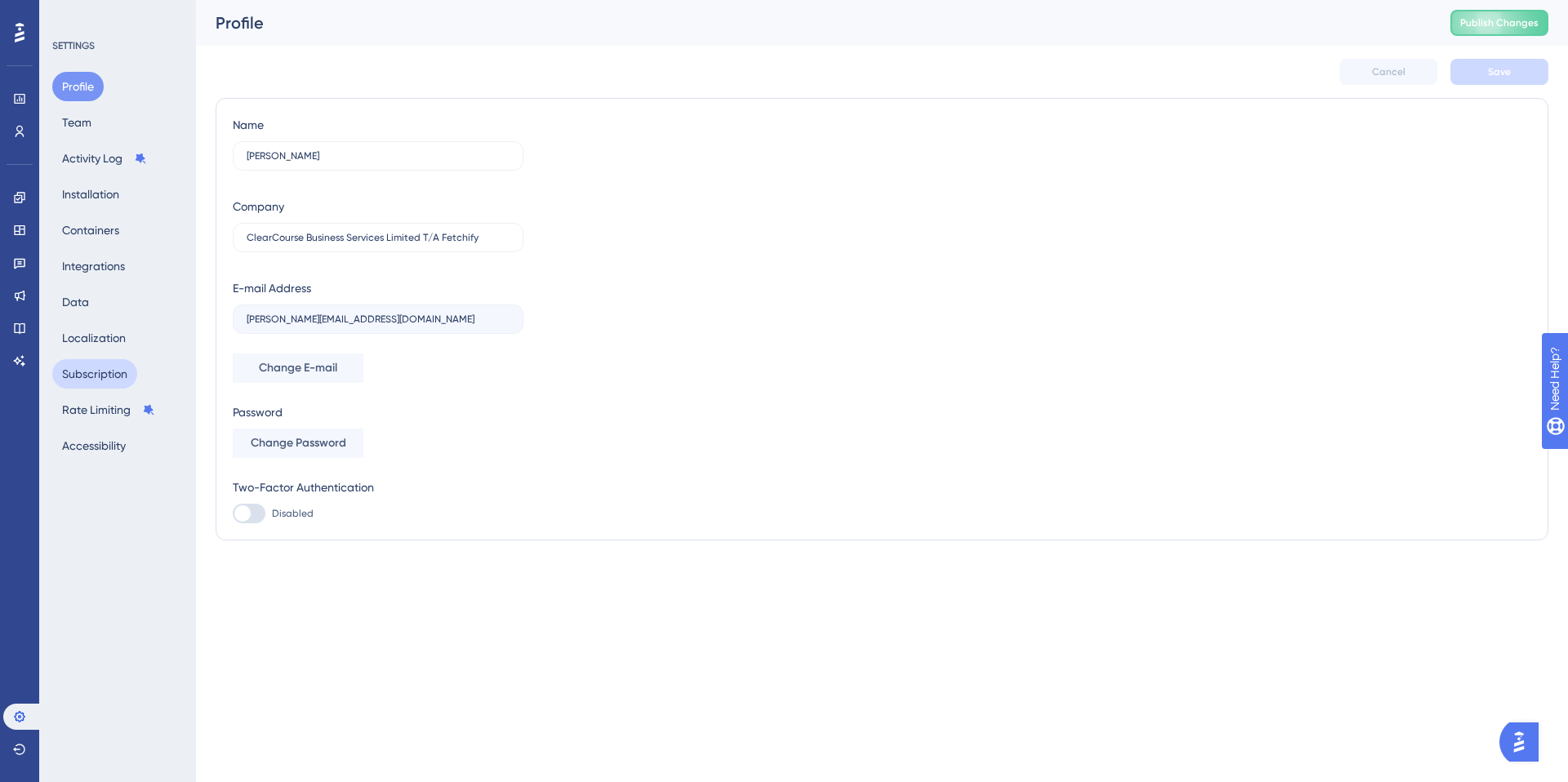
click at [115, 382] on button "Subscription" at bounding box center [94, 374] width 85 height 29
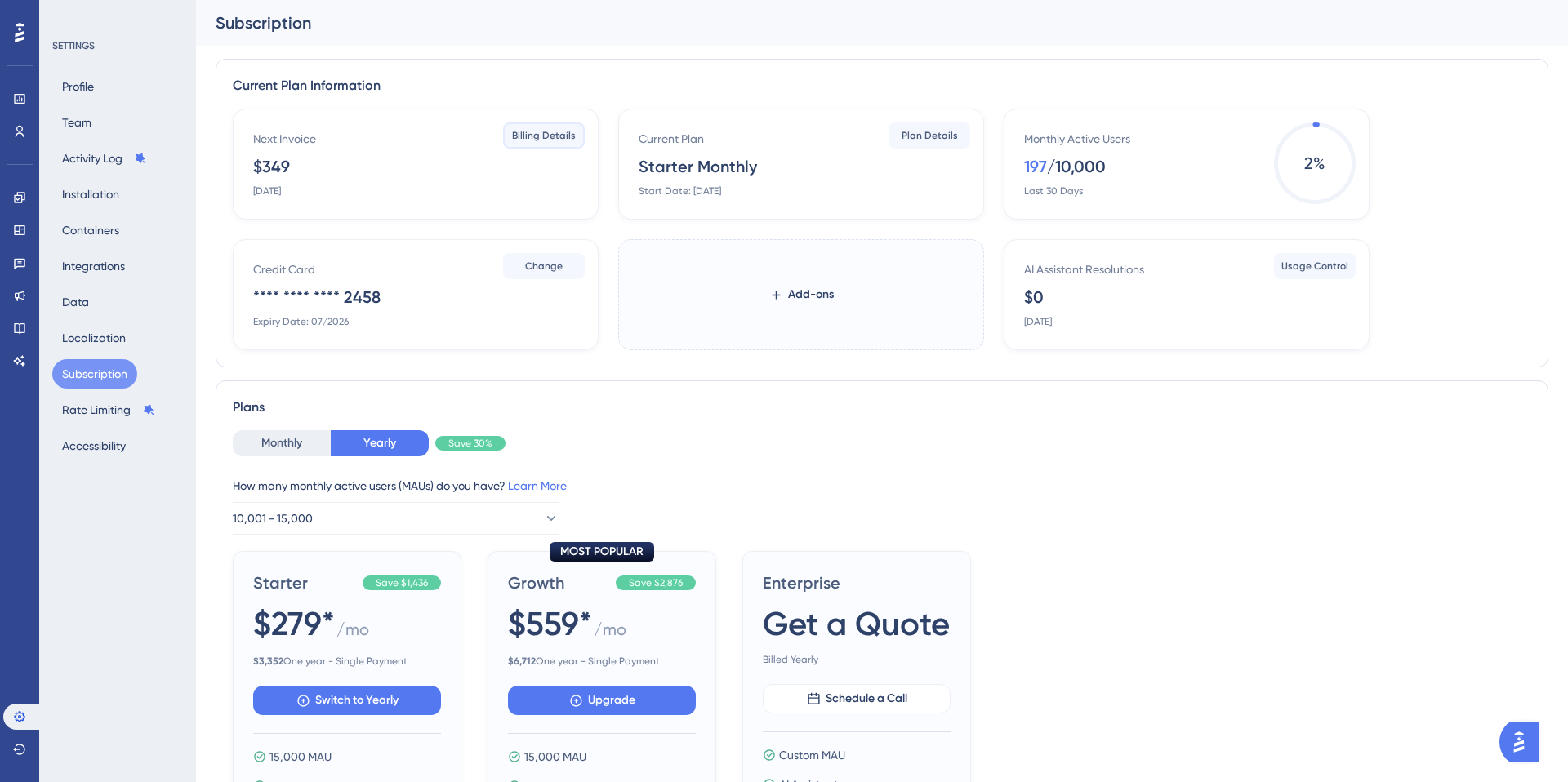
click at [534, 138] on span "Billing Details" at bounding box center [544, 135] width 64 height 13
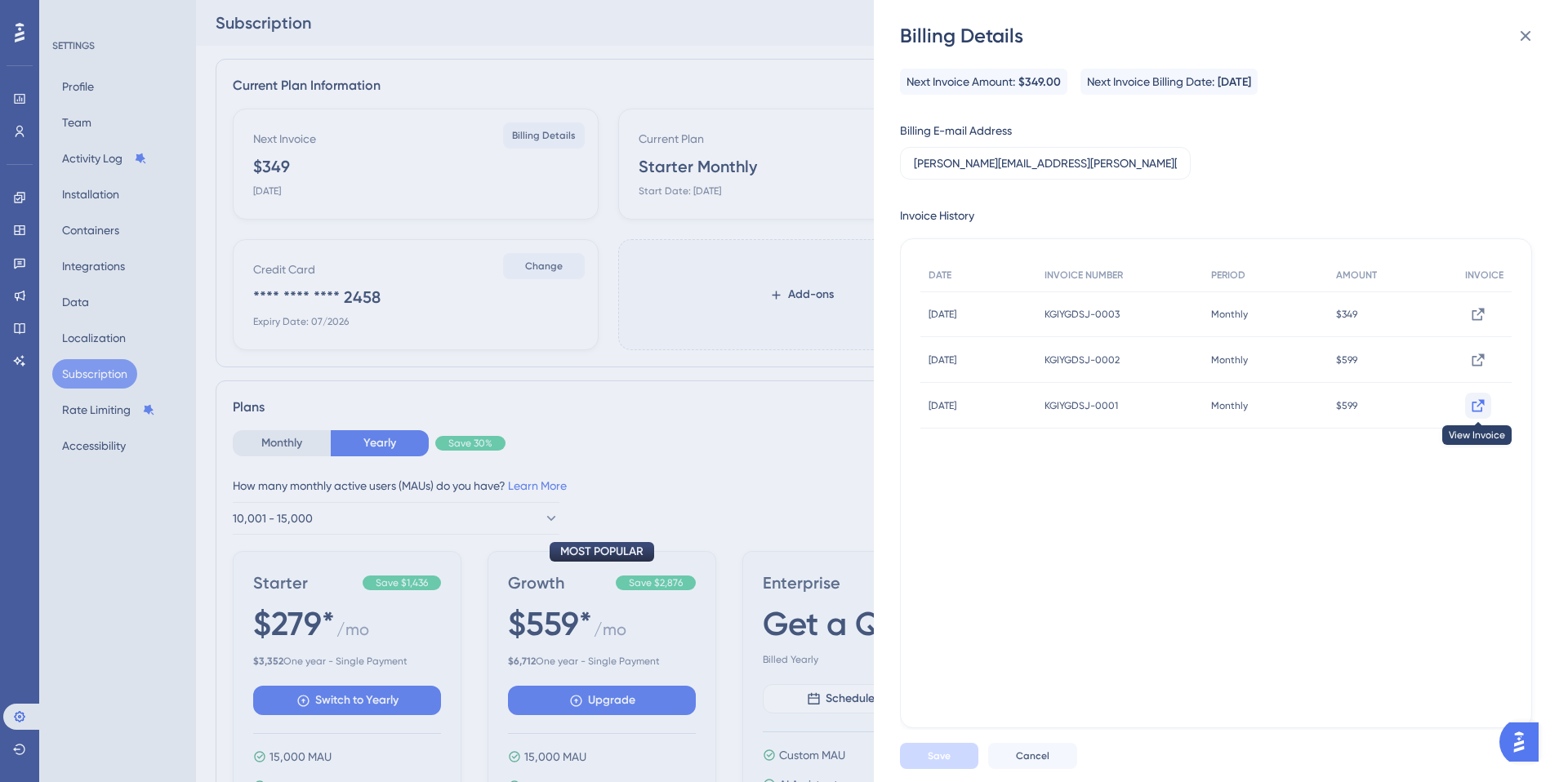
click at [1477, 403] on icon at bounding box center [1477, 406] width 16 height 16
click at [1479, 359] on icon at bounding box center [1477, 359] width 16 height 16
click at [1470, 316] on icon at bounding box center [1477, 314] width 16 height 16
click at [21, 228] on div "Billing Details Next Invoice Amount: $349.00 Next Invoice Billing Date: [DATE] …" at bounding box center [784, 391] width 1568 height 782
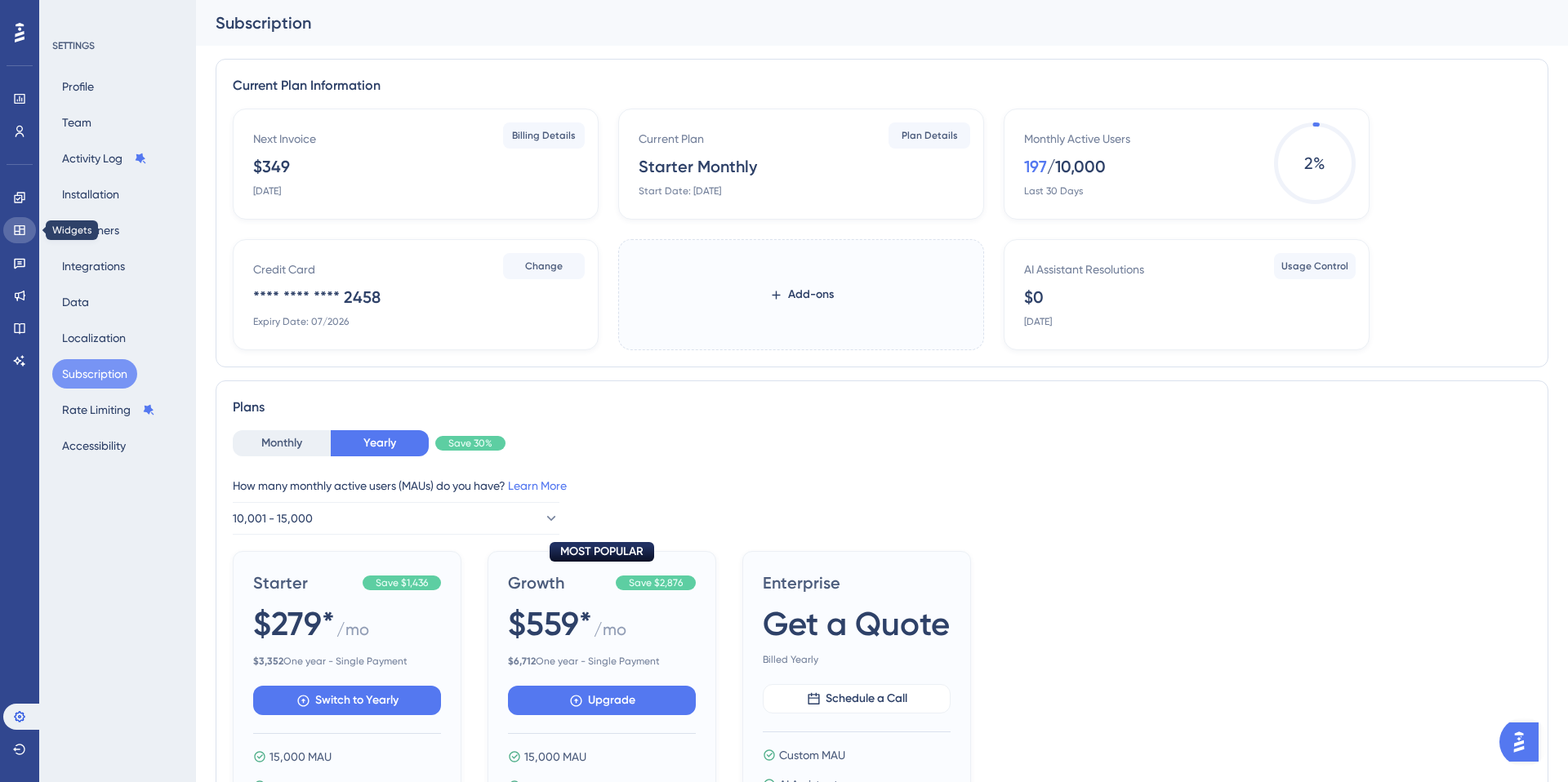
click at [20, 227] on icon at bounding box center [19, 230] width 13 height 13
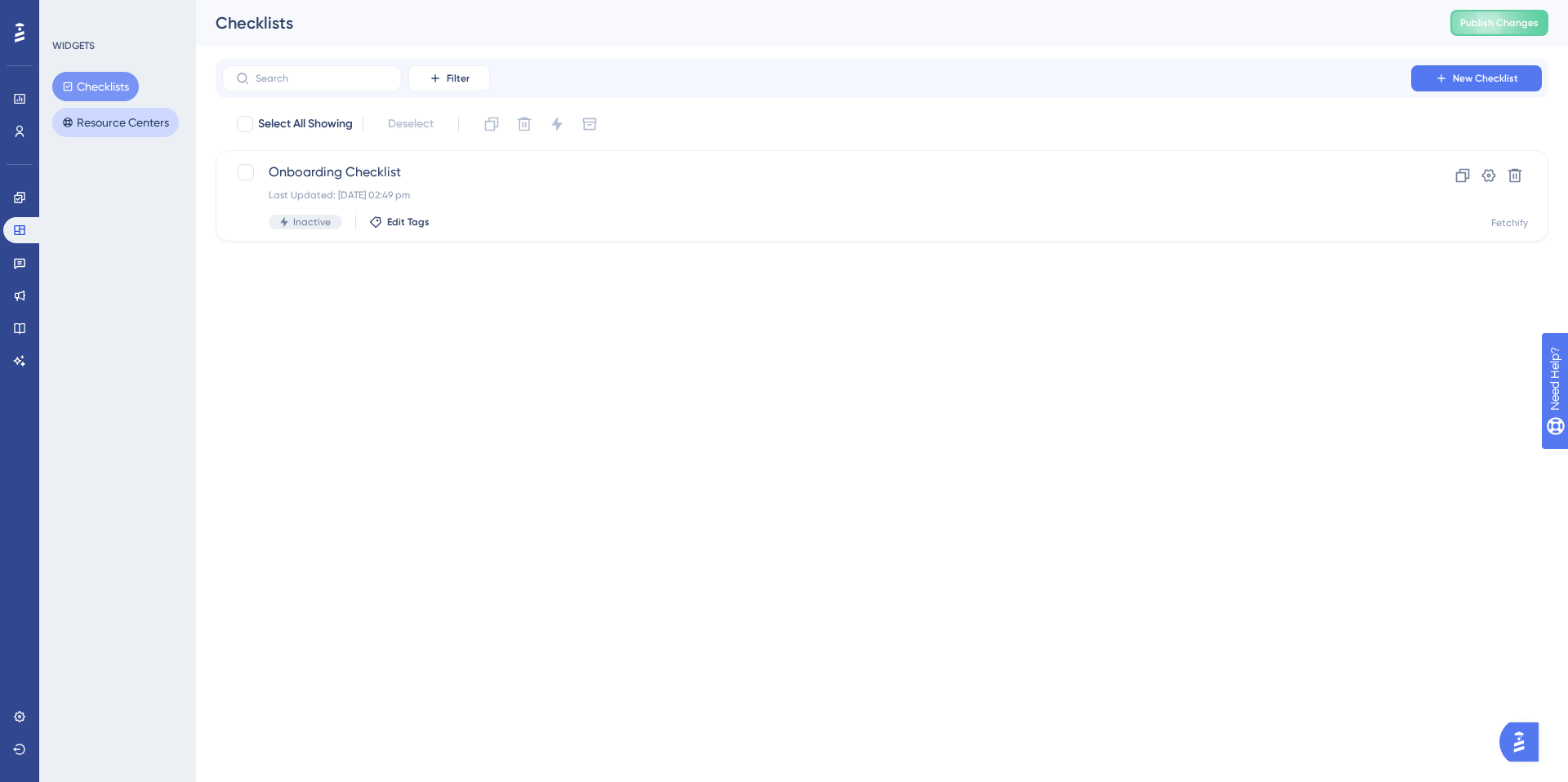
click at [151, 114] on button "Resource Centers" at bounding box center [115, 122] width 126 height 29
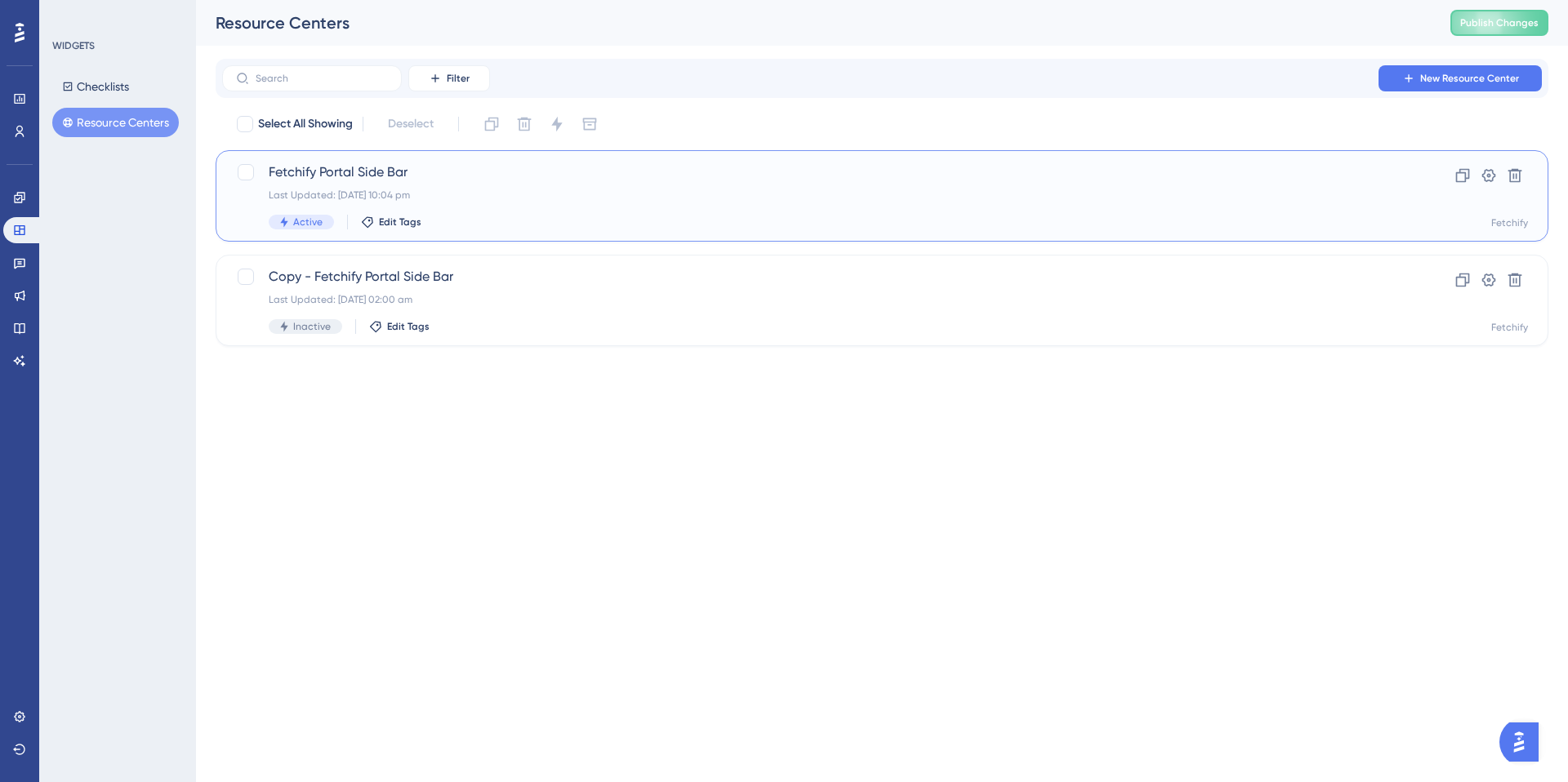
click at [385, 172] on span "Fetchify Portal Side Bar" at bounding box center [816, 172] width 1096 height 20
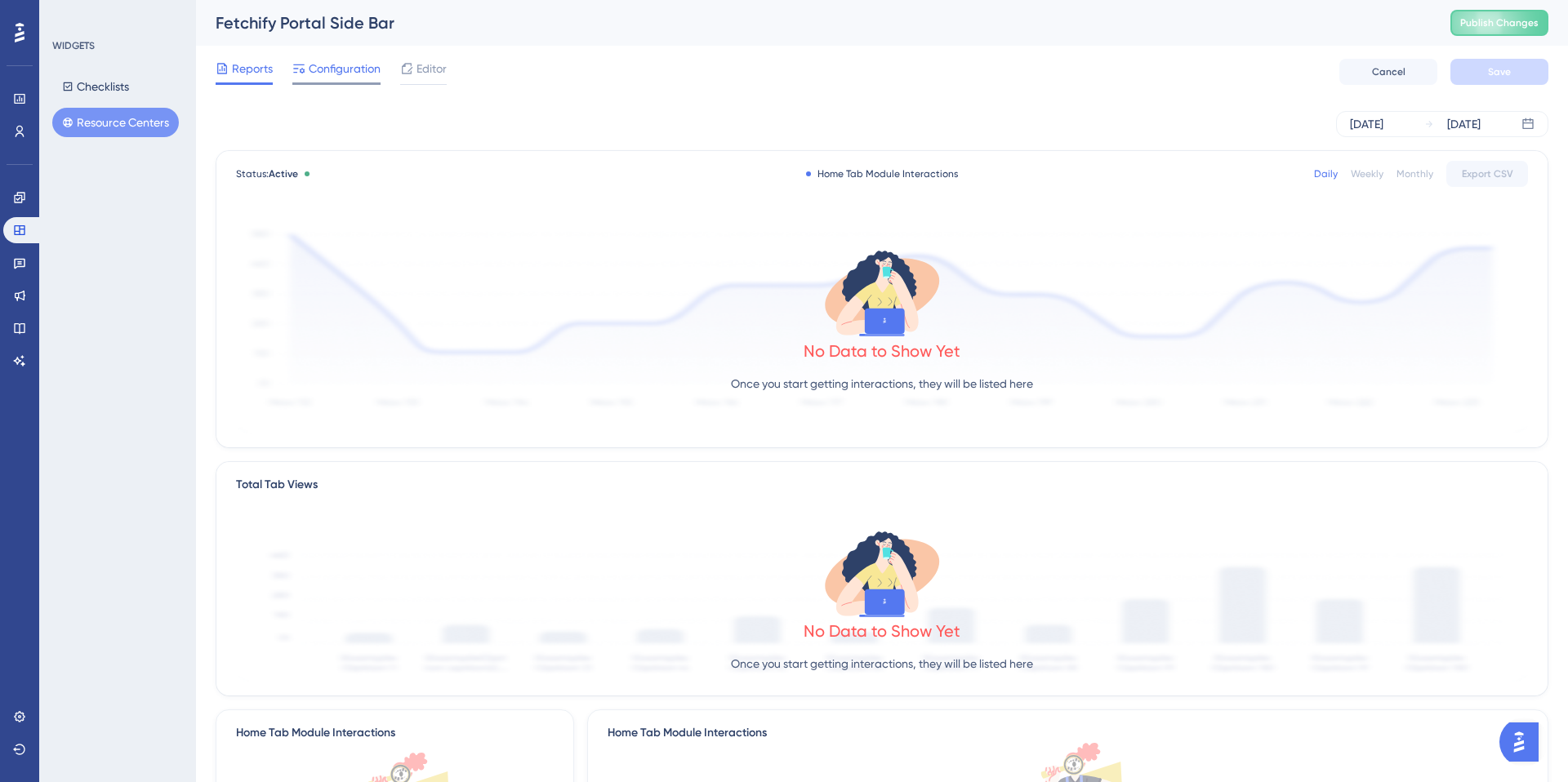
click at [348, 72] on span "Configuration" at bounding box center [344, 68] width 72 height 20
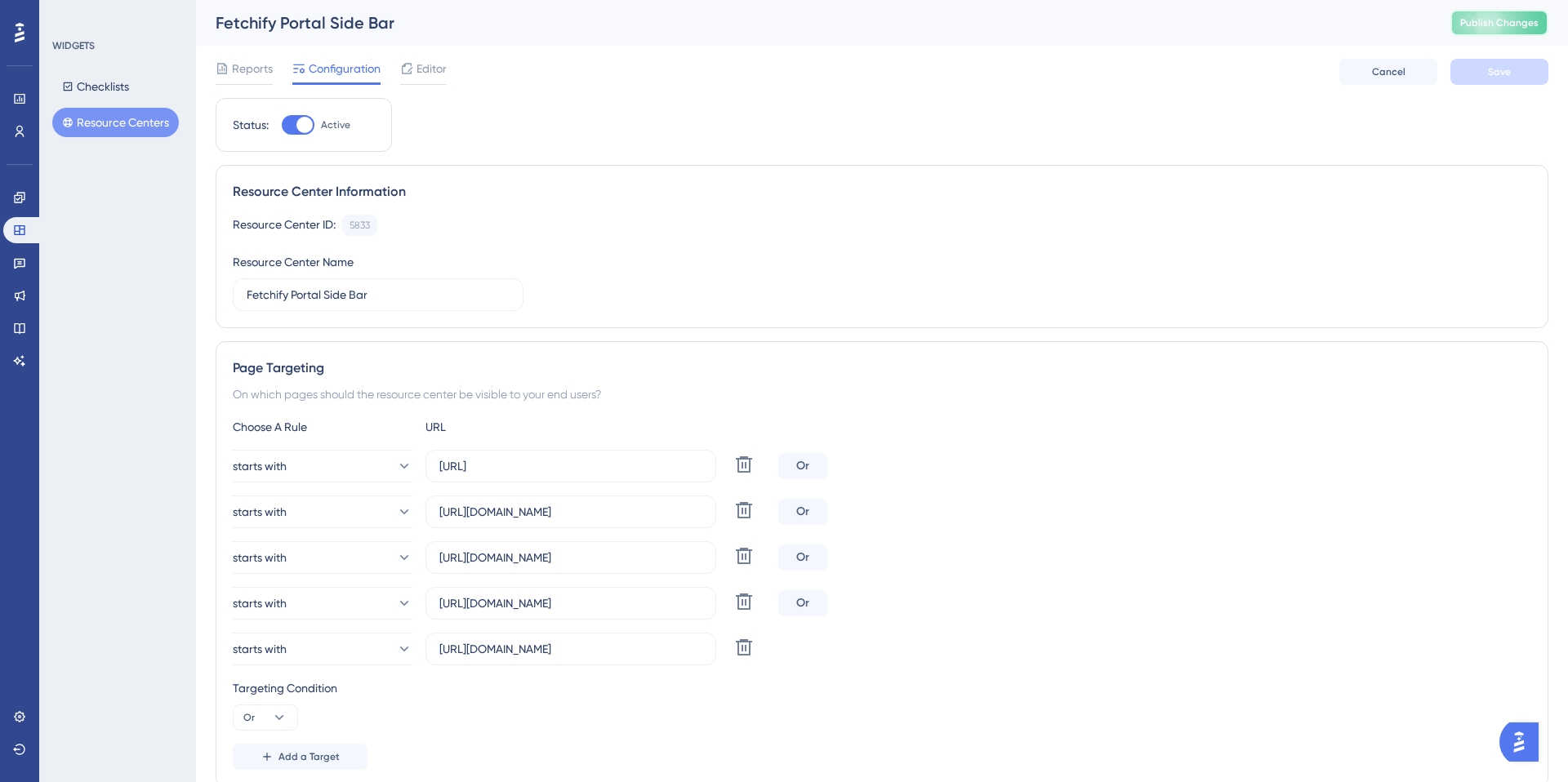
click at [1483, 22] on button "Publish Changes" at bounding box center [1499, 22] width 98 height 26
click at [435, 70] on span "Editor" at bounding box center [431, 68] width 30 height 20
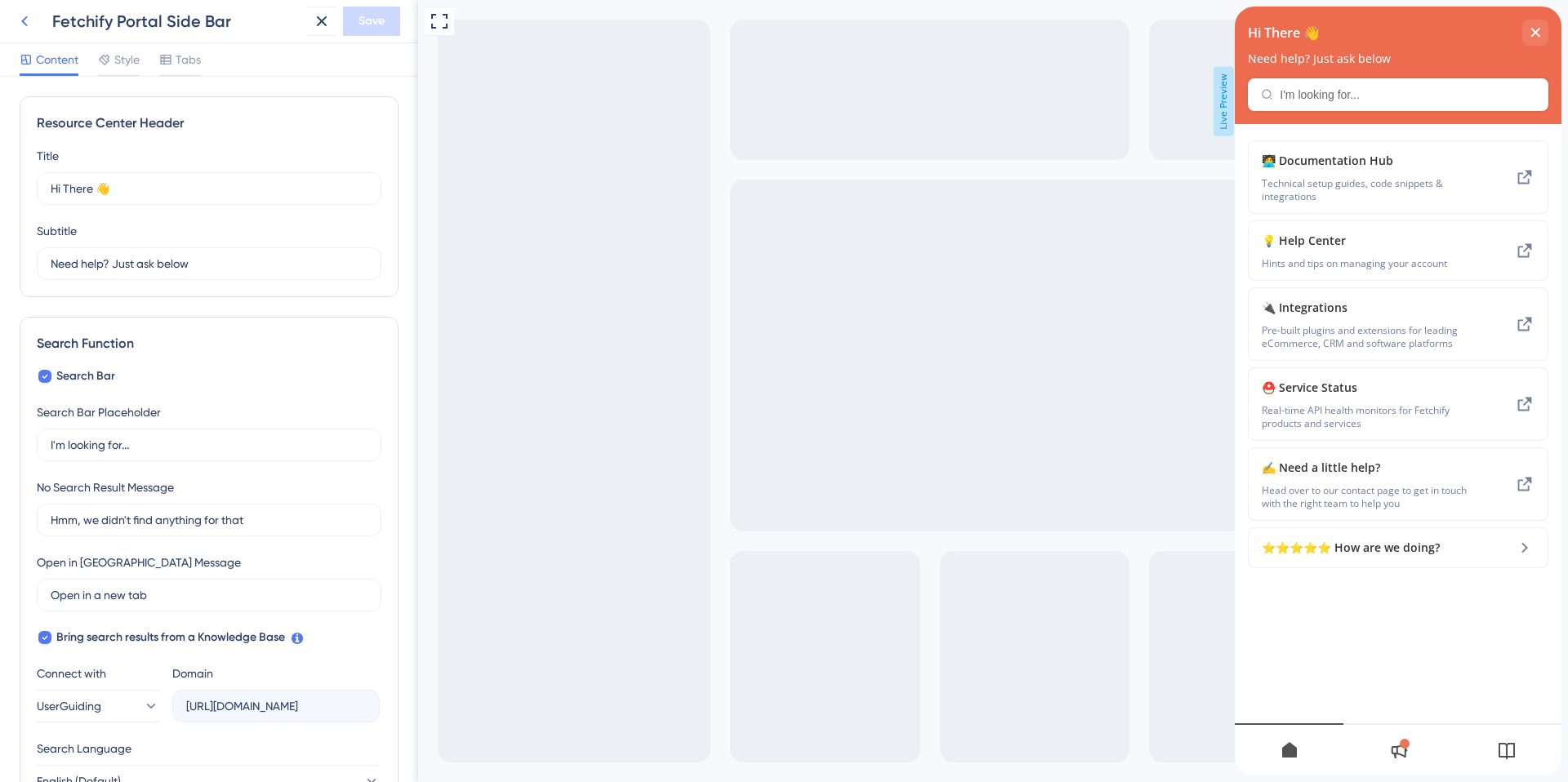
click at [25, 19] on icon at bounding box center [25, 21] width 7 height 10
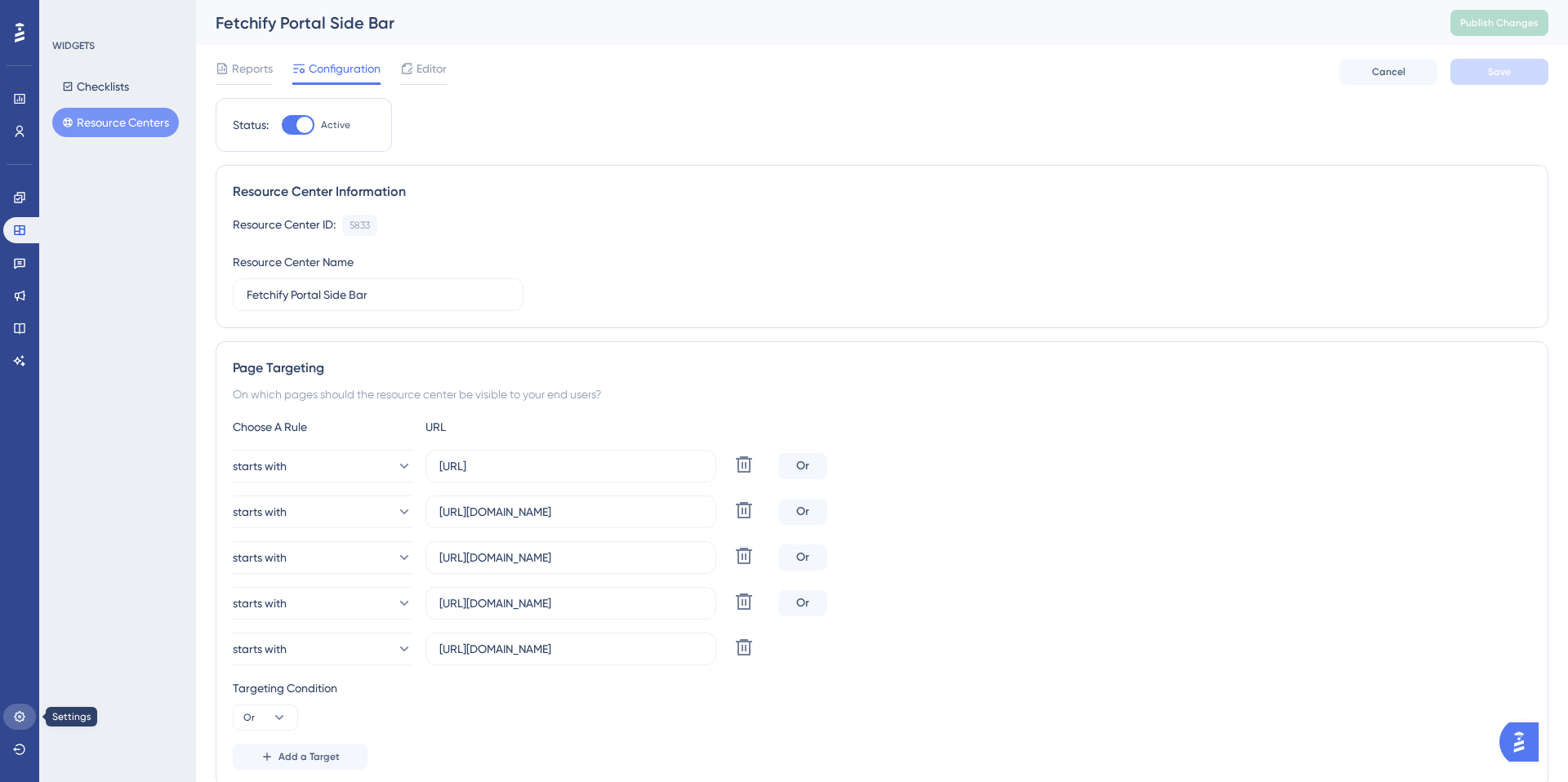
click at [20, 719] on icon at bounding box center [19, 716] width 13 height 13
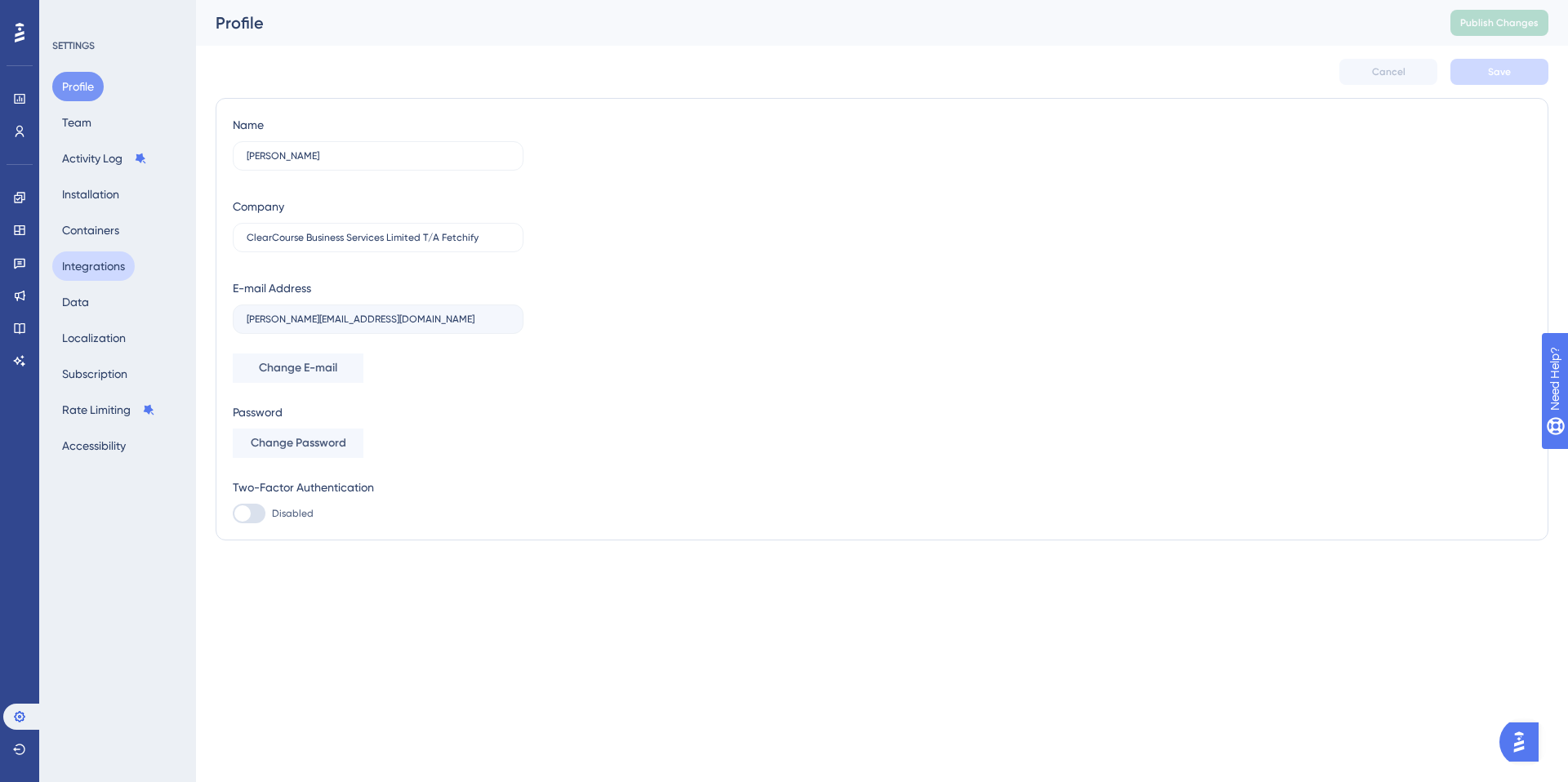
click at [105, 270] on button "Integrations" at bounding box center [93, 266] width 83 height 29
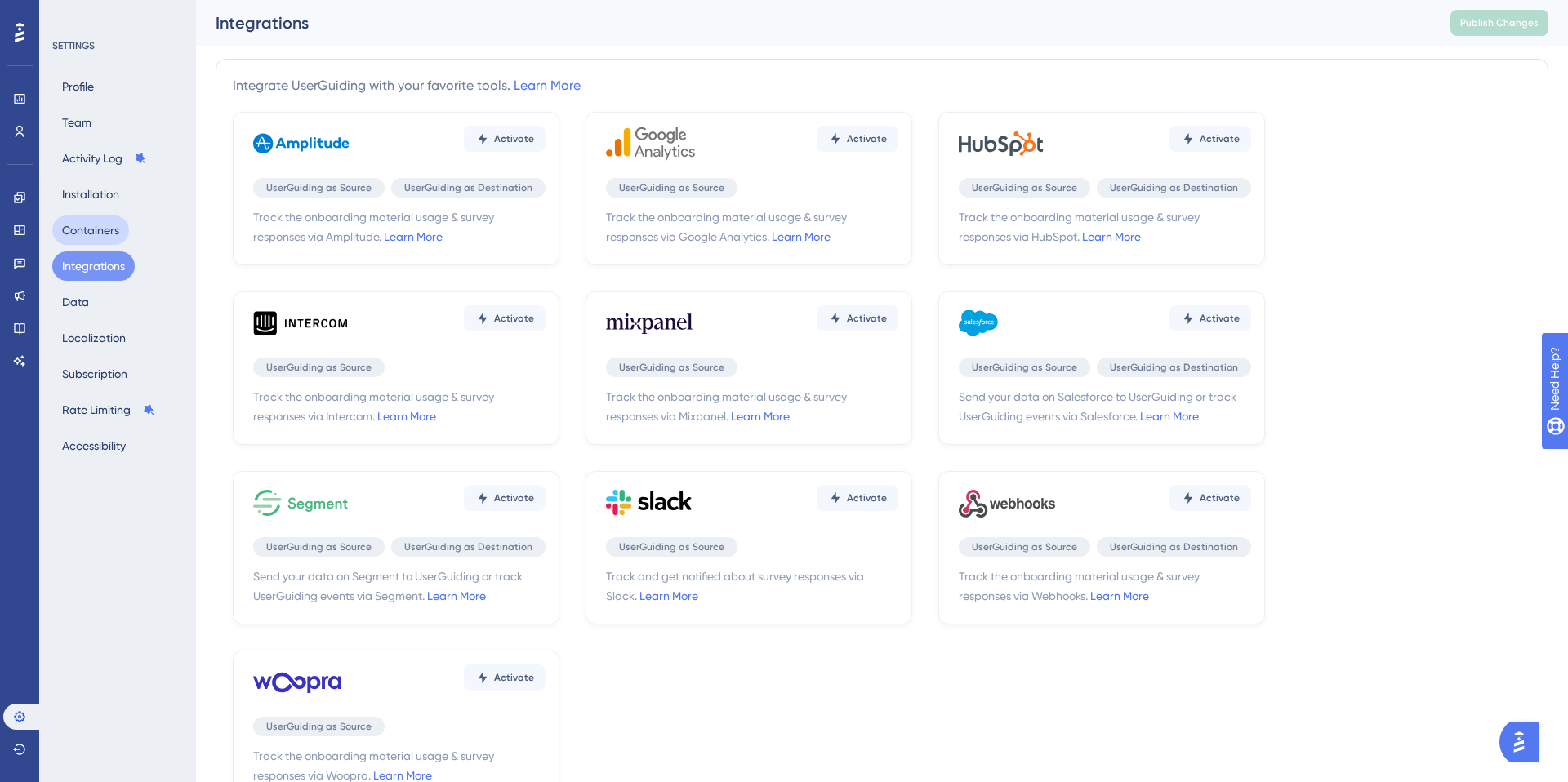
click at [101, 224] on button "Containers" at bounding box center [91, 230] width 77 height 29
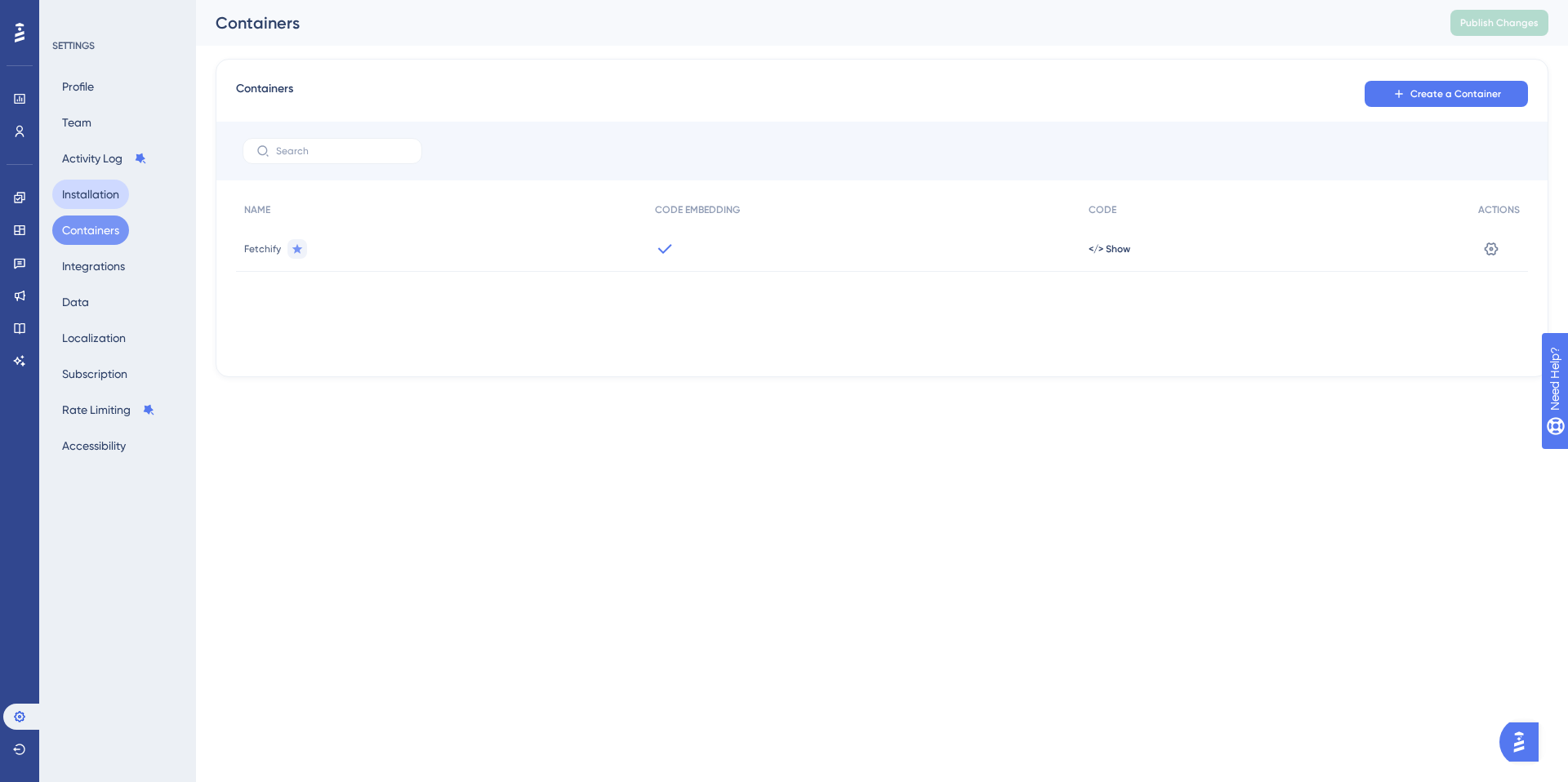
click at [101, 192] on button "Installation" at bounding box center [91, 194] width 77 height 29
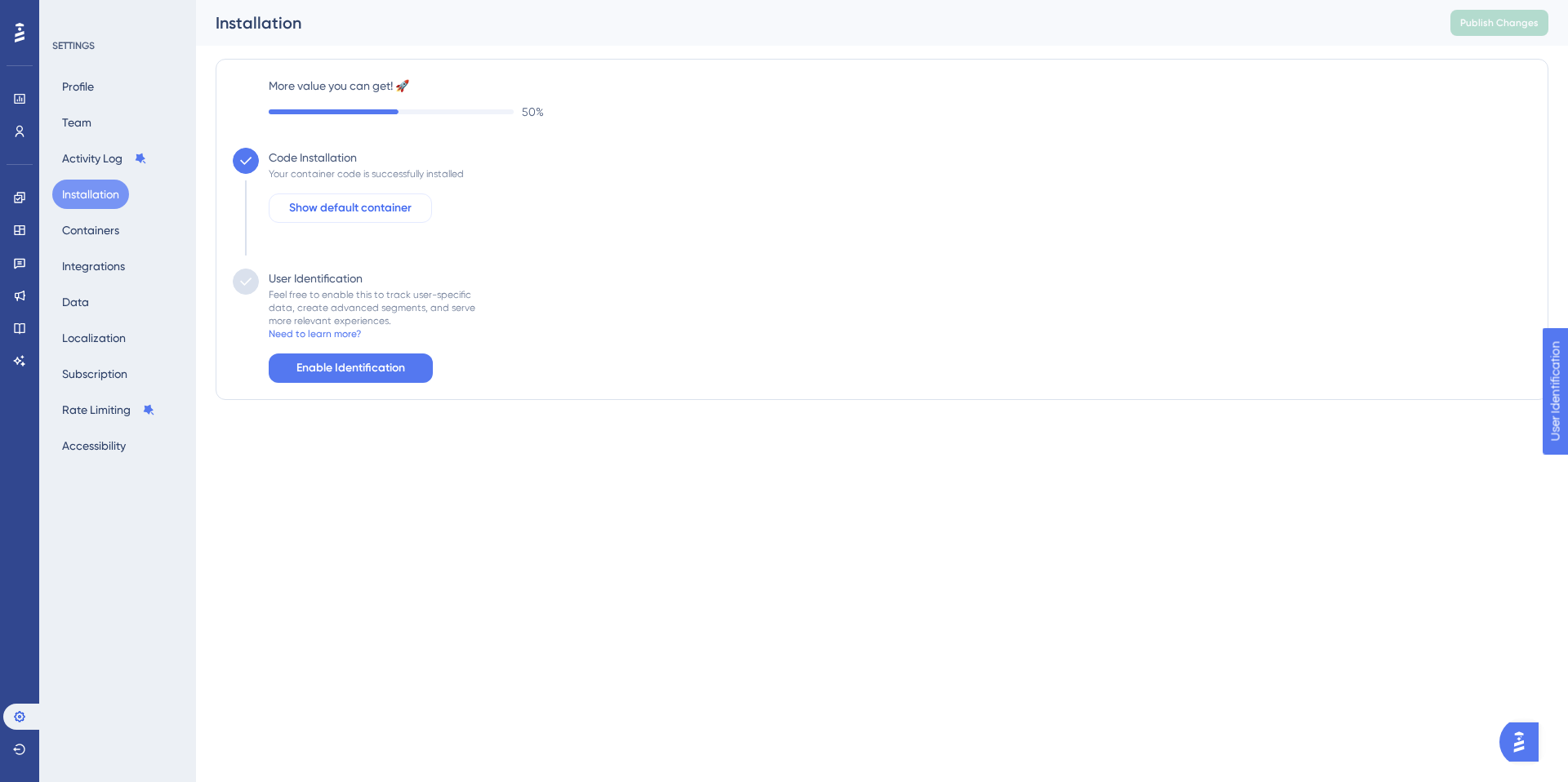
click at [377, 207] on span "Show default container" at bounding box center [350, 207] width 122 height 20
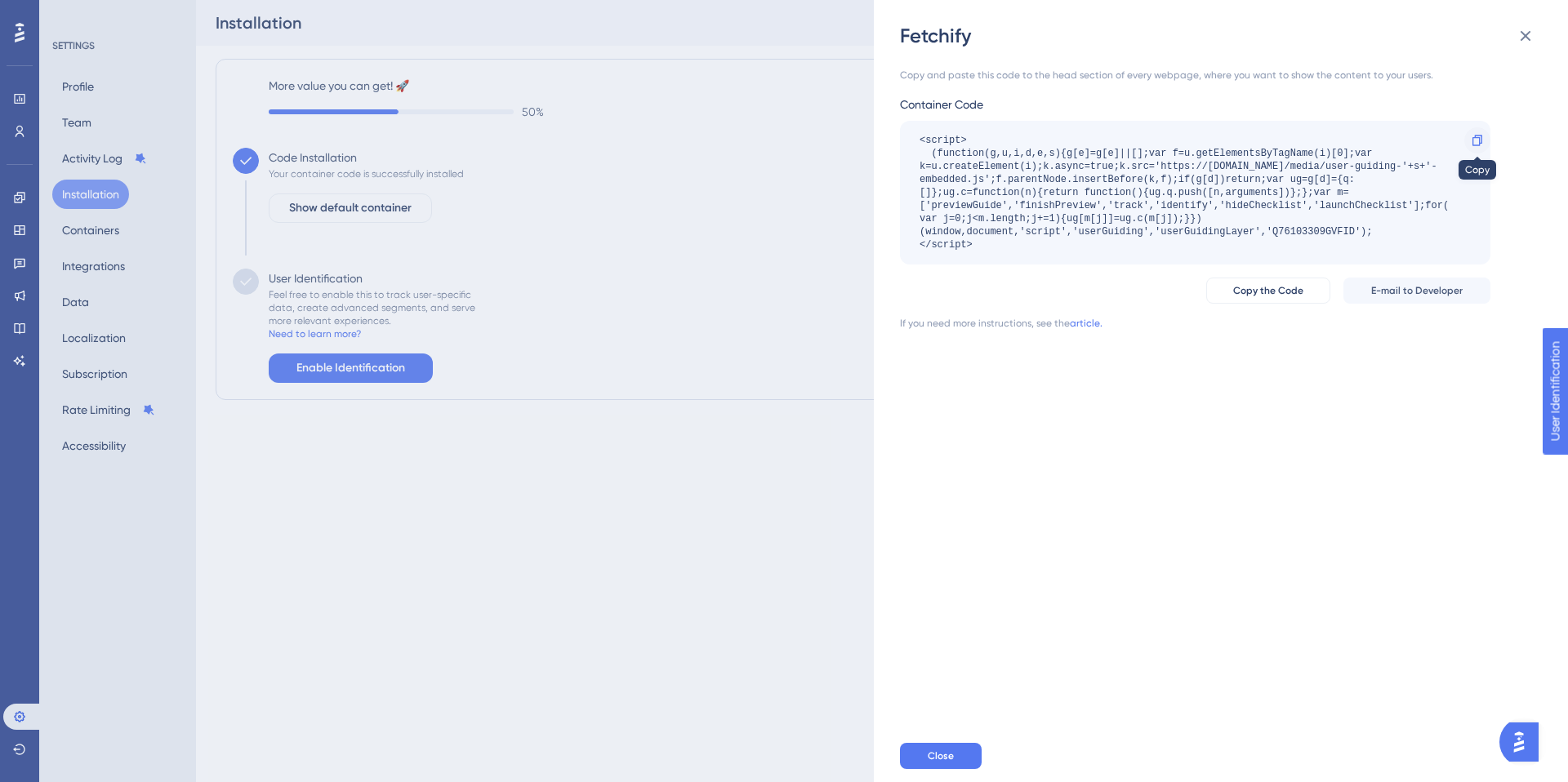
click at [1477, 138] on icon at bounding box center [1477, 140] width 9 height 10
click at [1279, 290] on span "Copy the Code" at bounding box center [1268, 290] width 70 height 13
click at [107, 156] on div "Fetchify Copy and paste this code to the head section of every webpage, where y…" at bounding box center [784, 391] width 1568 height 782
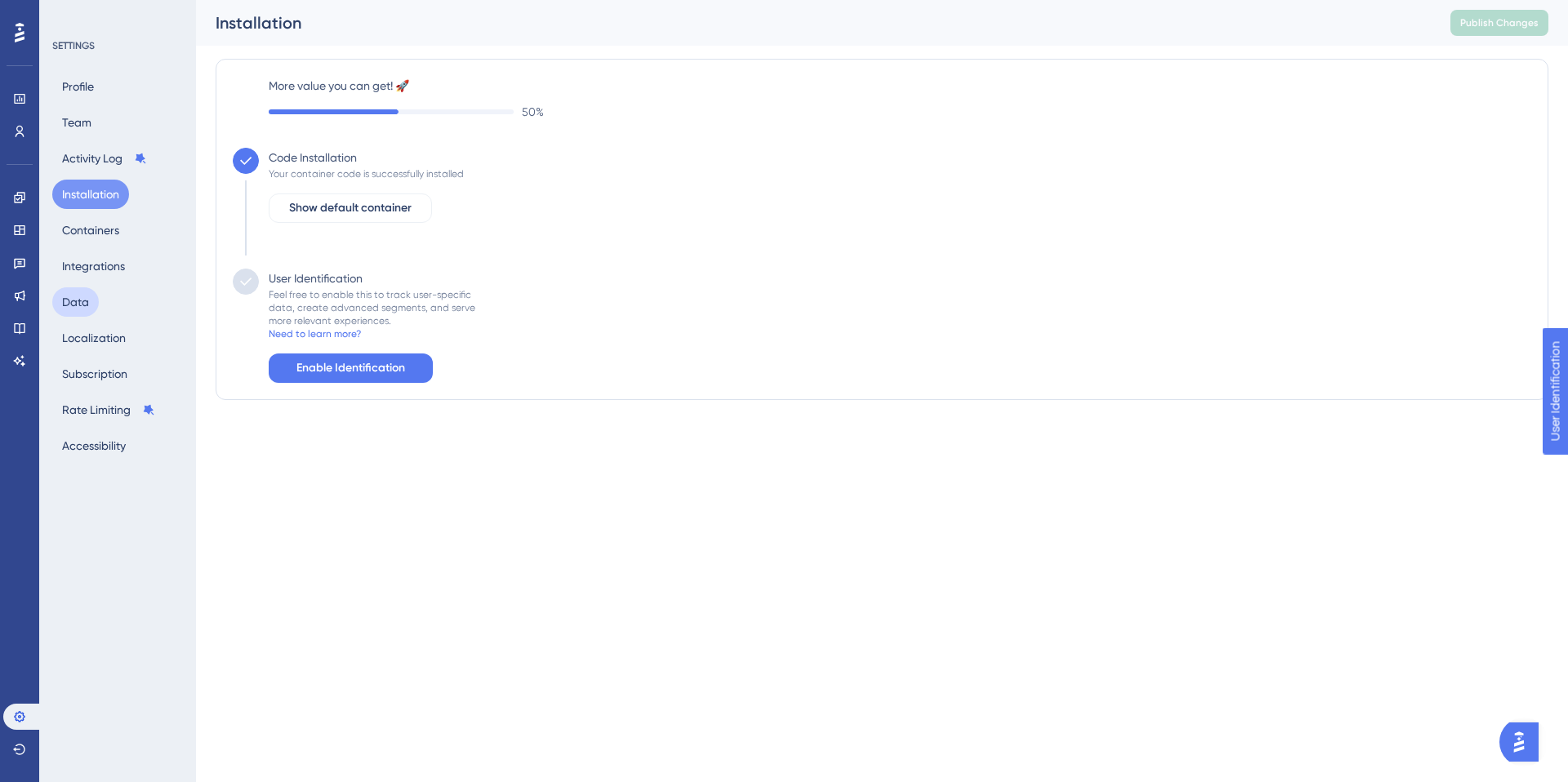
click at [78, 307] on button "Data" at bounding box center [75, 302] width 47 height 29
